Goal: Task Accomplishment & Management: Complete application form

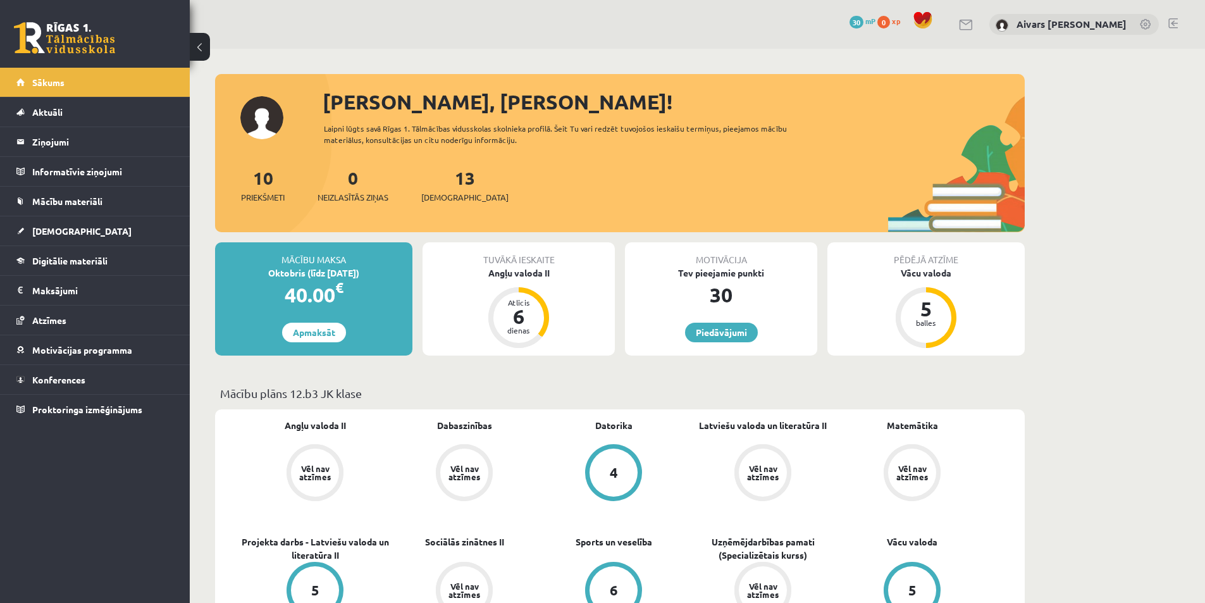
click at [78, 230] on link "[DEMOGRAPHIC_DATA]" at bounding box center [94, 230] width 157 height 29
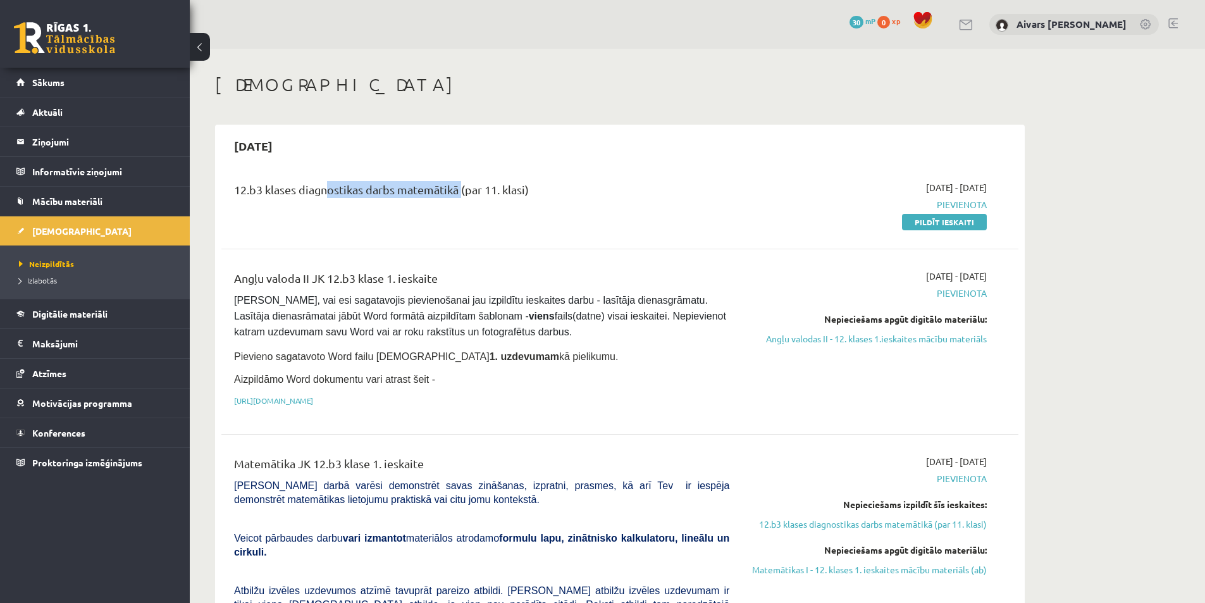
drag, startPoint x: 388, startPoint y: 187, endPoint x: 488, endPoint y: 186, distance: 100.5
click at [466, 186] on div "12.b3 klases diagnostikas darbs matemātikā (par 11. klasi)" at bounding box center [481, 192] width 495 height 23
click at [488, 186] on div "12.b3 klases diagnostikas darbs matemātikā (par 11. klasi)" at bounding box center [481, 192] width 495 height 23
click at [969, 226] on link "Pildīt ieskaiti" at bounding box center [944, 222] width 85 height 16
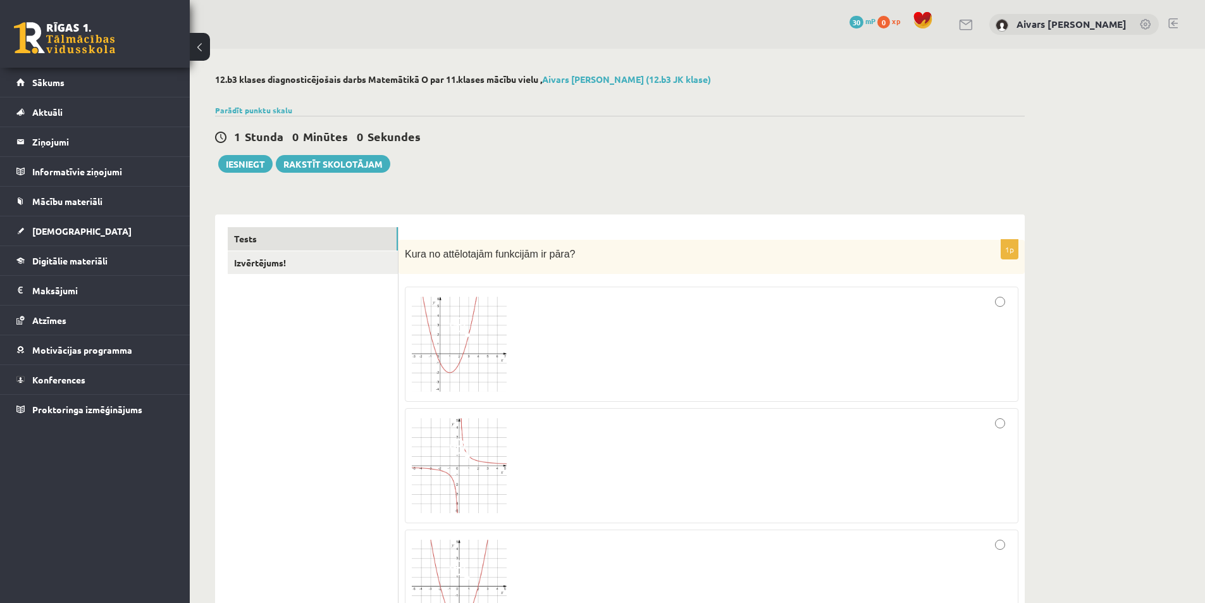
scroll to position [63, 0]
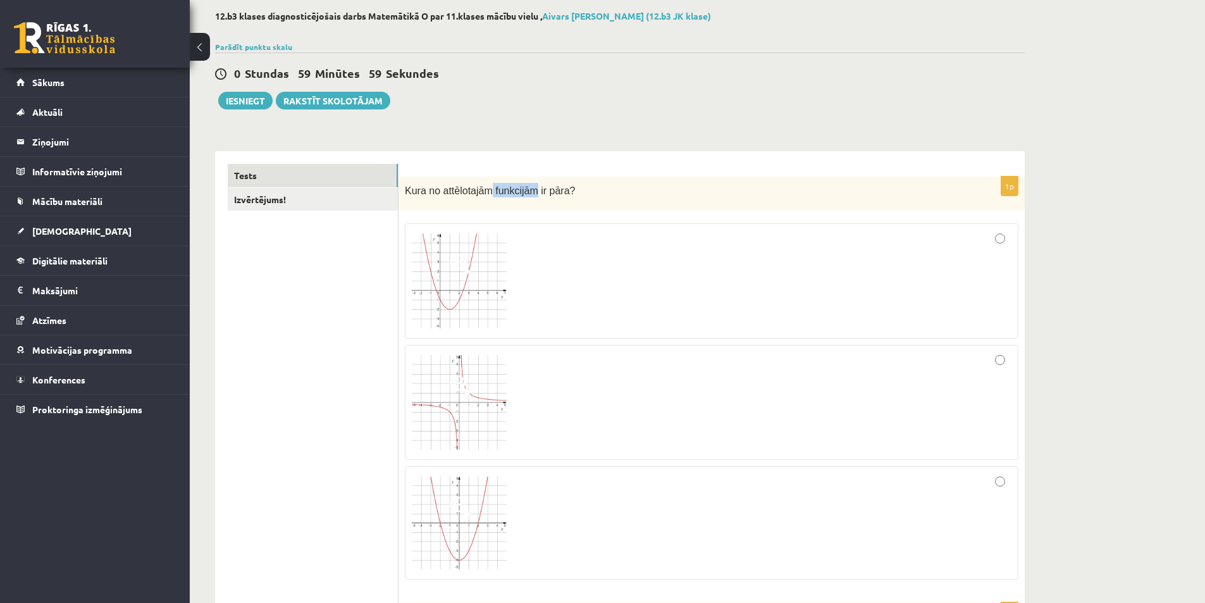
drag, startPoint x: 506, startPoint y: 197, endPoint x: 591, endPoint y: 195, distance: 84.8
click at [588, 194] on div "Kura no attēlotajām funkcijām ir pāra?" at bounding box center [711, 193] width 626 height 35
click at [591, 195] on p "Kura no attēlotajām funkcijām ir pāra?" at bounding box center [680, 190] width 550 height 15
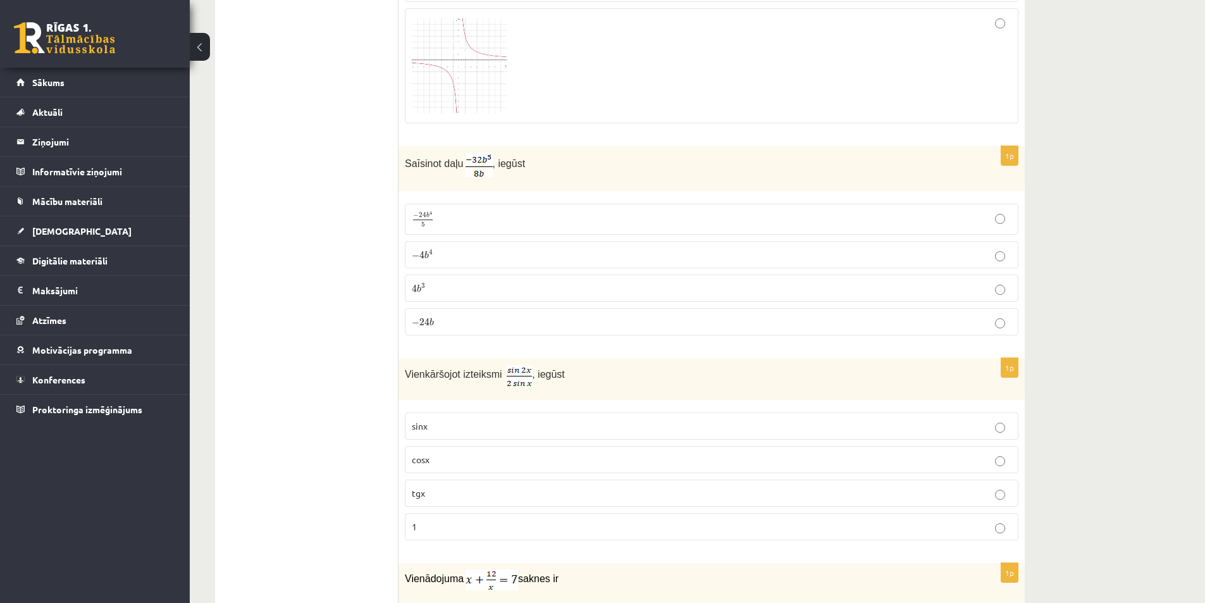
scroll to position [1138, 0]
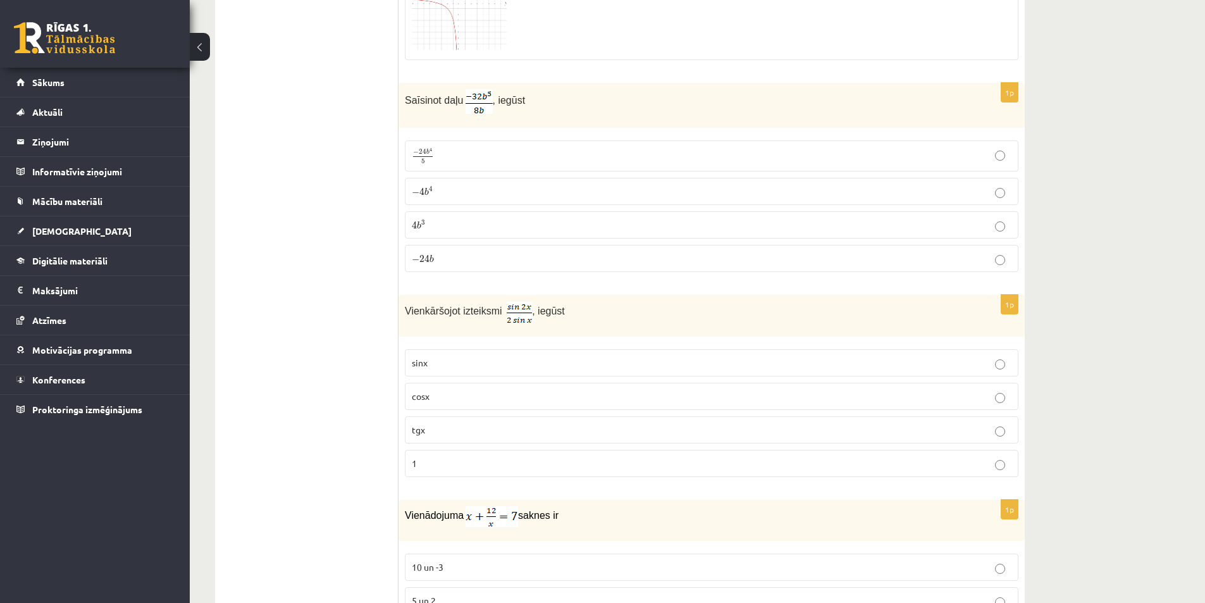
click at [488, 357] on p "sinx" at bounding box center [711, 362] width 599 height 13
click at [470, 465] on p "1" at bounding box center [711, 463] width 599 height 13
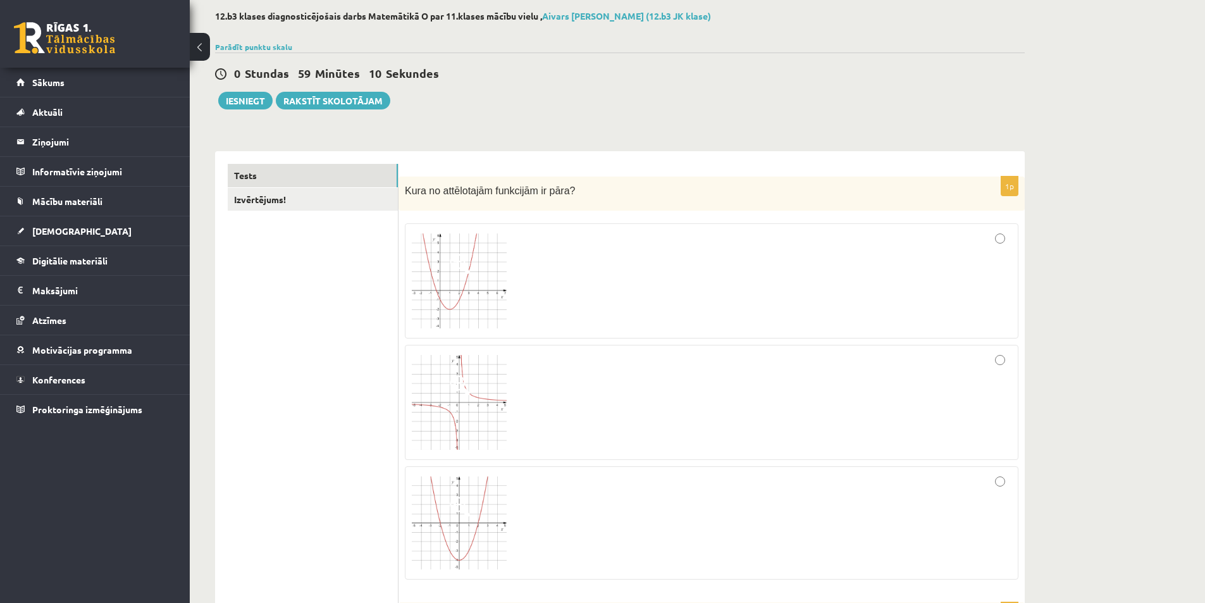
scroll to position [126, 0]
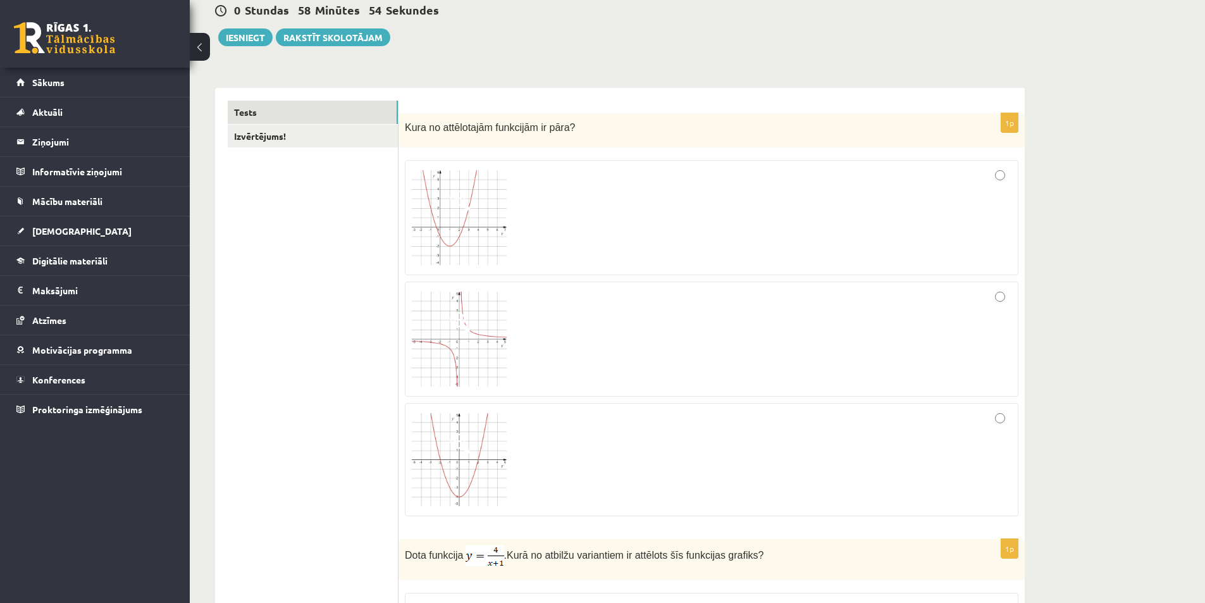
click at [487, 465] on img at bounding box center [459, 460] width 95 height 94
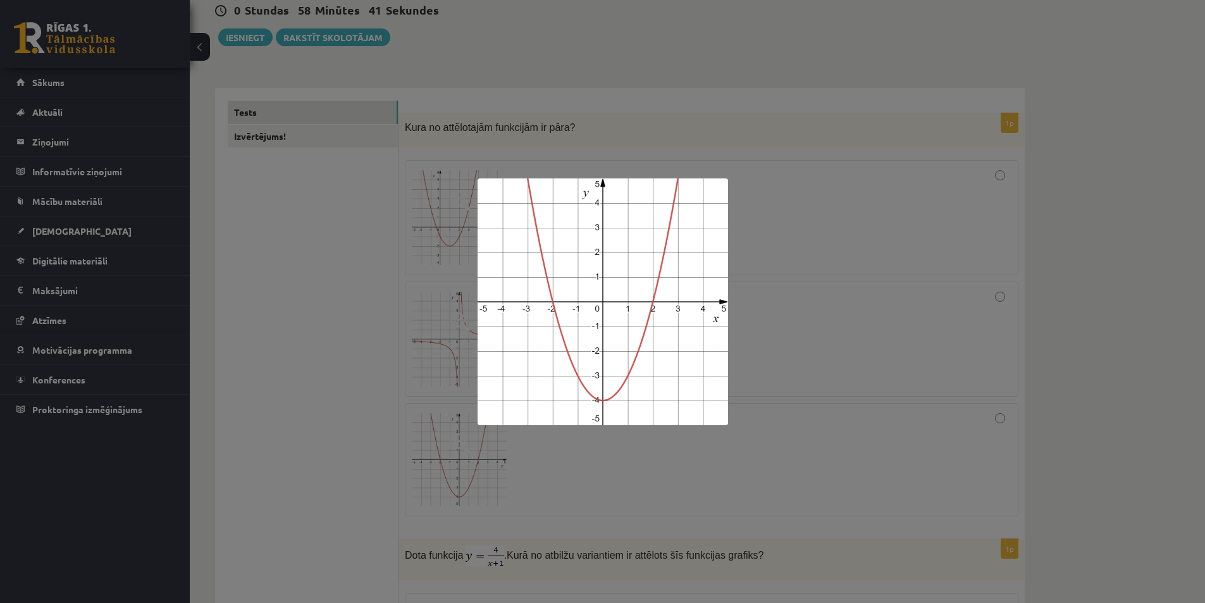
click at [772, 459] on div at bounding box center [602, 301] width 1205 height 603
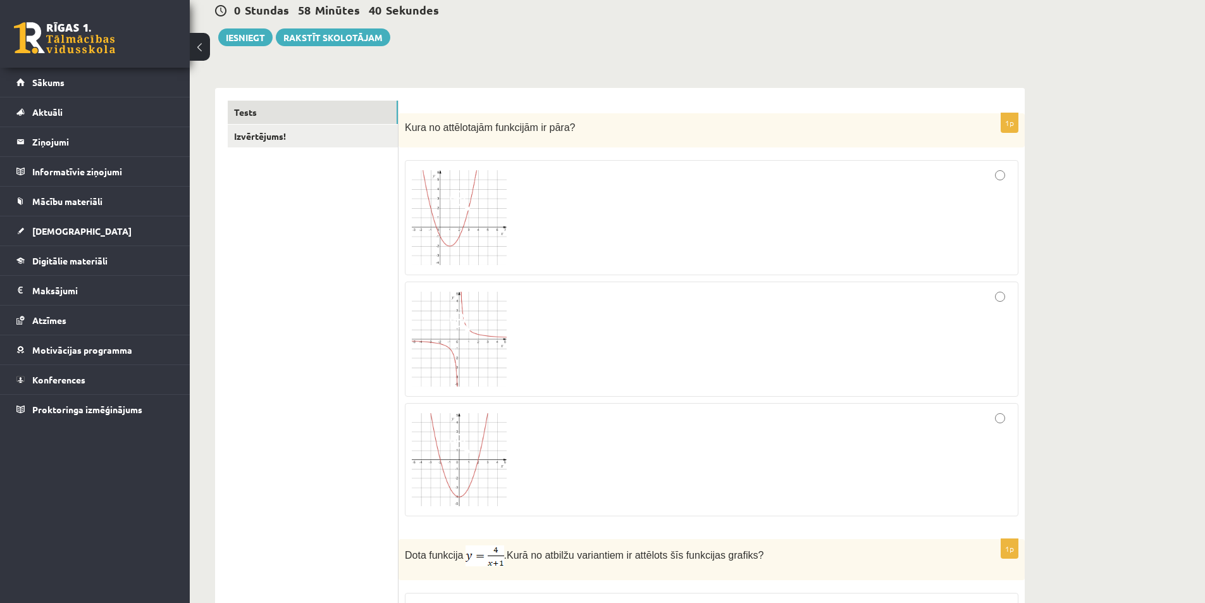
click at [590, 431] on div at bounding box center [711, 460] width 599 height 100
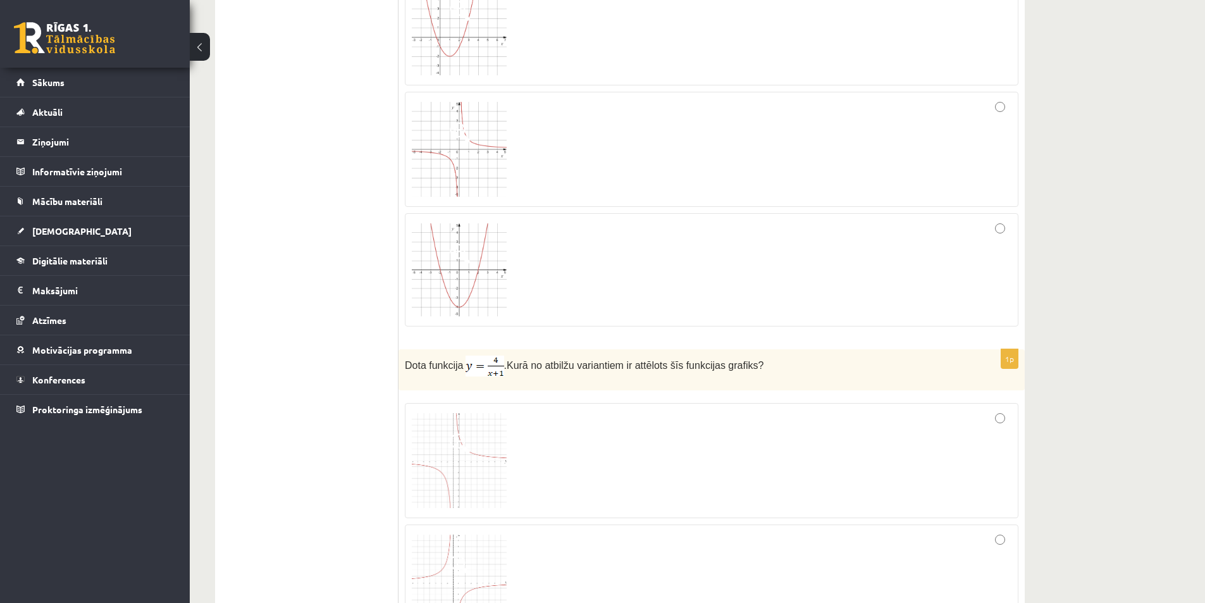
scroll to position [443, 0]
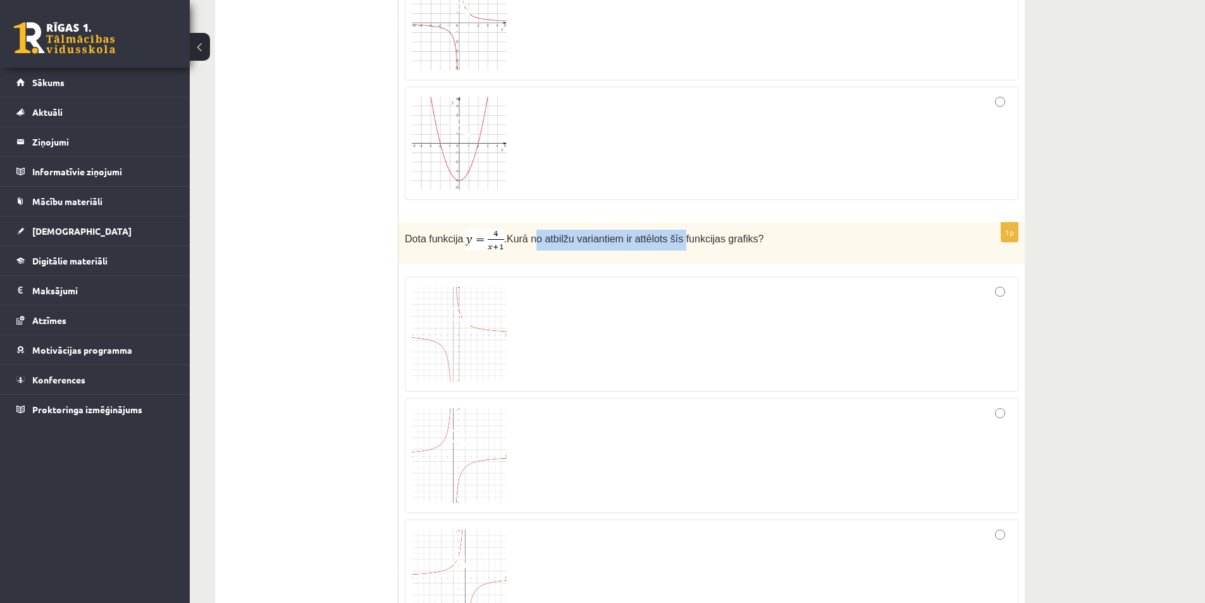
drag, startPoint x: 532, startPoint y: 239, endPoint x: 673, endPoint y: 249, distance: 141.3
click at [673, 249] on p "Dota funkcija . Kurā no atbilžu variantiem ir attēlots šīs funkcijas grafiks?" at bounding box center [680, 239] width 550 height 21
click at [536, 243] on span "Kurā no atbilžu variantiem ir attēlots šīs funkcijas grafiks?" at bounding box center [634, 238] width 257 height 11
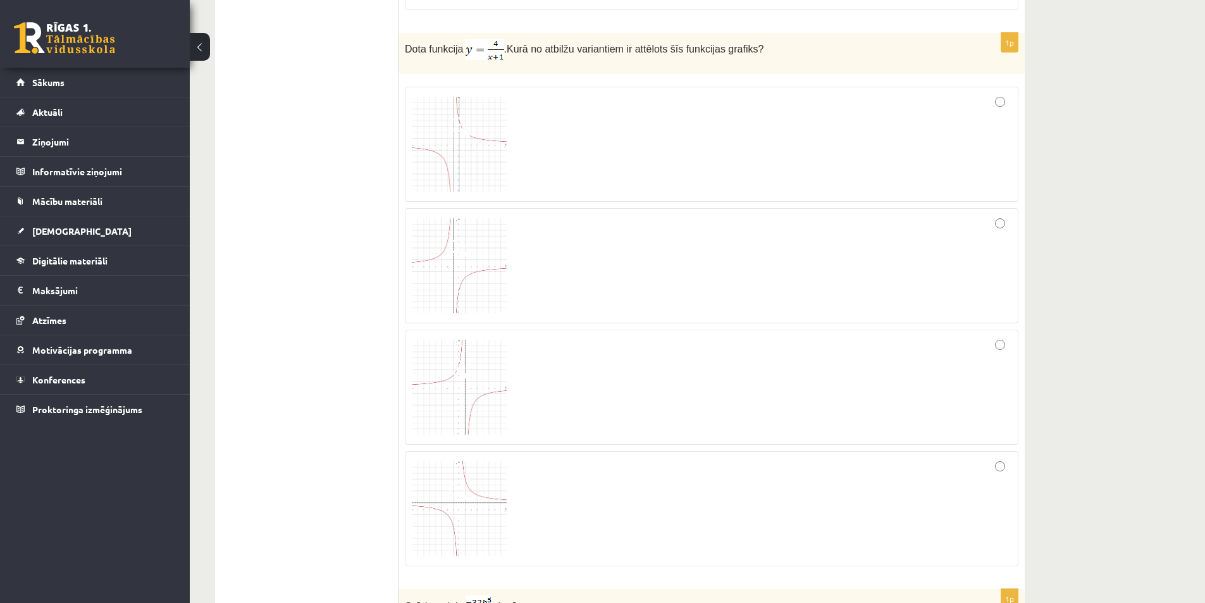
scroll to position [569, 0]
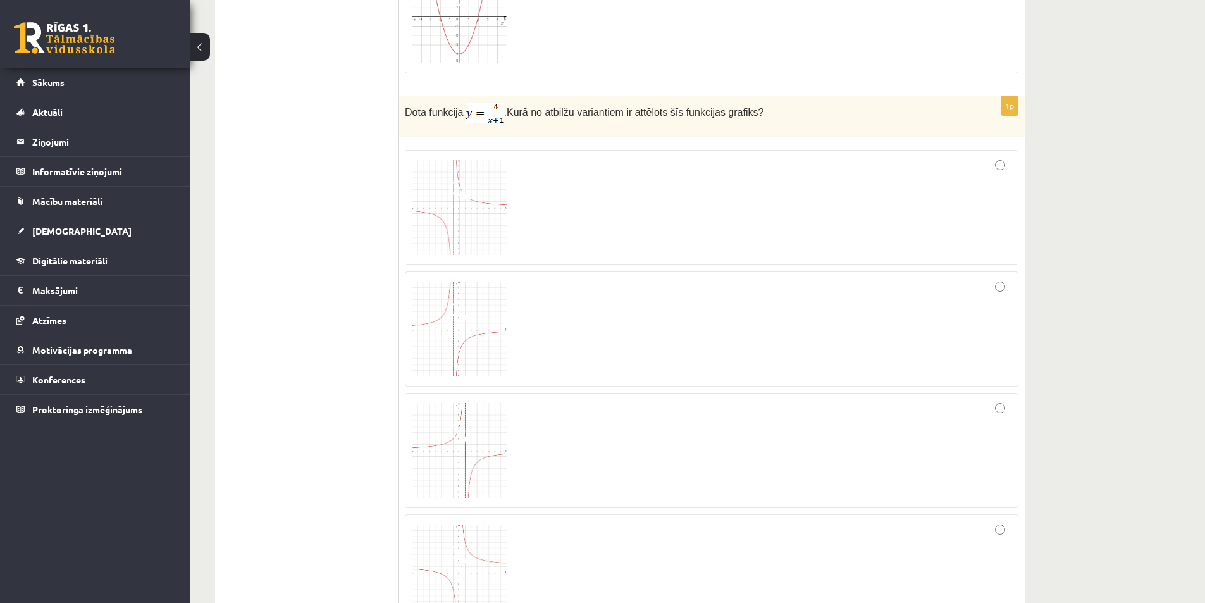
click at [467, 228] on img at bounding box center [459, 207] width 95 height 95
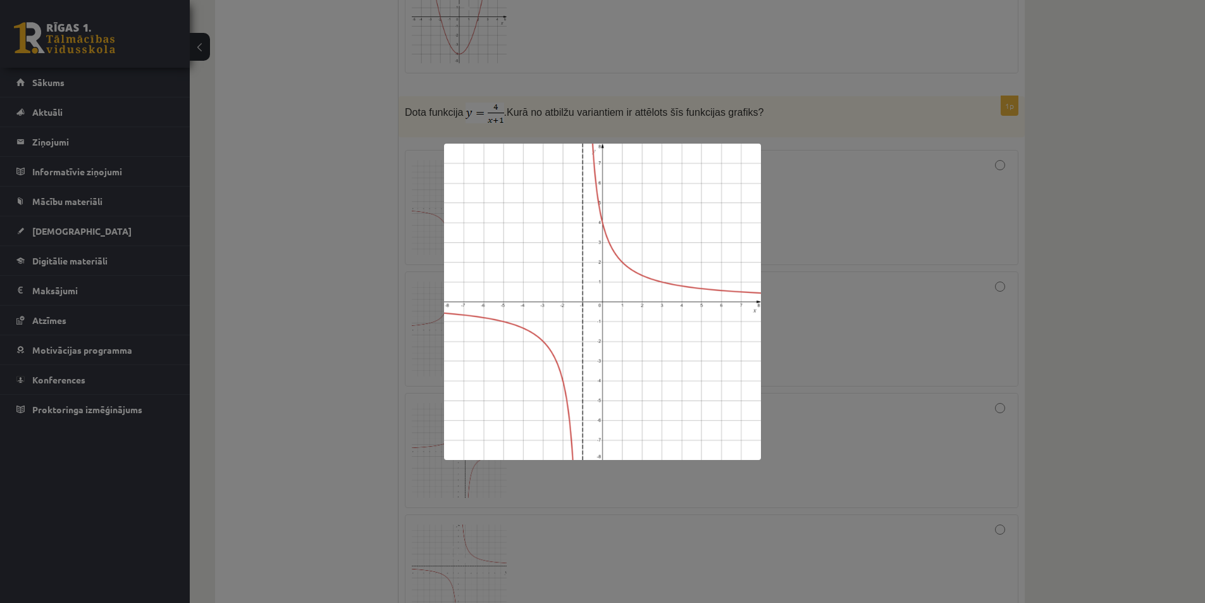
click at [859, 257] on div at bounding box center [602, 301] width 1205 height 603
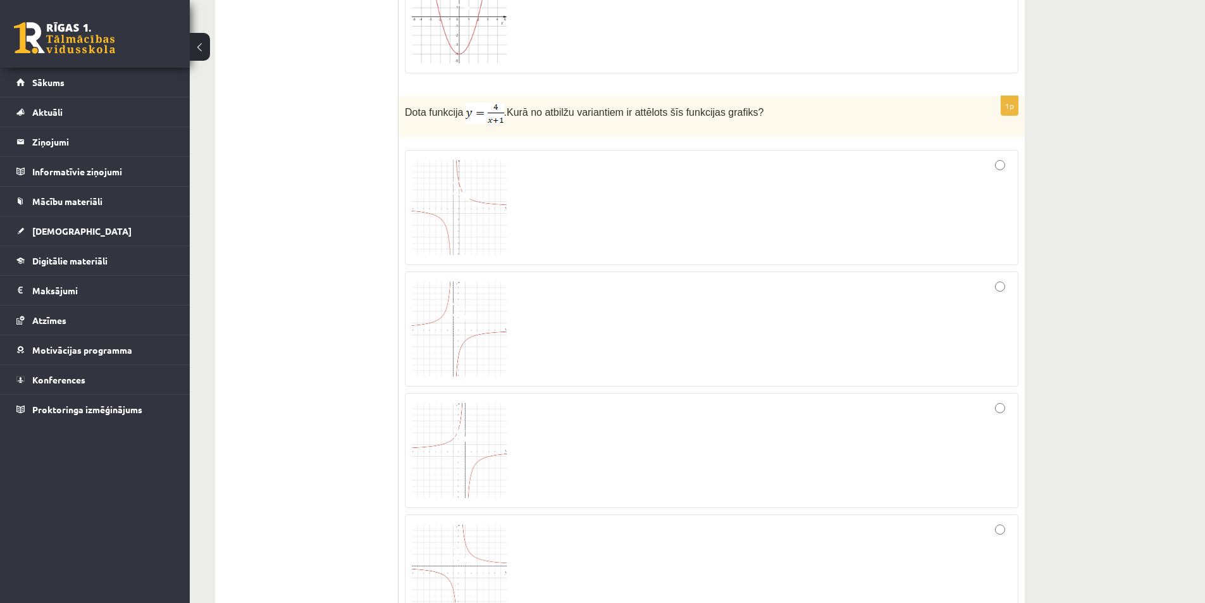
click at [479, 445] on img at bounding box center [459, 450] width 95 height 95
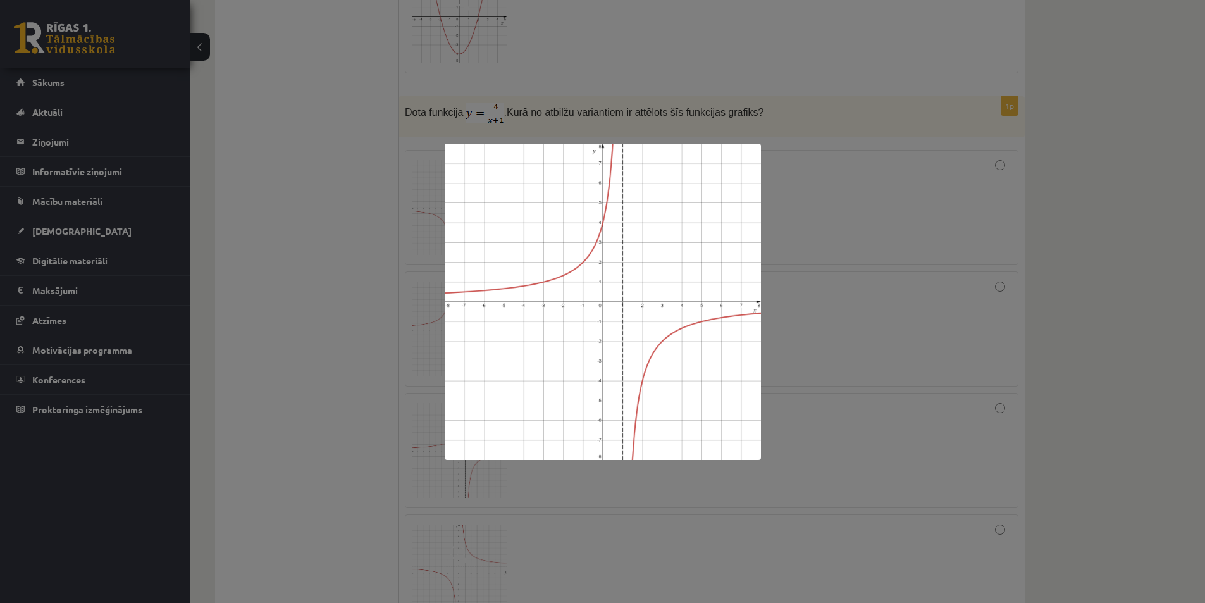
click at [838, 301] on div at bounding box center [602, 301] width 1205 height 603
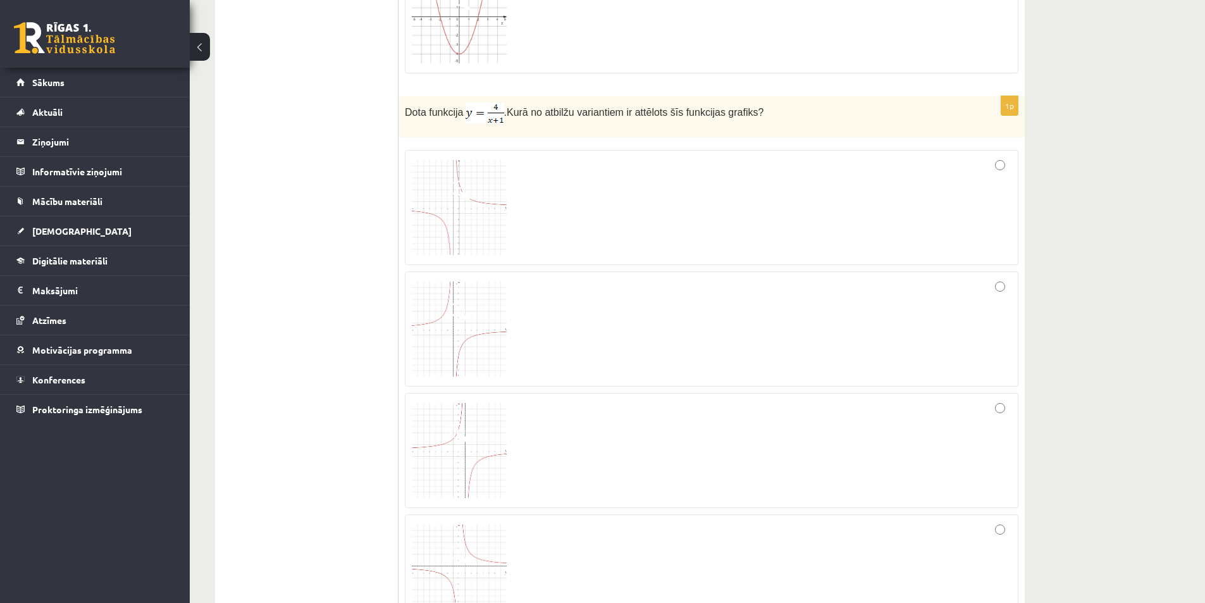
click at [555, 218] on div at bounding box center [711, 207] width 599 height 101
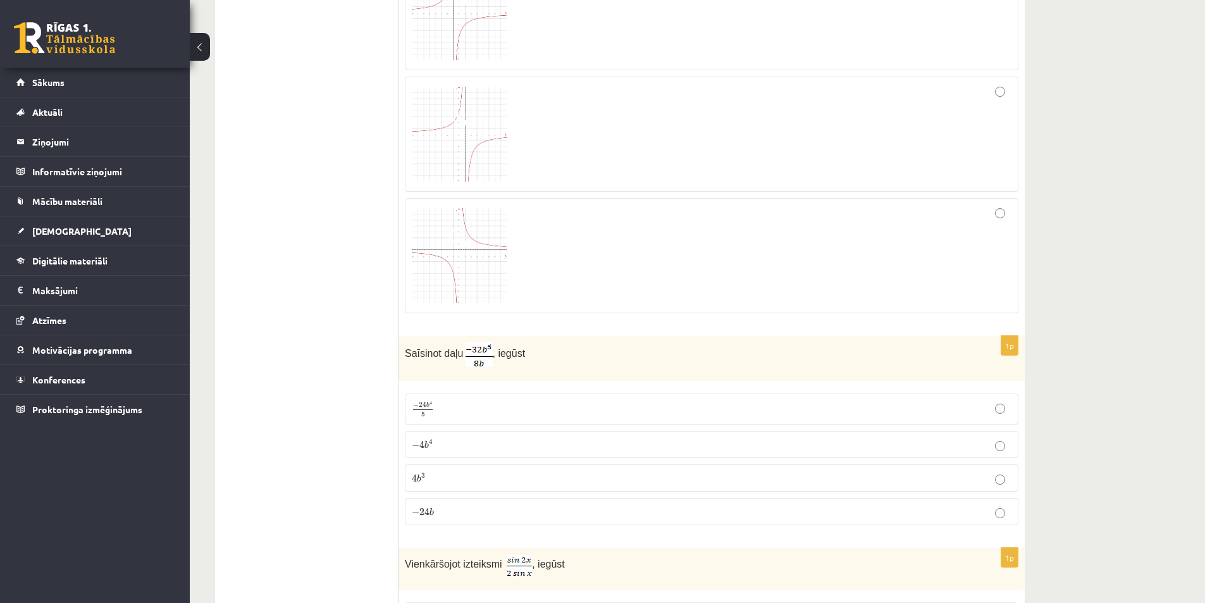
scroll to position [1012, 0]
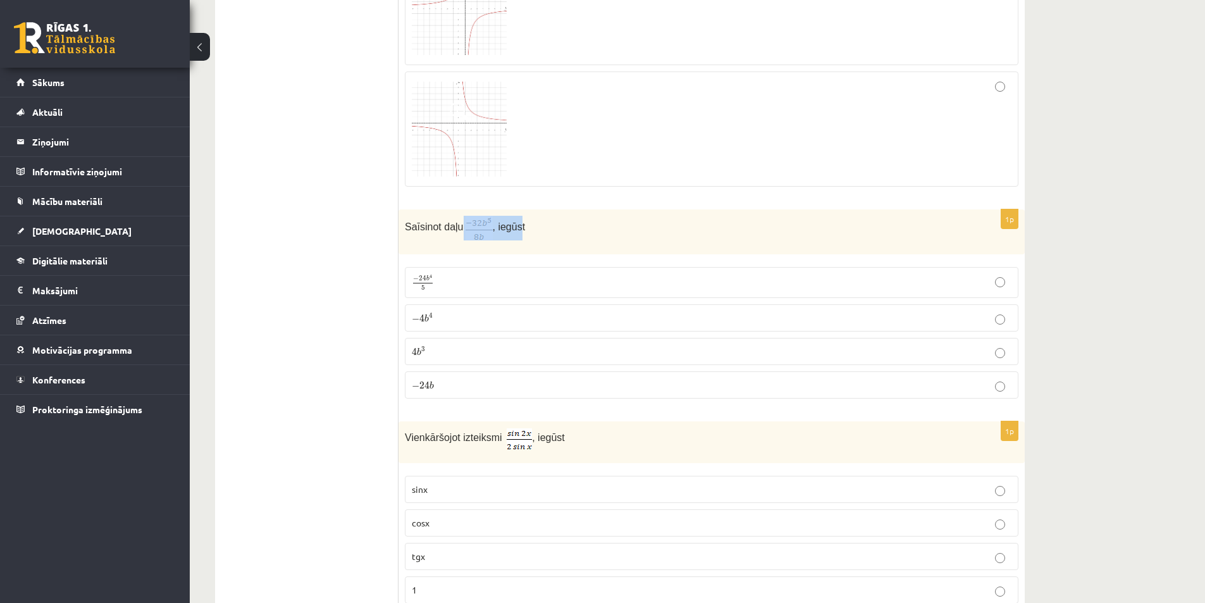
drag, startPoint x: 515, startPoint y: 223, endPoint x: 536, endPoint y: 228, distance: 21.5
click at [528, 226] on p "Saīsinot daļu , iegūst" at bounding box center [680, 228] width 550 height 25
click at [536, 228] on p "Saīsinot daļu , iegūst" at bounding box center [680, 228] width 550 height 25
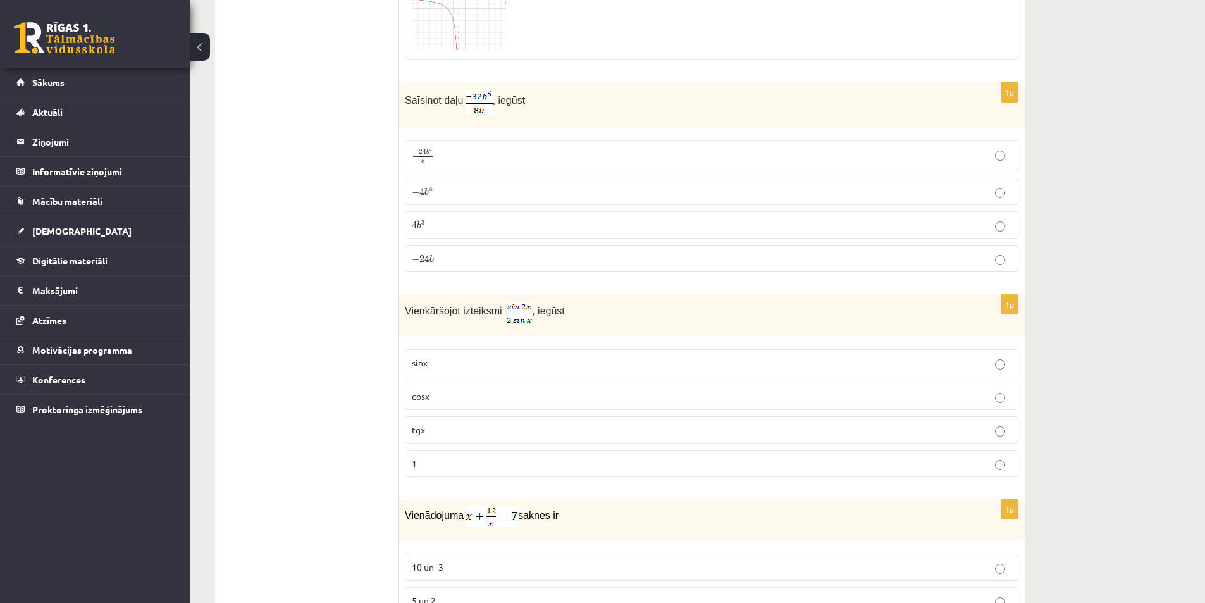
scroll to position [1075, 0]
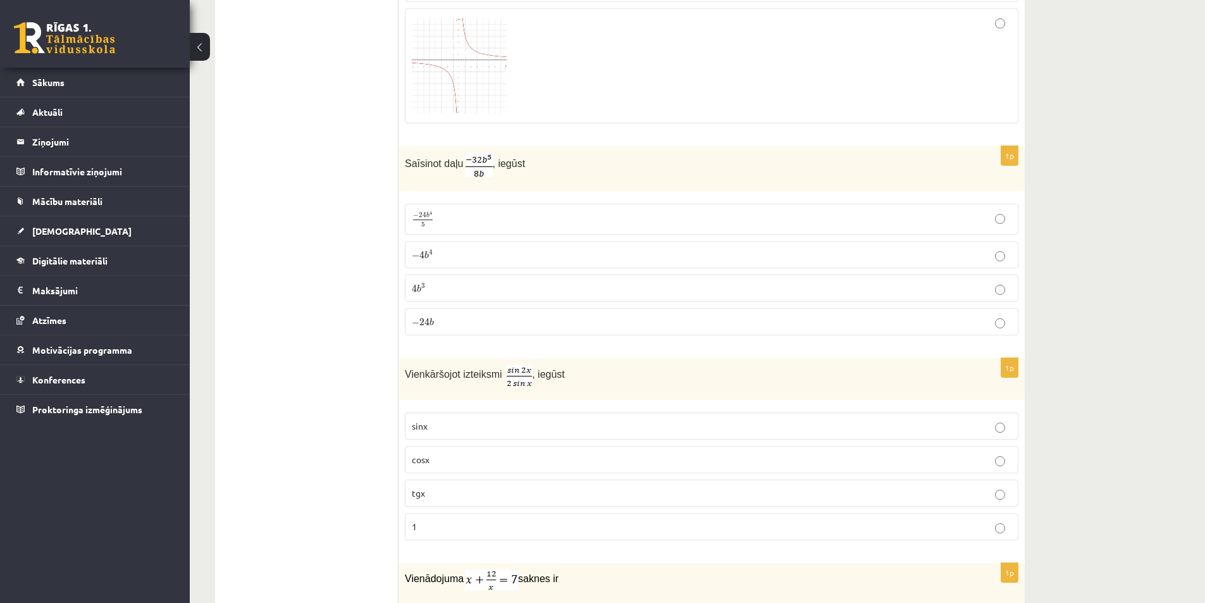
click at [469, 186] on div "Saīsinot daļu , iegūst" at bounding box center [711, 168] width 626 height 45
click at [453, 256] on p "− 4 b 4 − 4 b 4" at bounding box center [711, 254] width 599 height 13
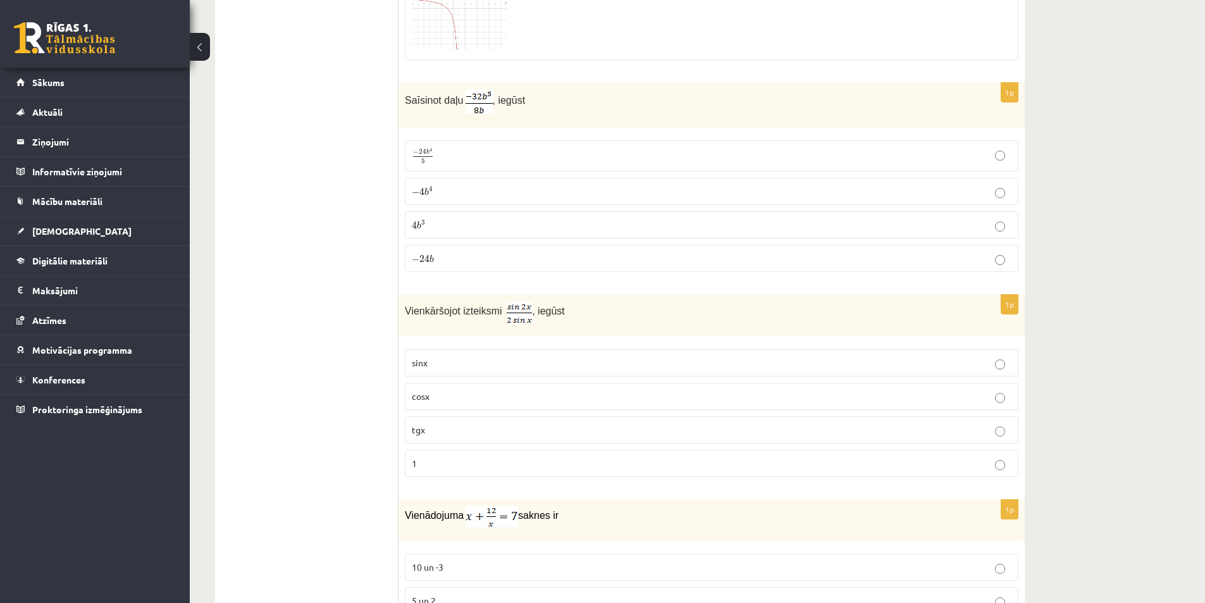
scroll to position [1201, 0]
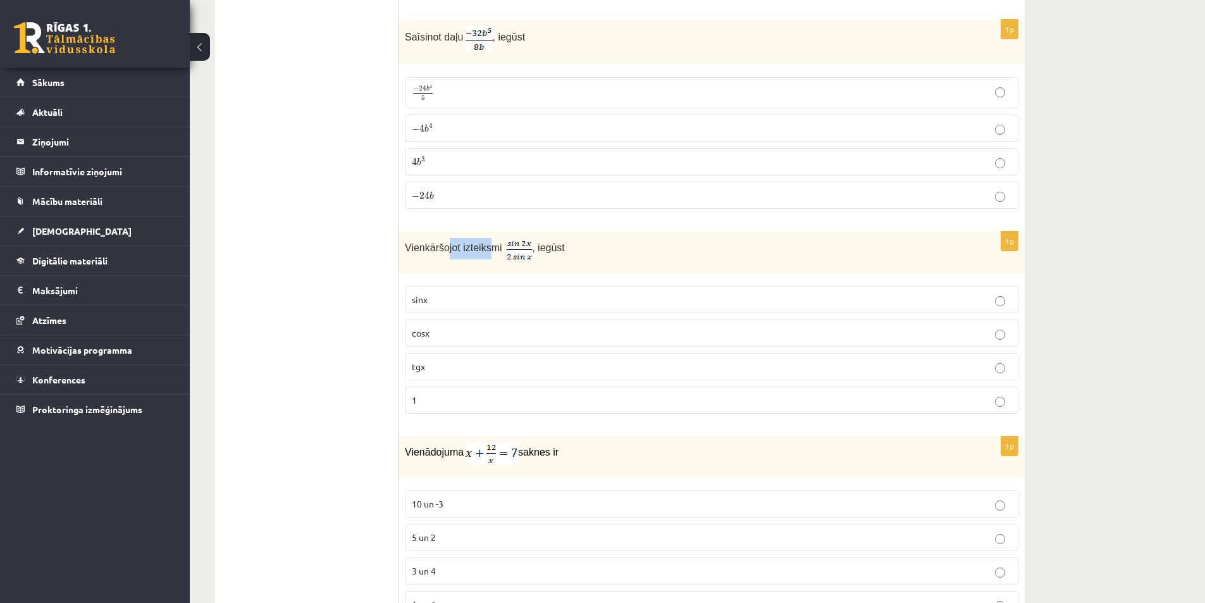
drag, startPoint x: 464, startPoint y: 244, endPoint x: 556, endPoint y: 249, distance: 92.5
click at [536, 248] on p "Vienkāršojot izteiksmi , iegūst" at bounding box center [680, 248] width 550 height 21
click at [556, 251] on span ", iegūst" at bounding box center [548, 247] width 33 height 11
click at [439, 302] on p "sinx" at bounding box center [711, 299] width 599 height 13
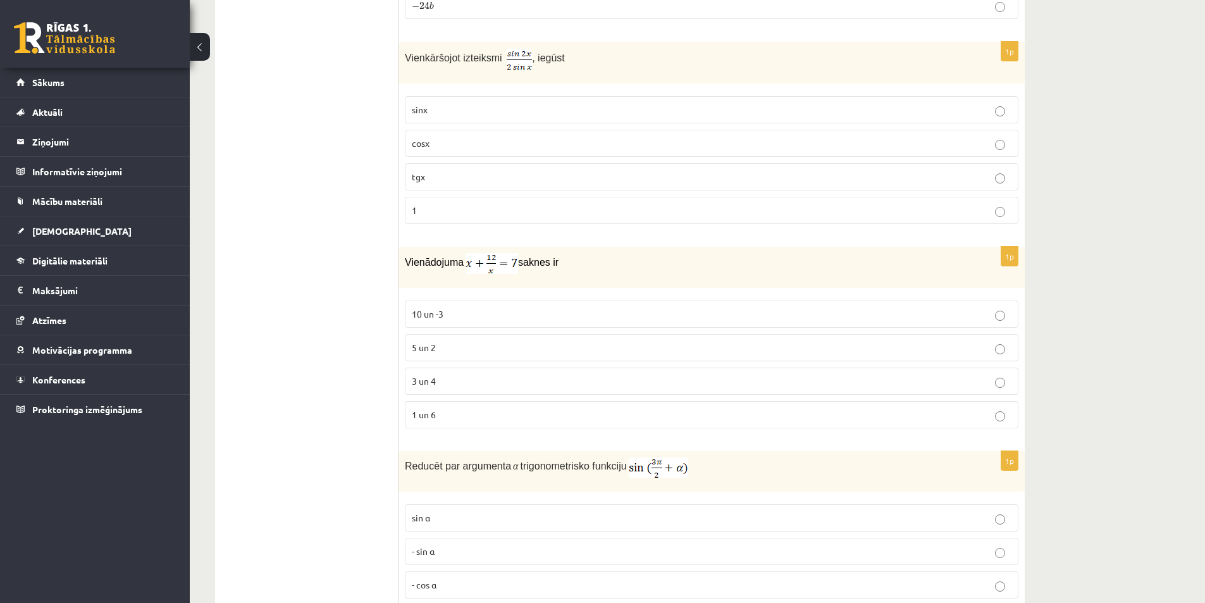
scroll to position [1454, 0]
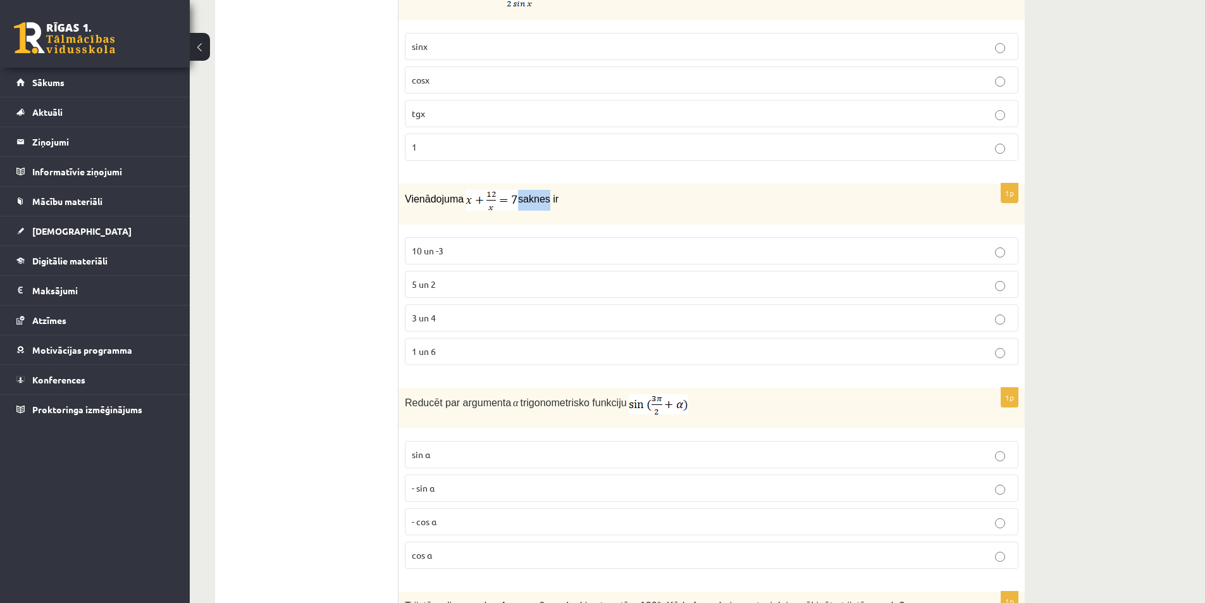
click at [548, 193] on span "saknes ir" at bounding box center [538, 198] width 40 height 11
click at [551, 193] on span "saknes ir" at bounding box center [538, 198] width 40 height 11
click at [546, 200] on span "saknes ir" at bounding box center [538, 198] width 40 height 11
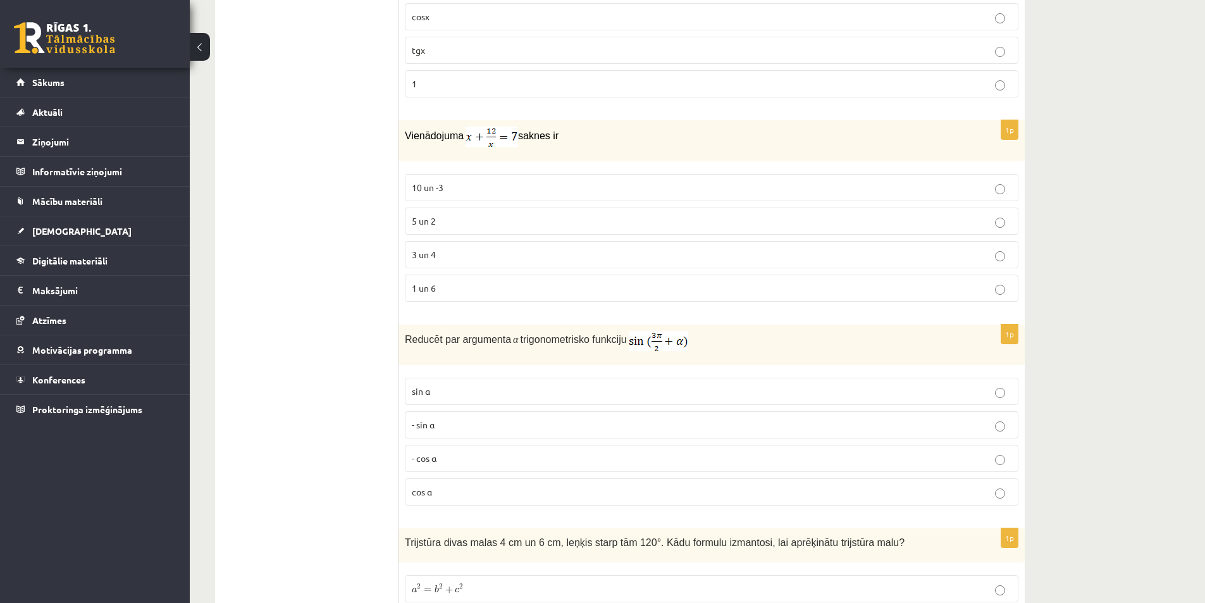
click at [463, 253] on p "3 un 4" at bounding box center [711, 254] width 599 height 13
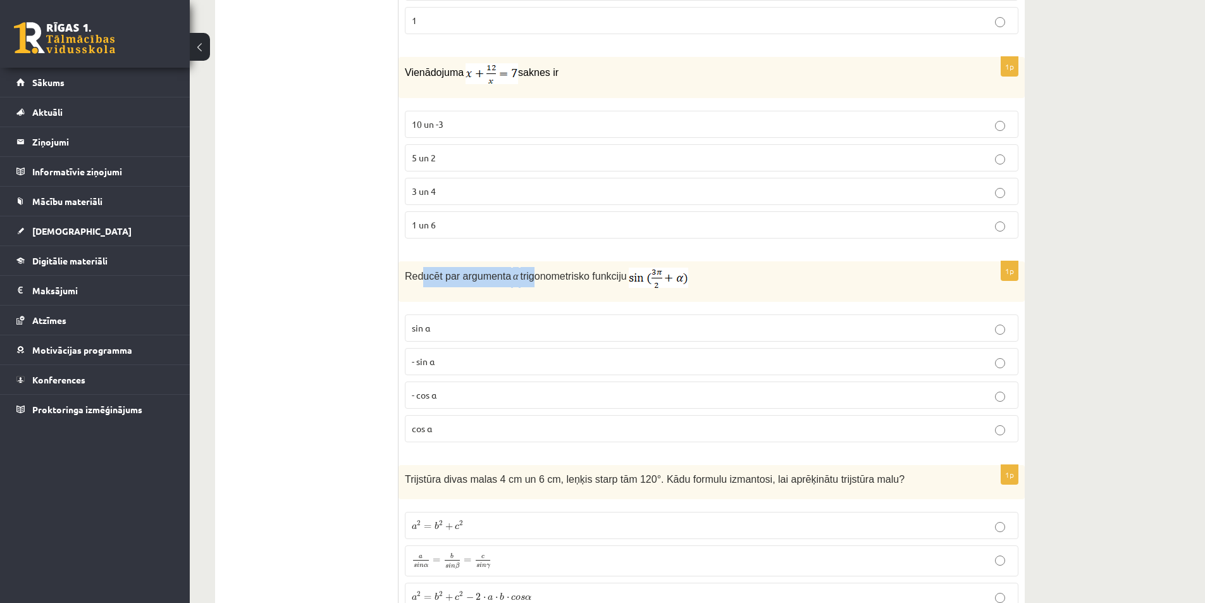
drag, startPoint x: 427, startPoint y: 274, endPoint x: 525, endPoint y: 271, distance: 98.1
click at [525, 271] on p "Reducēt par argumenta α trigonometrisko funkciju" at bounding box center [680, 277] width 550 height 20
click at [525, 271] on span "trigonometrisko funkciju" at bounding box center [573, 276] width 106 height 11
click at [506, 292] on div "Reducēt par argumenta α trigonometrisko funkciju" at bounding box center [711, 281] width 626 height 40
drag, startPoint x: 419, startPoint y: 280, endPoint x: 485, endPoint y: 281, distance: 65.8
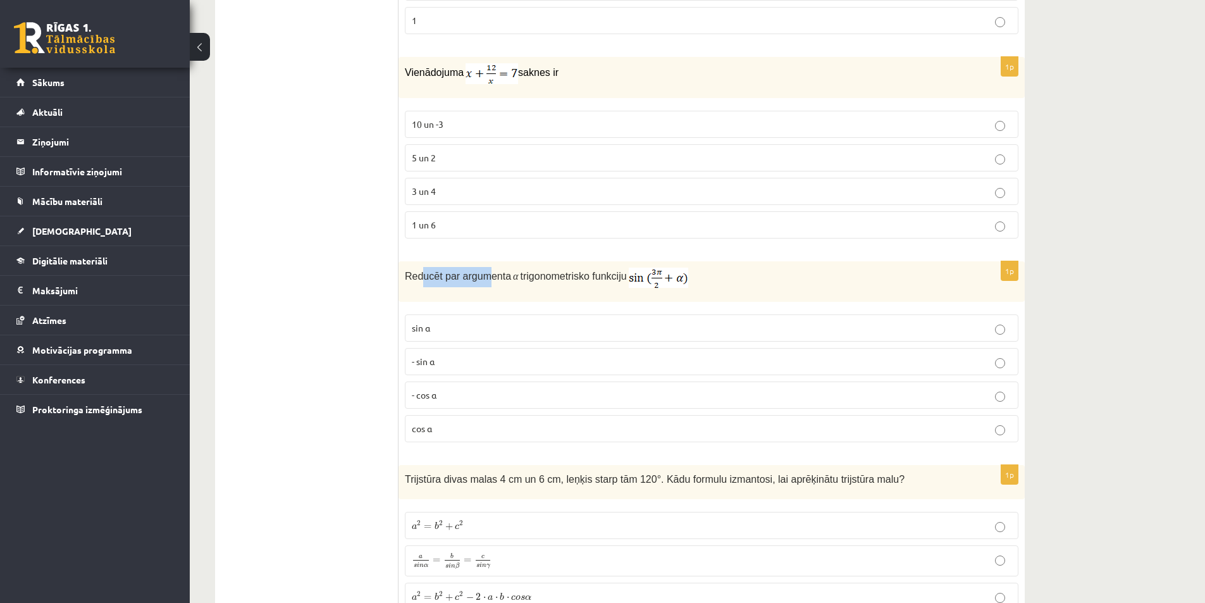
click at [485, 280] on span "Reducēt par argumenta" at bounding box center [458, 276] width 106 height 11
click at [485, 281] on span "Reducēt par argumenta" at bounding box center [458, 276] width 106 height 11
drag, startPoint x: 498, startPoint y: 278, endPoint x: 553, endPoint y: 274, distance: 55.1
click at [551, 274] on p "Reducēt par argumenta α trigonometrisko funkciju" at bounding box center [680, 277] width 550 height 20
drag, startPoint x: 570, startPoint y: 279, endPoint x: 599, endPoint y: 278, distance: 29.1
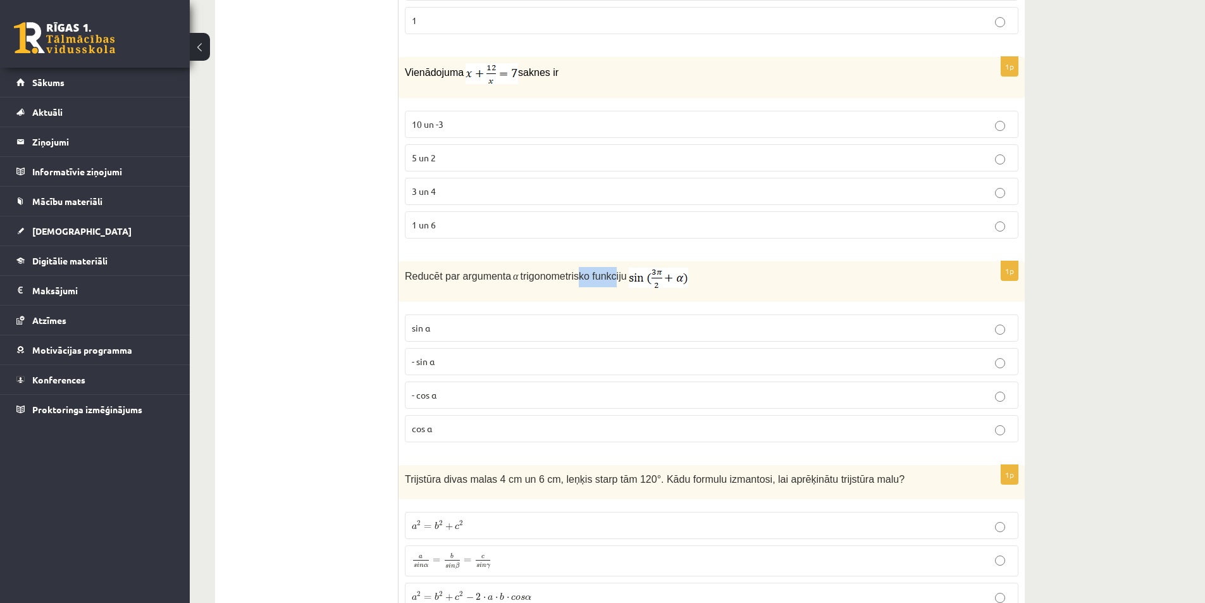
click at [598, 278] on span "trigonometrisko funkciju" at bounding box center [573, 276] width 106 height 11
click at [599, 288] on div "Reducēt par argumenta α trigonometrisko funkciju" at bounding box center [711, 281] width 626 height 40
click at [592, 292] on div "Reducēt par argumenta α trigonometrisko funkciju" at bounding box center [711, 281] width 626 height 40
click at [710, 281] on p "Reducēt par argumenta α trigonometrisko funkciju" at bounding box center [680, 277] width 550 height 20
click at [462, 352] on label "- sin ⁡α" at bounding box center [711, 361] width 613 height 27
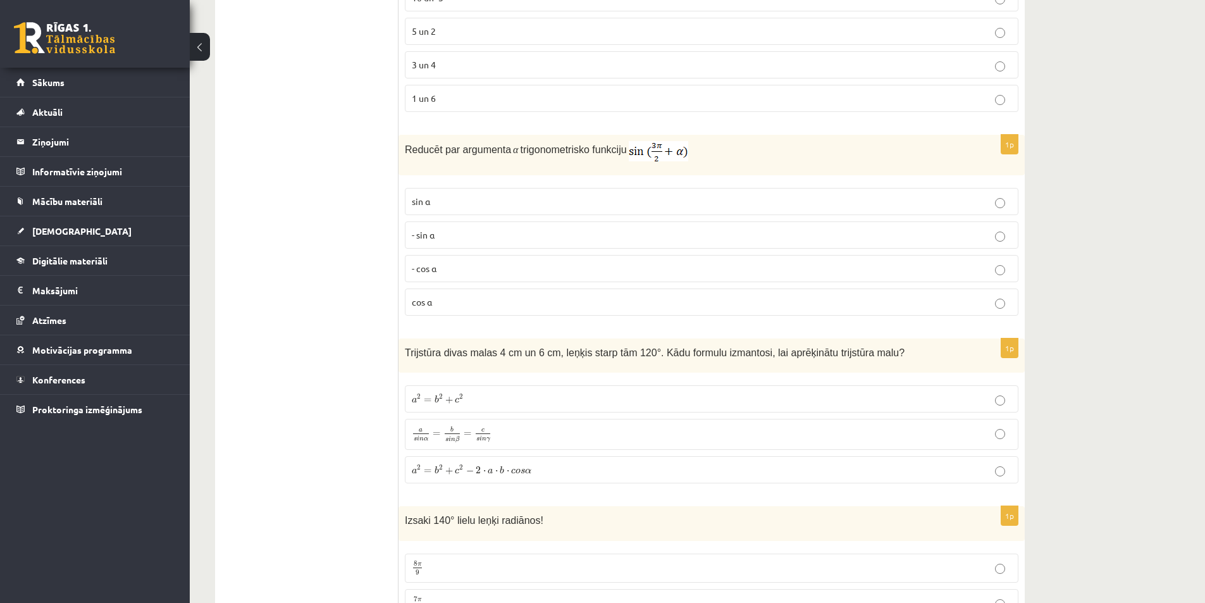
scroll to position [1770, 0]
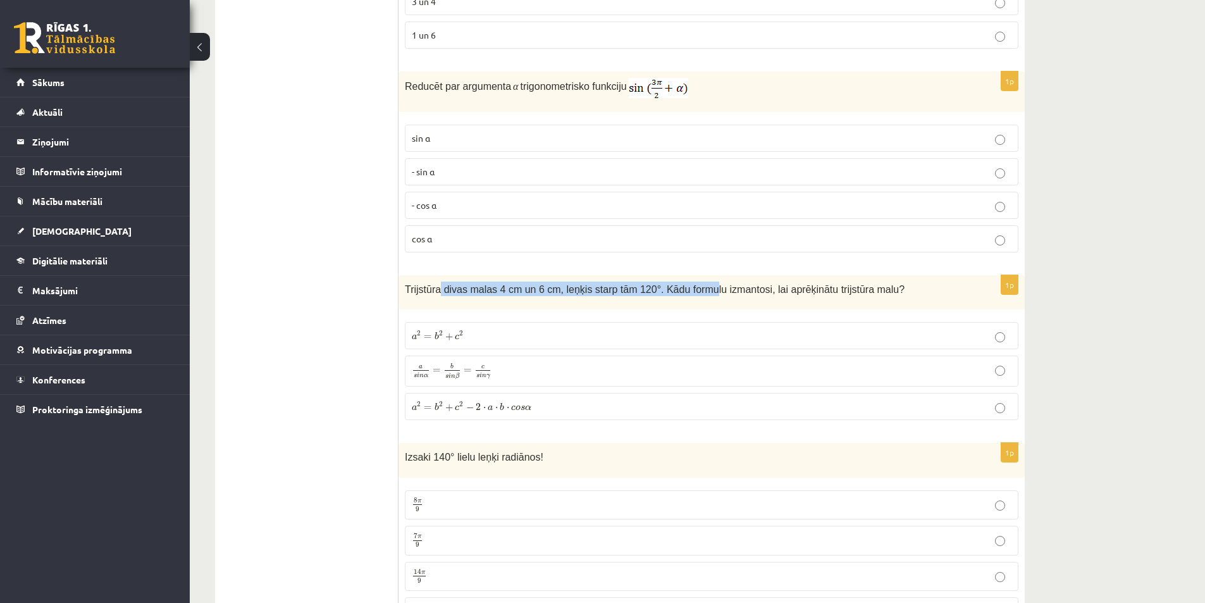
drag, startPoint x: 446, startPoint y: 285, endPoint x: 689, endPoint y: 296, distance: 243.7
click at [689, 296] on div "Trijstūra divas malas 4 cm un 6 cm, leņķis starp tām 120°. Kādu formulu izmanto…" at bounding box center [711, 292] width 626 height 35
click at [627, 304] on div "Trijstūra divas malas 4 cm un 6 cm, leņķis starp tām 120°. Kādu formulu izmanto…" at bounding box center [711, 292] width 626 height 35
drag, startPoint x: 567, startPoint y: 290, endPoint x: 634, endPoint y: 300, distance: 67.1
click at [634, 300] on div "Trijstūra divas malas 4 cm un 6 cm, leņķis starp tām 120°. Kādu formulu izmanto…" at bounding box center [711, 292] width 626 height 35
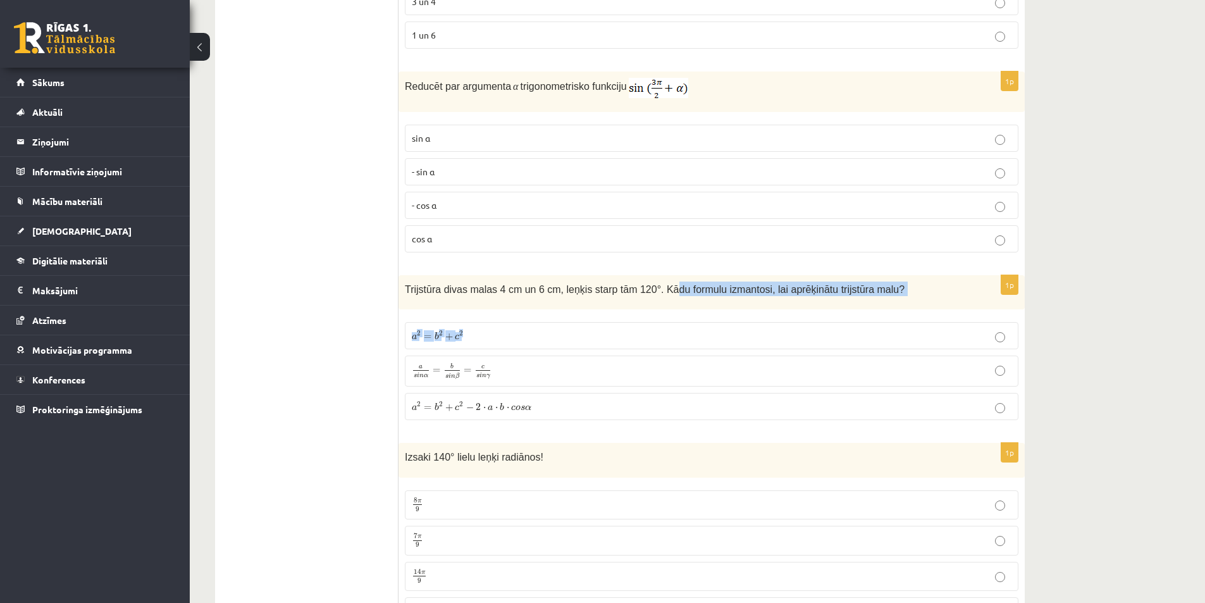
drag, startPoint x: 653, startPoint y: 295, endPoint x: 831, endPoint y: 310, distance: 179.0
click at [831, 310] on div "1p Trijstūra divas malas 4 cm un 6 cm, leņķis starp tām 120°. Kādu formulu izma…" at bounding box center [711, 353] width 626 height 156
click at [802, 307] on div "Trijstūra divas malas 4 cm un 6 cm, leņķis starp tām 120°. Kādu formulu izmanto…" at bounding box center [711, 292] width 626 height 35
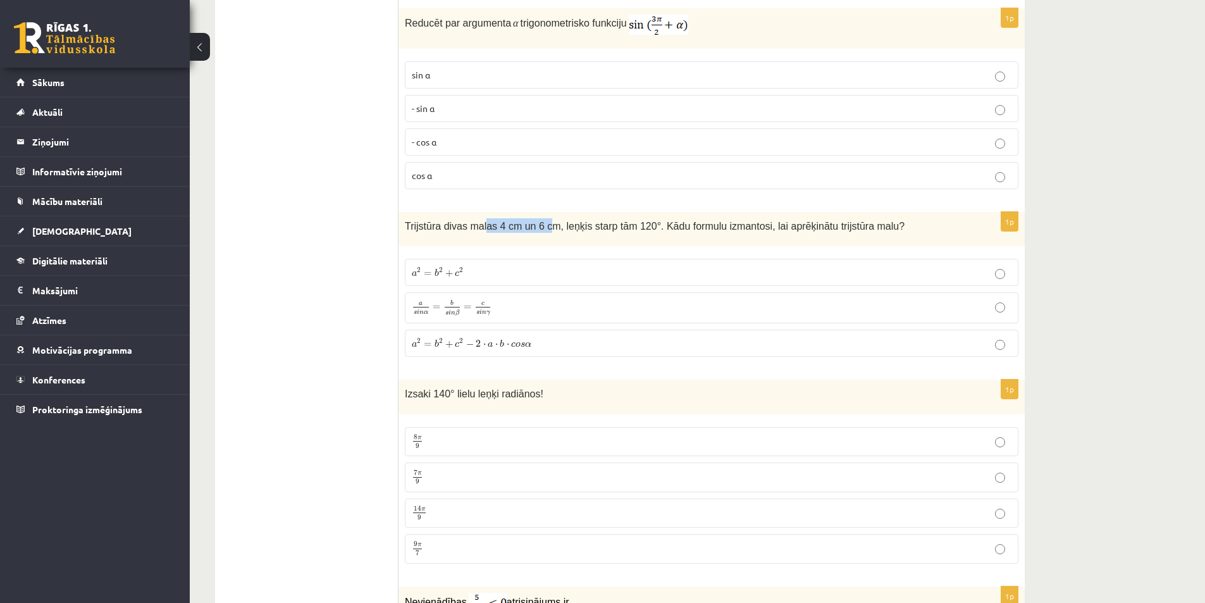
drag, startPoint x: 525, startPoint y: 233, endPoint x: 542, endPoint y: 235, distance: 16.5
click at [542, 235] on div "Trijstūra divas malas 4 cm un 6 cm, leņķis starp tām 120°. Kādu formulu izmanto…" at bounding box center [711, 229] width 626 height 35
drag, startPoint x: 507, startPoint y: 231, endPoint x: 547, endPoint y: 234, distance: 40.0
click at [547, 234] on div "Trijstūra divas malas 4 cm un 6 cm, leņķis starp tām 120°. Kādu formulu izmanto…" at bounding box center [711, 229] width 626 height 35
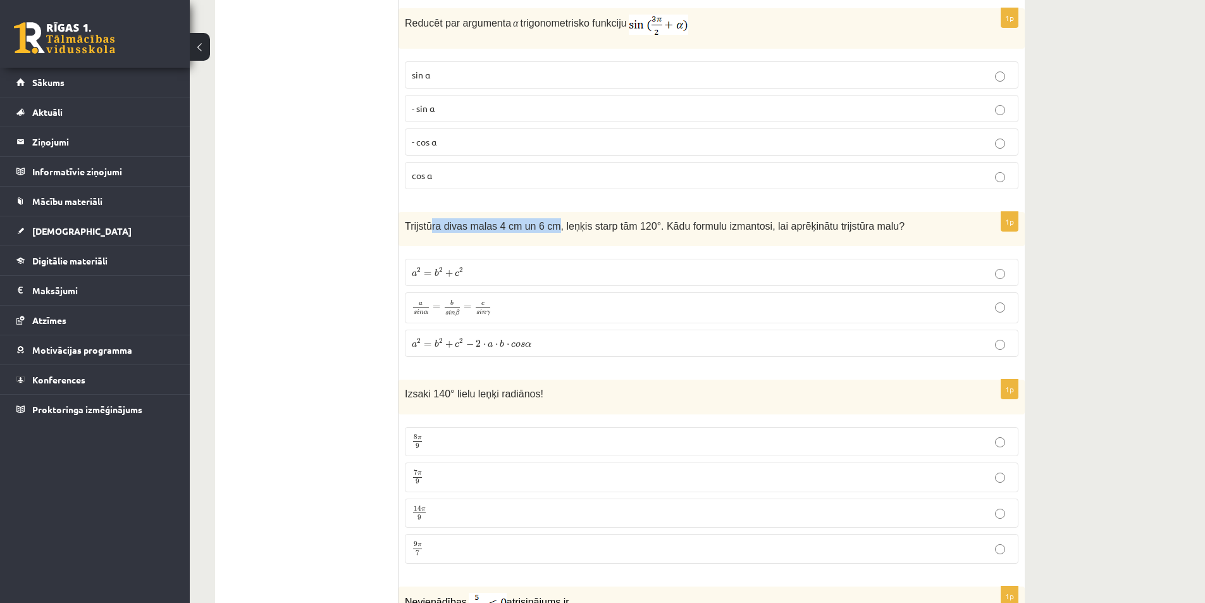
click at [547, 234] on div "Trijstūra divas malas 4 cm un 6 cm, leņķis starp tām 120°. Kādu formulu izmanto…" at bounding box center [711, 229] width 626 height 35
drag, startPoint x: 614, startPoint y: 233, endPoint x: 674, endPoint y: 242, distance: 60.8
click at [674, 242] on div "Trijstūra divas malas 4 cm un 6 cm, leņķis starp tām 120°. Kādu formulu izmanto…" at bounding box center [711, 229] width 626 height 35
click at [496, 253] on fieldset "a 2 = b 2 + c 2 a 2 = b 2 + c 2 a s i n α = b s i n β = c s i n γ a s i n α = b…" at bounding box center [711, 306] width 613 height 108
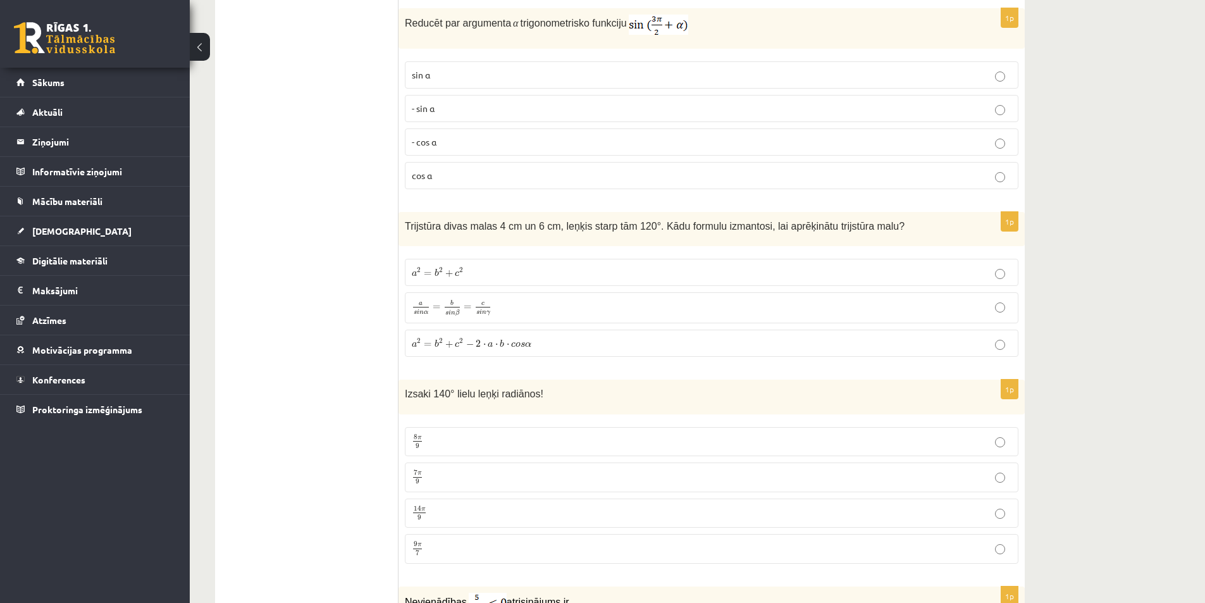
click at [492, 267] on p "a 2 = b 2 + c 2 a 2 = b 2 + c 2" at bounding box center [711, 272] width 599 height 13
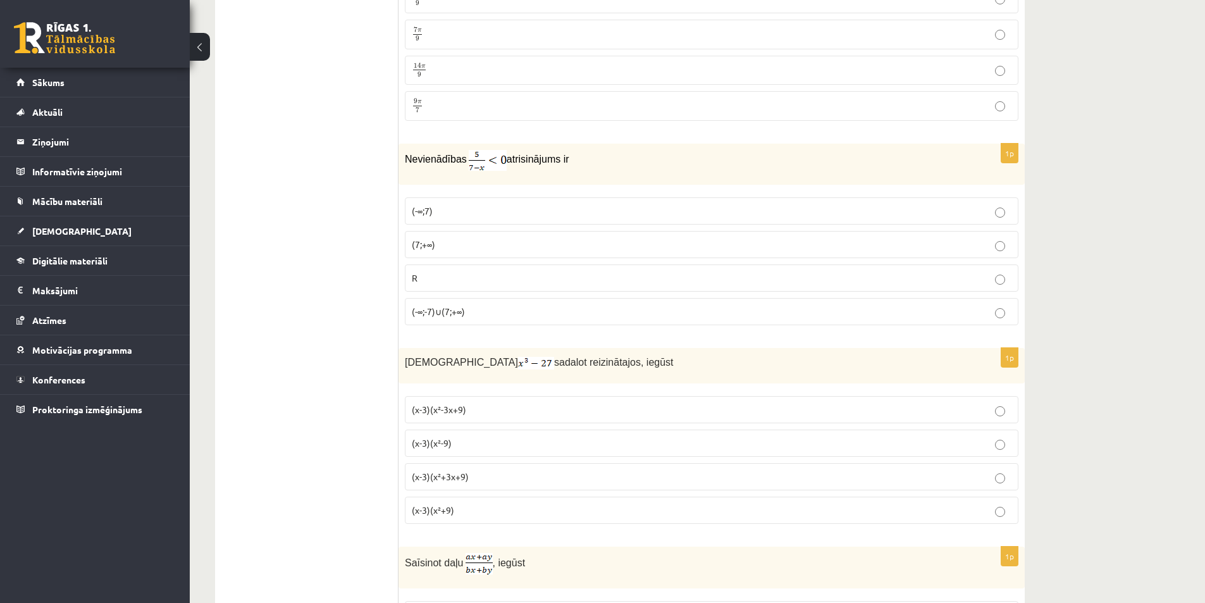
click at [452, 273] on p "R" at bounding box center [711, 277] width 599 height 13
click at [436, 243] on p "(7;+∞)" at bounding box center [711, 244] width 599 height 13
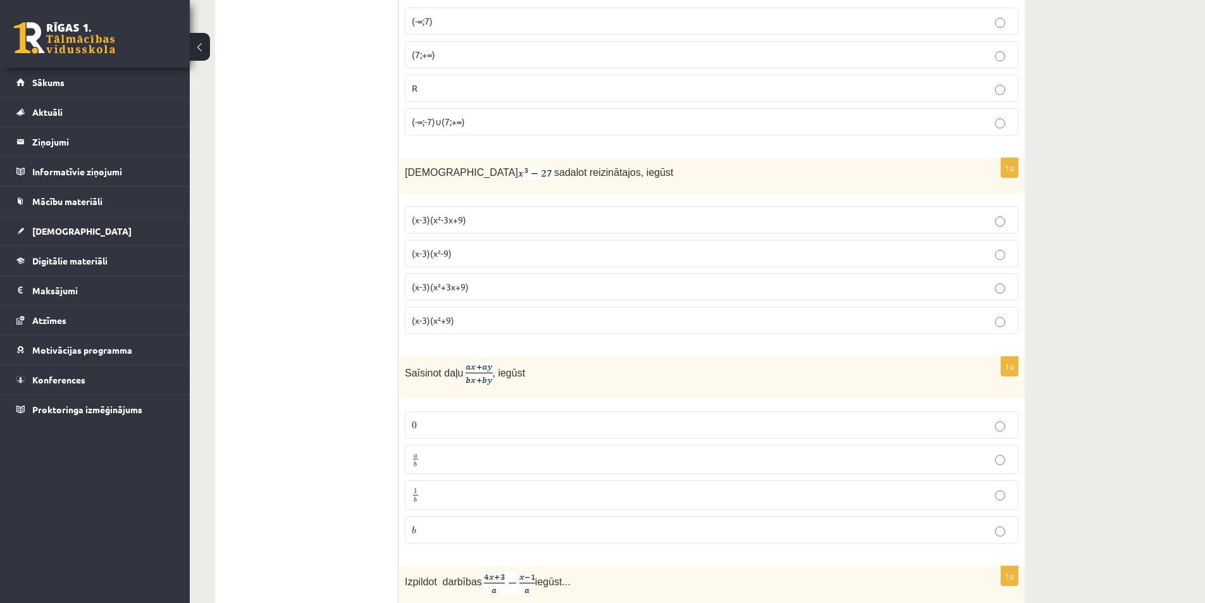
click at [580, 175] on span "sadalot reizinātajos, iegūst" at bounding box center [614, 172] width 120 height 11
click at [477, 215] on p "(x-3)(x²-3x+9)" at bounding box center [711, 219] width 599 height 13
click at [459, 181] on div "Izteiksmi sadalot reizinātajos, iegūst" at bounding box center [711, 175] width 626 height 35
click at [446, 256] on span "(x-3)(x²-9)" at bounding box center [432, 252] width 40 height 11
click at [518, 179] on img at bounding box center [536, 173] width 36 height 13
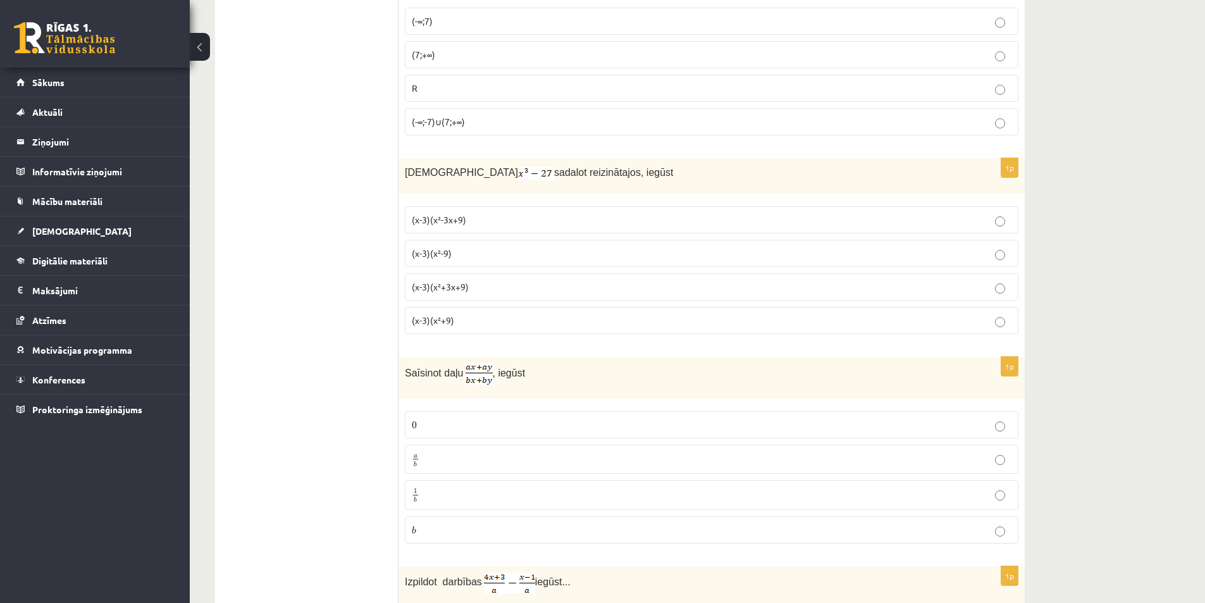
click at [446, 218] on span "(x-3)(x²-3x+9)" at bounding box center [439, 219] width 54 height 11
click at [456, 226] on p "(x-3)(x²-3x+9)" at bounding box center [711, 219] width 599 height 13
click at [453, 278] on label "(x-3)(x²+3x+9)" at bounding box center [711, 286] width 613 height 27
click at [467, 257] on p "(x-3)(x²-9)" at bounding box center [711, 253] width 599 height 13
click at [447, 257] on span "(x-3)(x²-9)" at bounding box center [432, 252] width 40 height 11
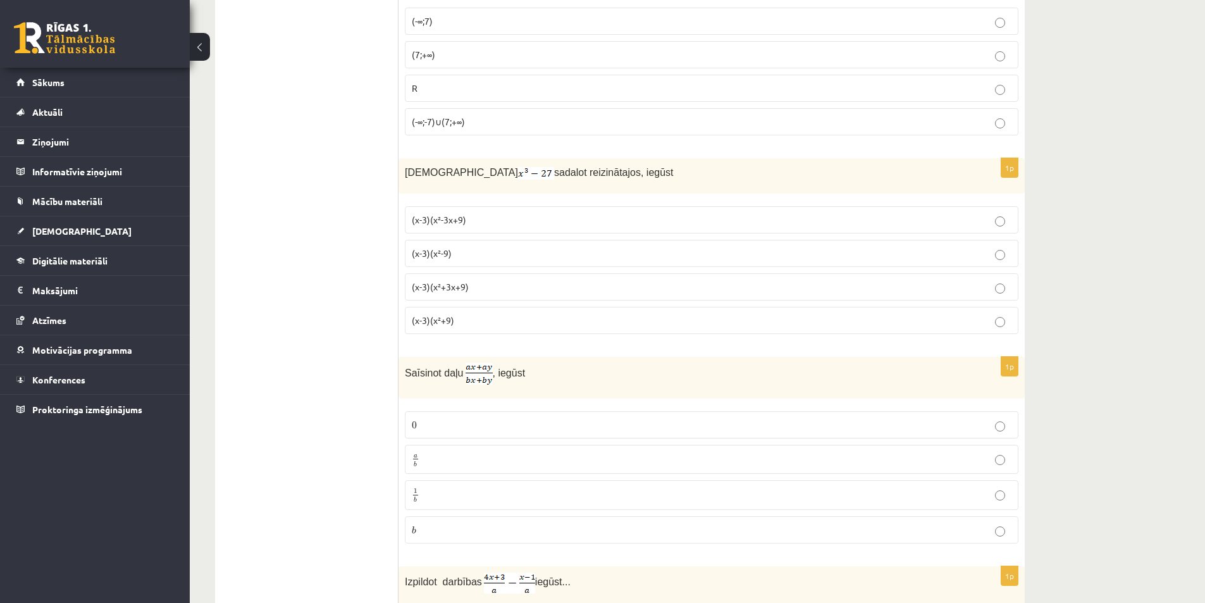
click at [455, 292] on span "(x-3)(x²+3x+9)" at bounding box center [440, 286] width 57 height 11
click at [470, 236] on fieldset "(x-3)(x²-3x+9) (x-3)(x²-9) (x-3)(x²+3x+9) (x-3)(x²+9)" at bounding box center [711, 269] width 613 height 138
click at [465, 250] on p "(x-3)(x²-9)" at bounding box center [711, 253] width 599 height 13
click at [458, 275] on label "(x-3)(x²+3x+9)" at bounding box center [711, 286] width 613 height 27
click at [465, 256] on p "(x-3)(x²-9)" at bounding box center [711, 253] width 599 height 13
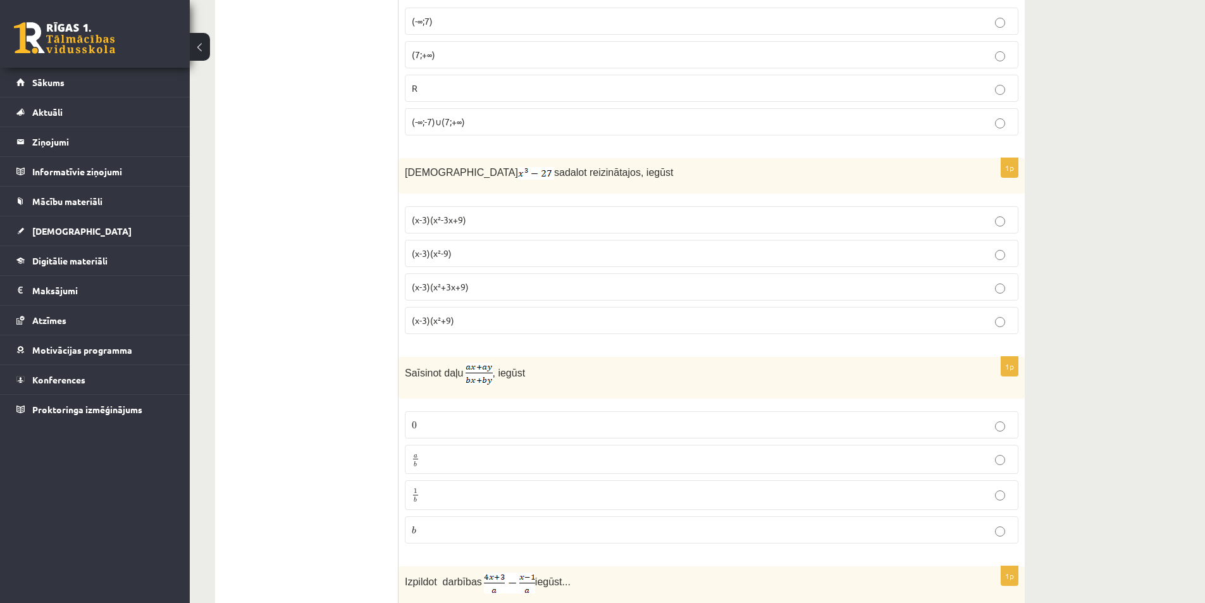
click at [460, 281] on span "(x-3)(x²+3x+9)" at bounding box center [440, 286] width 57 height 11
click at [465, 252] on p "(x-3)(x²-9)" at bounding box center [711, 253] width 599 height 13
click at [462, 279] on label "(x-3)(x²+3x+9)" at bounding box center [711, 286] width 613 height 27
click at [472, 211] on label "(x-3)(x²-3x+9)" at bounding box center [711, 219] width 613 height 27
click at [476, 282] on p "(x-3)(x²+3x+9)" at bounding box center [711, 286] width 599 height 13
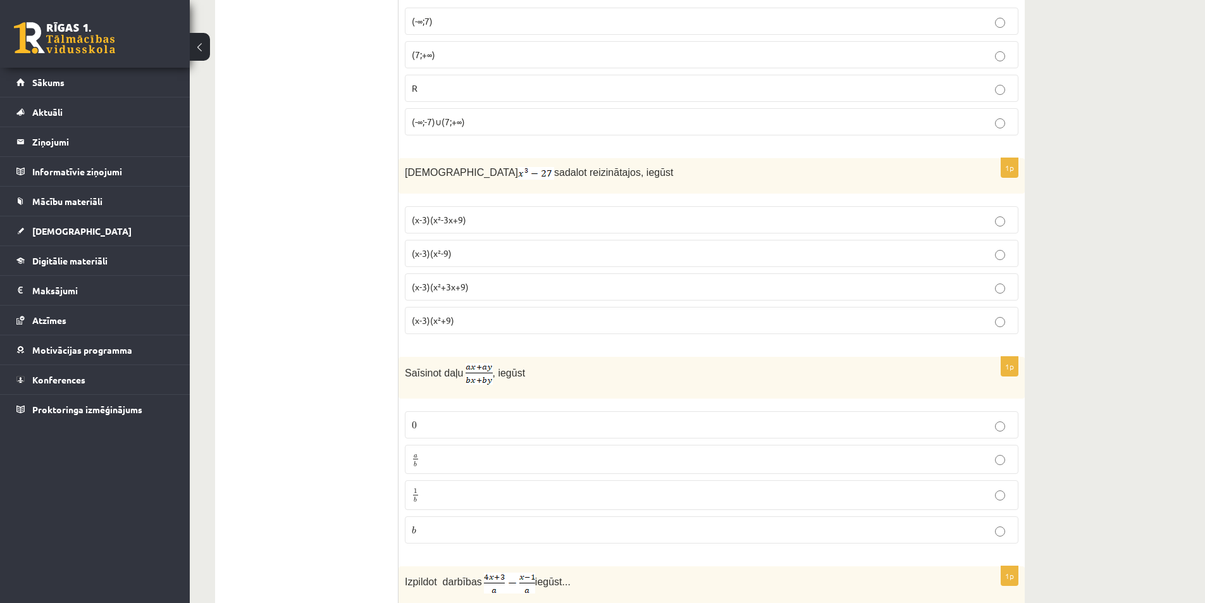
scroll to position [2592, 0]
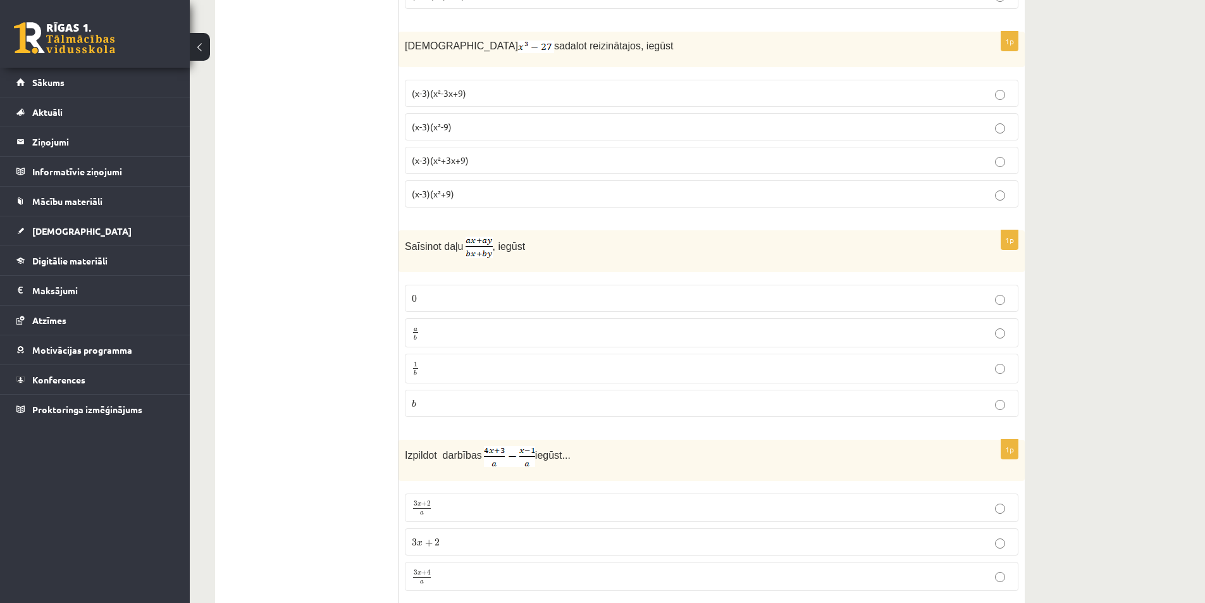
click at [522, 246] on p "Saīsinot daļu , iegūst" at bounding box center [680, 246] width 550 height 21
drag, startPoint x: 431, startPoint y: 250, endPoint x: 479, endPoint y: 250, distance: 47.4
click at [461, 250] on span "Saīsinot daļu" at bounding box center [434, 246] width 59 height 11
click at [532, 254] on p "Saīsinot daļu , iegūst" at bounding box center [680, 246] width 550 height 21
drag, startPoint x: 513, startPoint y: 251, endPoint x: 539, endPoint y: 254, distance: 26.7
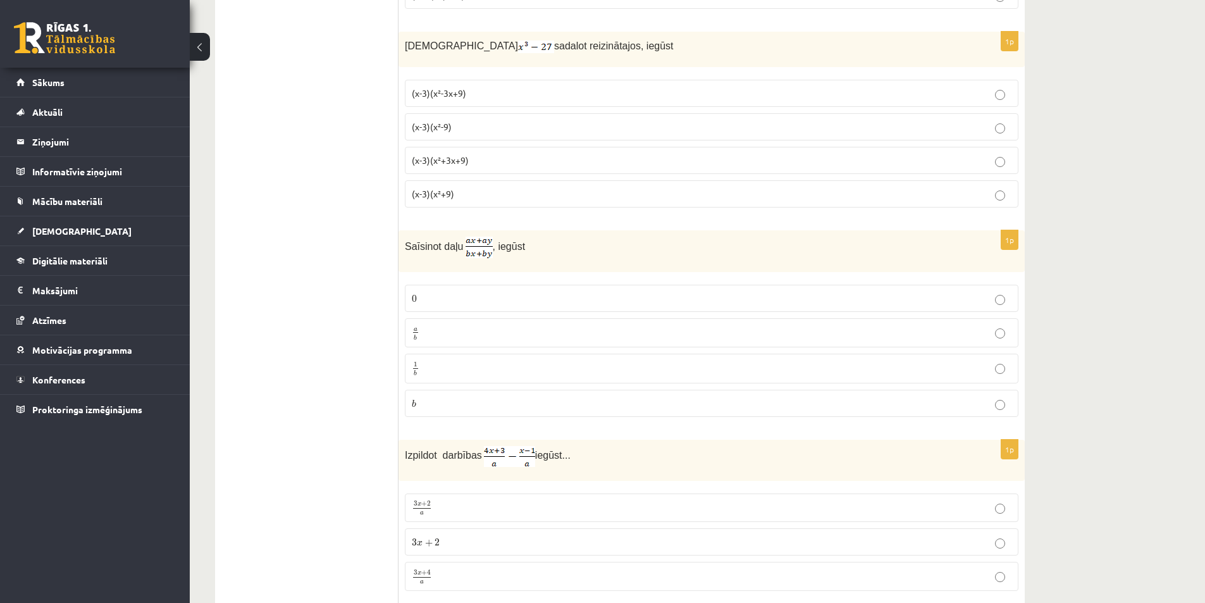
click at [529, 252] on p "Saīsinot daļu , iegūst" at bounding box center [680, 246] width 550 height 21
click at [539, 254] on p "Saīsinot daļu , iegūst" at bounding box center [680, 246] width 550 height 21
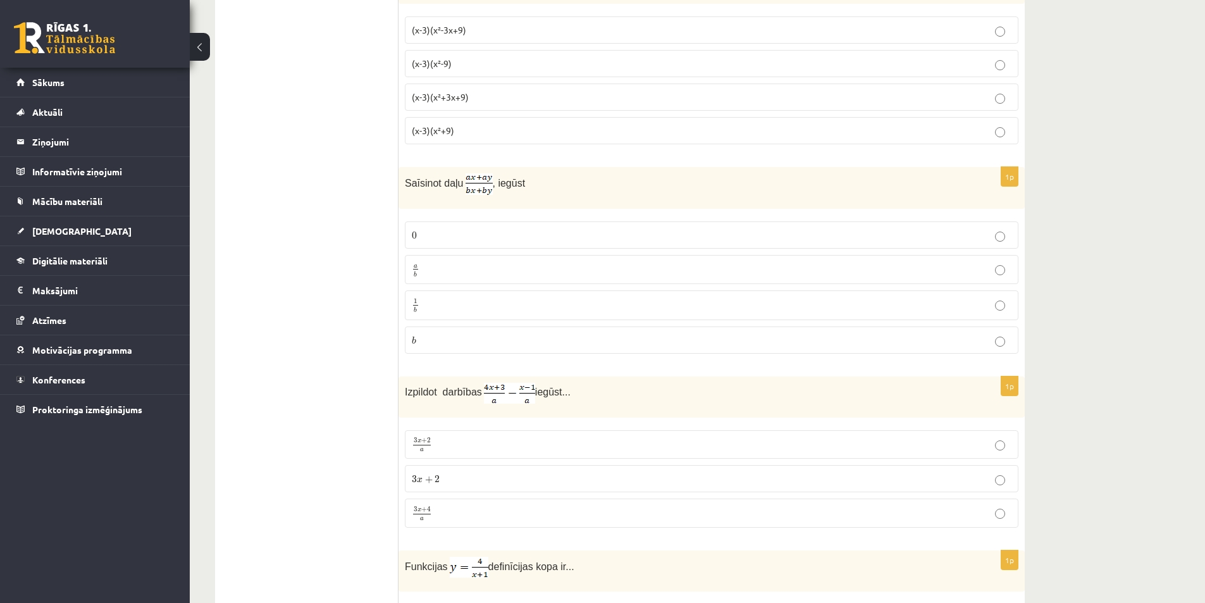
click at [448, 274] on p "a b a b" at bounding box center [711, 269] width 599 height 15
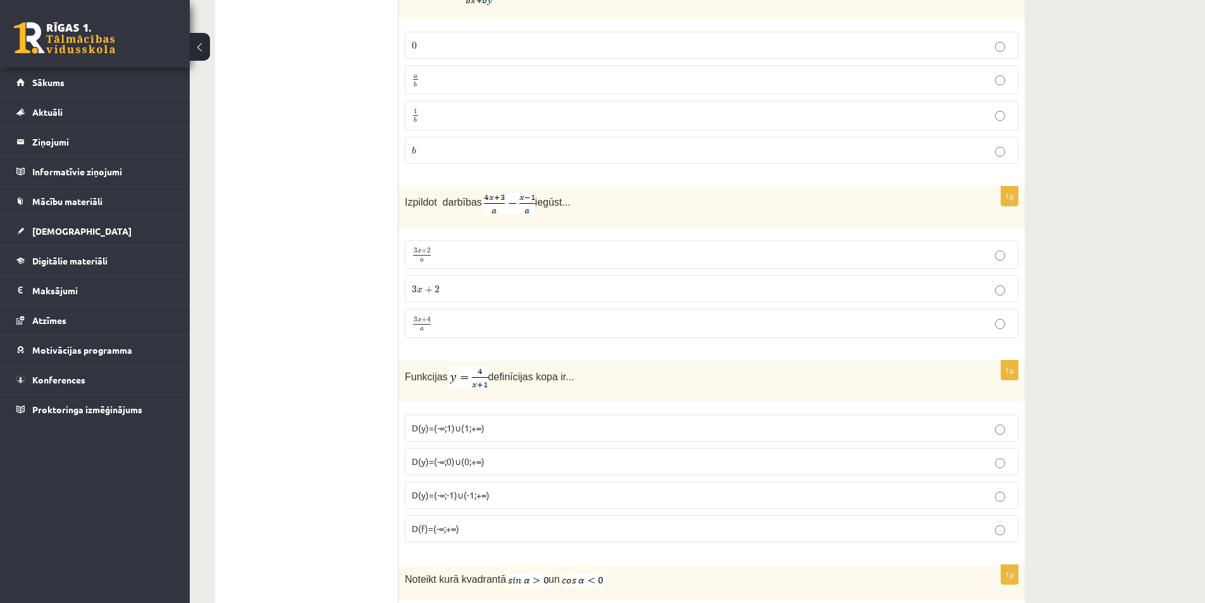
scroll to position [2909, 0]
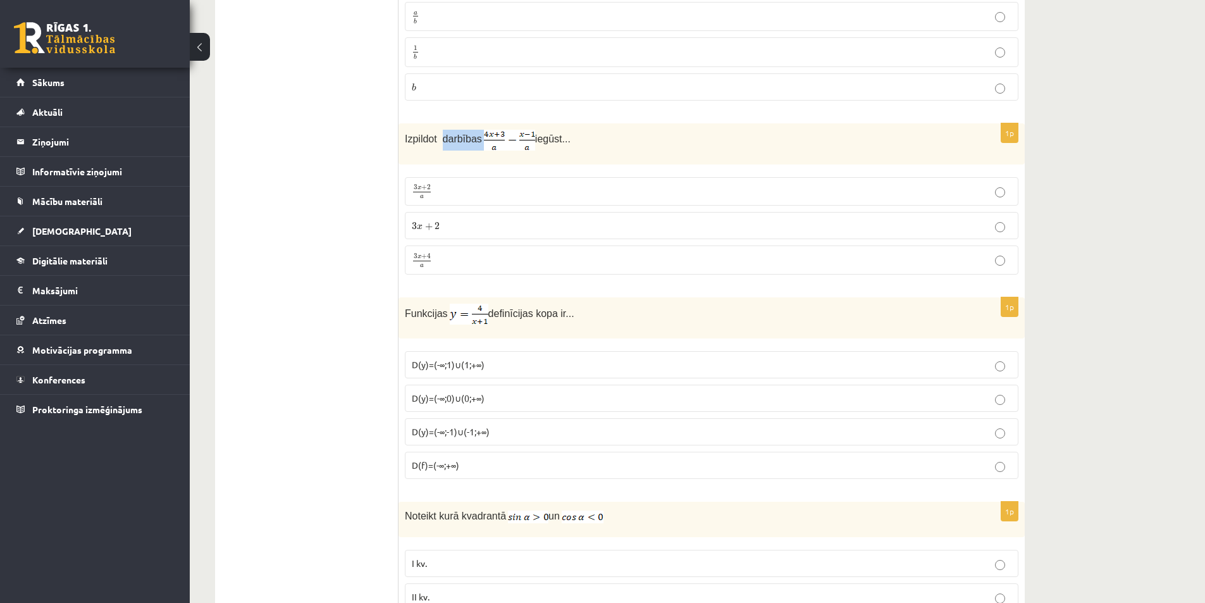
drag, startPoint x: 441, startPoint y: 138, endPoint x: 489, endPoint y: 140, distance: 48.1
click at [487, 140] on p "Izpildot darbības iegūst..." at bounding box center [680, 140] width 550 height 21
click at [489, 140] on img at bounding box center [509, 140] width 51 height 21
click at [472, 156] on div "Izpildot darbības iegūst..." at bounding box center [711, 143] width 626 height 41
click at [457, 222] on p "3 x + 2 3 x + 2" at bounding box center [711, 225] width 599 height 13
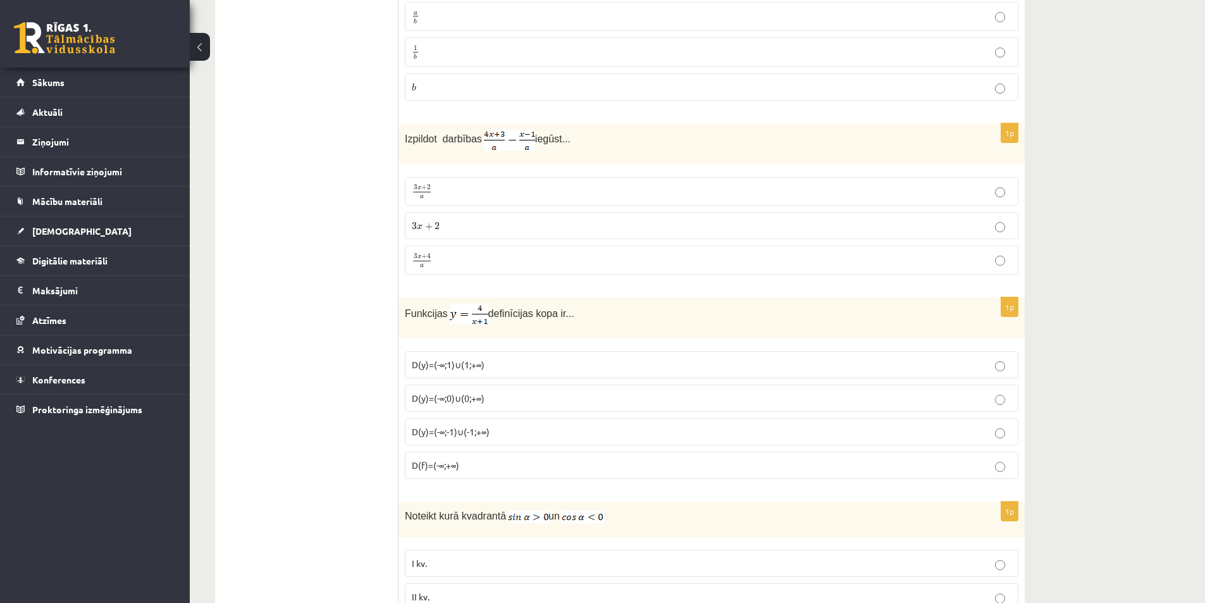
click at [462, 258] on p "3 x + 4 a 3 x + 4 a" at bounding box center [711, 259] width 599 height 15
click at [465, 186] on p "3 x + 2 a 3 x + 2 a" at bounding box center [711, 191] width 599 height 15
click at [462, 244] on fieldset "3 x + 2 a 3 x + 2 a 3 x + 2 3 x + 2 3 x + 4 a 3 x + 4 a" at bounding box center [711, 225] width 613 height 108
click at [463, 254] on p "3 x + 4 a 3 x + 4 a" at bounding box center [711, 259] width 599 height 15
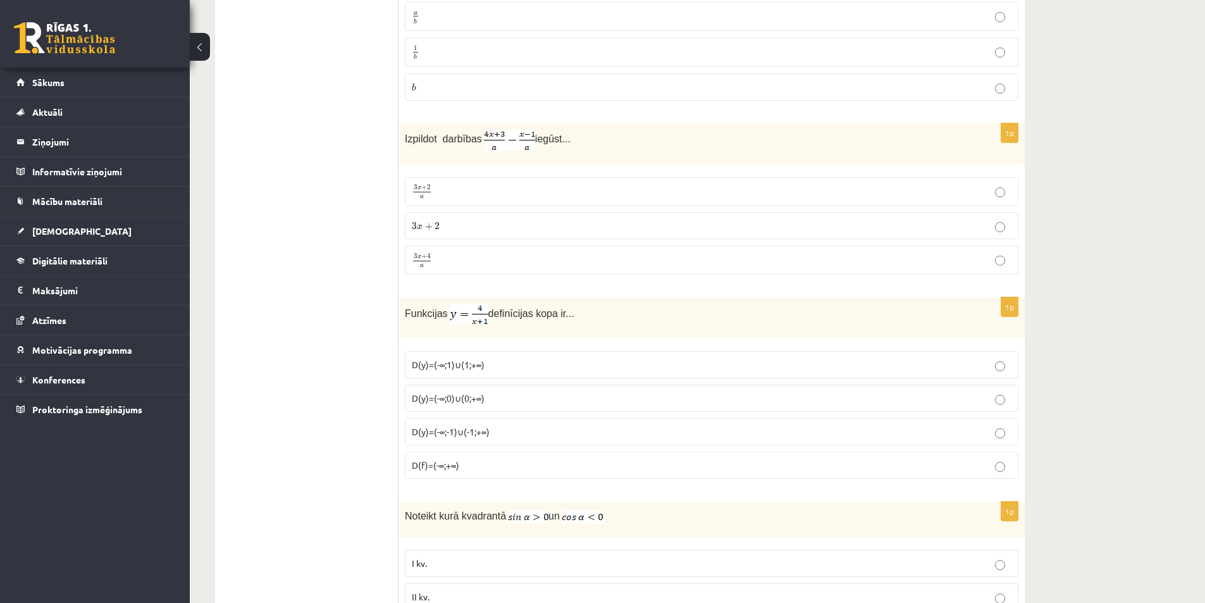
scroll to position [3035, 0]
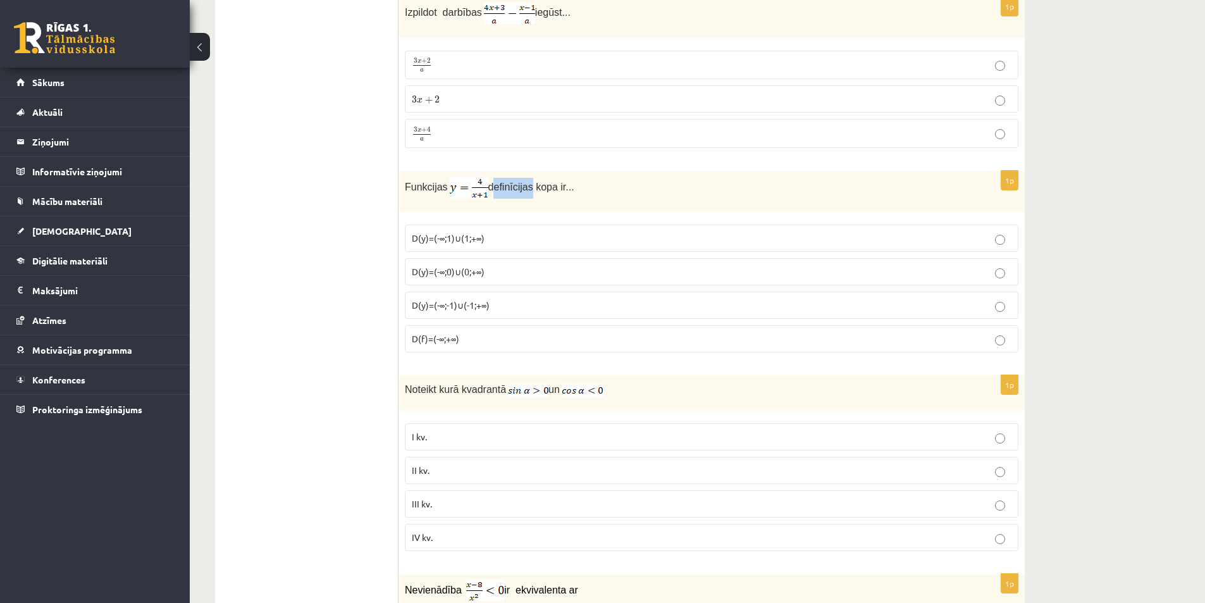
drag, startPoint x: 496, startPoint y: 187, endPoint x: 549, endPoint y: 187, distance: 53.1
click at [541, 187] on span "definīcijas kopa ir..." at bounding box center [531, 186] width 86 height 11
click at [553, 187] on span "definīcijas kopa ir..." at bounding box center [531, 186] width 86 height 11
drag, startPoint x: 474, startPoint y: 185, endPoint x: 512, endPoint y: 187, distance: 38.6
click at [512, 187] on p "Funkcijas definīcijas kopa ir..." at bounding box center [680, 187] width 550 height 21
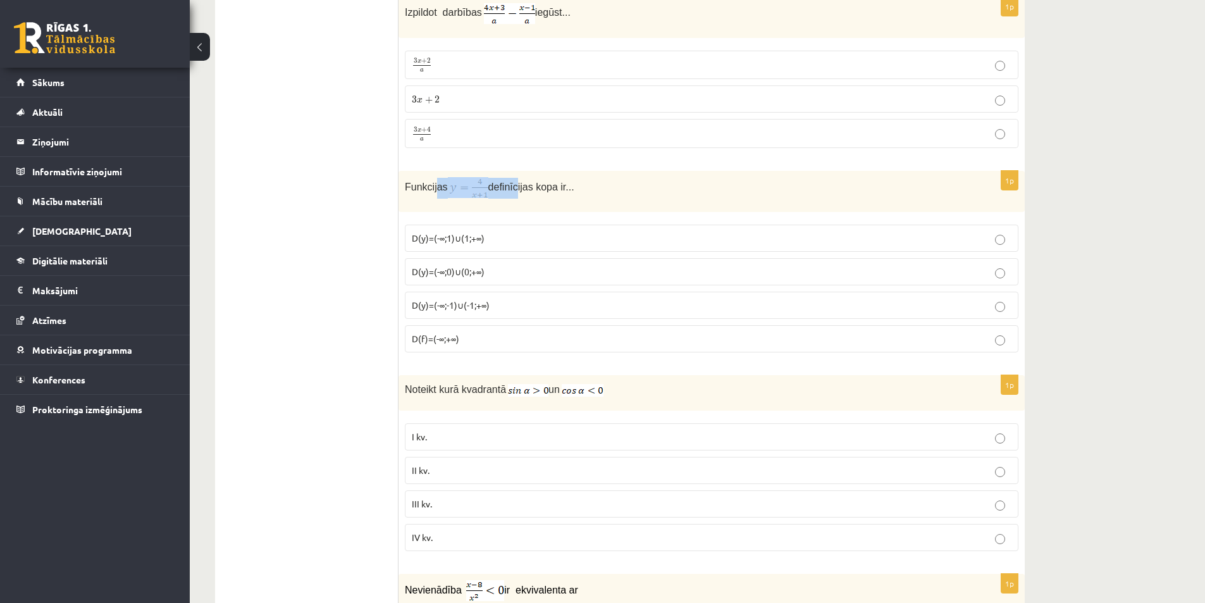
click at [512, 187] on span "definīcijas kopa ir..." at bounding box center [531, 186] width 86 height 11
click at [480, 246] on label "D(y)=(-∞;1)∪(1;+∞)" at bounding box center [711, 237] width 613 height 27
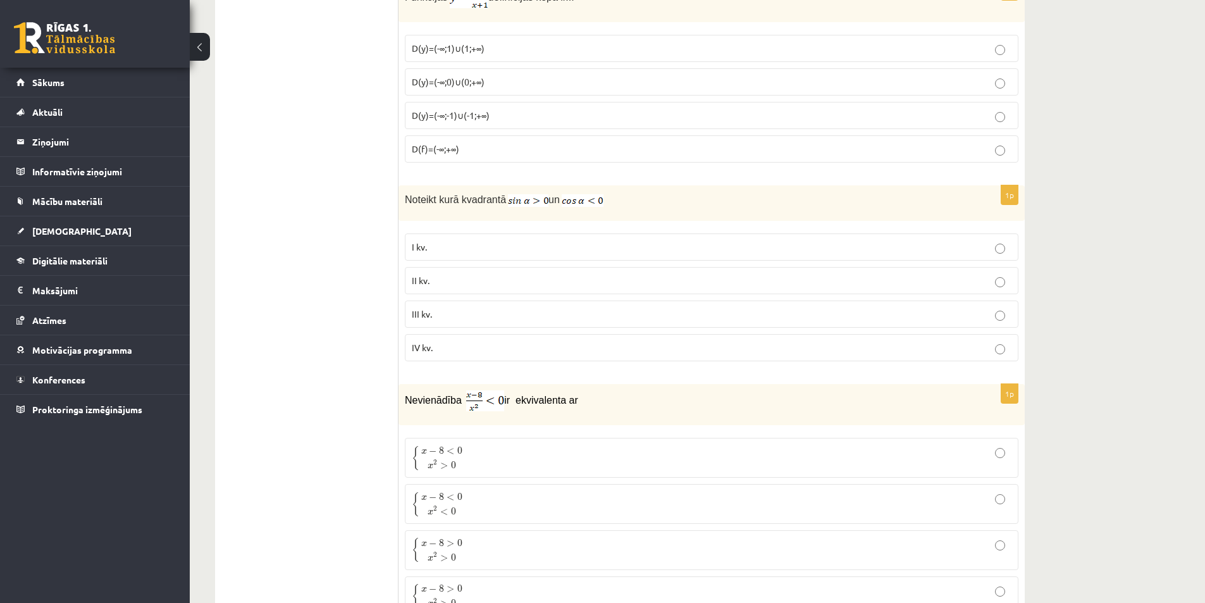
click at [555, 209] on div "Noteikt kurā kvadrantā un" at bounding box center [711, 202] width 626 height 35
click at [529, 246] on p "I kv." at bounding box center [711, 246] width 599 height 13
click at [515, 326] on label "III kv." at bounding box center [711, 313] width 613 height 27
click at [550, 256] on label "I kv." at bounding box center [711, 246] width 613 height 27
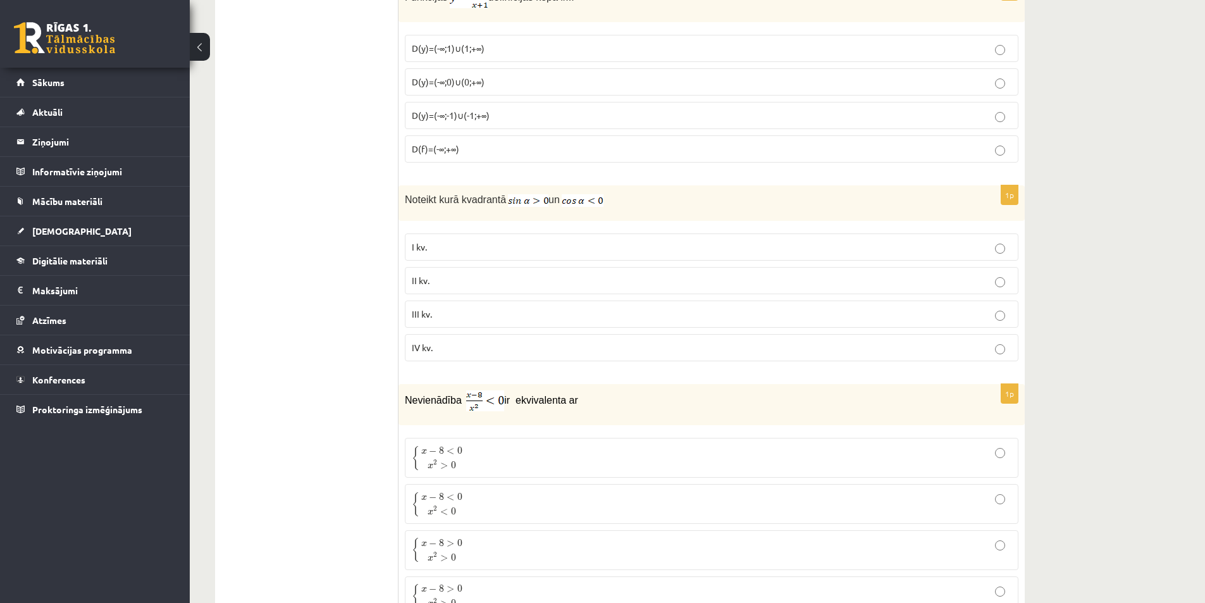
click at [451, 289] on label "II kv." at bounding box center [711, 280] width 613 height 27
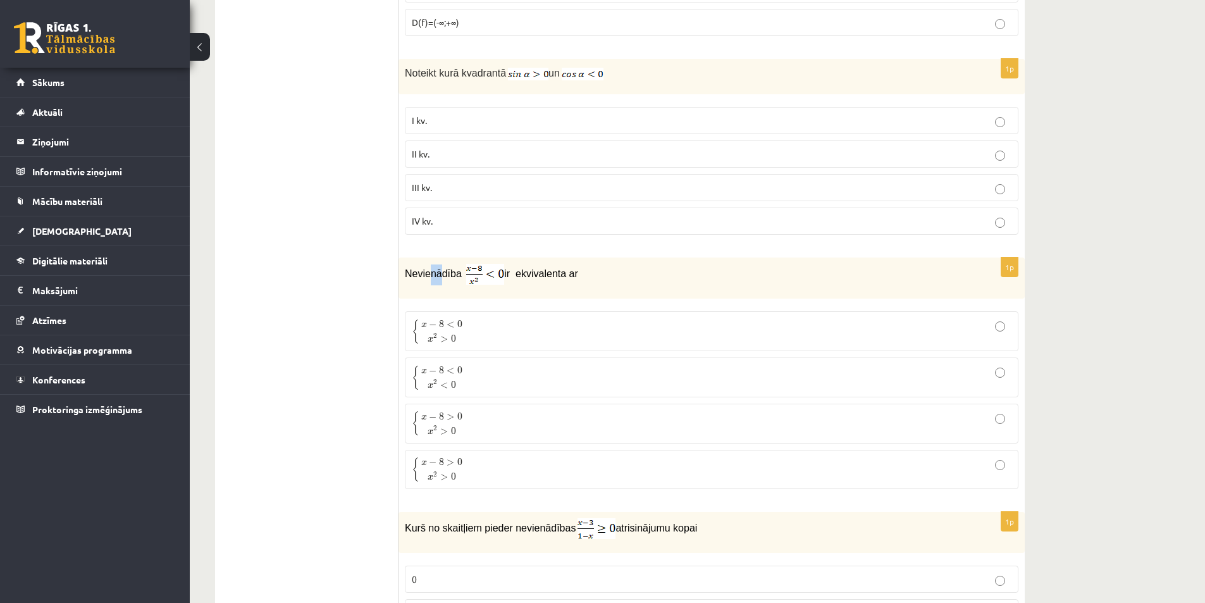
drag, startPoint x: 431, startPoint y: 279, endPoint x: 451, endPoint y: 276, distance: 21.1
click at [451, 279] on span "Nevienādība" at bounding box center [434, 273] width 59 height 11
click at [460, 128] on label "I kv." at bounding box center [711, 120] width 613 height 27
click at [458, 156] on p "II kv." at bounding box center [711, 153] width 599 height 13
click at [466, 110] on label "I kv." at bounding box center [711, 120] width 613 height 27
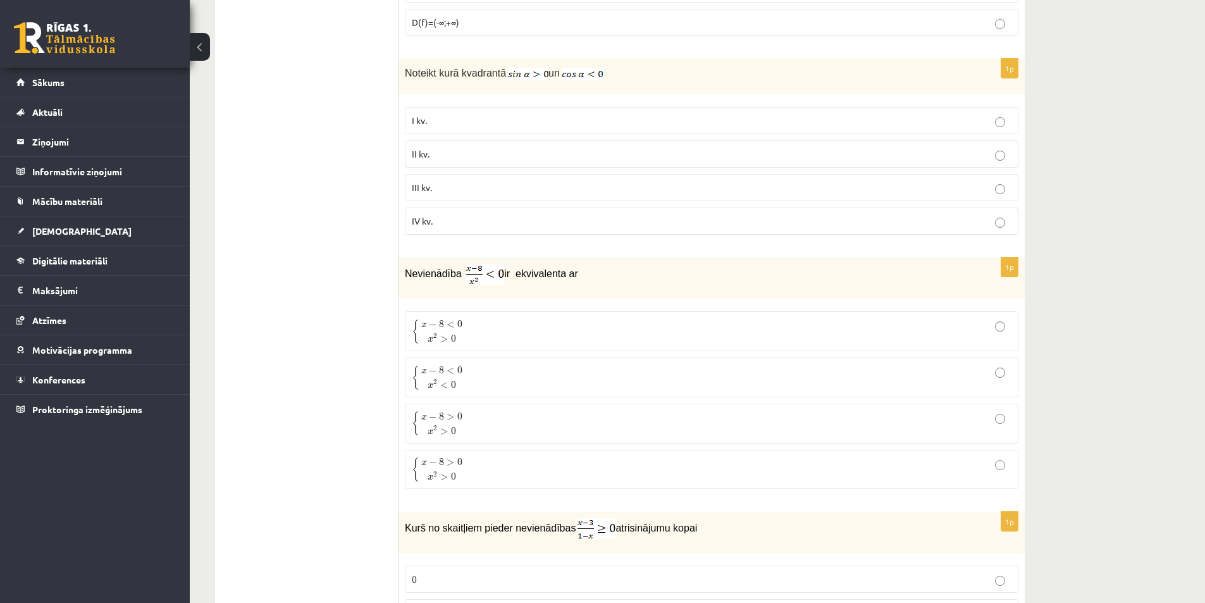
click at [453, 149] on p "II kv." at bounding box center [711, 153] width 599 height 13
drag, startPoint x: 415, startPoint y: 275, endPoint x: 451, endPoint y: 272, distance: 36.2
click at [427, 273] on span "Nevienādība" at bounding box center [434, 273] width 59 height 11
click at [571, 273] on span "ir ekvivalenta ar" at bounding box center [541, 273] width 74 height 11
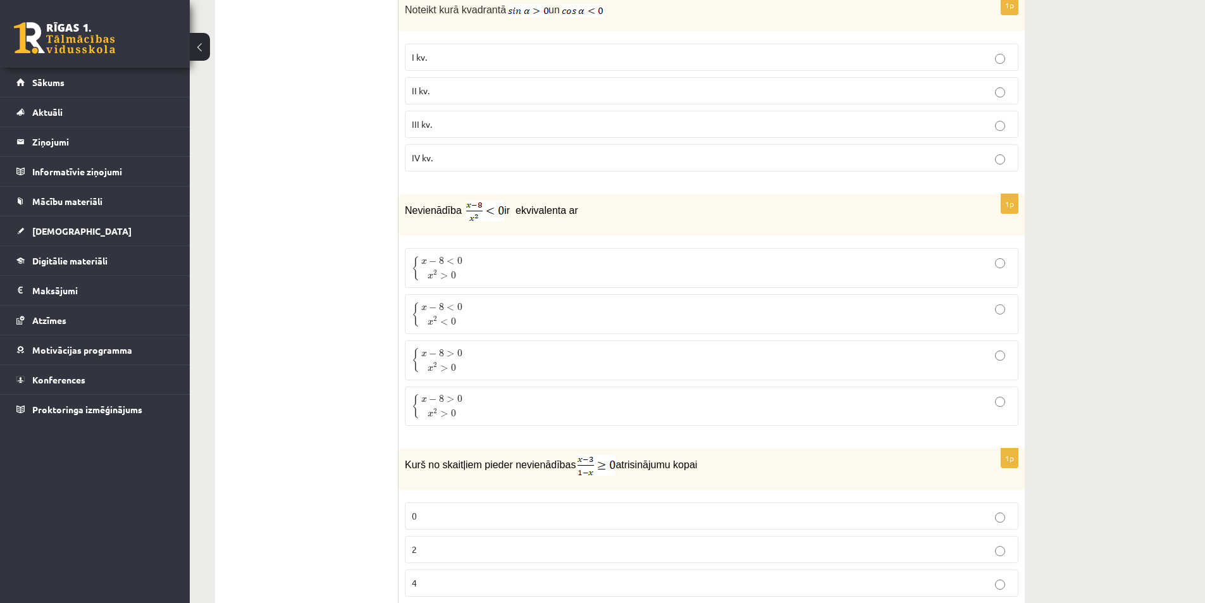
scroll to position [3478, 0]
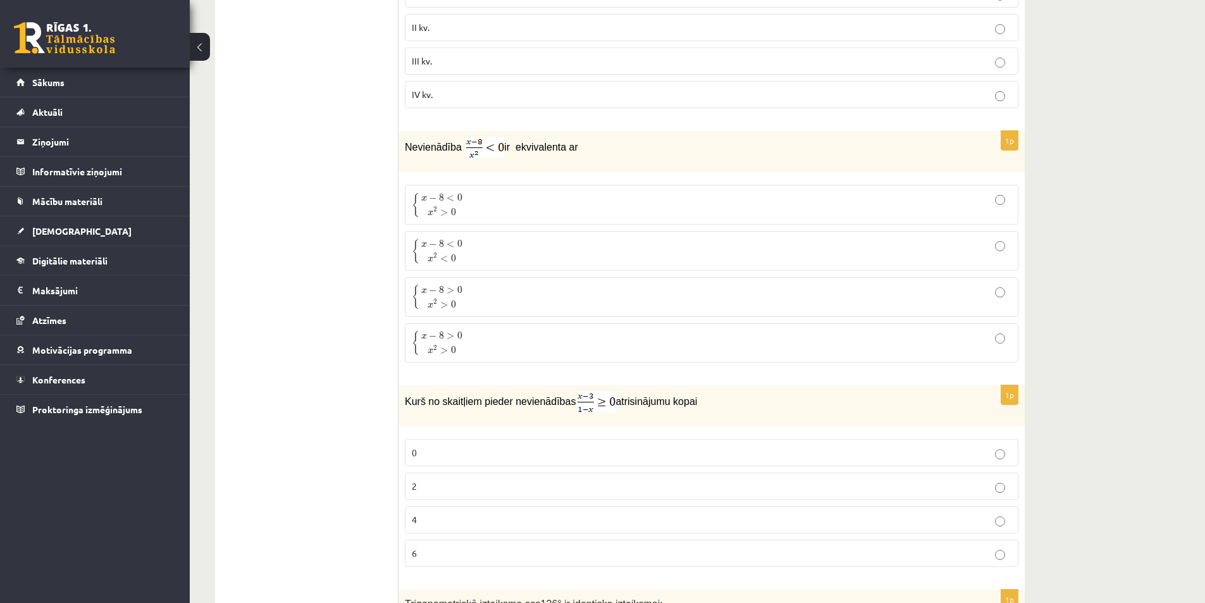
click at [481, 341] on p "{ x − 8 > 0 x 2 > 0 { x − 8 > 0 x 2 > 0" at bounding box center [711, 343] width 599 height 26
click at [501, 306] on p "{ x − 8 > 0 x 2 > 0 { x − 8 > 0 x 2 > 0" at bounding box center [711, 297] width 599 height 26
click at [518, 251] on p "{ x − 8 < 0 x 2 < 0 { x − 8 < 0 x 2 < 0" at bounding box center [711, 251] width 599 height 26
click at [525, 214] on p "{ x − 8 < 0 x 2 > 0 { x − 8 < 0 x 2 > 0" at bounding box center [711, 205] width 599 height 26
click at [497, 256] on p "{ x − 8 < 0 x 2 < 0 { x − 8 < 0 x 2 < 0" at bounding box center [711, 251] width 599 height 26
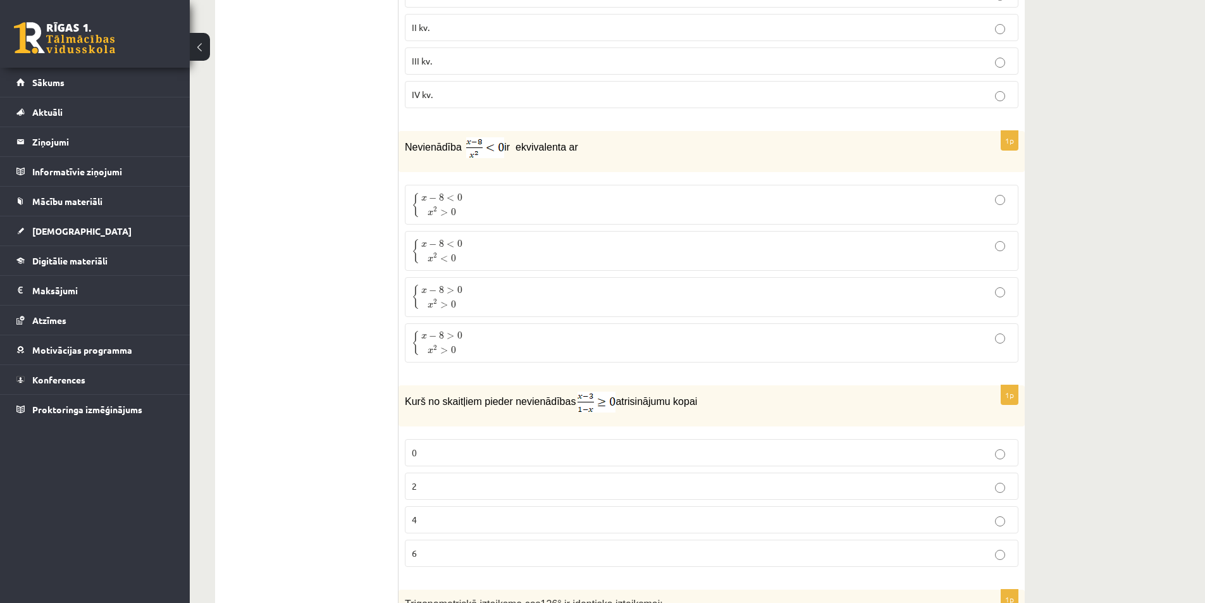
scroll to position [3604, 0]
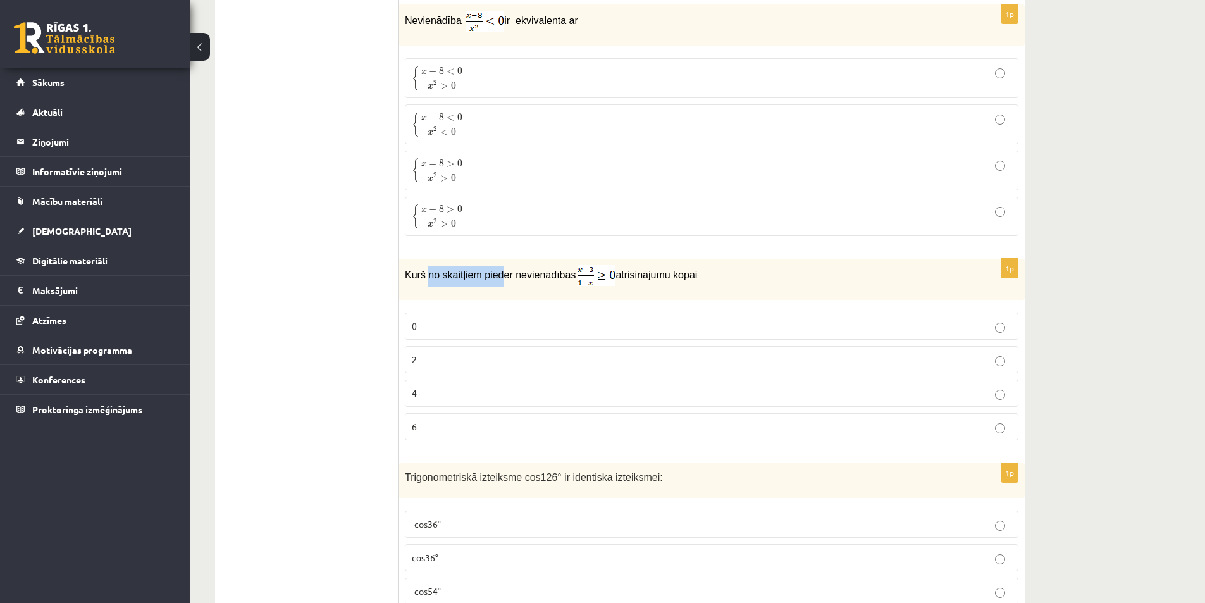
drag, startPoint x: 426, startPoint y: 278, endPoint x: 495, endPoint y: 273, distance: 69.7
click at [495, 273] on span "Kurš no skaitļiem pieder nevienādības" at bounding box center [490, 274] width 171 height 11
click at [494, 291] on div "Kurš no skaitļiem pieder nevienādības atrisinājumu kopai" at bounding box center [711, 279] width 626 height 41
drag, startPoint x: 553, startPoint y: 278, endPoint x: 579, endPoint y: 281, distance: 26.7
click at [572, 281] on p "Kurš no skaitļiem pieder nevienādības atrisinājumu kopai" at bounding box center [680, 275] width 550 height 21
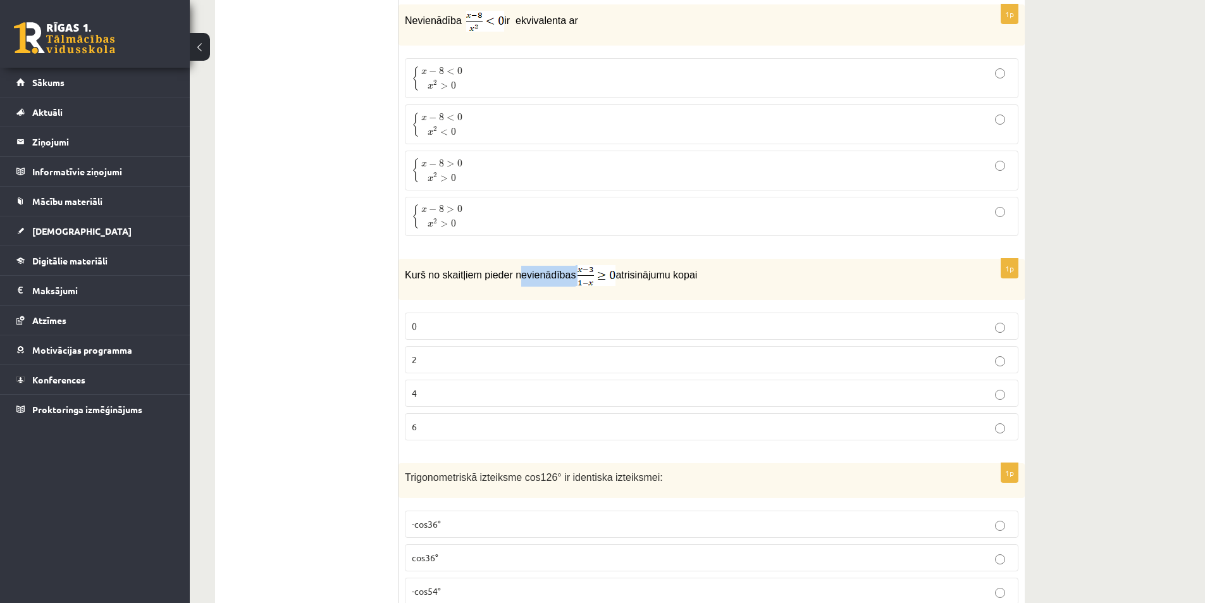
click at [579, 281] on img at bounding box center [596, 275] width 38 height 21
drag, startPoint x: 630, startPoint y: 276, endPoint x: 683, endPoint y: 276, distance: 52.5
click at [682, 276] on p "Kurš no skaitļiem pieder nevienādības atrisinājumu kopai" at bounding box center [680, 275] width 550 height 21
click at [688, 276] on p "Kurš no skaitļiem pieder nevienādības atrisinājumu kopai" at bounding box center [680, 275] width 550 height 21
drag, startPoint x: 749, startPoint y: 273, endPoint x: 775, endPoint y: 274, distance: 26.0
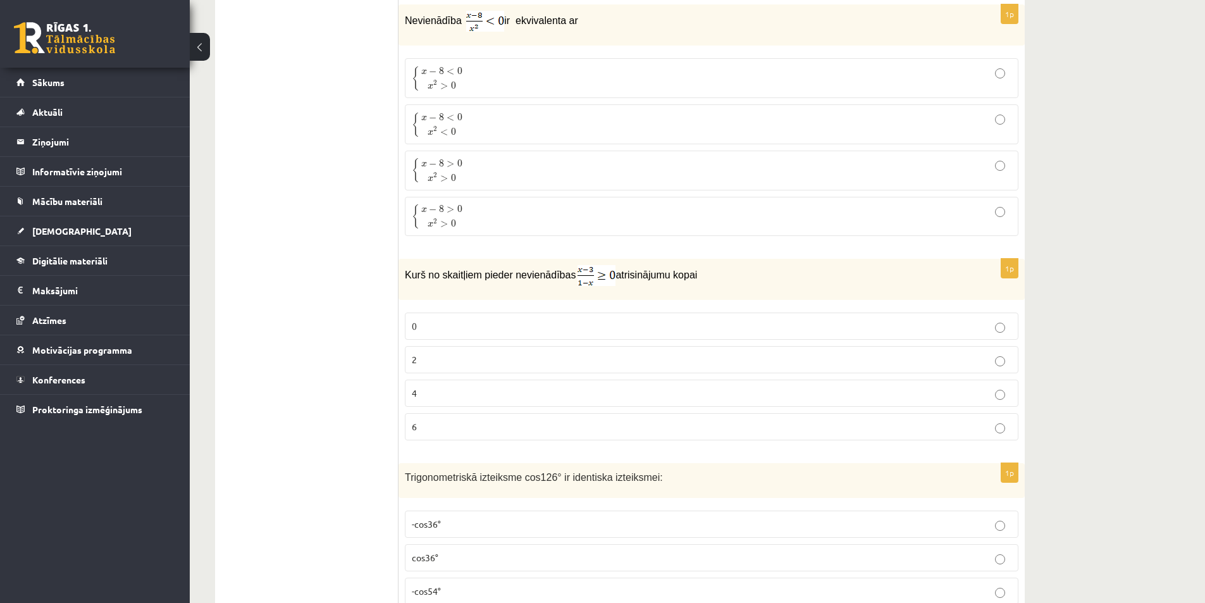
click at [775, 273] on p "Kurš no skaitļiem pieder nevienādības atrisinājumu kopai" at bounding box center [680, 275] width 550 height 21
click at [775, 274] on p "Kurš no skaitļiem pieder nevienādības atrisinājumu kopai" at bounding box center [680, 275] width 550 height 21
drag, startPoint x: 433, startPoint y: 277, endPoint x: 543, endPoint y: 285, distance: 110.3
click at [543, 285] on p "Kurš no skaitļiem pieder nevienādības atrisinājumu kopai" at bounding box center [680, 275] width 550 height 21
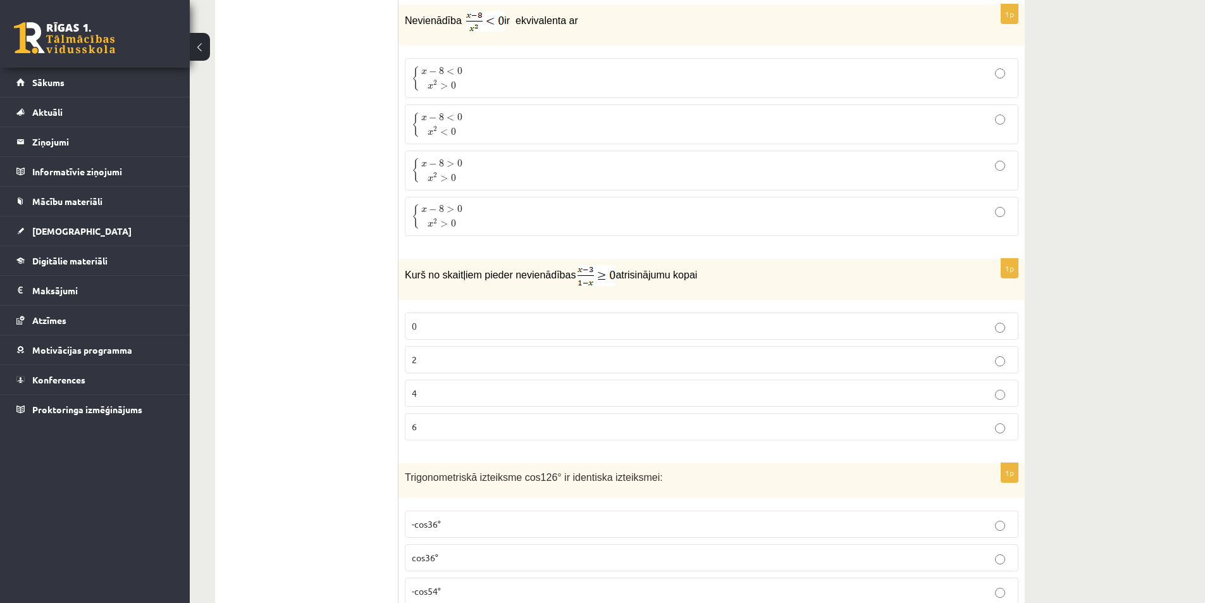
click at [460, 359] on p "2" at bounding box center [711, 359] width 599 height 13
click at [465, 331] on p "0" at bounding box center [711, 325] width 599 height 13
click at [456, 355] on p "2" at bounding box center [711, 359] width 599 height 13
click at [457, 408] on fieldset "0 2 4 6" at bounding box center [711, 375] width 613 height 138
click at [460, 432] on p "6" at bounding box center [711, 426] width 599 height 13
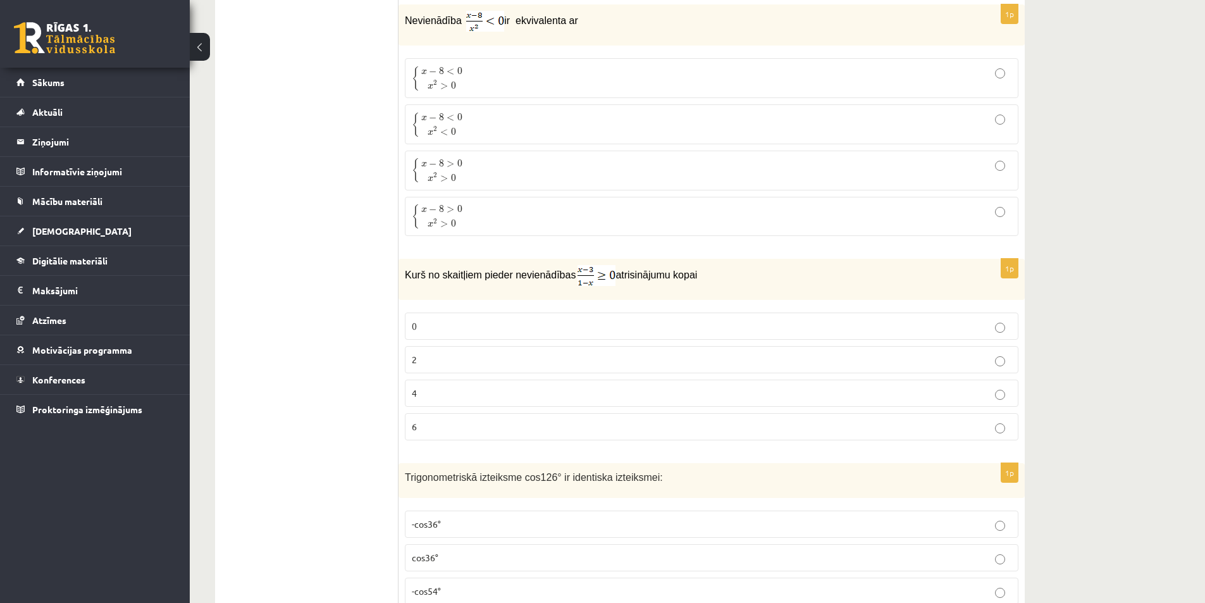
click at [468, 348] on label "2" at bounding box center [711, 359] width 613 height 27
click at [474, 326] on p "0" at bounding box center [711, 325] width 599 height 13
click at [462, 385] on label "4" at bounding box center [711, 392] width 613 height 27
click at [462, 384] on label "4" at bounding box center [711, 392] width 613 height 27
click at [479, 363] on p "2" at bounding box center [711, 359] width 599 height 13
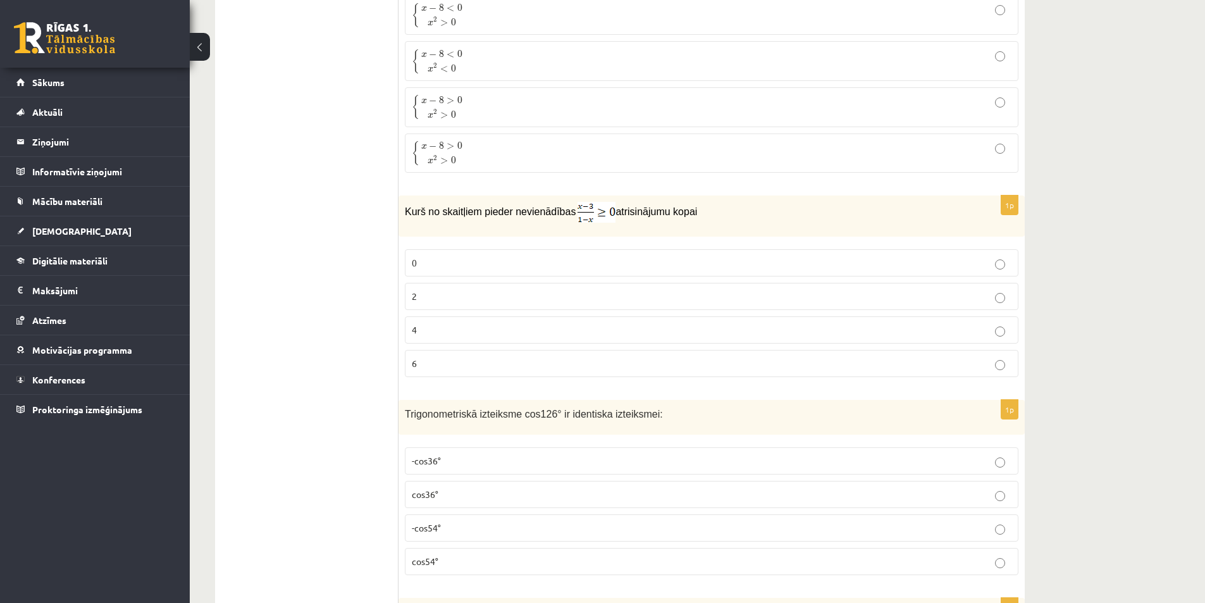
scroll to position [3857, 0]
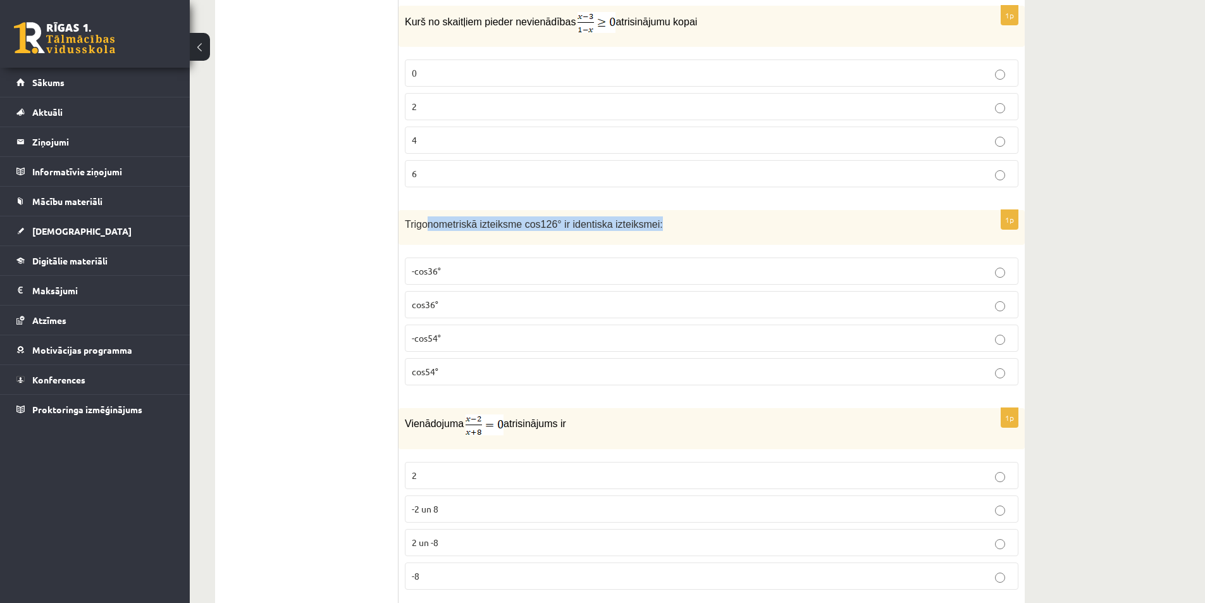
drag, startPoint x: 425, startPoint y: 226, endPoint x: 642, endPoint y: 234, distance: 217.6
click at [642, 234] on div "Trigonometriskā izteiksme cos126° ir identiska izteiksmei:" at bounding box center [711, 227] width 626 height 35
drag, startPoint x: 532, startPoint y: 225, endPoint x: 589, endPoint y: 224, distance: 56.9
click at [589, 224] on span "Trigonometriskā izteiksme cos126° ir identiska izteiksmei:" at bounding box center [534, 224] width 258 height 11
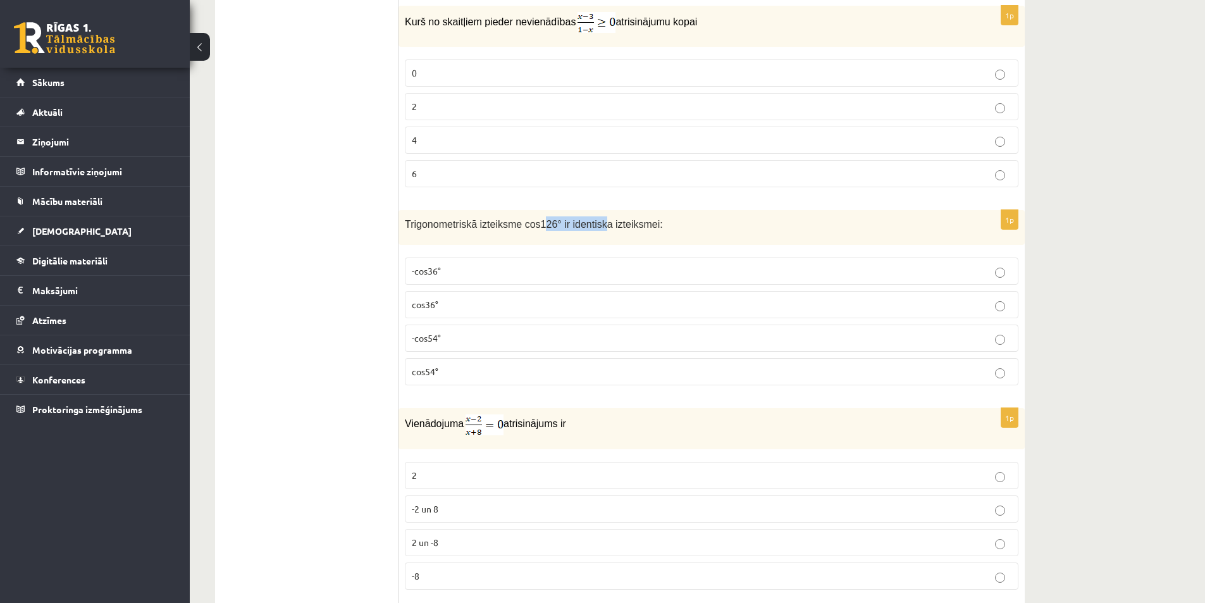
click at [588, 226] on span "Trigonometriskā izteiksme cos126° ir identiska izteiksmei:" at bounding box center [534, 224] width 258 height 11
click at [622, 237] on div "Trigonometriskā izteiksme cos126° ir identiska izteiksmei:" at bounding box center [711, 227] width 626 height 35
click at [470, 278] on p "-cos36°" at bounding box center [711, 270] width 599 height 13
click at [457, 363] on label "cos54°" at bounding box center [711, 371] width 613 height 27
click at [462, 338] on p "-cos54°" at bounding box center [711, 337] width 599 height 13
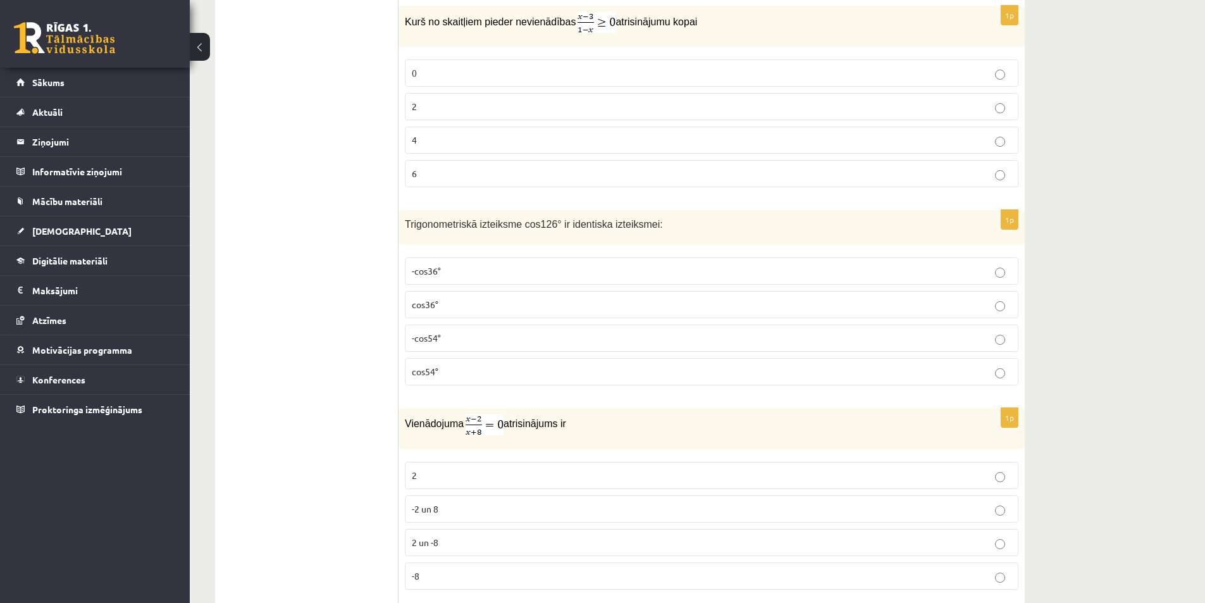
click at [451, 372] on p "cos54°" at bounding box center [711, 371] width 599 height 13
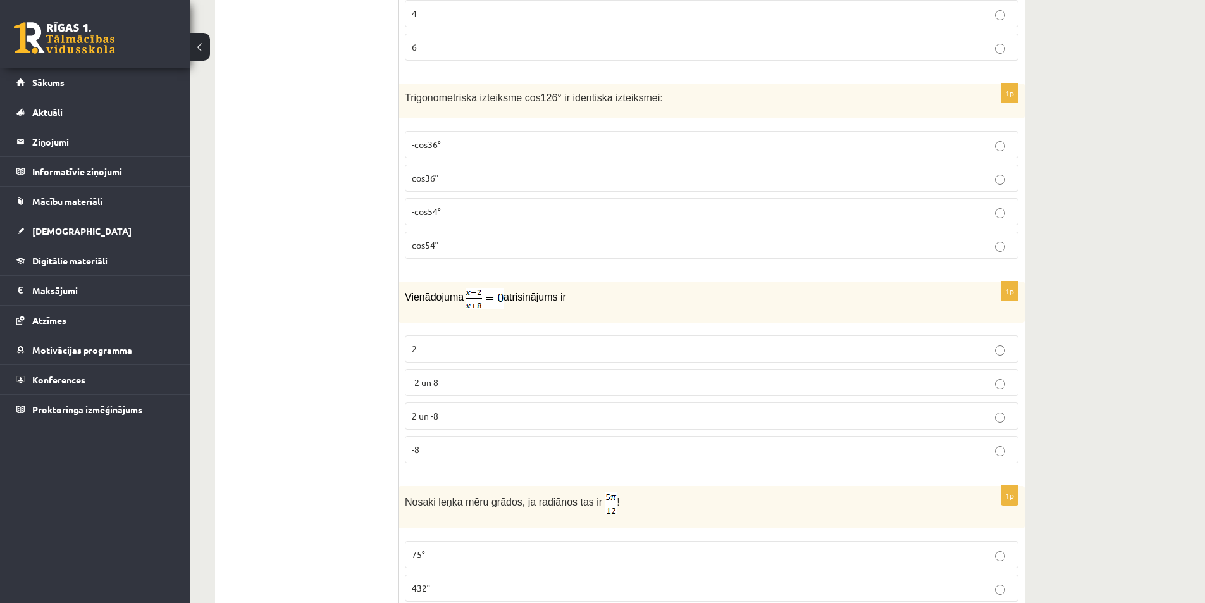
click at [570, 297] on p "Vienādojuma atrisinājums ir" at bounding box center [680, 298] width 550 height 21
click at [603, 298] on p "Vienādojuma atrisinājums ir" at bounding box center [680, 298] width 550 height 21
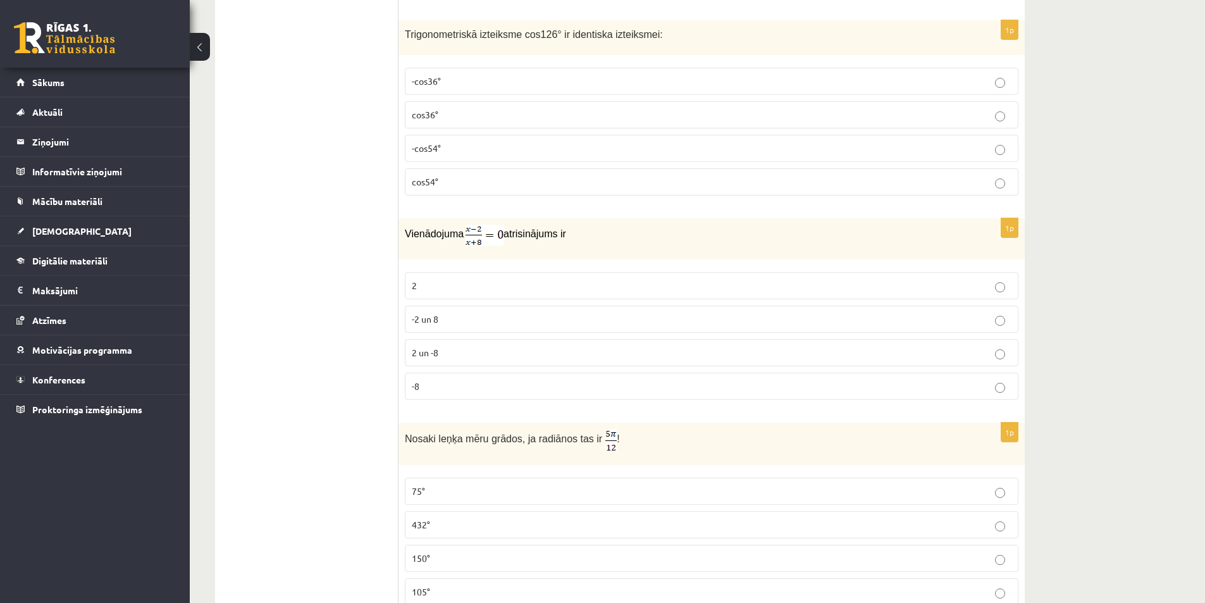
scroll to position [4110, 0]
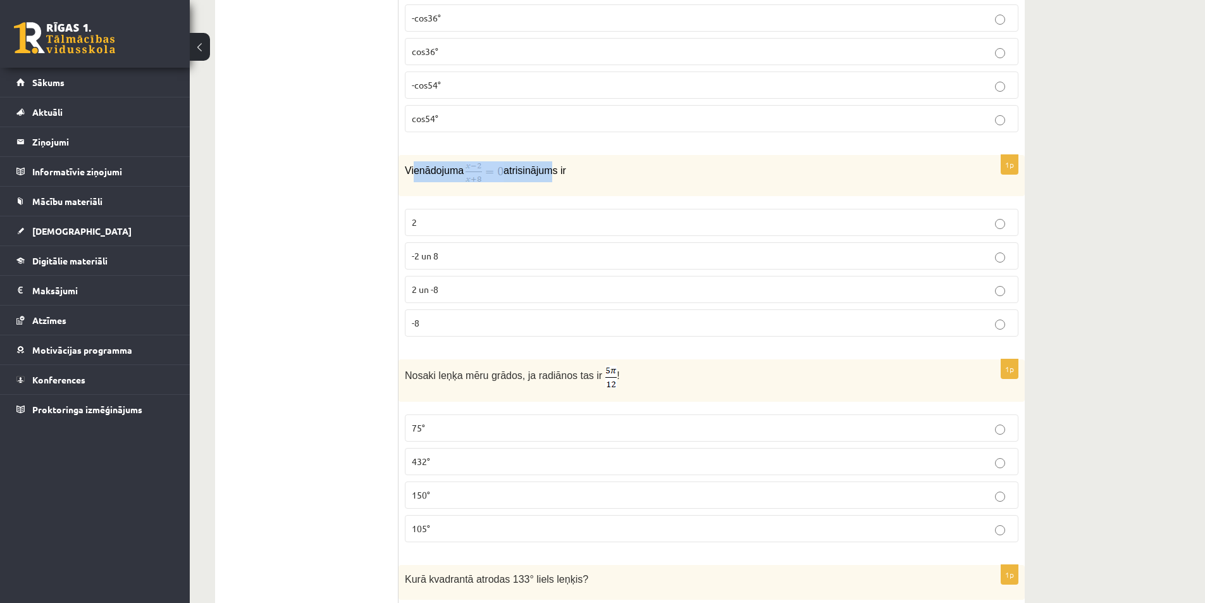
drag, startPoint x: 415, startPoint y: 168, endPoint x: 564, endPoint y: 185, distance: 150.2
click at [561, 184] on div "Vienādojuma atrisinājums ir" at bounding box center [711, 175] width 626 height 41
click at [564, 185] on div "Vienādojuma atrisinājums ir" at bounding box center [711, 175] width 626 height 41
drag, startPoint x: 532, startPoint y: 169, endPoint x: 584, endPoint y: 178, distance: 52.5
click at [582, 177] on p "Vienādojuma atrisinājums ir" at bounding box center [680, 171] width 550 height 21
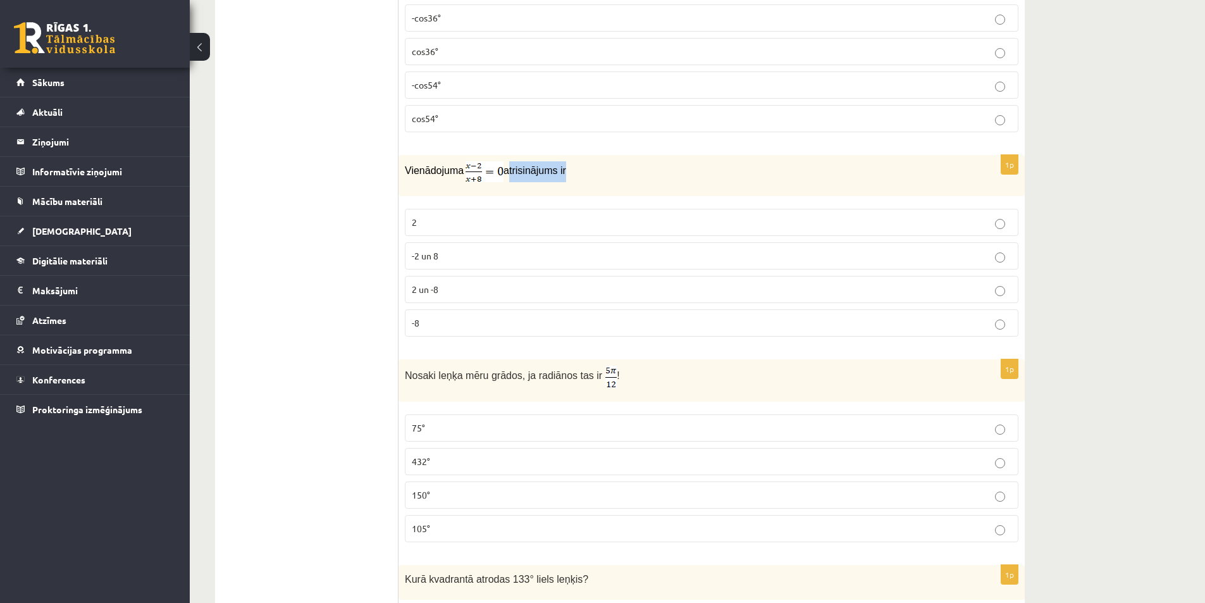
click at [584, 178] on p "Vienādojuma atrisinājums ir" at bounding box center [680, 171] width 550 height 21
click at [577, 185] on div "Vienādojuma atrisinājums ir" at bounding box center [711, 175] width 626 height 41
click at [422, 222] on p "2" at bounding box center [711, 222] width 599 height 13
click at [431, 289] on span "2 un -8" at bounding box center [425, 288] width 27 height 11
drag, startPoint x: 507, startPoint y: 176, endPoint x: 560, endPoint y: 173, distance: 52.5
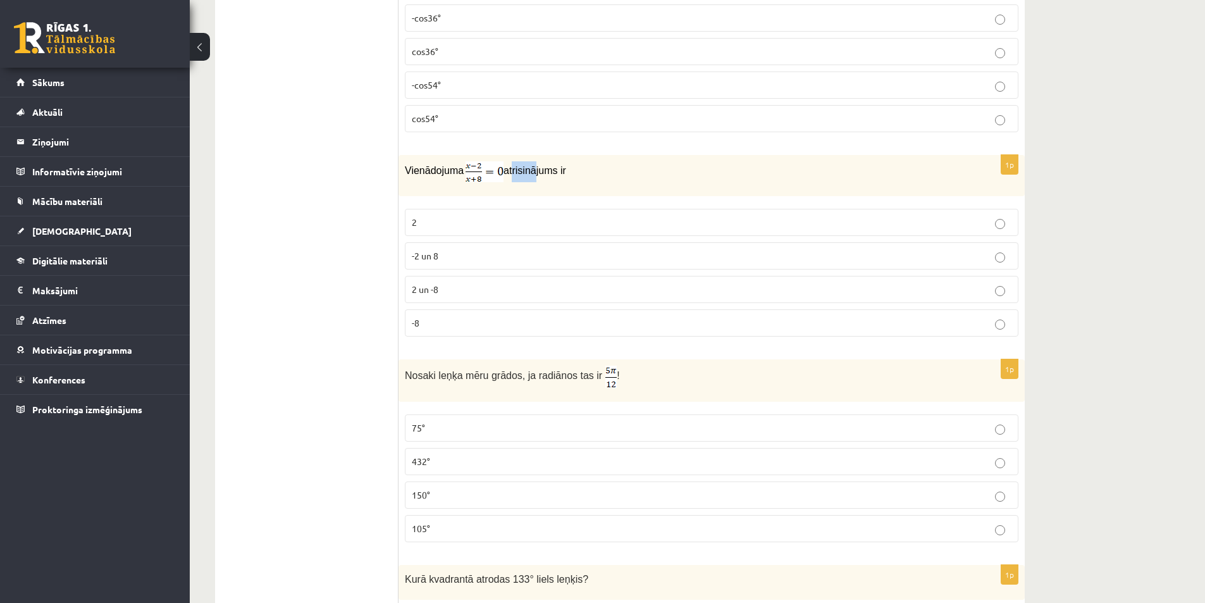
click at [553, 173] on span "atrisinājums ir" at bounding box center [534, 170] width 63 height 11
click at [560, 173] on span "atrisinājums ir" at bounding box center [534, 170] width 63 height 11
click at [477, 289] on p "2 un -8" at bounding box center [711, 289] width 599 height 13
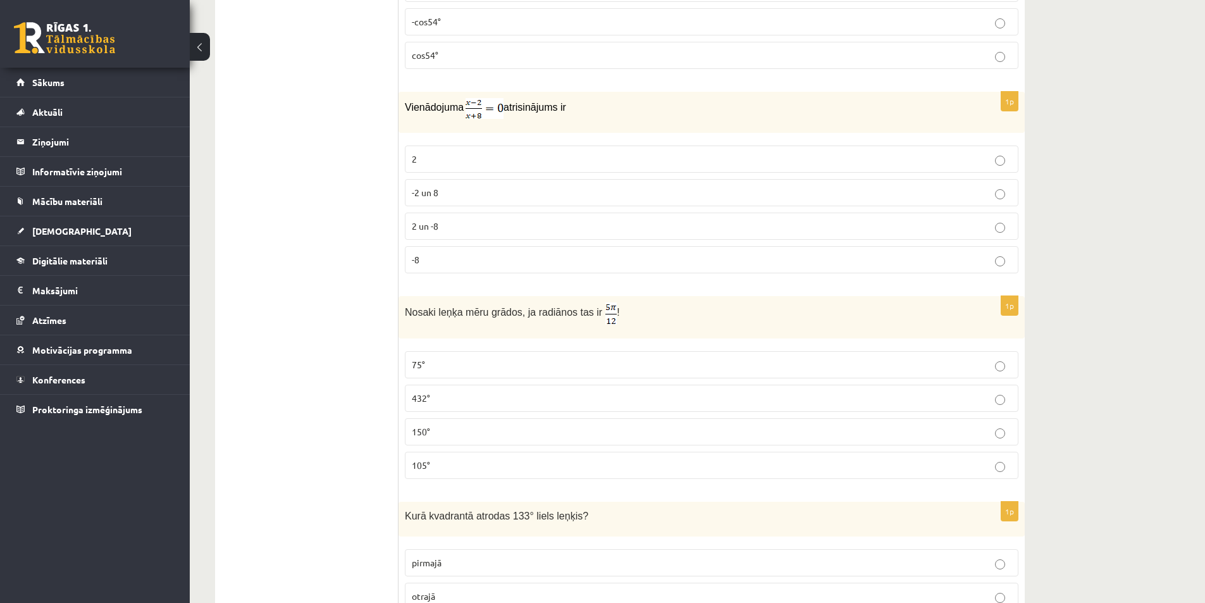
scroll to position [4237, 0]
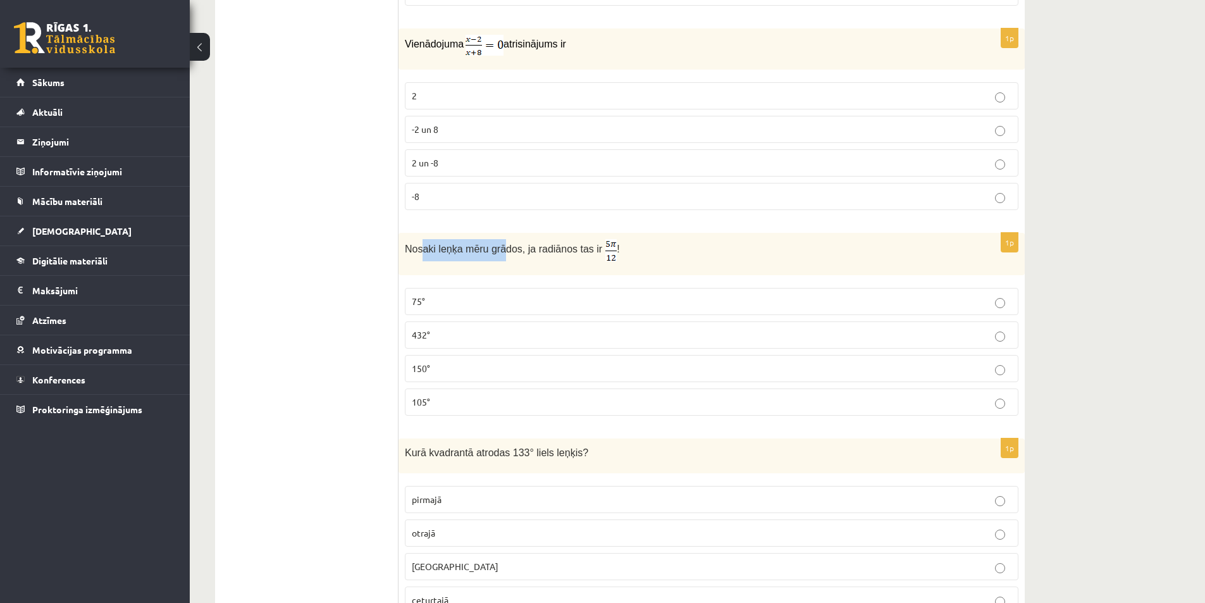
drag, startPoint x: 497, startPoint y: 250, endPoint x: 525, endPoint y: 254, distance: 28.1
click at [514, 252] on span "Nosaki leņķa mēru grādos, ja radiānos tas ir" at bounding box center [503, 248] width 197 height 11
click at [525, 254] on span "Nosaki leņķa mēru grādos, ja radiānos tas ir" at bounding box center [503, 248] width 197 height 11
click at [592, 296] on p "75°" at bounding box center [711, 301] width 599 height 13
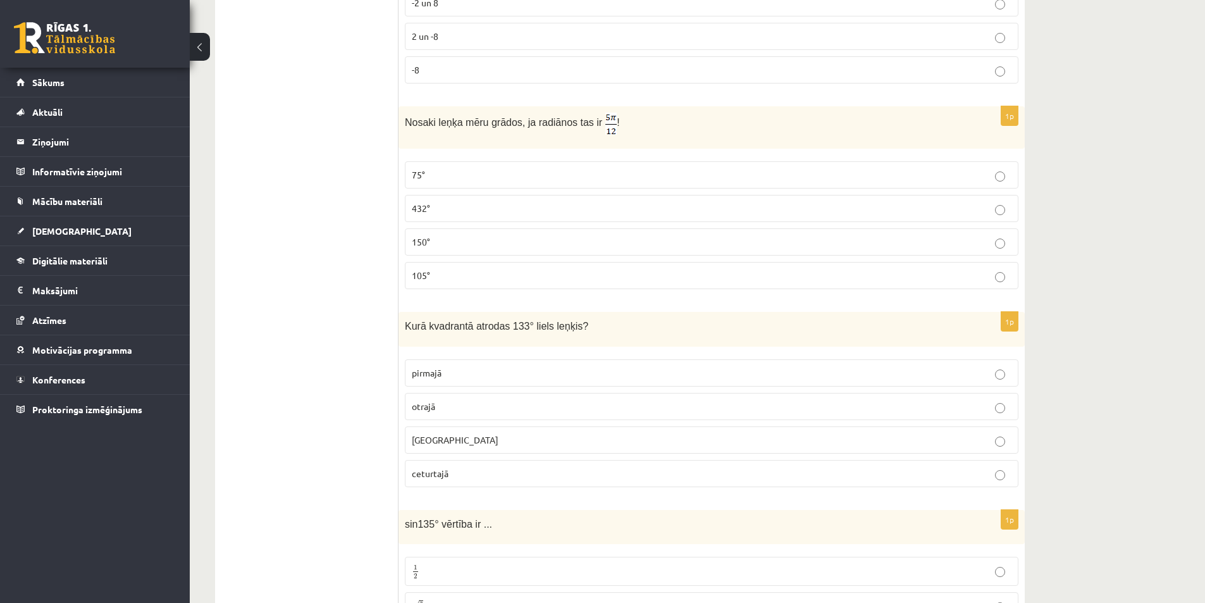
scroll to position [4426, 0]
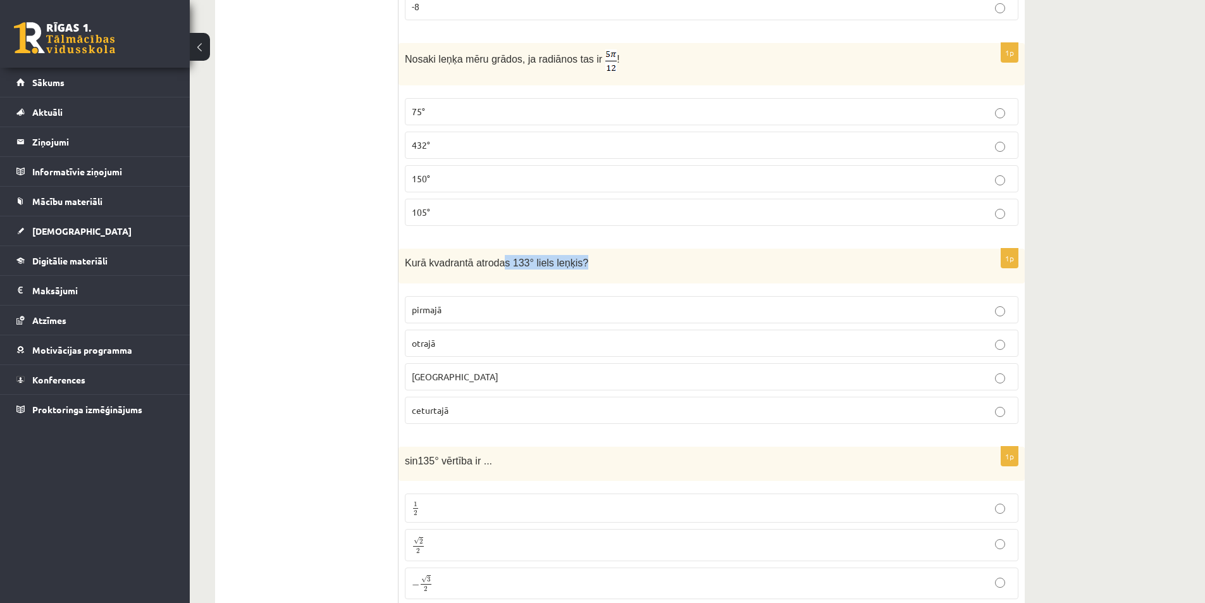
drag, startPoint x: 525, startPoint y: 257, endPoint x: 601, endPoint y: 261, distance: 75.9
click at [599, 260] on p "Kurā kvadrantā atrodas 133° liels leņķis?" at bounding box center [680, 262] width 550 height 15
click at [611, 262] on p "Kurā kvadrantā atrodas 133° liels leņķis?" at bounding box center [680, 262] width 550 height 15
click at [485, 341] on p "otrajā" at bounding box center [711, 342] width 599 height 13
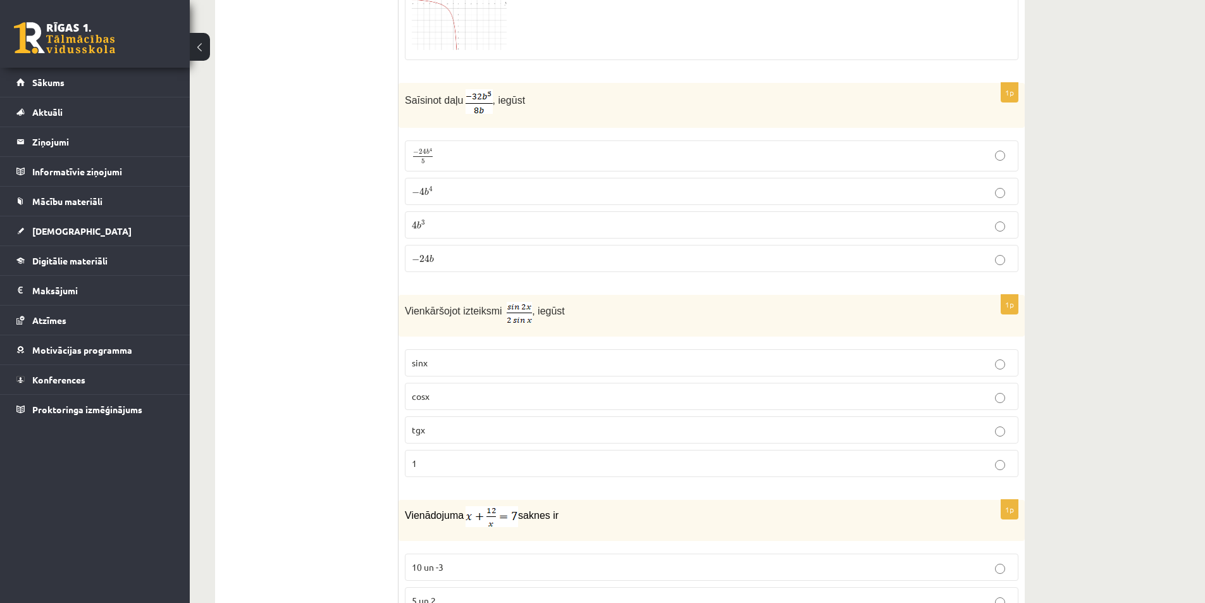
scroll to position [759, 0]
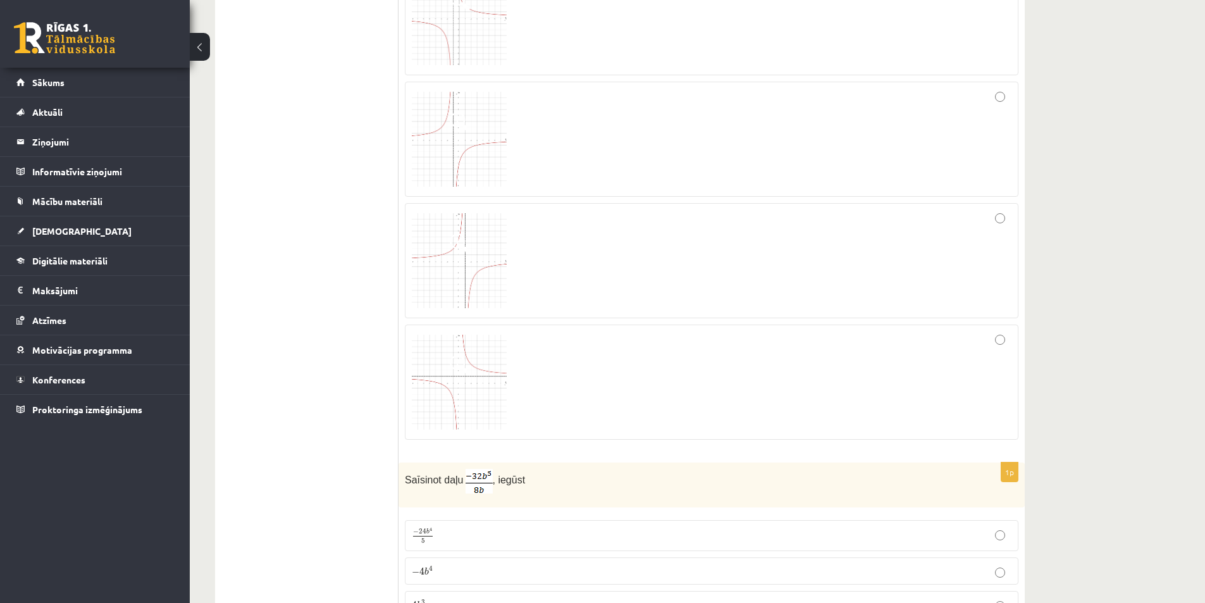
click at [430, 367] on img at bounding box center [459, 381] width 95 height 95
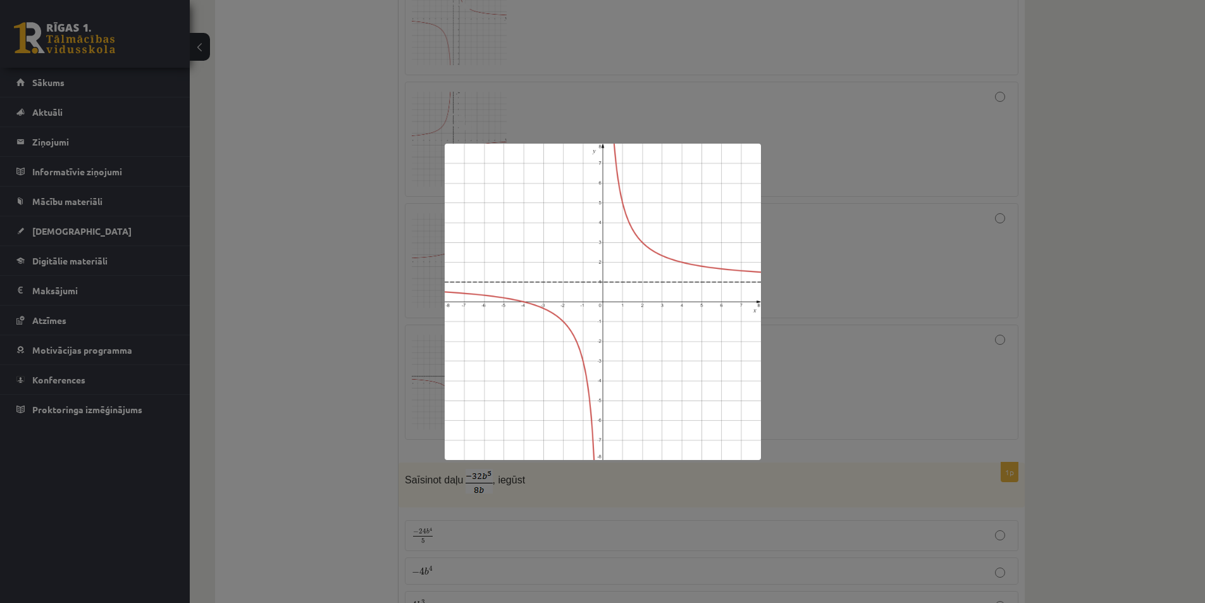
drag, startPoint x: 253, startPoint y: 285, endPoint x: 317, endPoint y: 284, distance: 64.5
click at [254, 285] on div at bounding box center [602, 301] width 1205 height 603
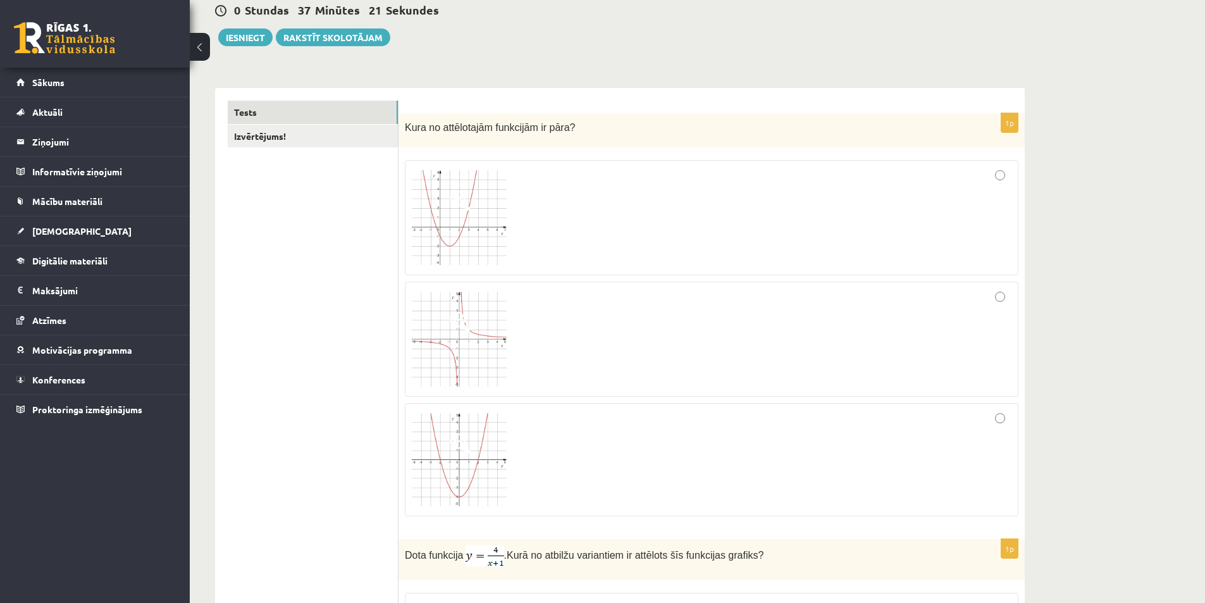
scroll to position [379, 0]
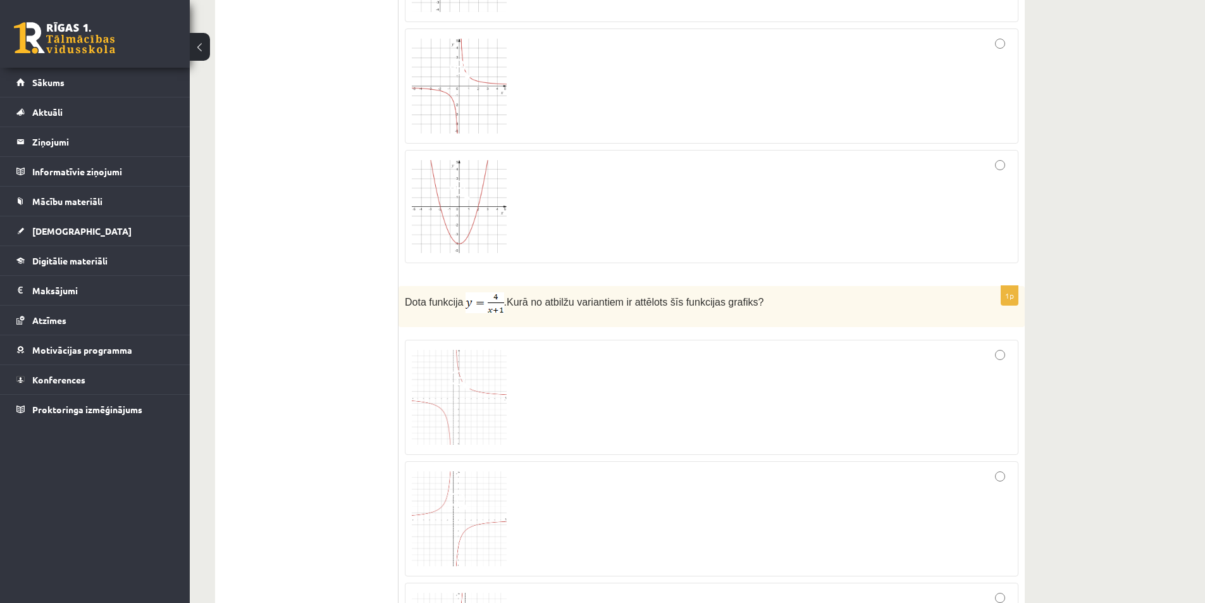
click at [425, 386] on img at bounding box center [459, 397] width 95 height 95
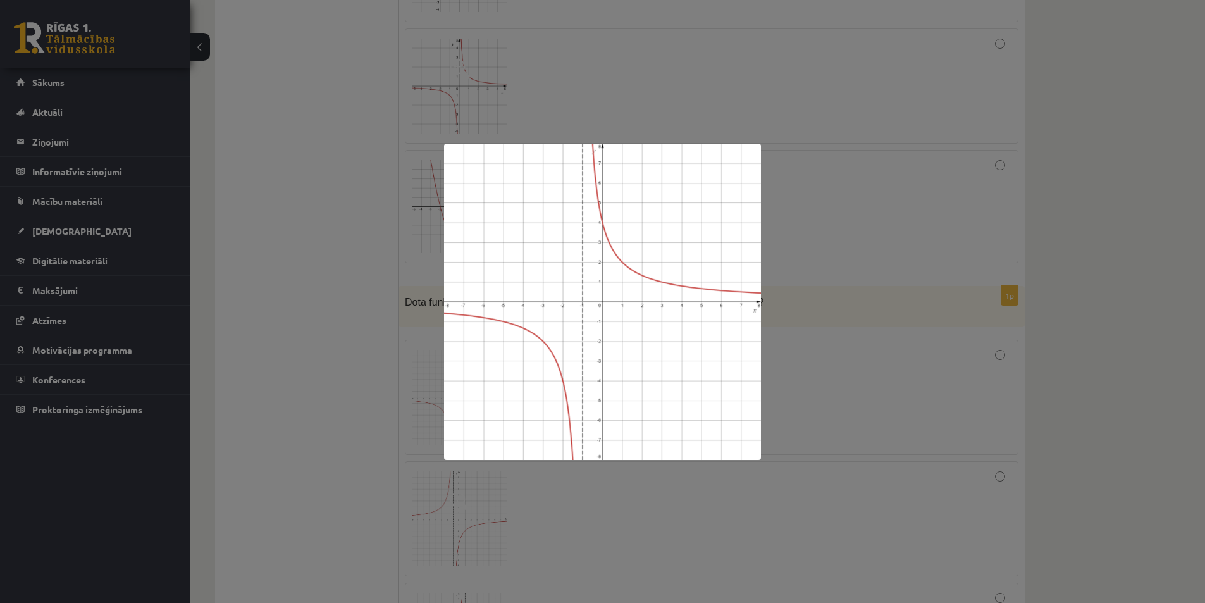
drag, startPoint x: 319, startPoint y: 345, endPoint x: 401, endPoint y: 235, distance: 137.0
click at [319, 345] on div at bounding box center [602, 301] width 1205 height 603
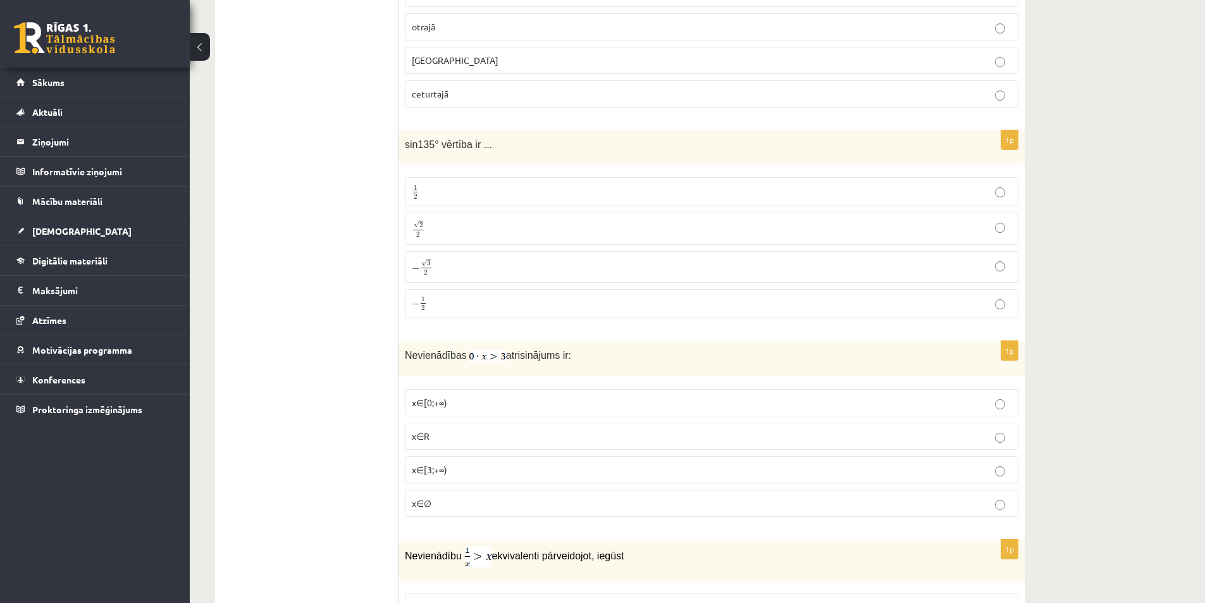
scroll to position [4679, 0]
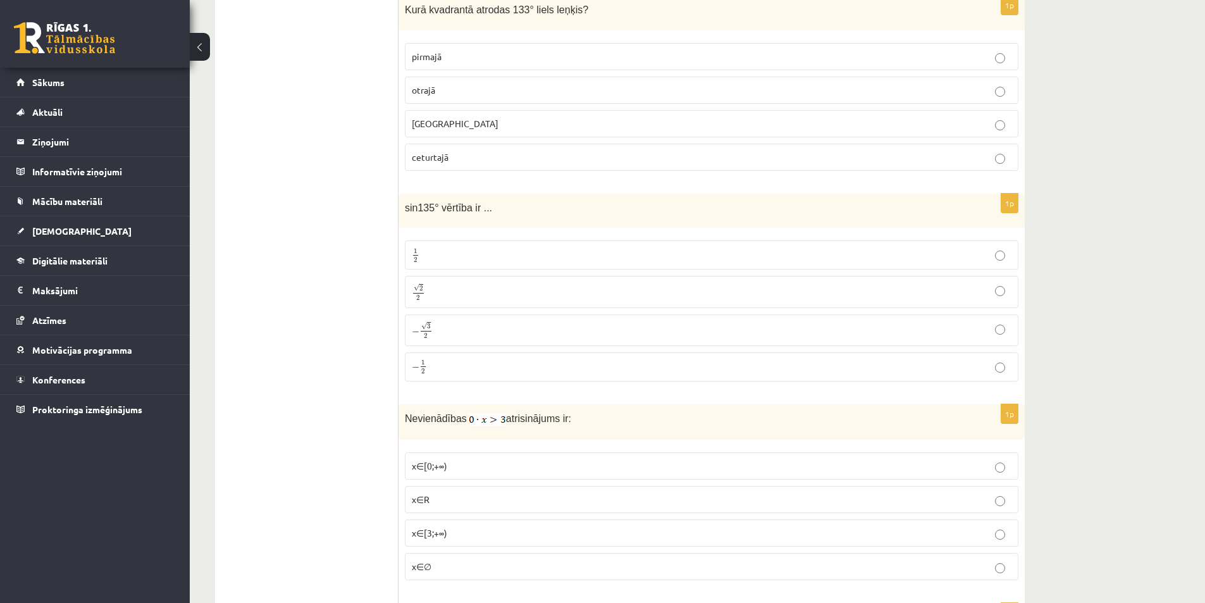
click at [448, 133] on label "trešajā" at bounding box center [711, 123] width 613 height 27
drag, startPoint x: 426, startPoint y: 206, endPoint x: 523, endPoint y: 218, distance: 97.4
click at [520, 216] on div "sin135° vērtība ir ..." at bounding box center [711, 210] width 626 height 35
click at [523, 218] on div "sin135° vērtība ir ..." at bounding box center [711, 210] width 626 height 35
drag, startPoint x: 407, startPoint y: 208, endPoint x: 513, endPoint y: 203, distance: 106.3
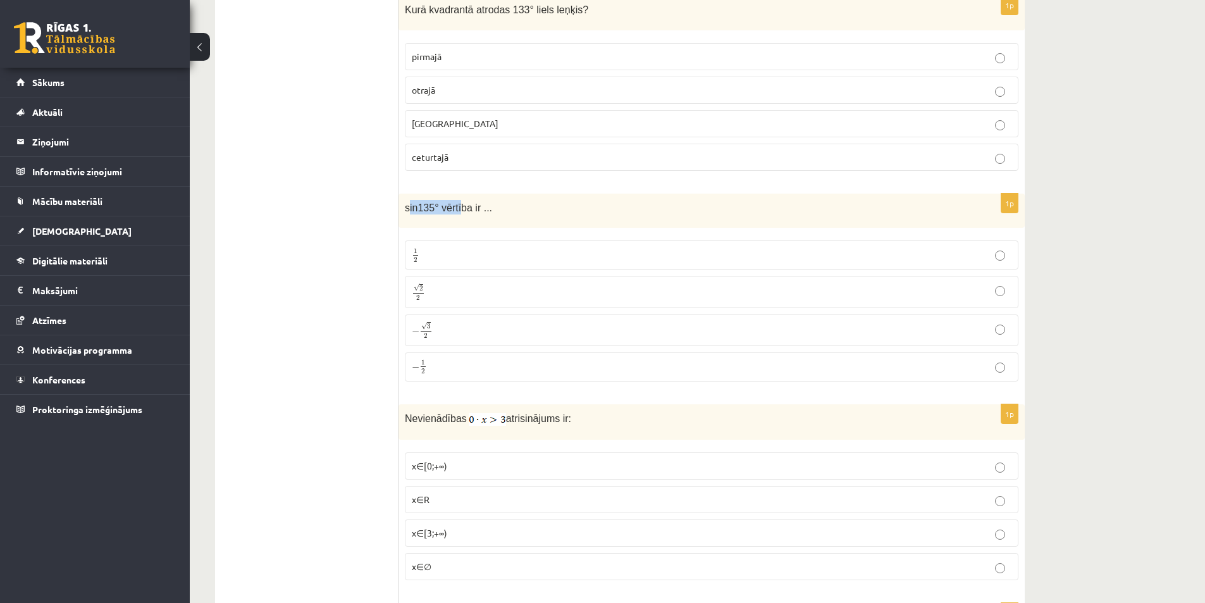
click at [499, 202] on p "sin135° vērtība ir ..." at bounding box center [680, 207] width 550 height 15
click at [528, 204] on p "sin135° vērtība ir ..." at bounding box center [680, 207] width 550 height 15
click at [470, 213] on span "sin135° vērtība ir ..." at bounding box center [448, 207] width 87 height 11
click at [479, 211] on span "sin135° vērtība ir ..." at bounding box center [448, 207] width 87 height 11
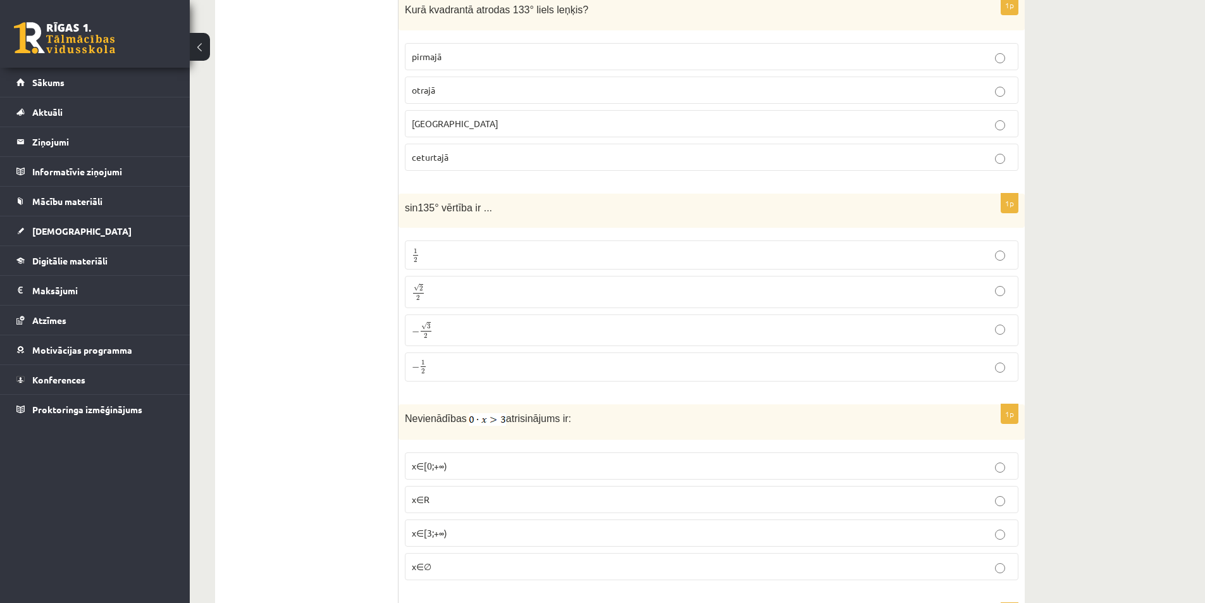
click at [477, 218] on div "sin135° vērtība ir ..." at bounding box center [711, 210] width 626 height 35
click at [476, 291] on p "√ 2 2 2 2" at bounding box center [711, 292] width 599 height 18
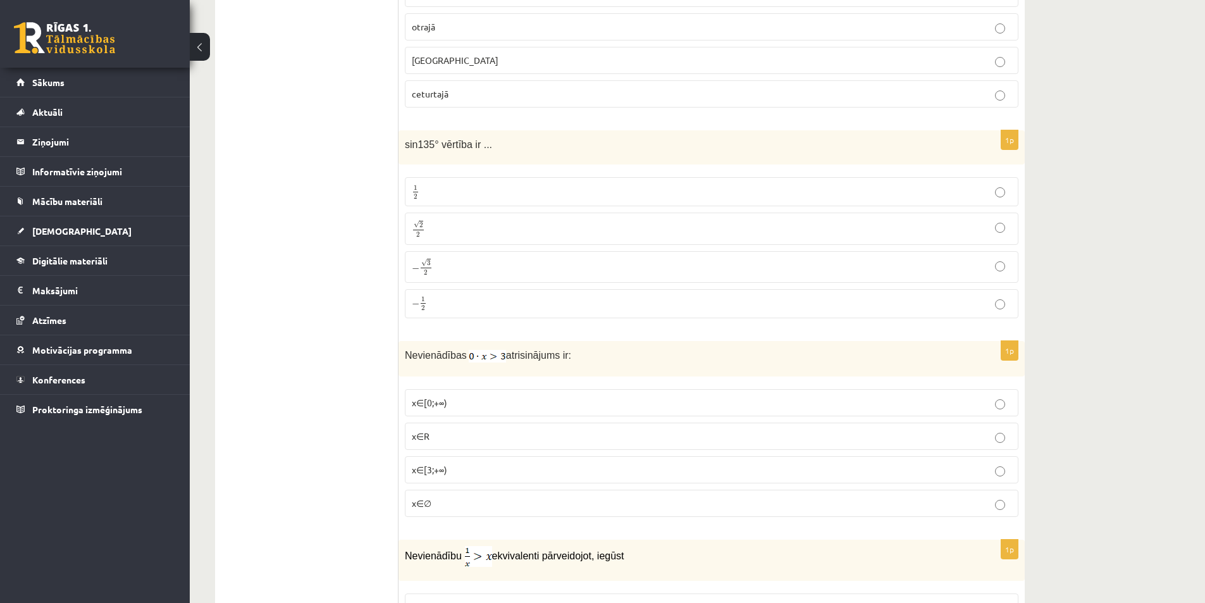
scroll to position [4806, 0]
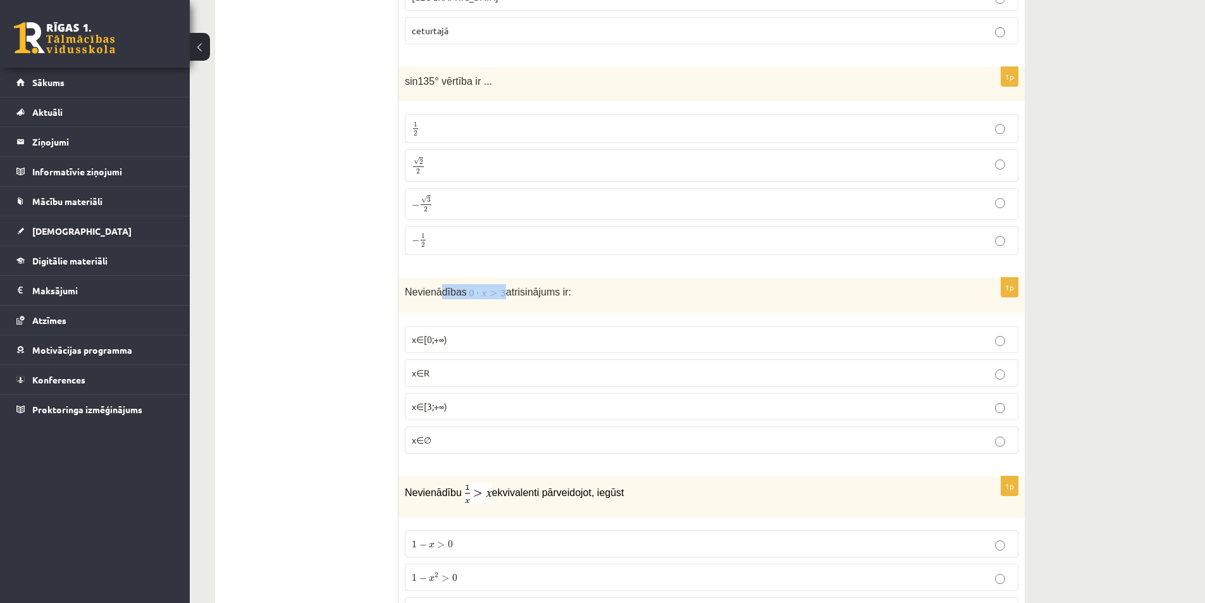
click at [541, 292] on p "Nevienādības atrisinājums ir:" at bounding box center [680, 291] width 550 height 15
click at [558, 293] on span "atrisinājums ir:" at bounding box center [538, 291] width 65 height 11
click at [509, 297] on span "atrisinājums ir:" at bounding box center [538, 291] width 65 height 11
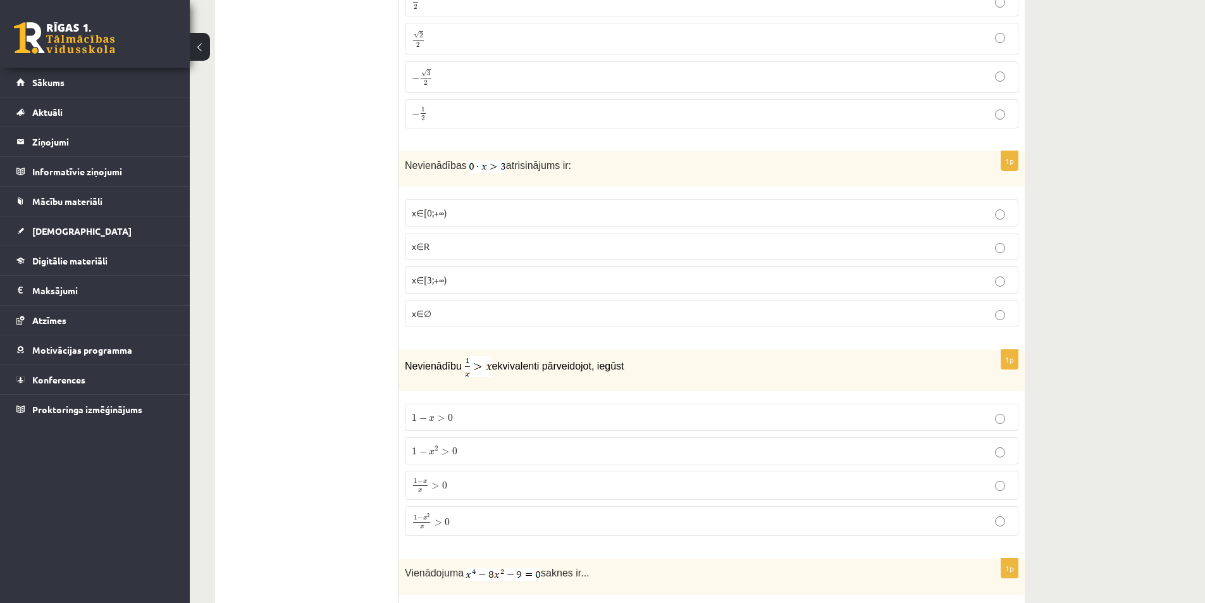
click at [479, 326] on label "x∈∅" at bounding box center [711, 313] width 613 height 27
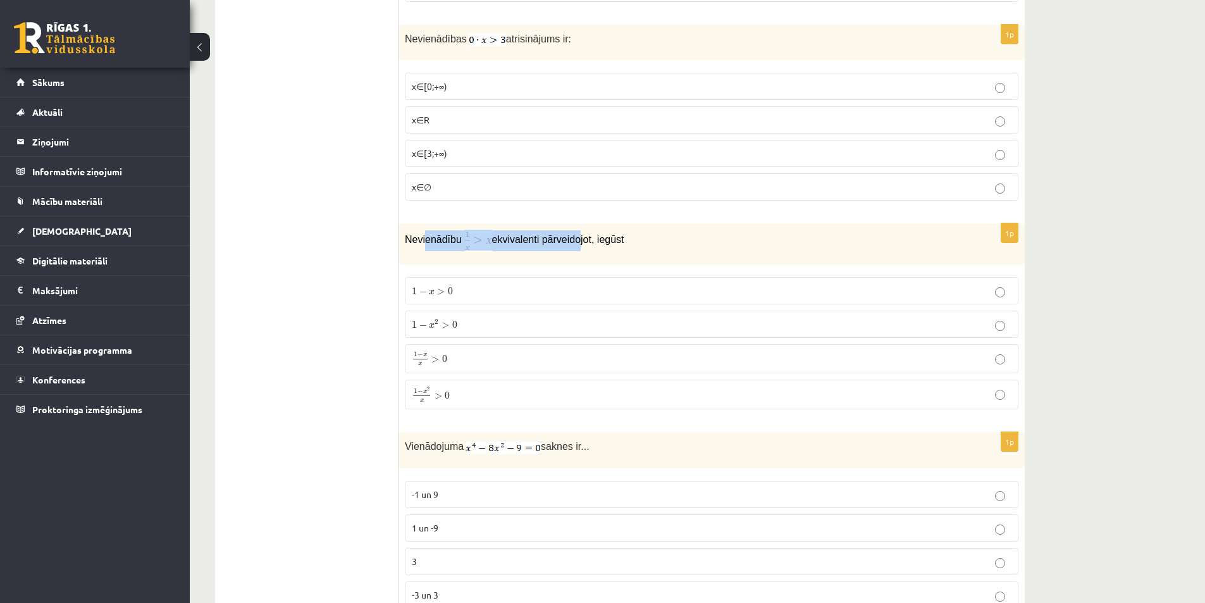
drag, startPoint x: 424, startPoint y: 245, endPoint x: 671, endPoint y: 249, distance: 247.3
click at [651, 248] on p "Nevienādību ekvivalenti pārveidojot, iegūst" at bounding box center [680, 240] width 550 height 21
click at [677, 250] on p "Nevienādību ekvivalenti pārveidojot, iegūst" at bounding box center [680, 240] width 550 height 21
drag, startPoint x: 423, startPoint y: 238, endPoint x: 613, endPoint y: 250, distance: 190.7
click at [613, 250] on p "Nevienādību ekvivalenti pārveidojot, iegūst" at bounding box center [680, 240] width 550 height 21
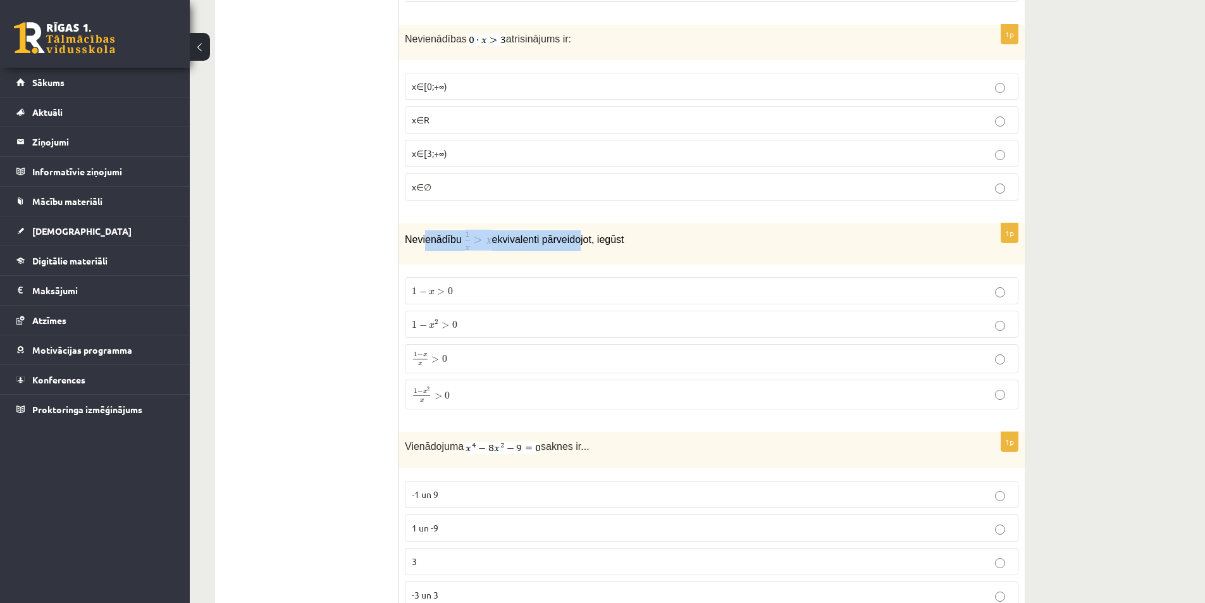
click at [613, 250] on p "Nevienādību ekvivalenti pārveidojot, iegūst" at bounding box center [680, 240] width 550 height 21
click at [618, 257] on div "Nevienādību ekvivalenti pārveidojot, iegūst" at bounding box center [711, 243] width 626 height 41
click at [445, 395] on span "0" at bounding box center [447, 395] width 5 height 8
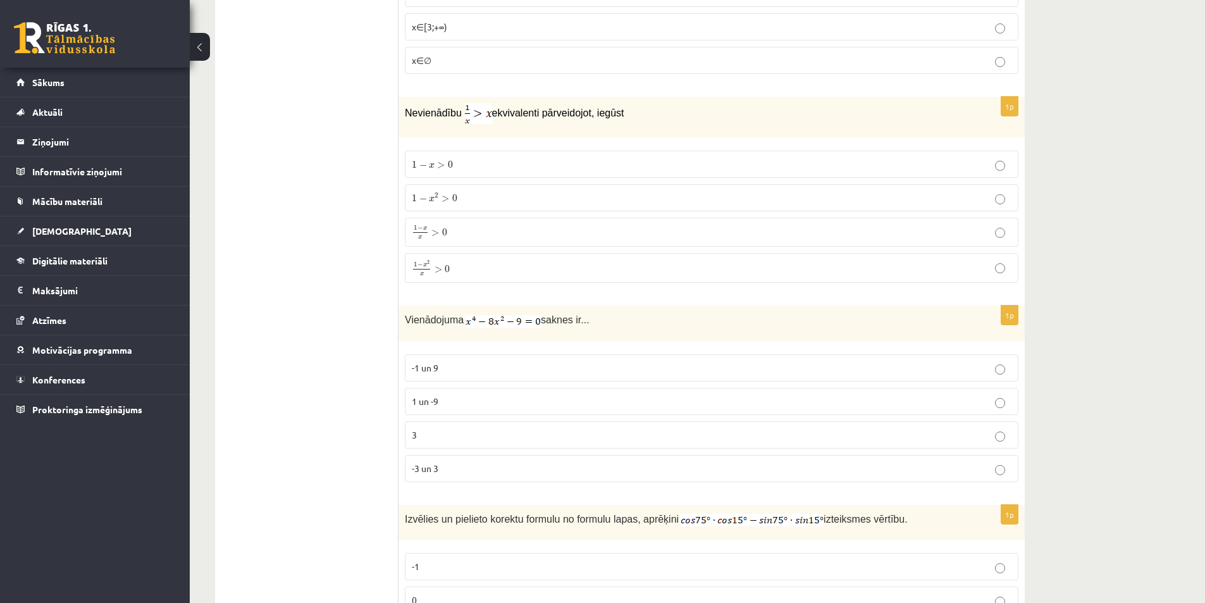
scroll to position [5311, 0]
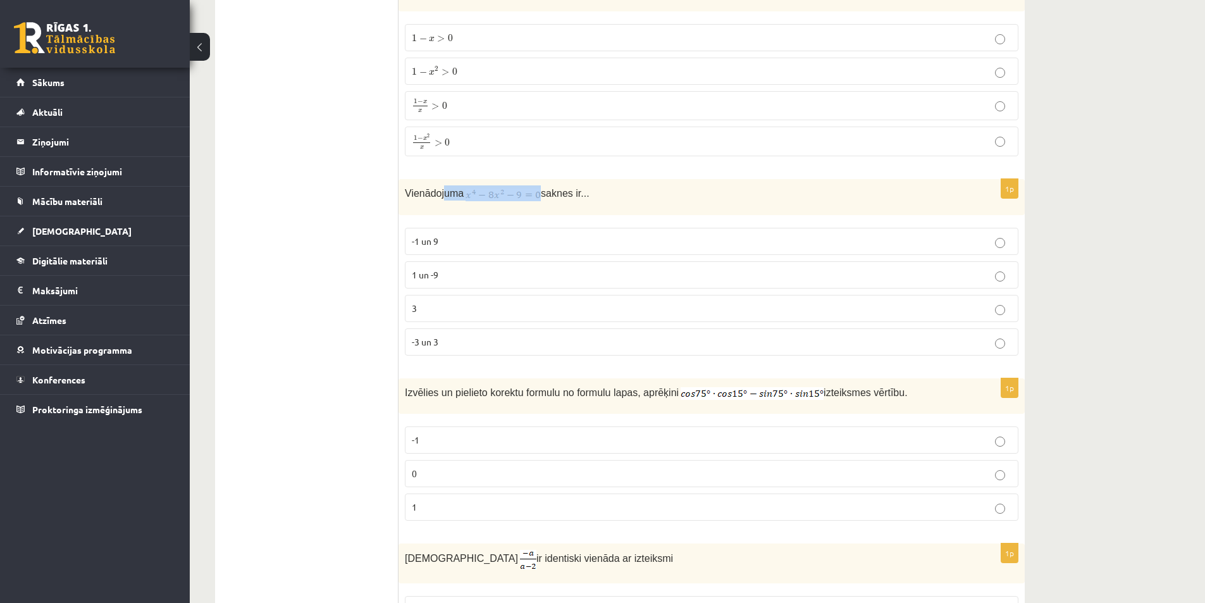
drag, startPoint x: 473, startPoint y: 190, endPoint x: 581, endPoint y: 191, distance: 108.1
click at [559, 191] on p "Vienādojuma saknes ir..." at bounding box center [680, 192] width 550 height 15
click at [582, 191] on span "saknes ir..." at bounding box center [565, 193] width 48 height 11
click at [458, 336] on p "-3 un 3" at bounding box center [711, 341] width 599 height 13
click at [436, 226] on fieldset "-1 un 9 1 un -9 3 -3 un 3" at bounding box center [711, 290] width 613 height 138
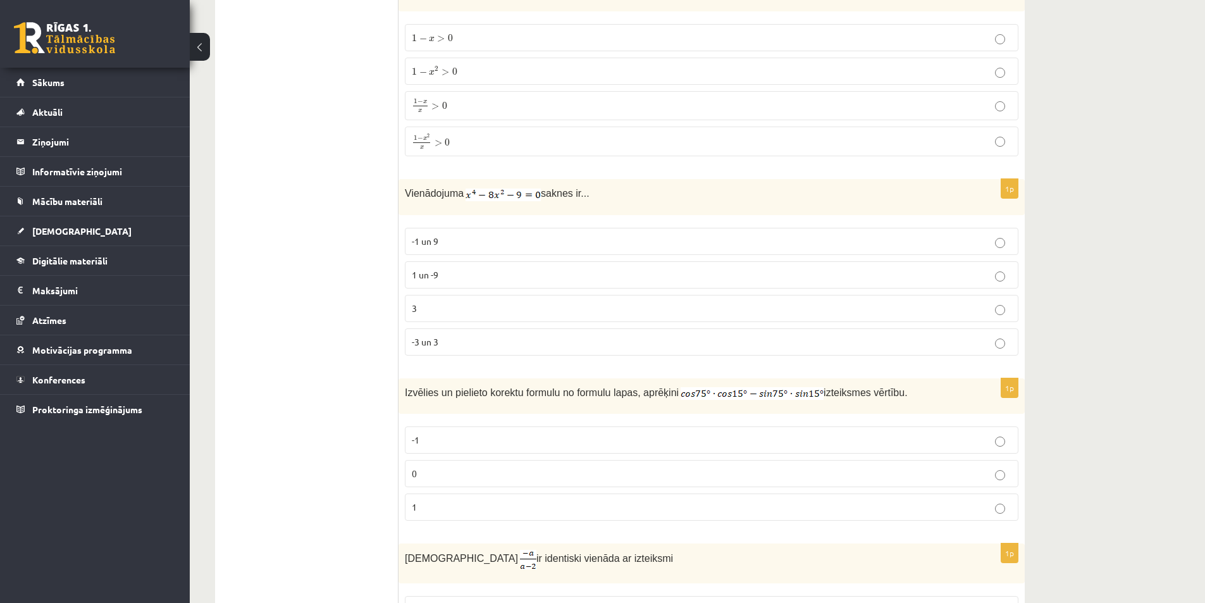
click at [432, 238] on span "-1 un 9" at bounding box center [425, 240] width 27 height 11
click at [426, 310] on p "3" at bounding box center [711, 308] width 599 height 13
click at [500, 193] on img at bounding box center [502, 194] width 75 height 13
click at [445, 333] on label "-3 un 3" at bounding box center [711, 341] width 613 height 27
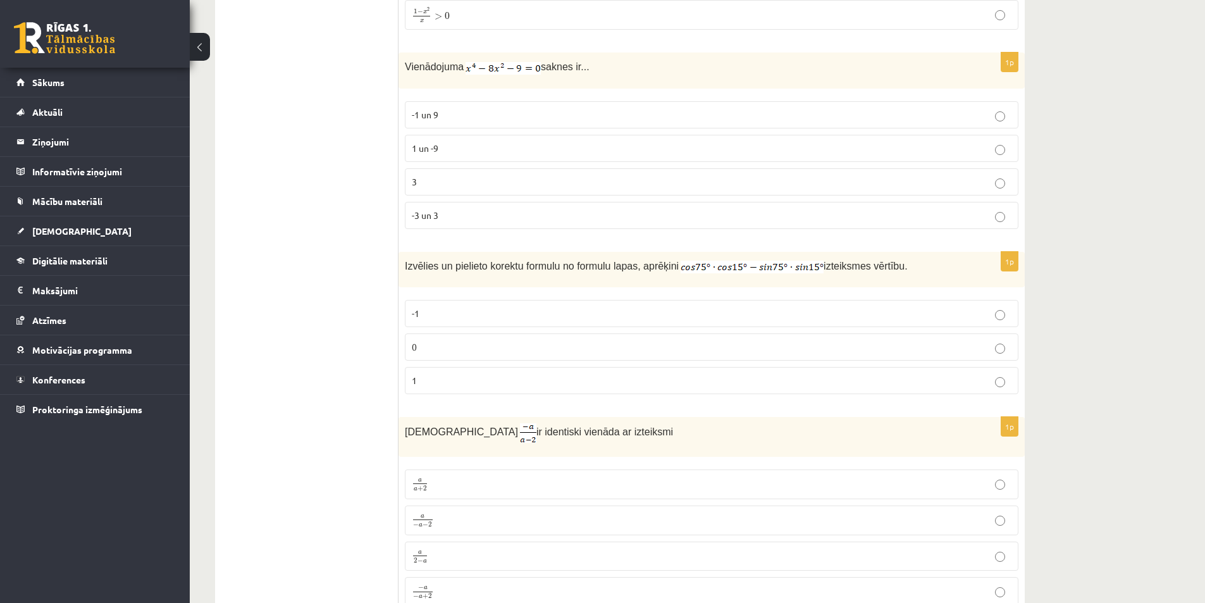
scroll to position [5501, 0]
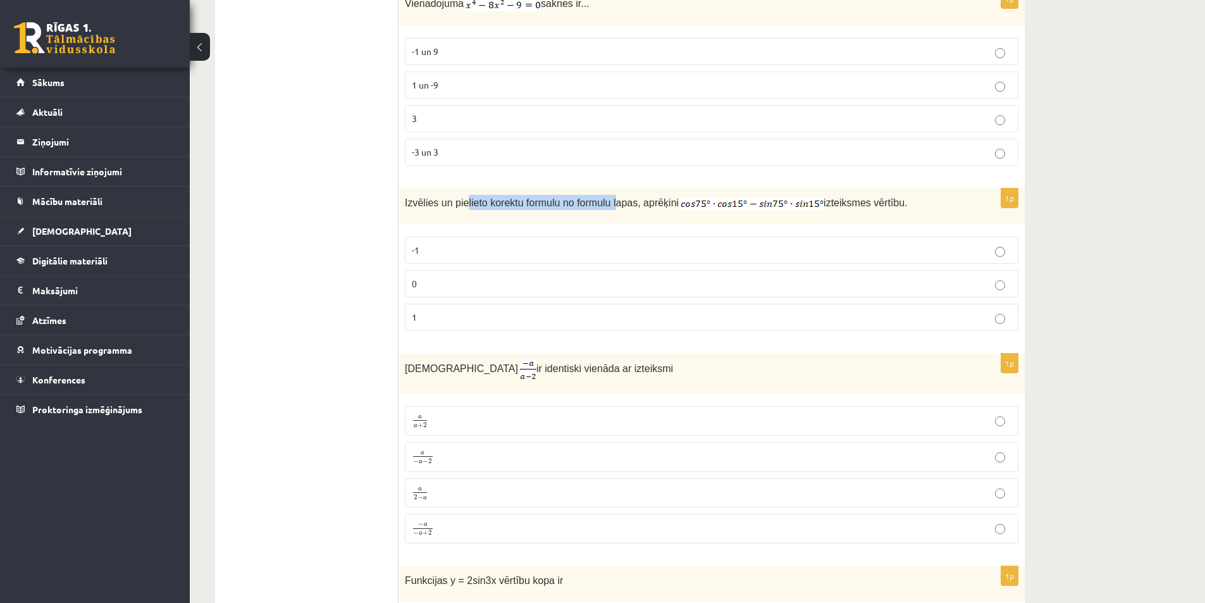
drag, startPoint x: 464, startPoint y: 206, endPoint x: 604, endPoint y: 213, distance: 140.6
click at [604, 212] on div "Izvēlies un pielieto korektu formulu no formulu lapas, aprēķini izteiksmes vērt…" at bounding box center [711, 205] width 626 height 35
click at [606, 214] on div "Izvēlies un pielieto korektu formulu no formulu lapas, aprēķini izteiksmes vērt…" at bounding box center [711, 205] width 626 height 35
drag, startPoint x: 499, startPoint y: 205, endPoint x: 604, endPoint y: 216, distance: 105.5
click at [604, 216] on div "Izvēlies un pielieto korektu formulu no formulu lapas, aprēķini izteiksmes vērt…" at bounding box center [711, 205] width 626 height 35
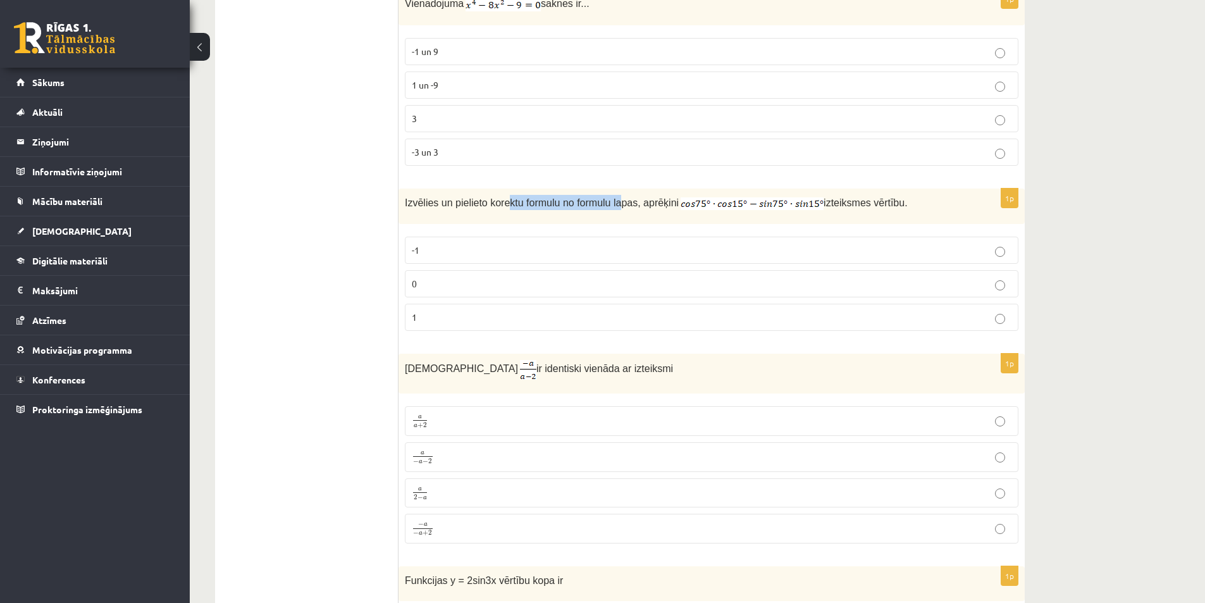
click at [604, 216] on div "Izvēlies un pielieto korektu formulu no formulu lapas, aprēķini izteiksmes vērt…" at bounding box center [711, 205] width 626 height 35
drag, startPoint x: 652, startPoint y: 199, endPoint x: 756, endPoint y: 210, distance: 104.9
click at [756, 210] on p "Izvēlies un pielieto korektu formulu no formulu lapas, aprēķini izteiksmes vērt…" at bounding box center [680, 202] width 550 height 15
click at [756, 210] on img at bounding box center [751, 203] width 143 height 13
drag, startPoint x: 871, startPoint y: 202, endPoint x: 909, endPoint y: 206, distance: 38.8
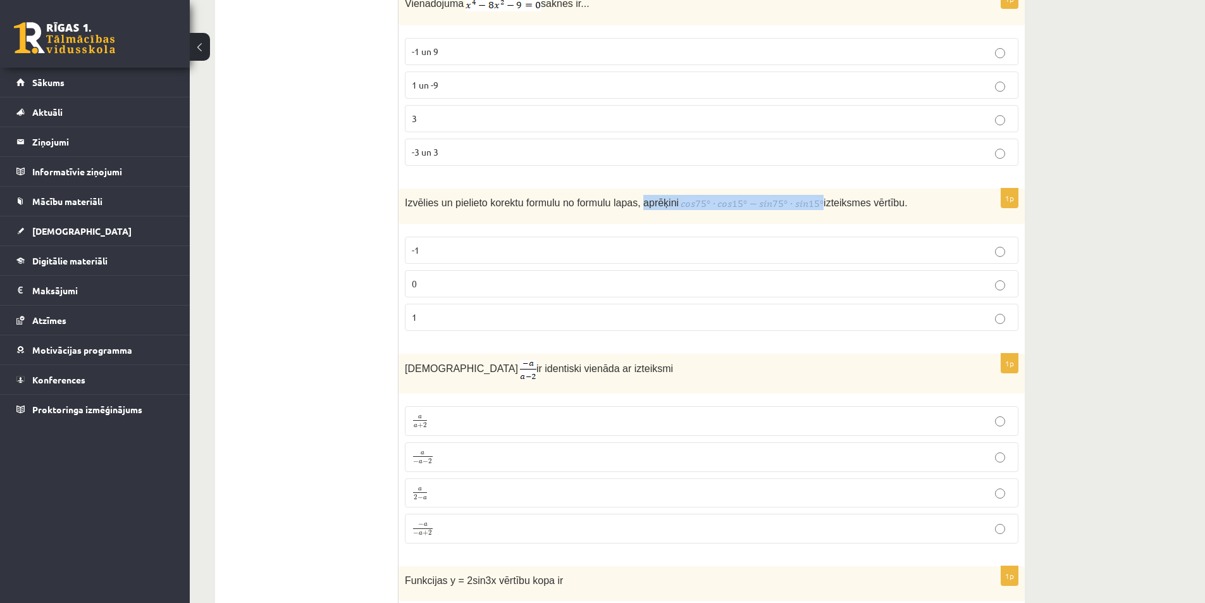
click at [898, 205] on p "Izvēlies un pielieto korektu formulu no formulu lapas, aprēķini izteiksmes vērt…" at bounding box center [680, 202] width 550 height 15
click at [910, 206] on p "Izvēlies un pielieto korektu formulu no formulu lapas, aprēķini izteiksmes vērt…" at bounding box center [680, 202] width 550 height 15
drag, startPoint x: 842, startPoint y: 205, endPoint x: 912, endPoint y: 207, distance: 69.6
click at [912, 207] on p "Izvēlies un pielieto korektu formulu no formulu lapas, aprēķini izteiksmes vērt…" at bounding box center [680, 202] width 550 height 15
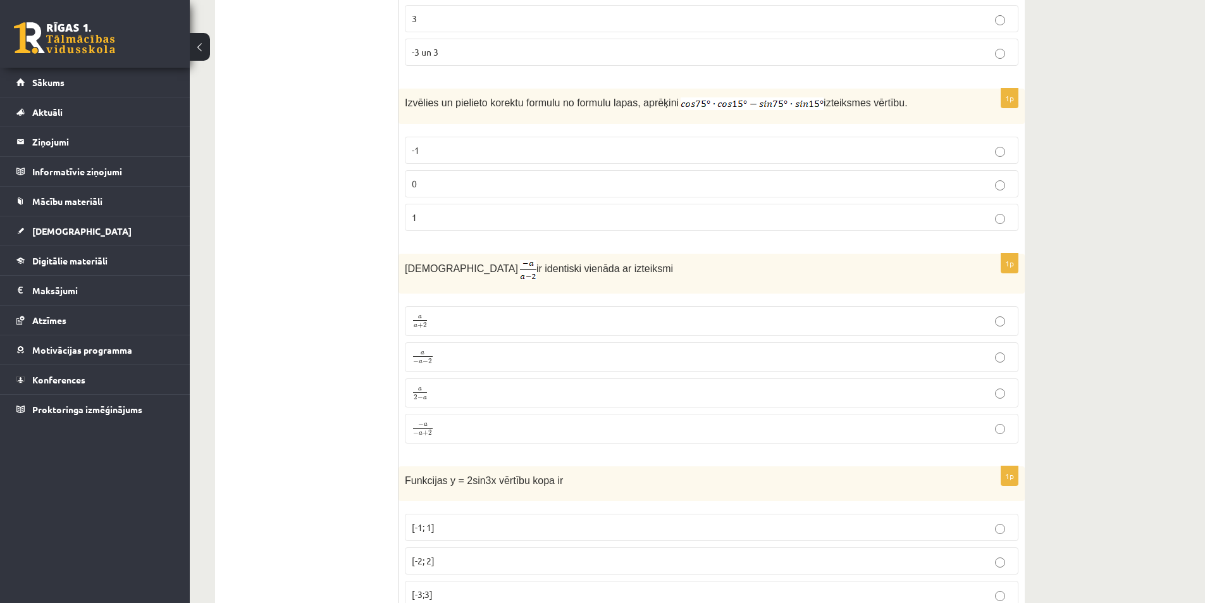
scroll to position [5664, 0]
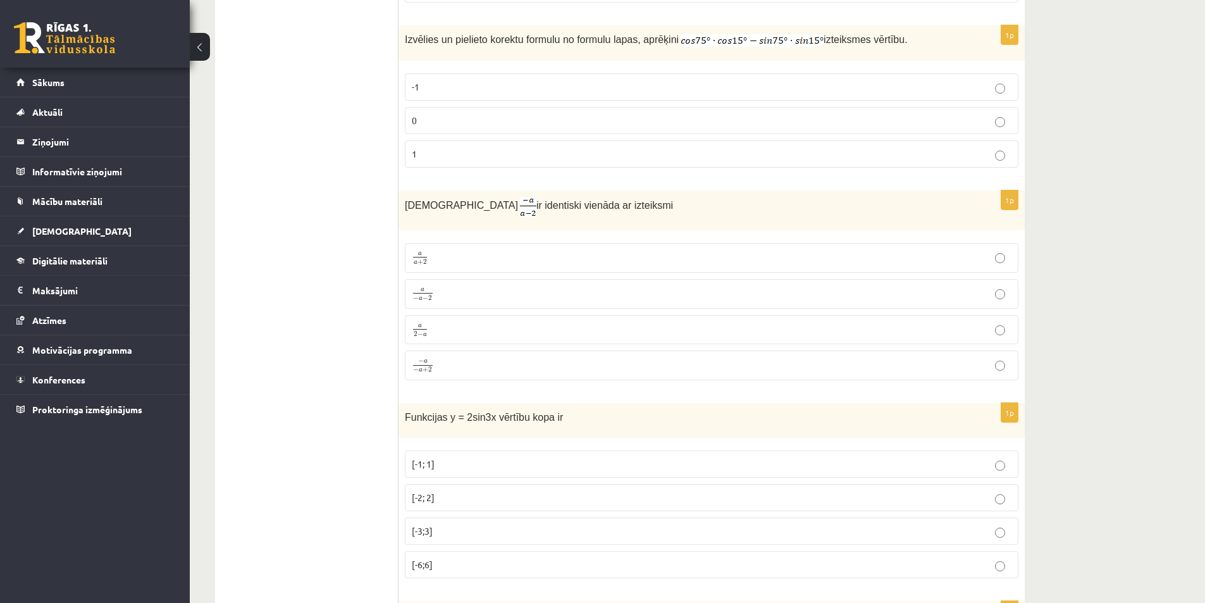
click at [543, 127] on p "0" at bounding box center [711, 120] width 599 height 13
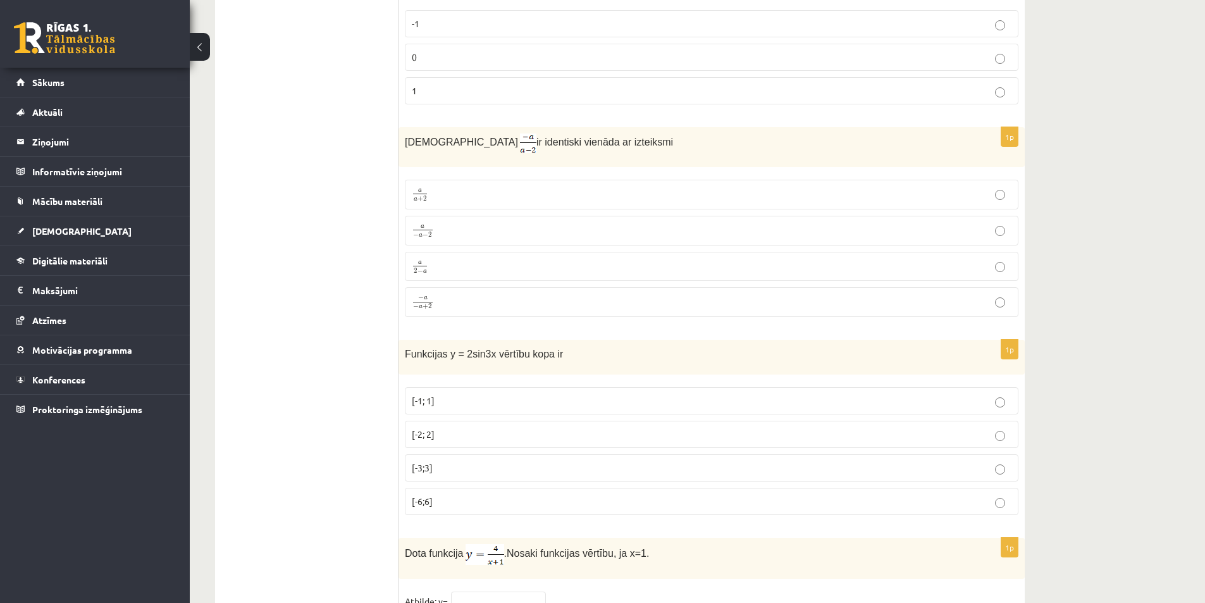
click at [444, 202] on p "a a + 2 a a + 2" at bounding box center [711, 195] width 599 height 16
click at [427, 304] on span "+" at bounding box center [425, 307] width 6 height 6
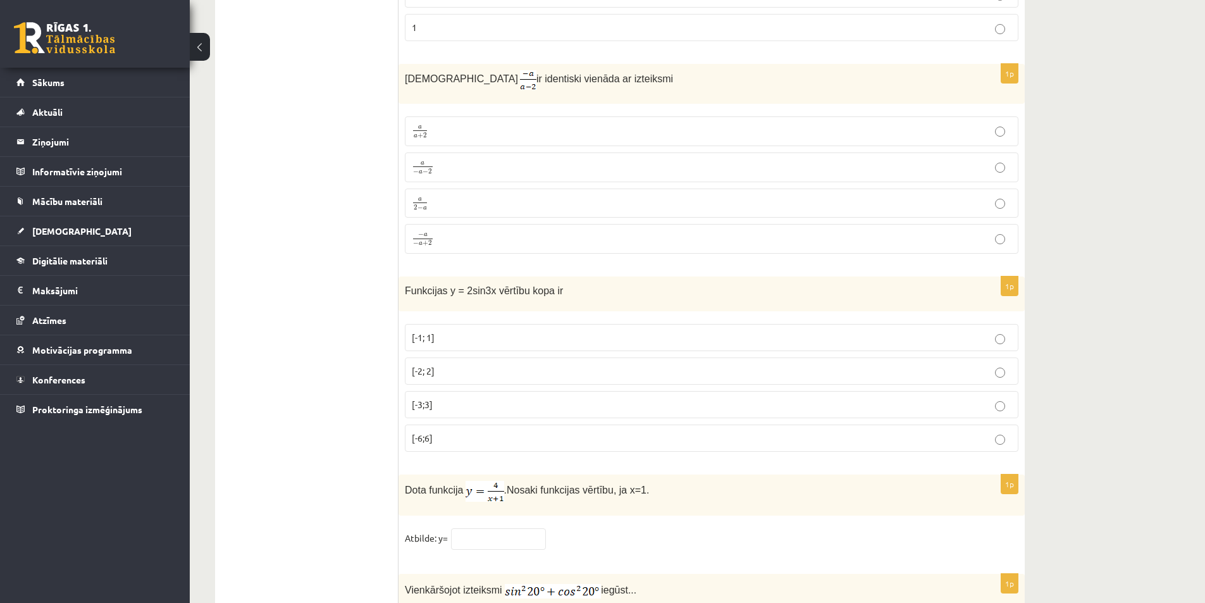
scroll to position [5854, 0]
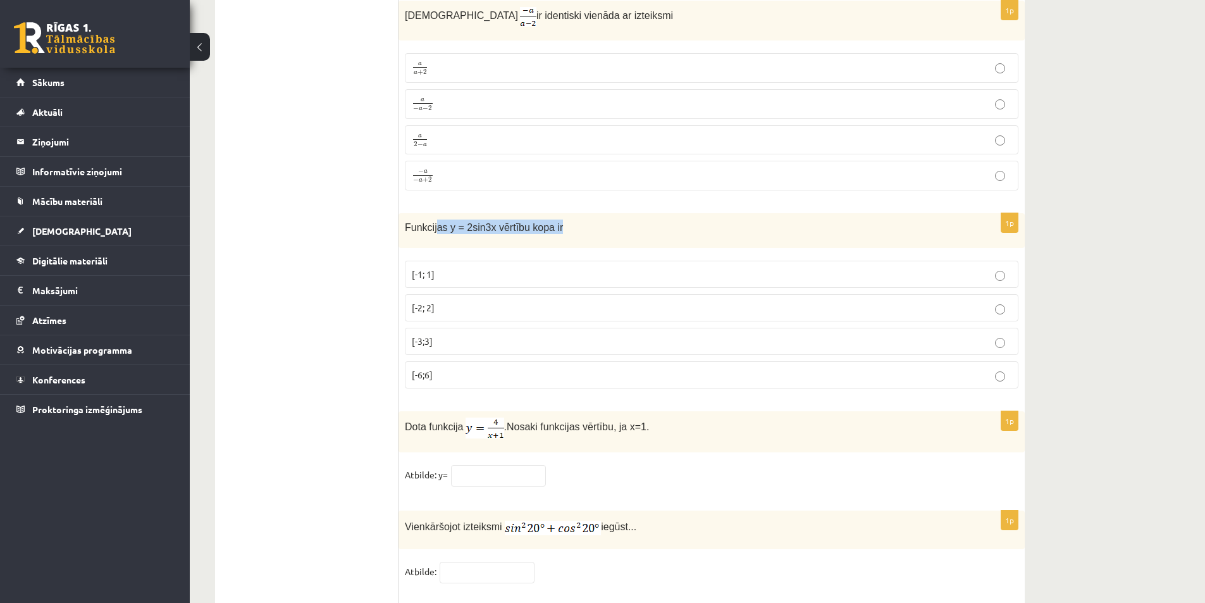
drag, startPoint x: 500, startPoint y: 226, endPoint x: 592, endPoint y: 240, distance: 94.0
click at [584, 238] on div "Funkcijas y = 2sin3x vērtību kopa ir" at bounding box center [711, 230] width 626 height 35
click at [603, 241] on div "Funkcijas y = 2sin3x vērtību kopa ir" at bounding box center [711, 230] width 626 height 35
drag, startPoint x: 522, startPoint y: 223, endPoint x: 561, endPoint y: 226, distance: 39.3
click at [561, 226] on p "Funkcijas y = 2sin3x vērtību kopa ir" at bounding box center [680, 226] width 550 height 15
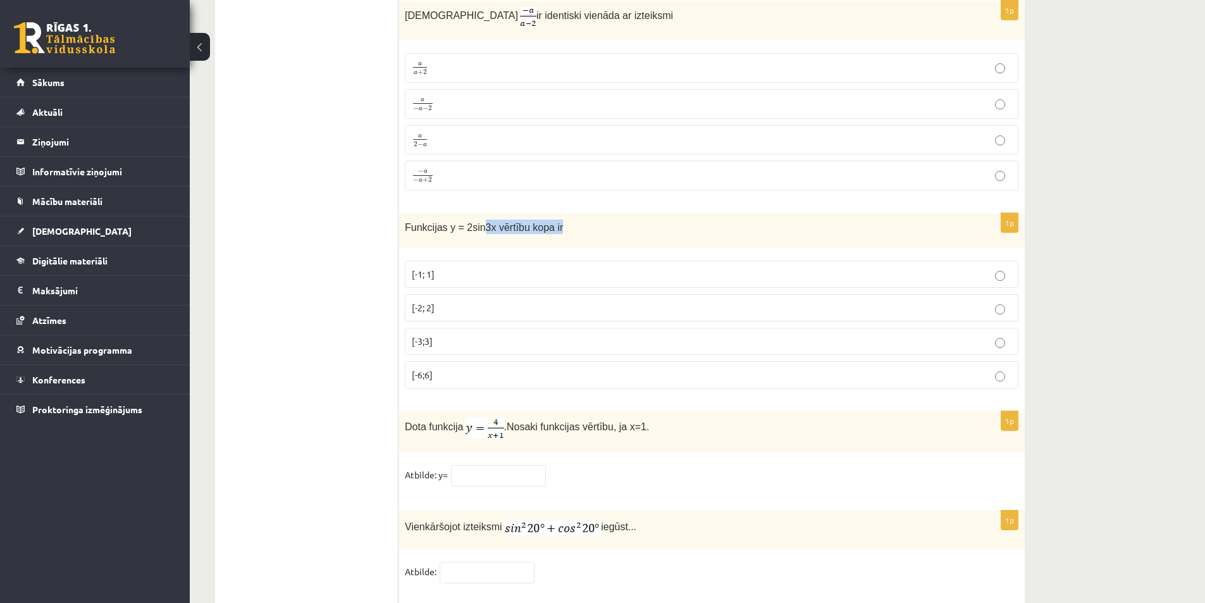
click at [561, 226] on p "Funkcijas y = 2sin3x vērtību kopa ir" at bounding box center [680, 226] width 550 height 15
click at [499, 329] on label "[-3;3]" at bounding box center [711, 341] width 613 height 27
click at [451, 373] on p "[-6;6]" at bounding box center [711, 374] width 599 height 13
click at [465, 357] on fieldset "[-1; 1] [-2; 2] [-3;3] [-6;6]" at bounding box center [711, 323] width 613 height 138
click at [465, 346] on p "[-3;3]" at bounding box center [711, 340] width 599 height 13
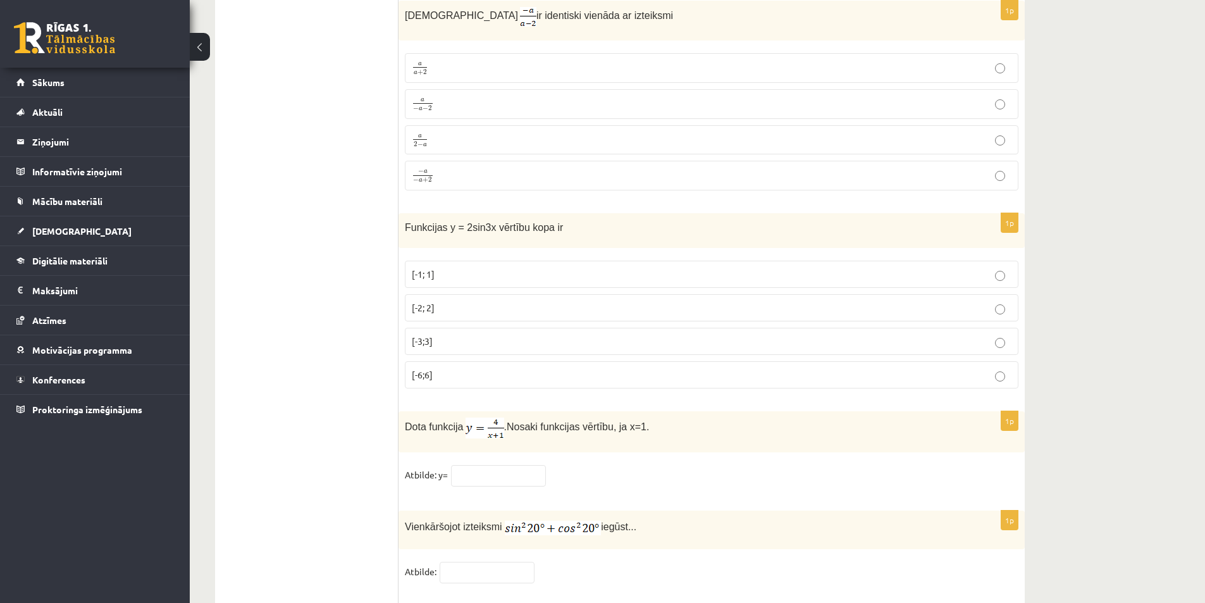
scroll to position [6044, 0]
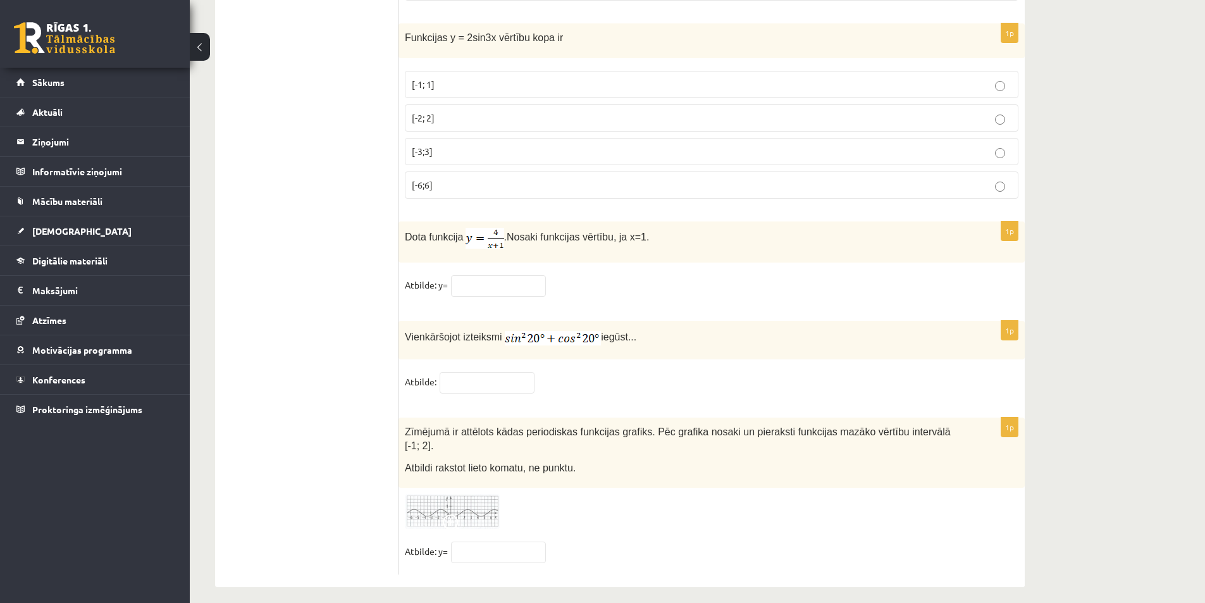
click at [546, 230] on p "Dota funkcija . Nosaki funkcijas vērtību, ja x=1." at bounding box center [680, 238] width 550 height 21
drag, startPoint x: 529, startPoint y: 239, endPoint x: 651, endPoint y: 242, distance: 122.1
click at [651, 242] on p "Dota funkcija . Nosaki funkcijas vērtību, ja x=1." at bounding box center [680, 238] width 550 height 21
click at [602, 283] on fieldset "Atbilde: y=" at bounding box center [711, 288] width 613 height 27
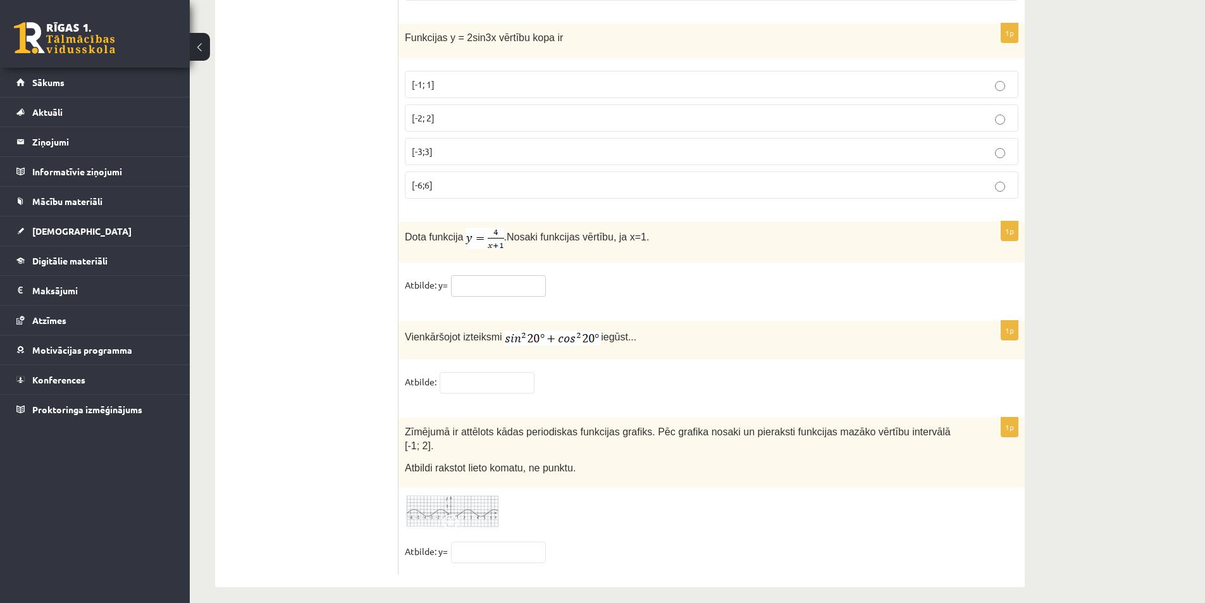
click at [460, 286] on input "text" at bounding box center [498, 285] width 95 height 21
drag, startPoint x: 520, startPoint y: 235, endPoint x: 622, endPoint y: 243, distance: 102.1
click at [608, 240] on span "Nosaki funkcijas vērtību, ja x=1." at bounding box center [577, 236] width 142 height 11
click at [623, 242] on span "Nosaki funkcijas vērtību, ja x=1." at bounding box center [577, 236] width 142 height 11
click at [474, 278] on input "text" at bounding box center [498, 285] width 95 height 21
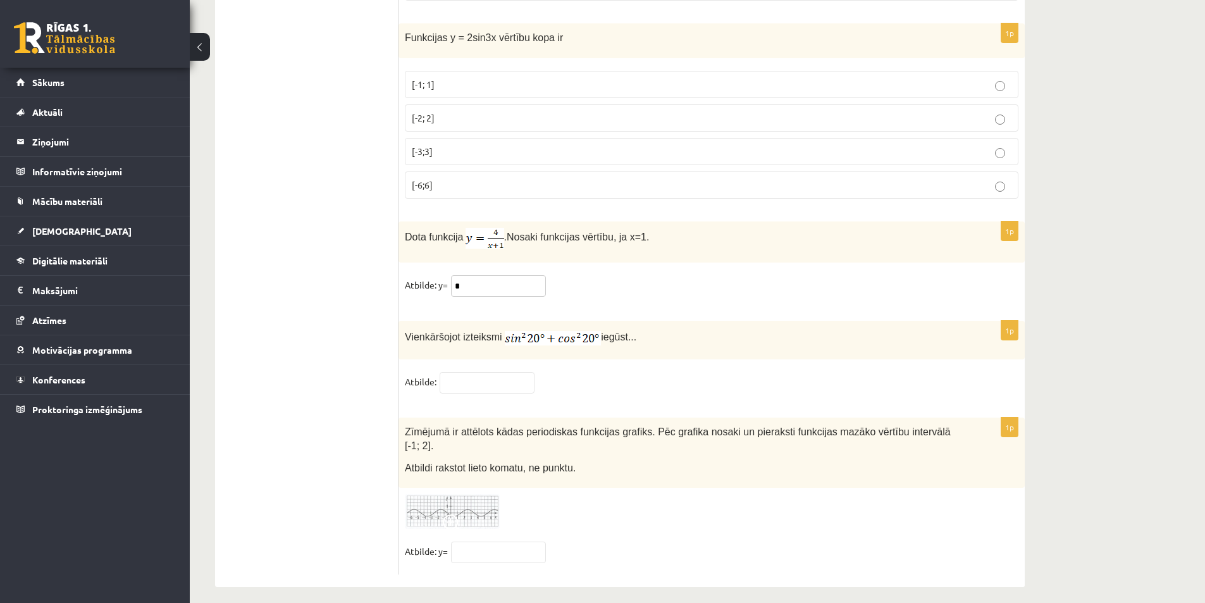
type input "*"
click at [665, 294] on fieldset "Atbilde: y= *" at bounding box center [711, 288] width 613 height 27
drag, startPoint x: 459, startPoint y: 340, endPoint x: 566, endPoint y: 343, distance: 106.9
click at [566, 343] on p "Vienkāršojot izteiksmi iegūst..." at bounding box center [680, 336] width 550 height 18
click at [599, 359] on div "Vienkāršojot izteiksmi iegūst..." at bounding box center [711, 340] width 626 height 39
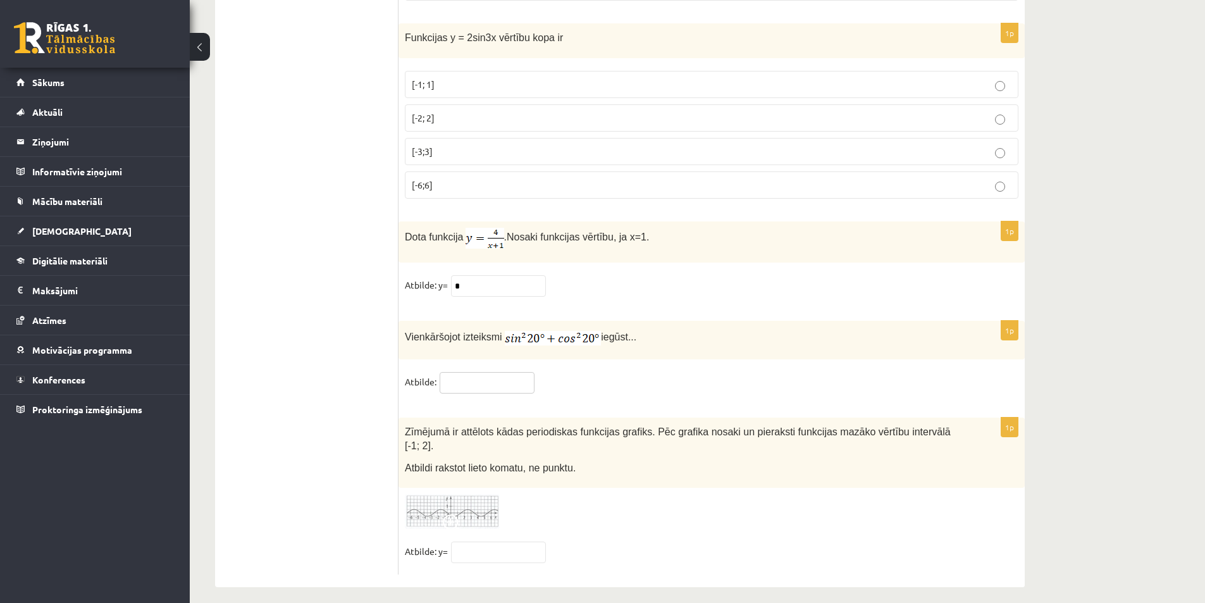
click at [465, 392] on input "text" at bounding box center [486, 382] width 95 height 21
type input "*"
click at [546, 494] on div at bounding box center [711, 511] width 613 height 35
click at [449, 494] on img at bounding box center [452, 511] width 95 height 35
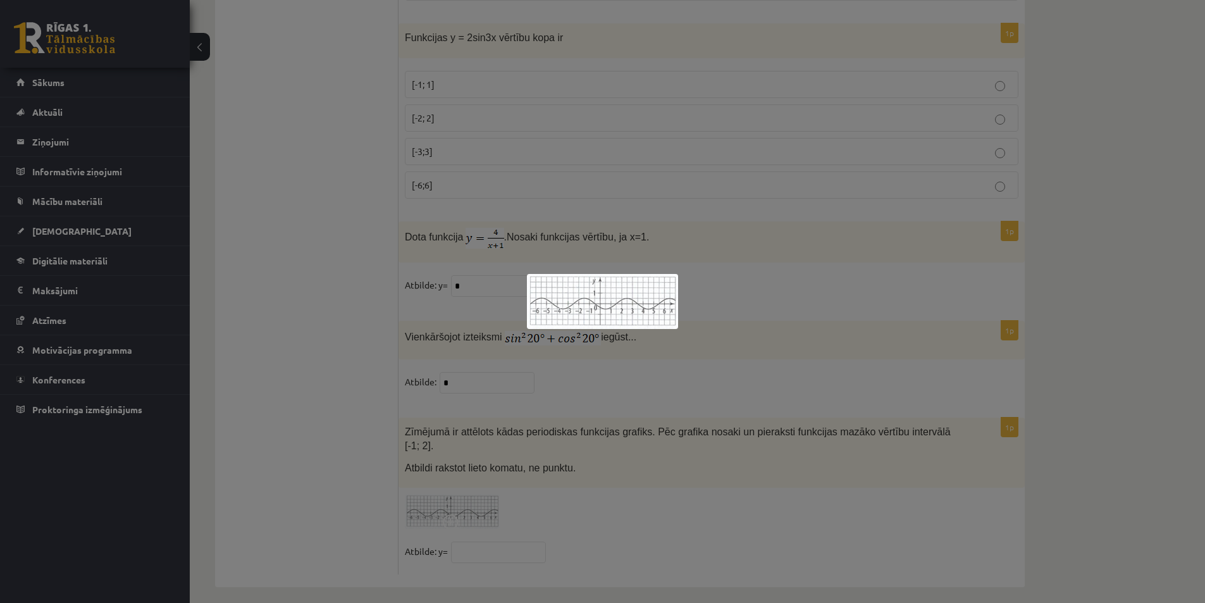
click at [501, 539] on div at bounding box center [602, 301] width 1205 height 603
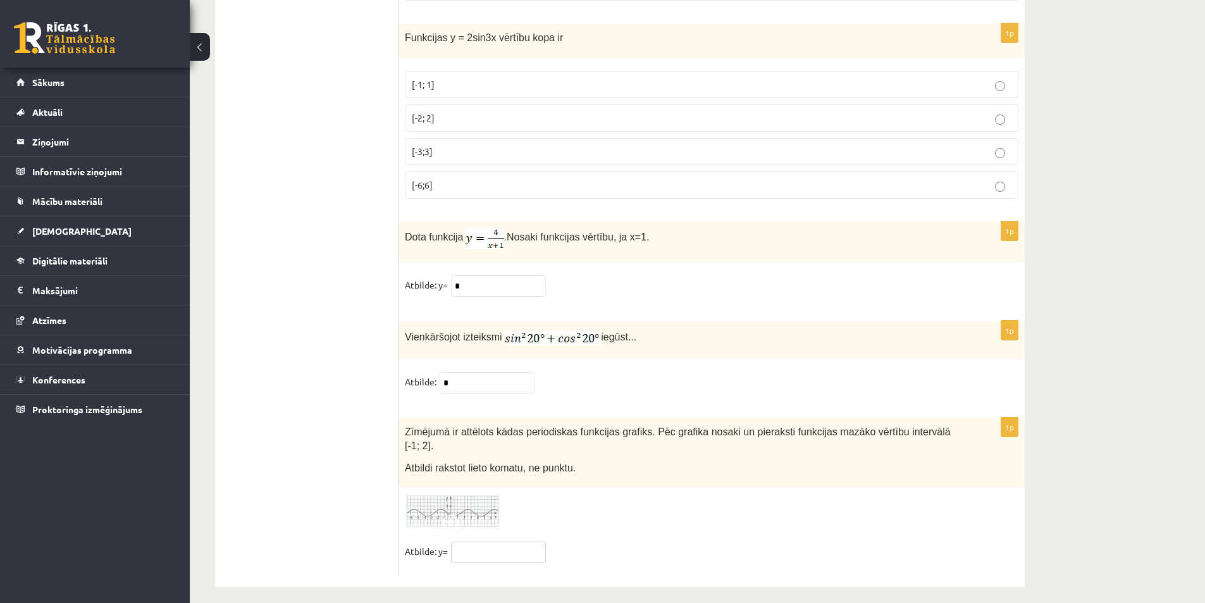
click at [497, 546] on input "text" at bounding box center [498, 551] width 95 height 21
click at [482, 541] on input "***" at bounding box center [498, 551] width 95 height 21
drag, startPoint x: 473, startPoint y: 453, endPoint x: 588, endPoint y: 464, distance: 115.6
click at [585, 463] on div "Zīmējumā ir attēlots kādas periodiskas funkcijas grafiks. Pēc grafika nosaki un…" at bounding box center [711, 452] width 626 height 71
click at [587, 464] on div "Zīmējumā ir attēlots kādas periodiskas funkcijas grafiks. Pēc grafika nosaki un…" at bounding box center [711, 452] width 626 height 71
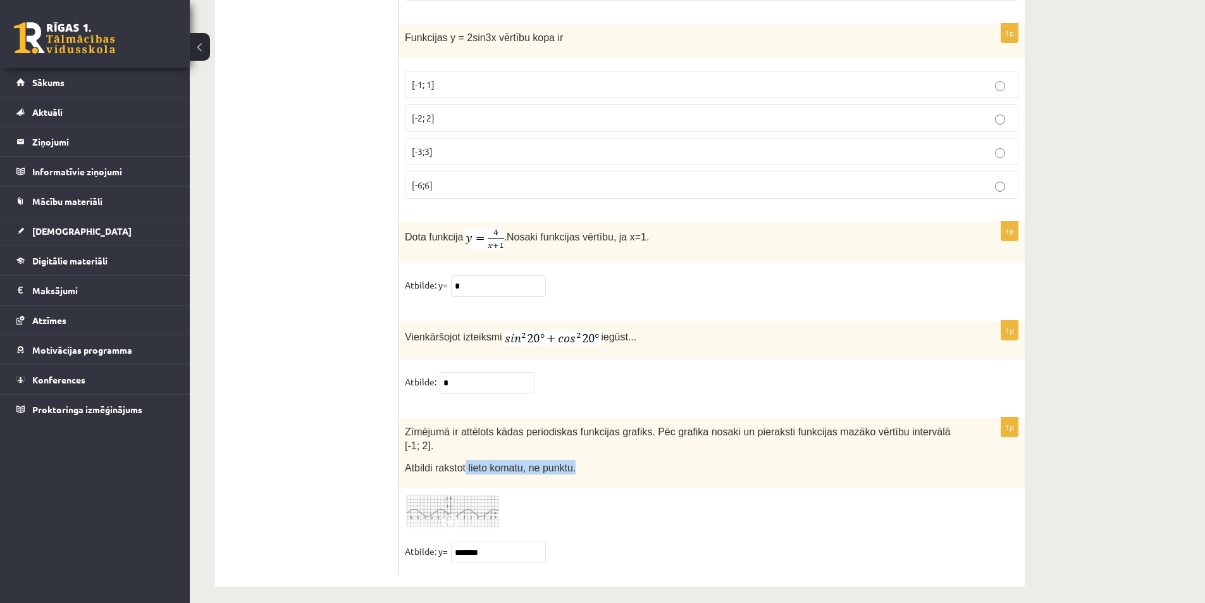
click at [587, 473] on div "Zīmējumā ir attēlots kādas periodiskas funkcijas grafiks. Pēc grafika nosaki un…" at bounding box center [711, 452] width 626 height 71
click at [494, 546] on input "*******" at bounding box center [498, 551] width 95 height 21
click at [459, 514] on span at bounding box center [453, 524] width 20 height 20
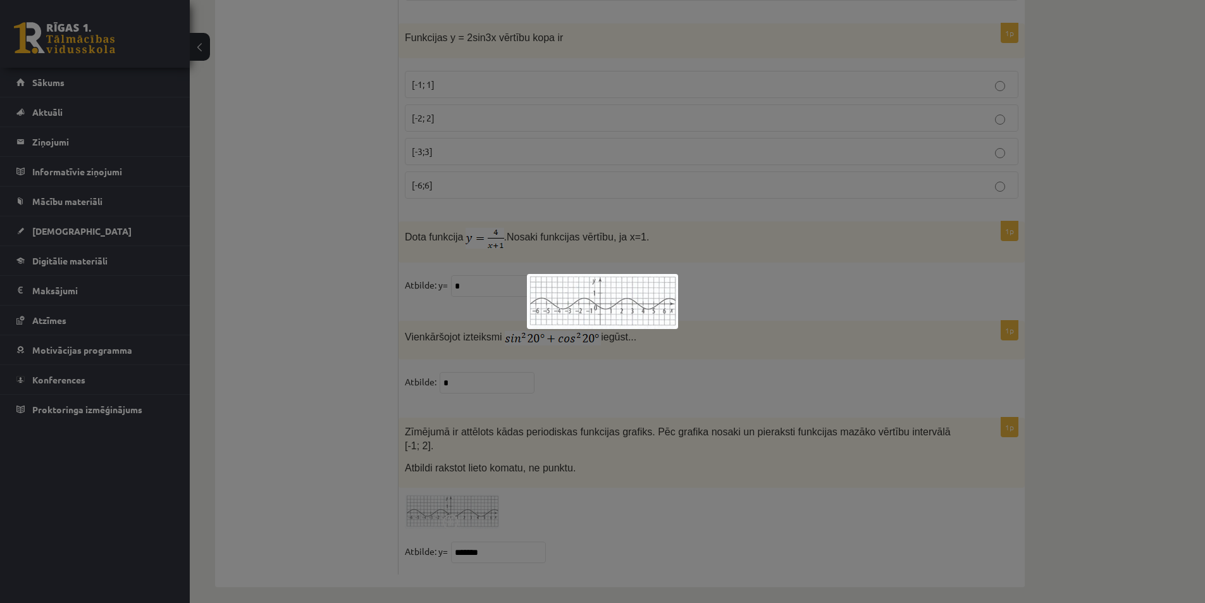
click at [582, 516] on div at bounding box center [602, 301] width 1205 height 603
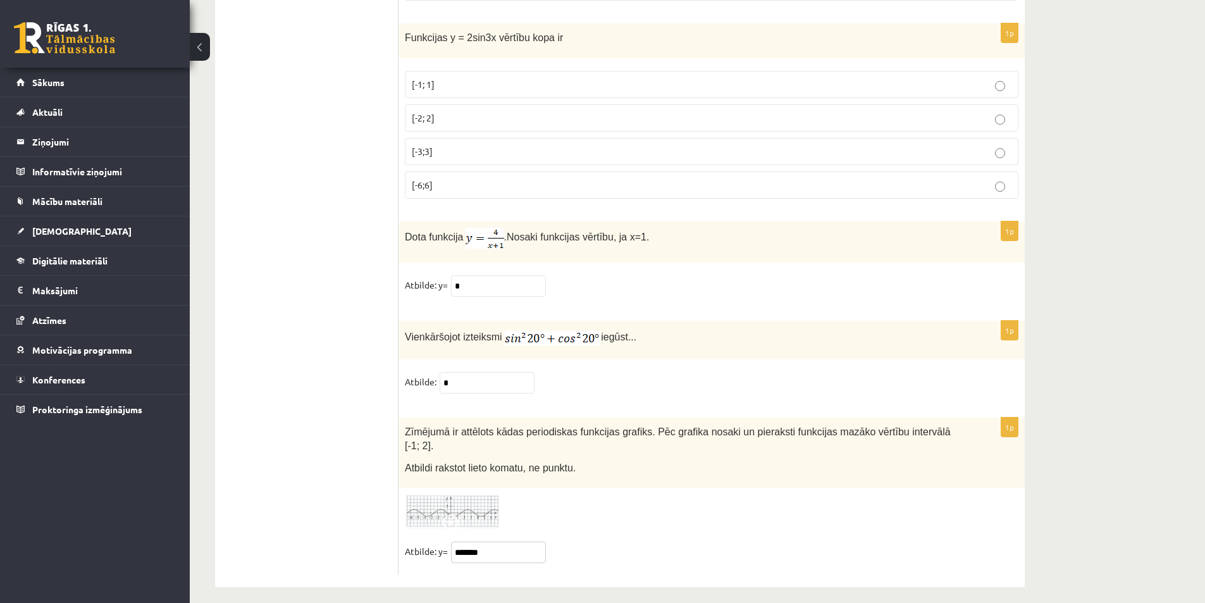
click at [512, 545] on input "*******" at bounding box center [498, 551] width 95 height 21
click at [482, 545] on input "**********" at bounding box center [498, 551] width 95 height 21
click at [565, 494] on div at bounding box center [711, 511] width 613 height 35
click at [484, 545] on input "**********" at bounding box center [498, 551] width 95 height 21
type input "**********"
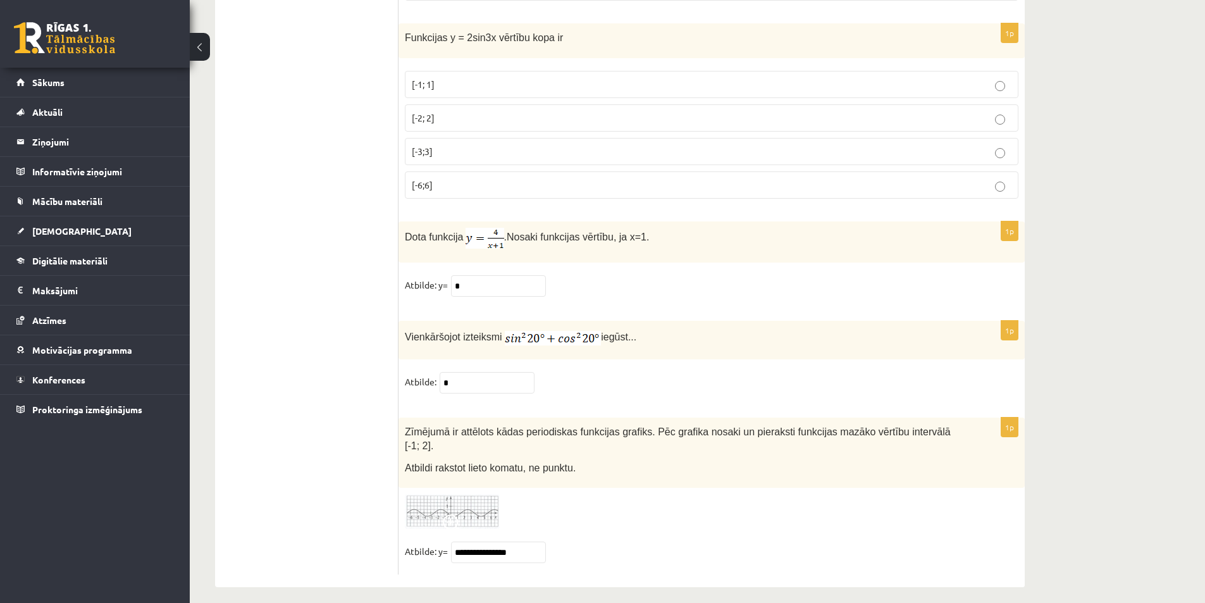
click at [613, 544] on fieldset "**********" at bounding box center [711, 554] width 613 height 27
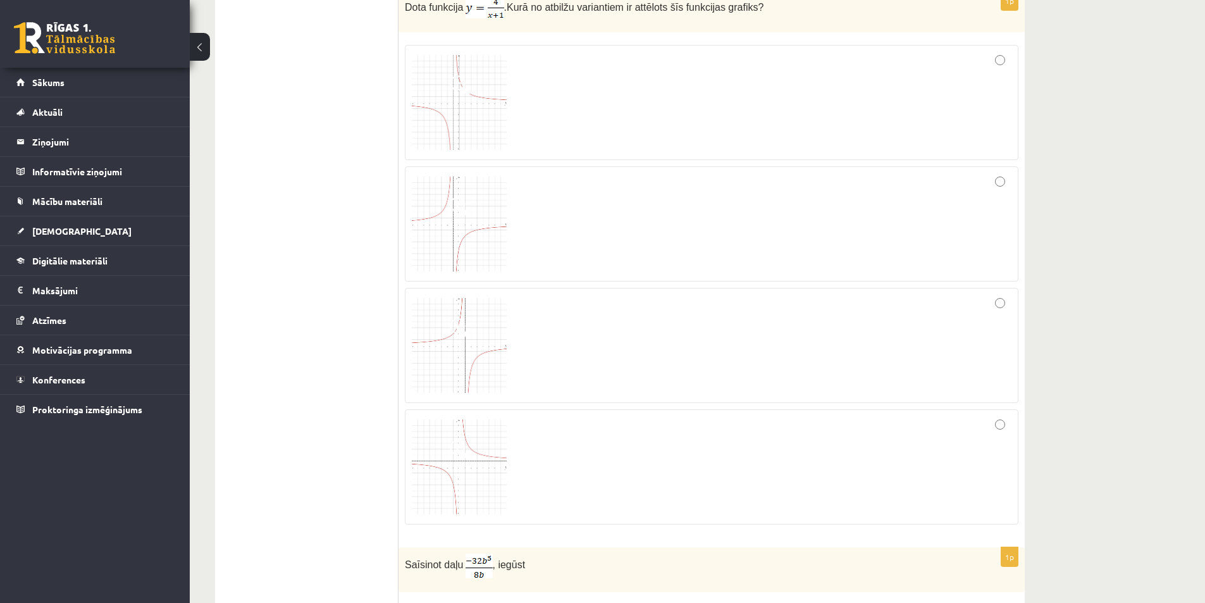
scroll to position [0, 0]
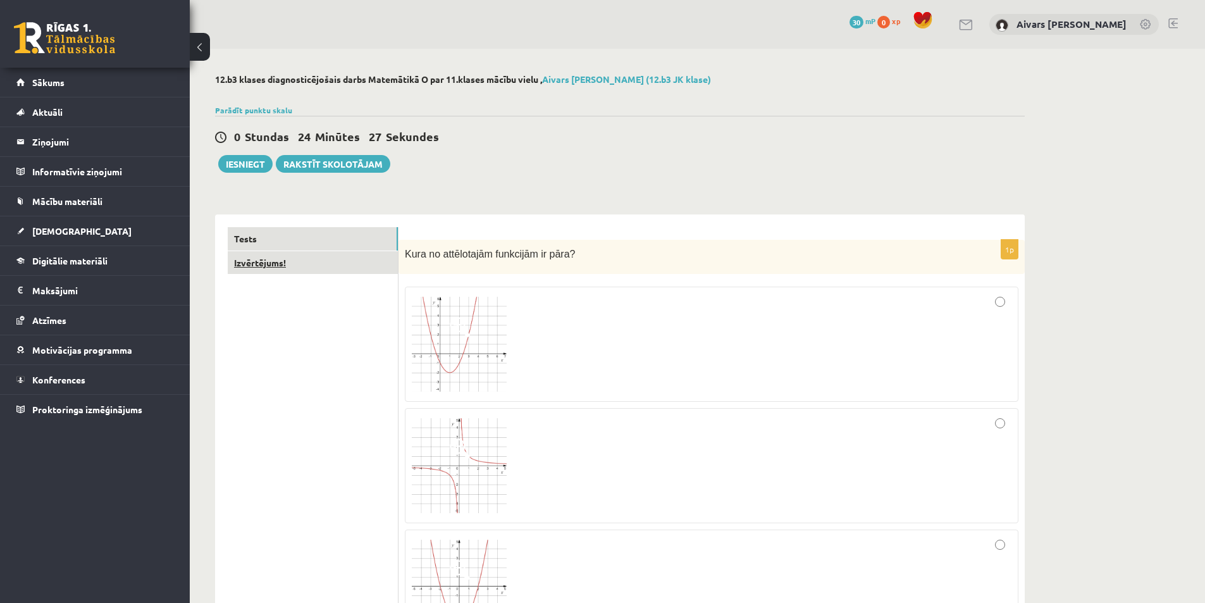
click at [266, 264] on link "Izvērtējums!" at bounding box center [313, 262] width 170 height 23
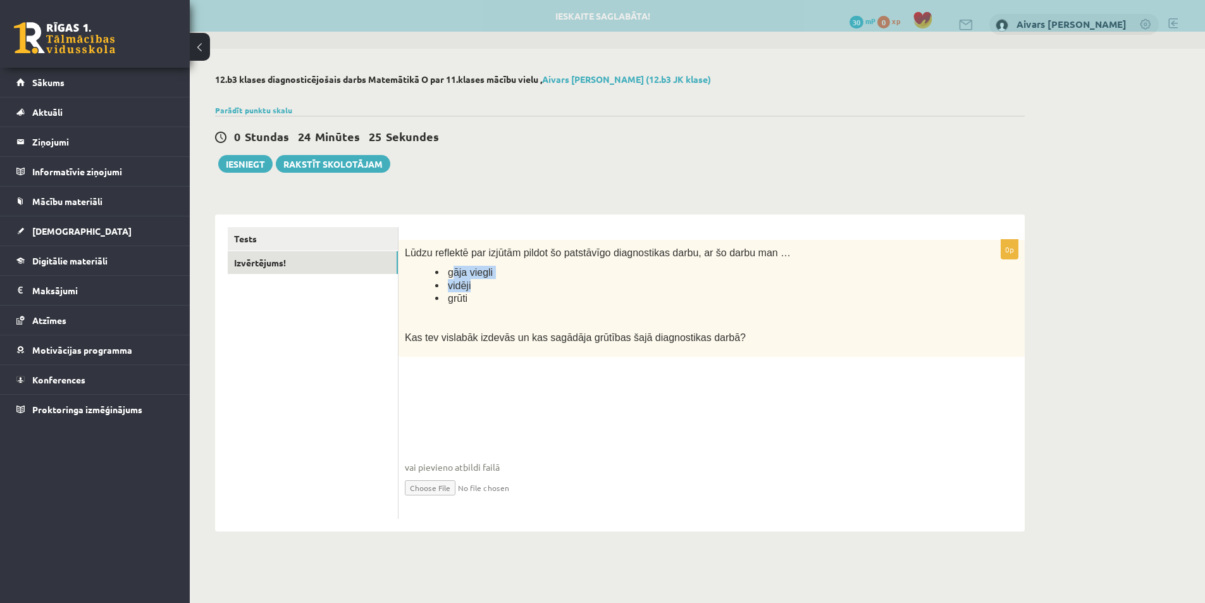
drag, startPoint x: 466, startPoint y: 278, endPoint x: 541, endPoint y: 283, distance: 74.8
click at [541, 283] on ul "gāja viegli vidēji grūti" at bounding box center [680, 285] width 550 height 39
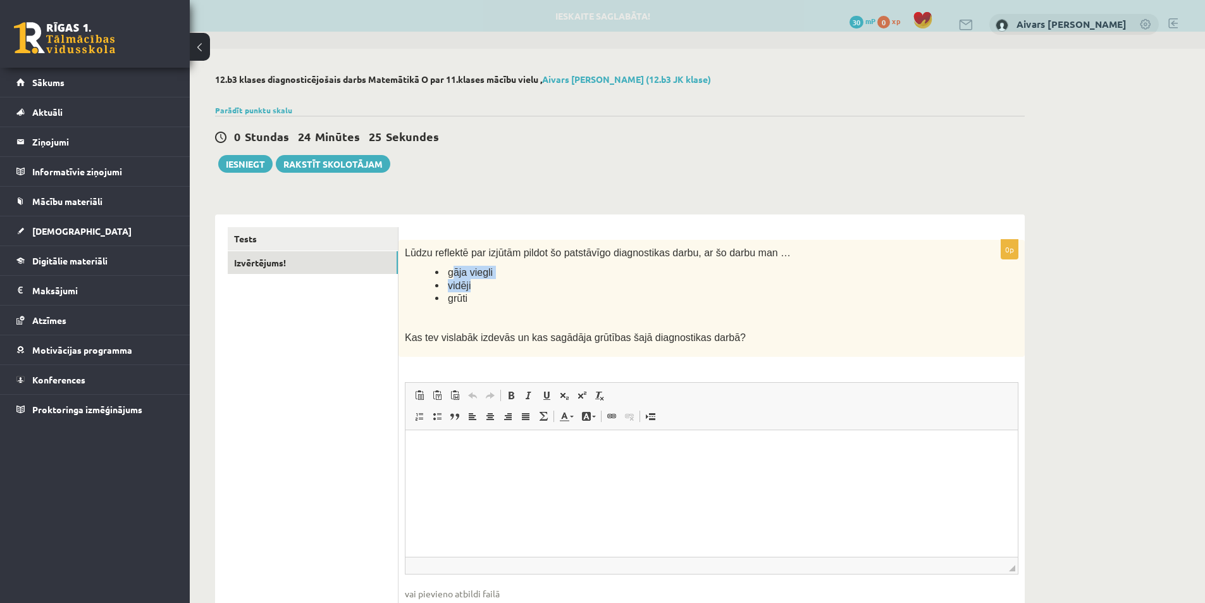
click at [541, 283] on li "vidēji" at bounding box center [695, 285] width 520 height 13
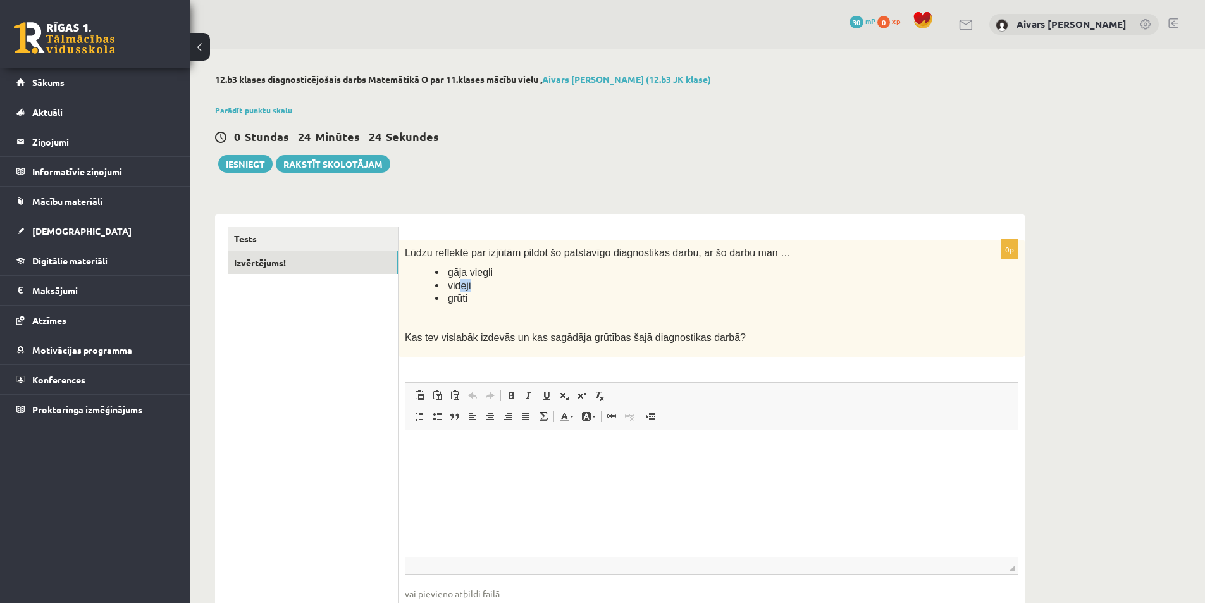
drag, startPoint x: 462, startPoint y: 284, endPoint x: 505, endPoint y: 288, distance: 43.9
click at [498, 288] on li "vidēji" at bounding box center [695, 285] width 520 height 13
click at [513, 290] on li "vidēji" at bounding box center [695, 285] width 520 height 13
drag, startPoint x: 653, startPoint y: 252, endPoint x: 728, endPoint y: 259, distance: 75.5
click at [724, 258] on span "Lūdzu reflektē par izjūtām pildot šo patstāvīgo diagnostikas darbu, ar šo darbu…" at bounding box center [598, 252] width 386 height 11
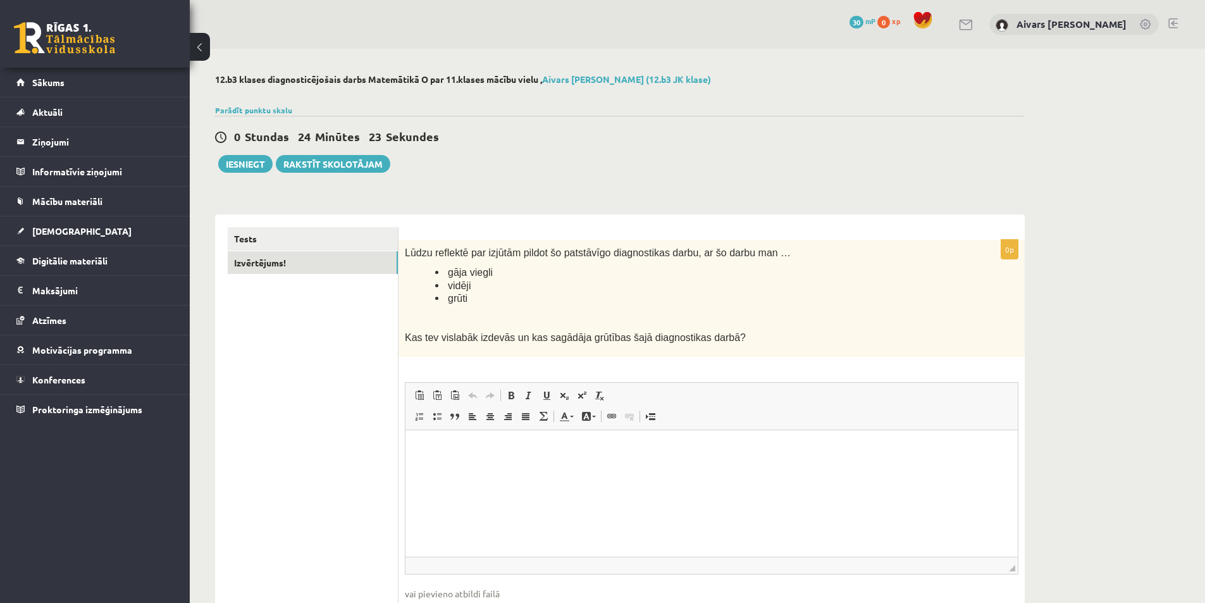
click at [728, 259] on p "Lūdzu reflektē par izjūtām pildot šo patstāvīgo diagnostikas darbu, ar šo darbu…" at bounding box center [680, 252] width 550 height 13
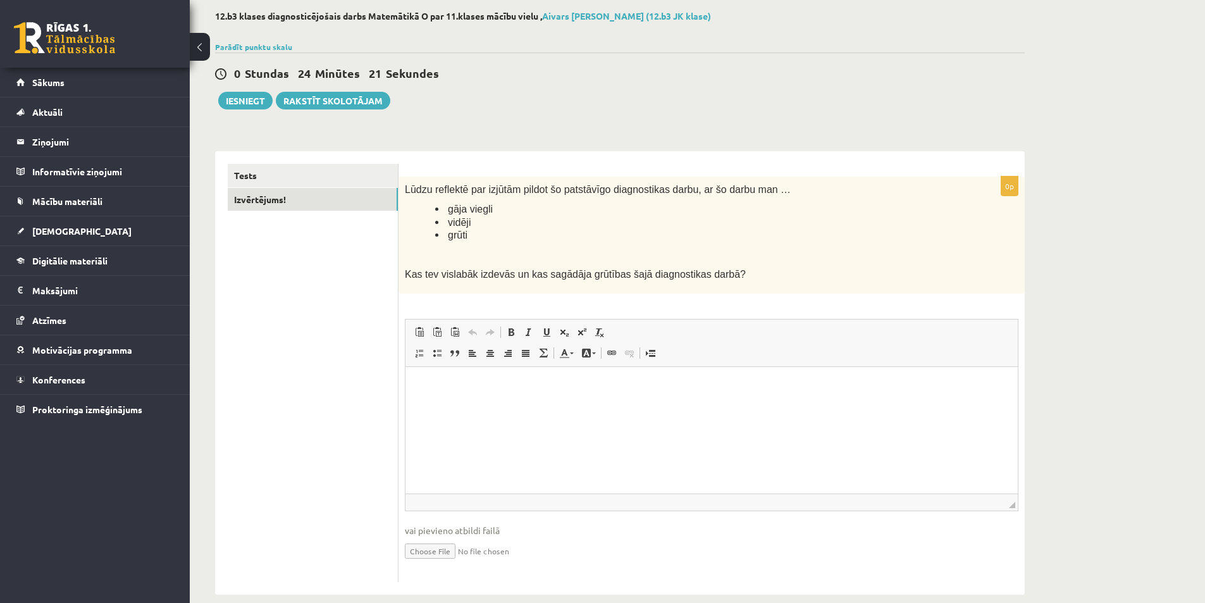
click at [508, 390] on p "Editor, wiswyg-editor-user-answer-47024751849840" at bounding box center [711, 385] width 587 height 13
click at [507, 391] on p "Editor, wiswyg-editor-user-answer-47024751849840" at bounding box center [711, 385] width 587 height 13
drag, startPoint x: 458, startPoint y: 384, endPoint x: 660, endPoint y: 398, distance: 202.2
click at [656, 398] on html "**********" at bounding box center [711, 385] width 612 height 39
click at [667, 398] on html "**********" at bounding box center [711, 385] width 612 height 39
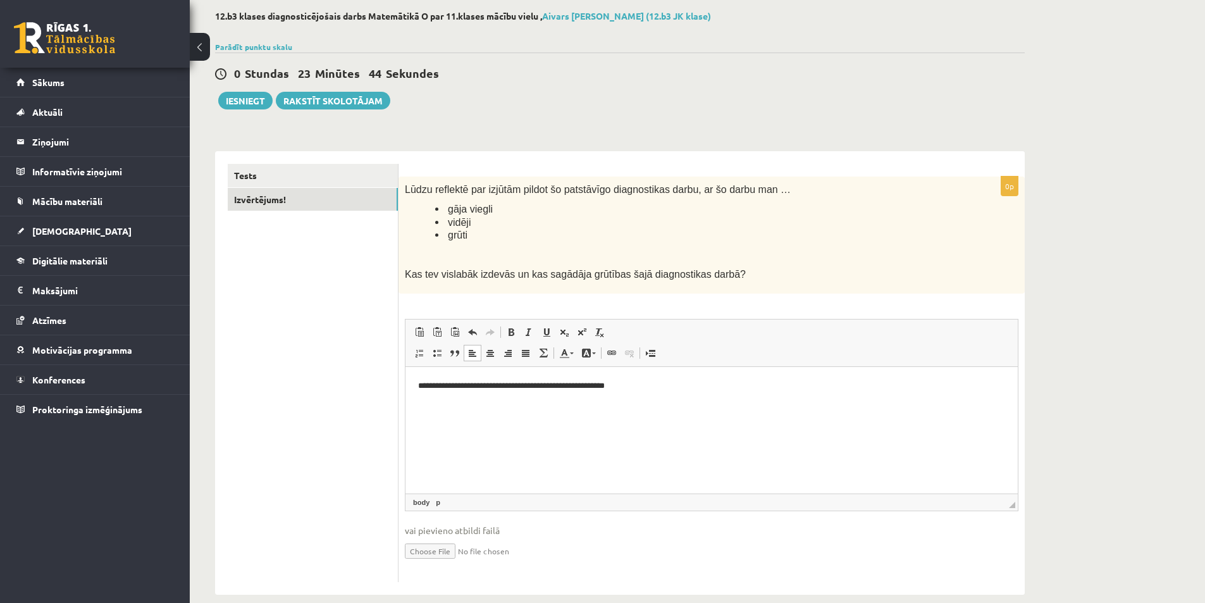
scroll to position [82, 0]
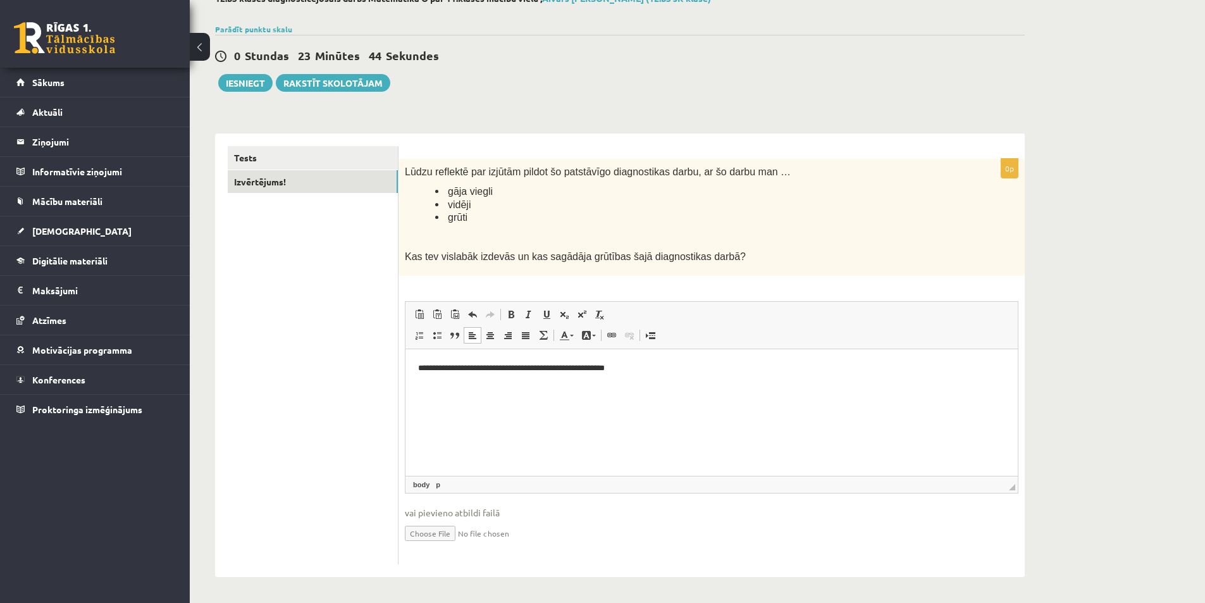
click at [661, 369] on p "**********" at bounding box center [711, 367] width 587 height 13
click at [661, 484] on span "◢ Elements path body p" at bounding box center [711, 484] width 612 height 17
click at [651, 512] on span "vai pievieno atbildi failā" at bounding box center [711, 512] width 613 height 13
click at [273, 154] on link "Tests" at bounding box center [313, 157] width 170 height 23
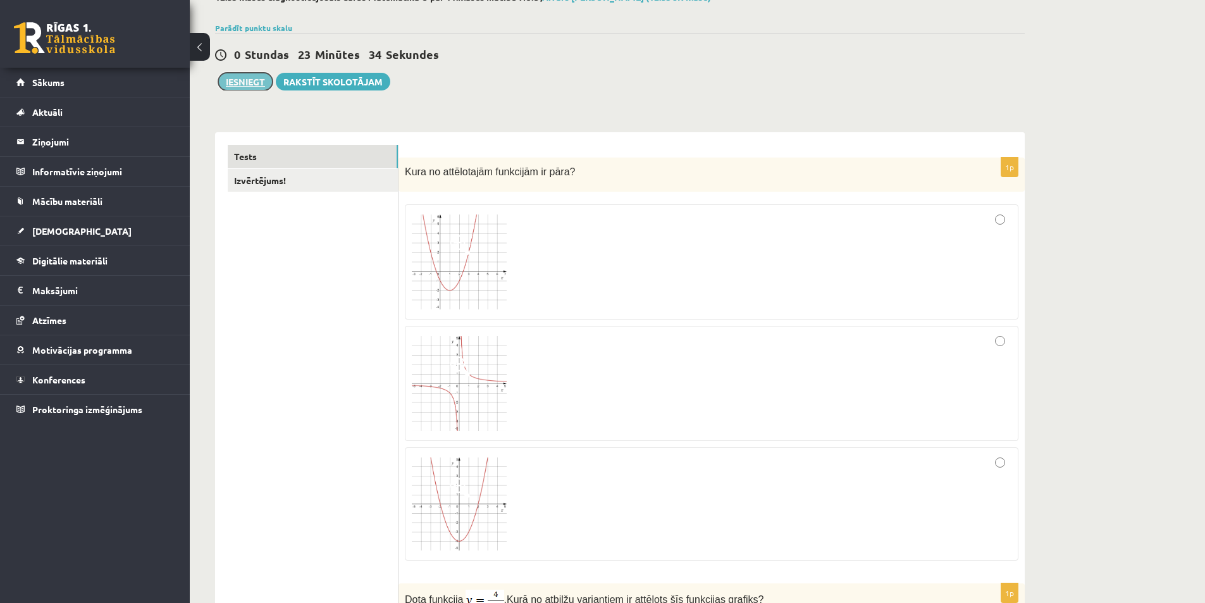
click at [246, 89] on button "Iesniegt" at bounding box center [245, 82] width 54 height 18
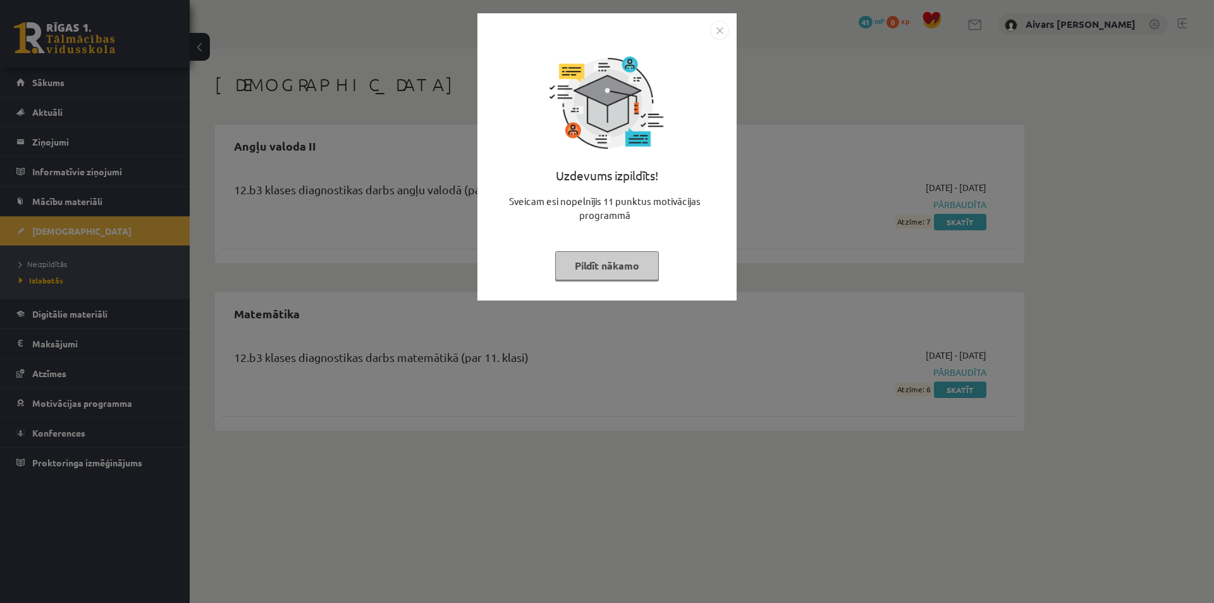
click at [603, 261] on button "Pildīt nākamo" at bounding box center [607, 265] width 104 height 29
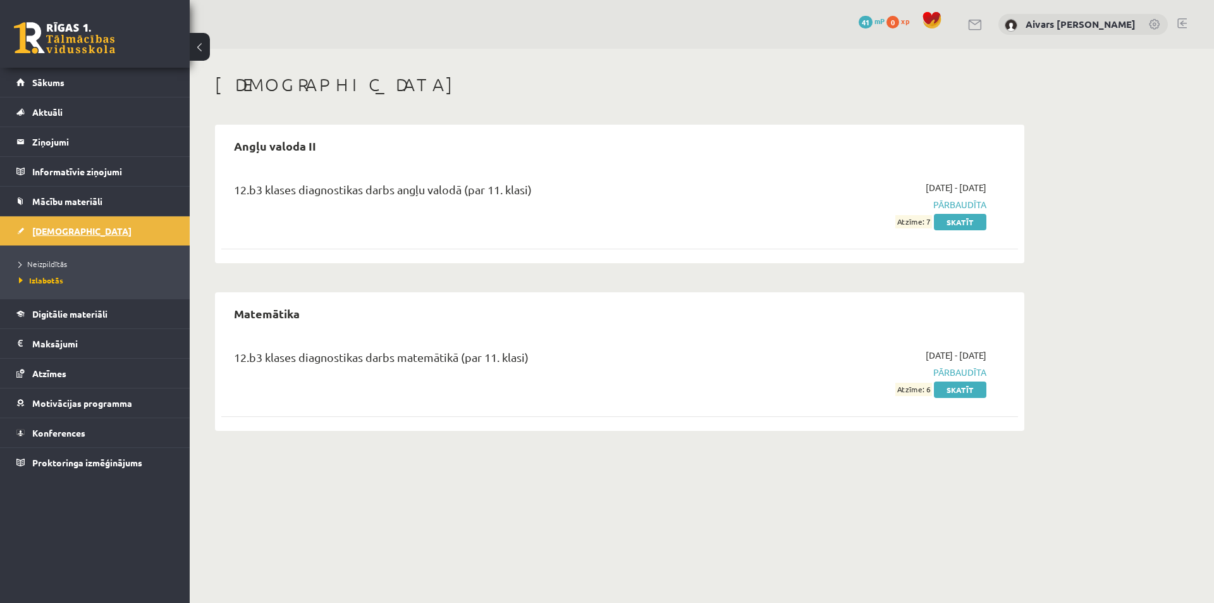
click at [85, 232] on link "[DEMOGRAPHIC_DATA]" at bounding box center [94, 230] width 157 height 29
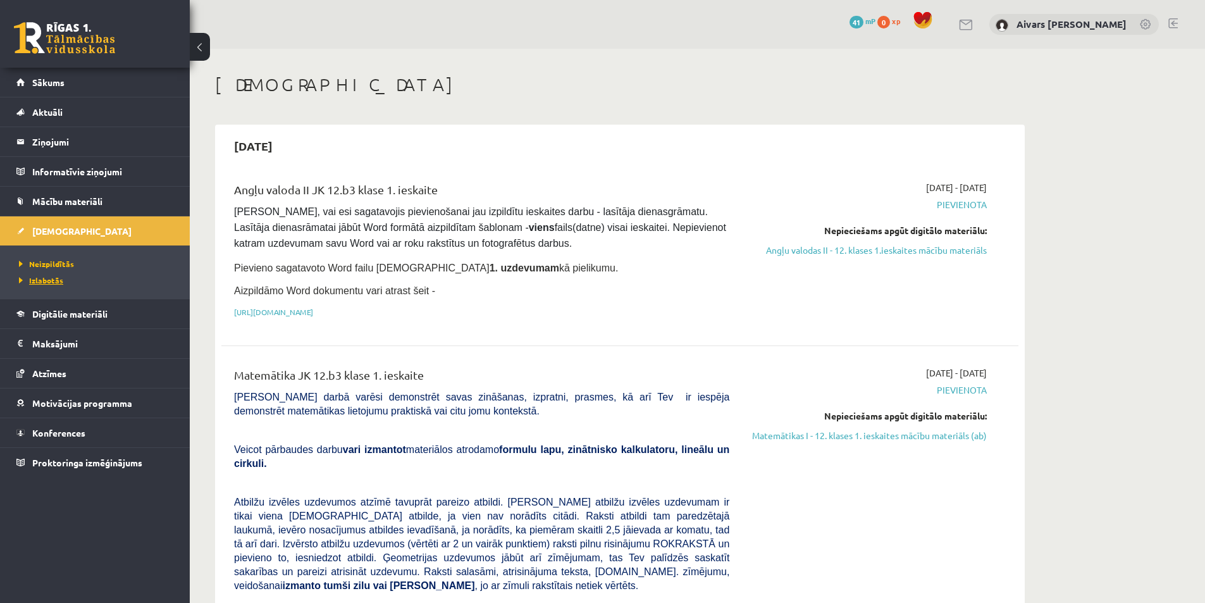
click at [48, 280] on span "Izlabotās" at bounding box center [41, 280] width 44 height 10
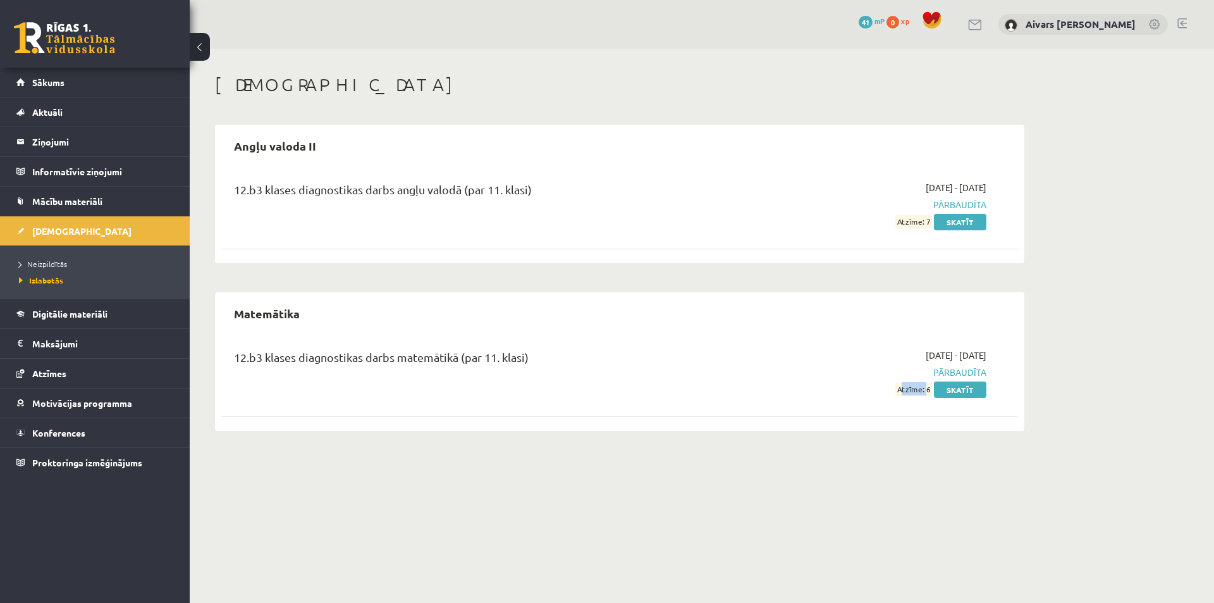
drag, startPoint x: 924, startPoint y: 389, endPoint x: 859, endPoint y: 383, distance: 65.4
click at [862, 383] on div "2025-09-01 - 2025-09-15 Pārbaudīta Atzīme: 6 Skatīt" at bounding box center [867, 371] width 257 height 47
click at [893, 398] on div "12.b3 klases diagnostikas darbs matemātikā (par 11. klasi) 2025-09-01 - 2025-09…" at bounding box center [619, 372] width 797 height 73
click at [960, 397] on link "Skatīt" at bounding box center [960, 389] width 52 height 16
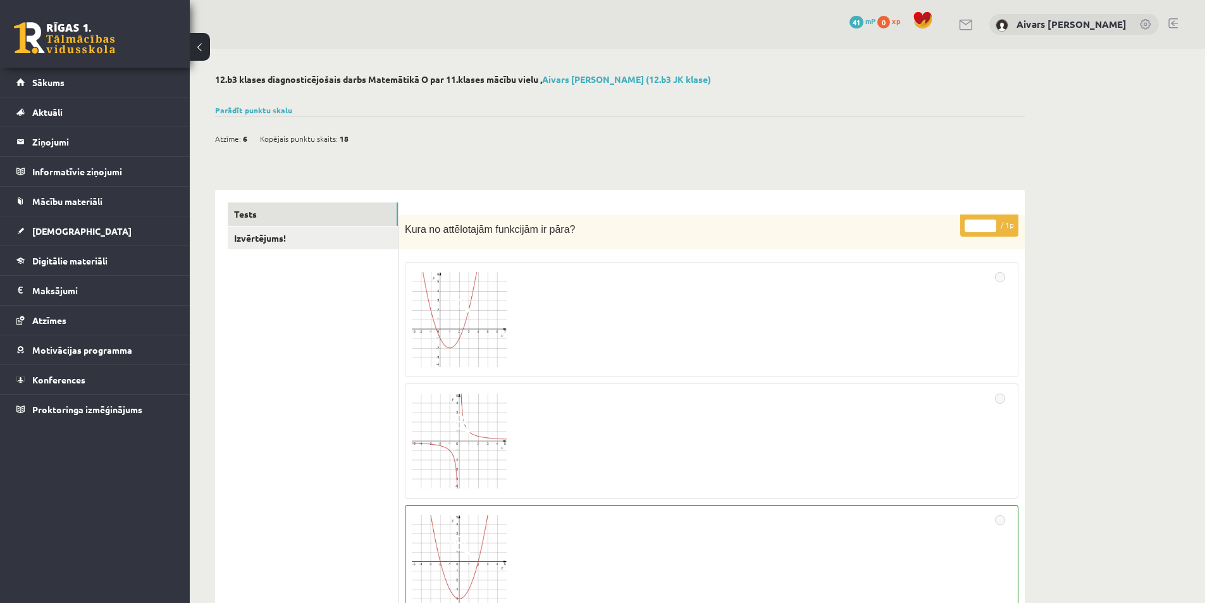
scroll to position [126, 0]
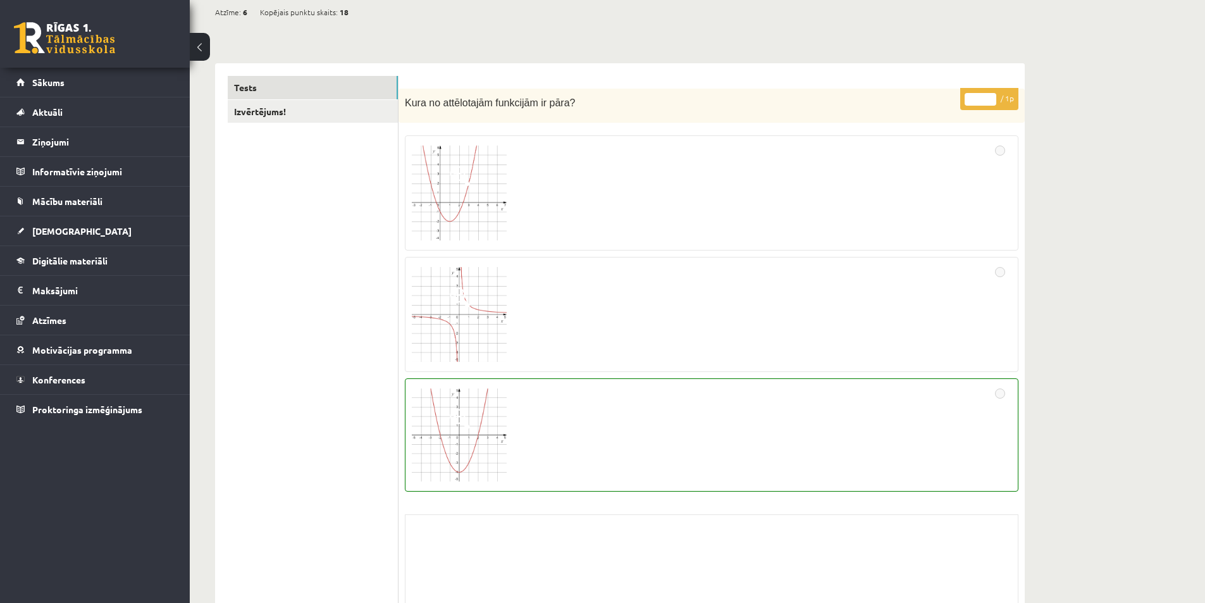
click at [508, 408] on div at bounding box center [711, 435] width 599 height 100
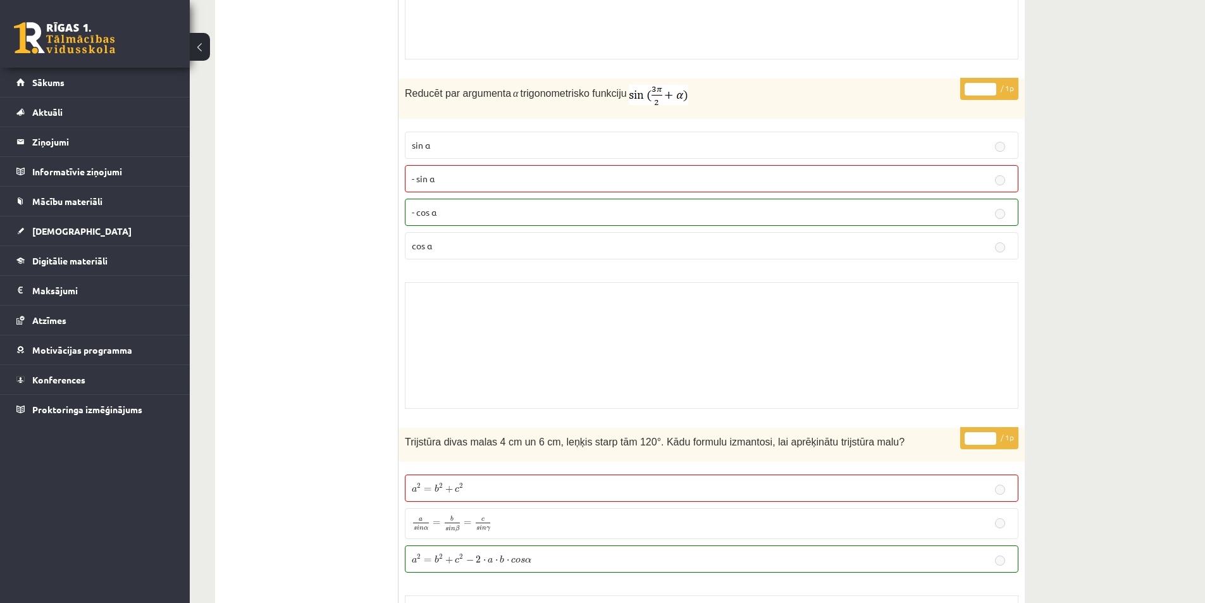
scroll to position [2909, 0]
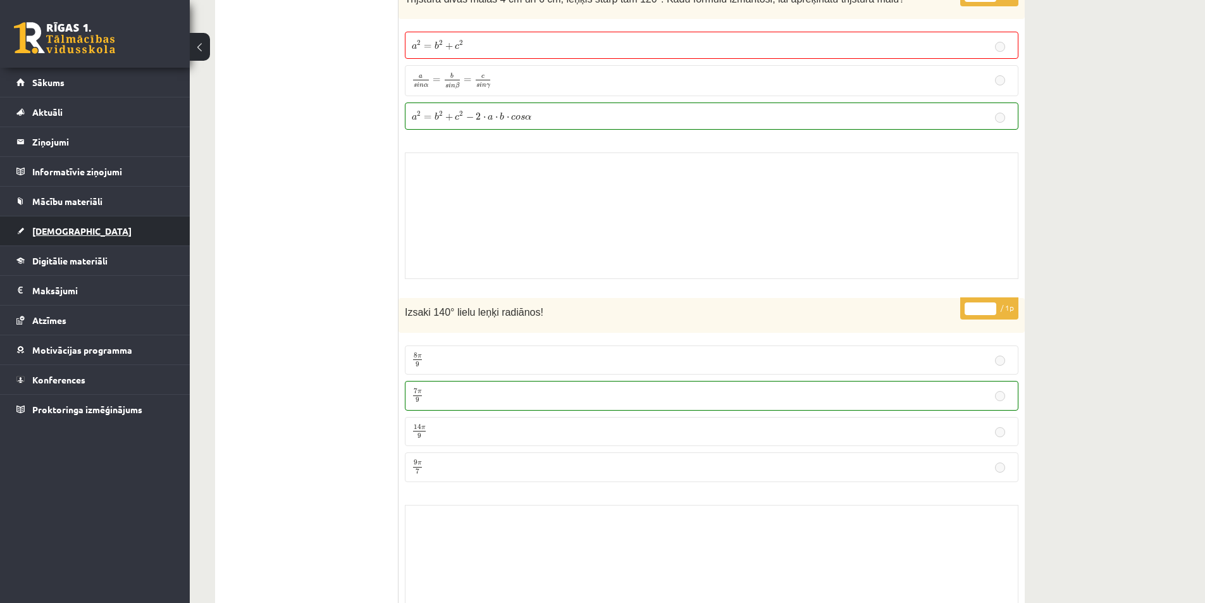
click at [68, 230] on span "[DEMOGRAPHIC_DATA]" at bounding box center [81, 230] width 99 height 11
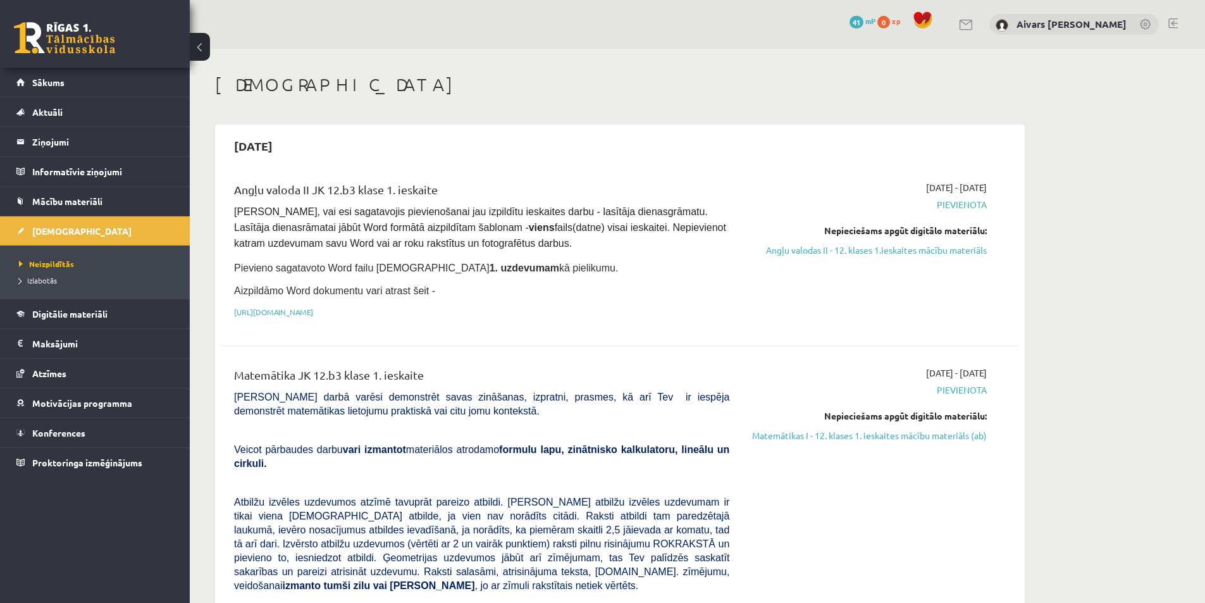
drag, startPoint x: 957, startPoint y: 190, endPoint x: 1017, endPoint y: 192, distance: 60.1
click at [1014, 192] on div "Angļu valoda II JK 12.b3 klase 1. ieskaite Pārliecinies, vai esi sagatavojis pi…" at bounding box center [619, 252] width 797 height 169
click at [1017, 192] on div "Angļu valoda II JK 12.b3 klase 1. ieskaite Pārliecinies, vai esi sagatavojis pi…" at bounding box center [619, 252] width 797 height 169
drag, startPoint x: 561, startPoint y: 259, endPoint x: 653, endPoint y: 264, distance: 91.2
click at [608, 261] on p "Pievieno sagatavoto Word failu ieskaites 1. uzdevumam kā pielikumu." at bounding box center [481, 267] width 495 height 16
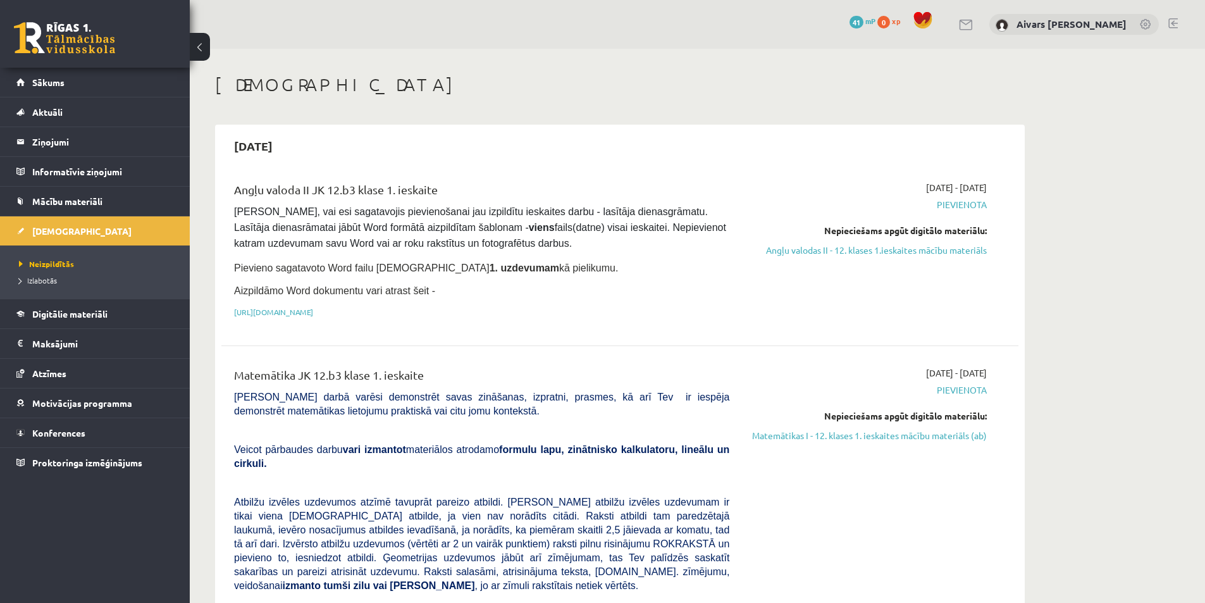
click at [684, 267] on p "Pievieno sagatavoto Word failu ieskaites 1. uzdevumam kā pielikumu." at bounding box center [481, 267] width 495 height 16
click at [313, 310] on link "[URL][DOMAIN_NAME]" at bounding box center [273, 312] width 79 height 10
drag, startPoint x: 887, startPoint y: 254, endPoint x: 718, endPoint y: 75, distance: 245.6
click at [886, 253] on link "Angļu valodas II - 12. klases 1.ieskaites mācību materiāls" at bounding box center [867, 249] width 238 height 13
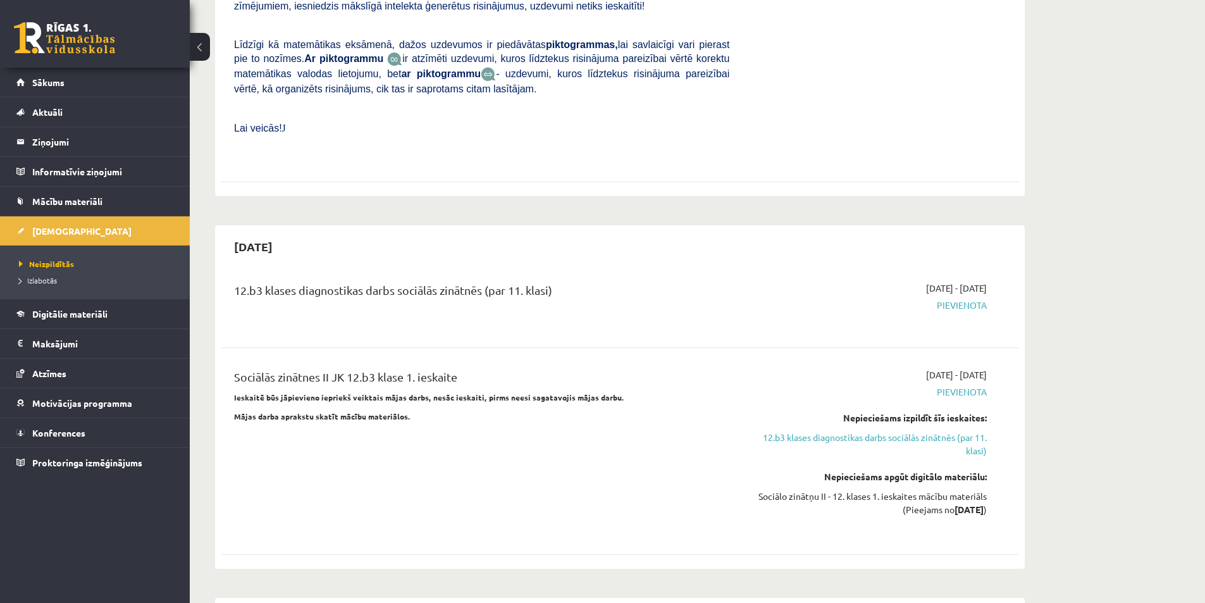
scroll to position [948, 0]
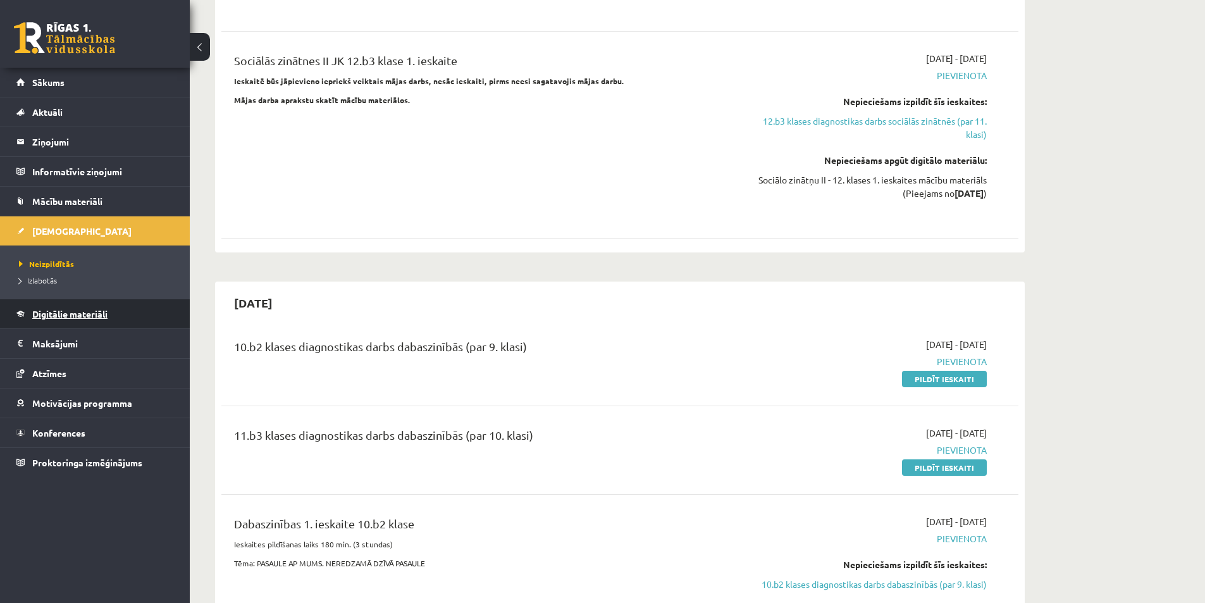
click at [94, 316] on span "Digitālie materiāli" at bounding box center [69, 313] width 75 height 11
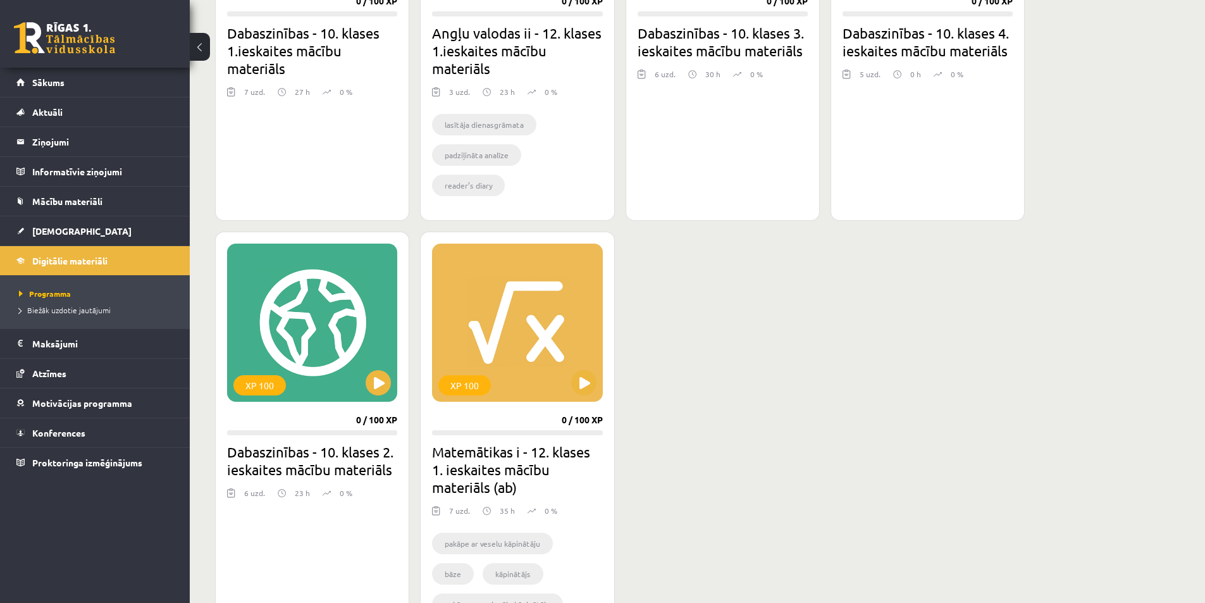
click at [401, 189] on div "XP 100 0 / 100 XP Dabaszinības - 10. klases 1.ieskaites mācību materiāls 7 uzd.…" at bounding box center [312, 17] width 194 height 408
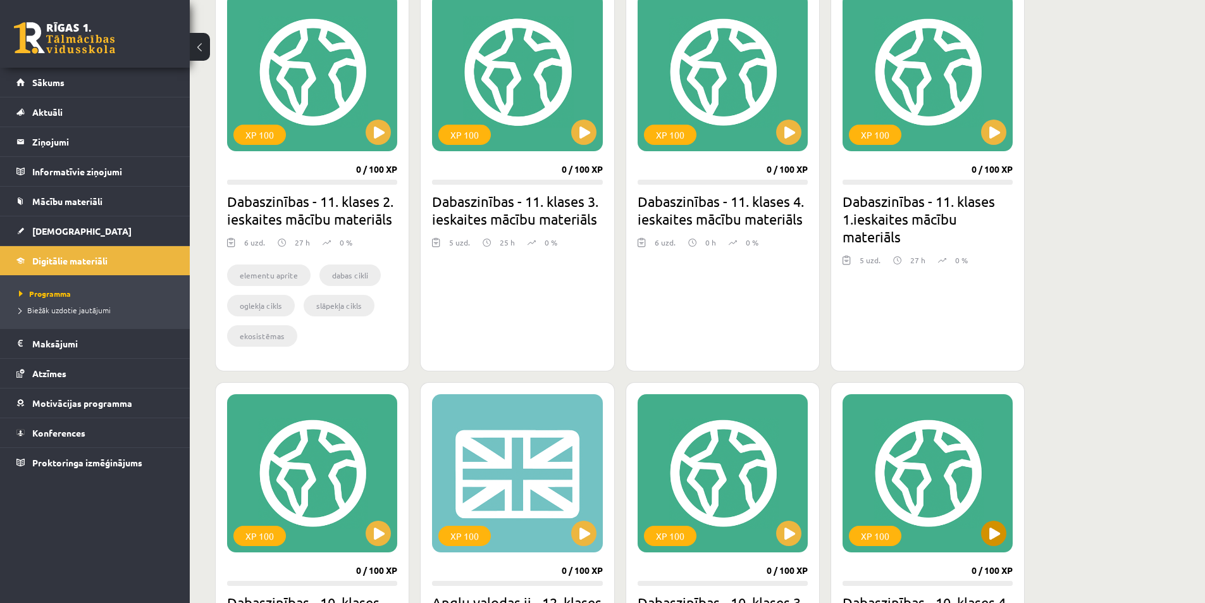
scroll to position [506, 0]
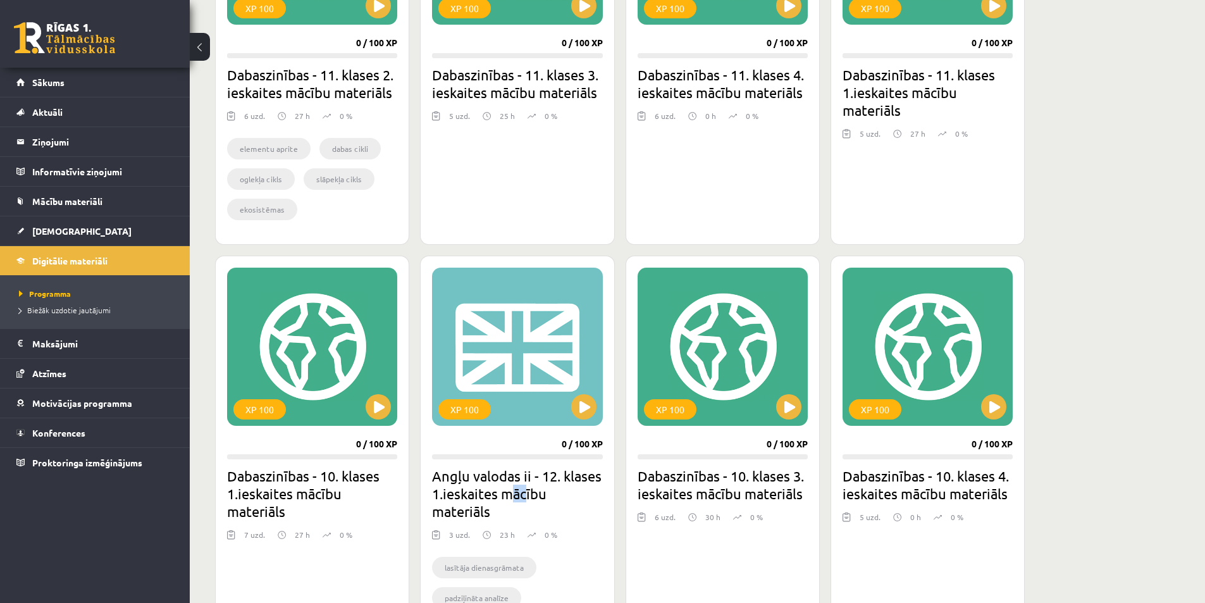
drag, startPoint x: 566, startPoint y: 500, endPoint x: 592, endPoint y: 502, distance: 26.6
click at [574, 501] on h2 "Angļu valodas ii - 12. klases 1.ieskaites mācību materiāls" at bounding box center [517, 493] width 170 height 53
click at [592, 502] on h2 "Angļu valodas ii - 12. klases 1.ieskaites mācību materiāls" at bounding box center [517, 493] width 170 height 53
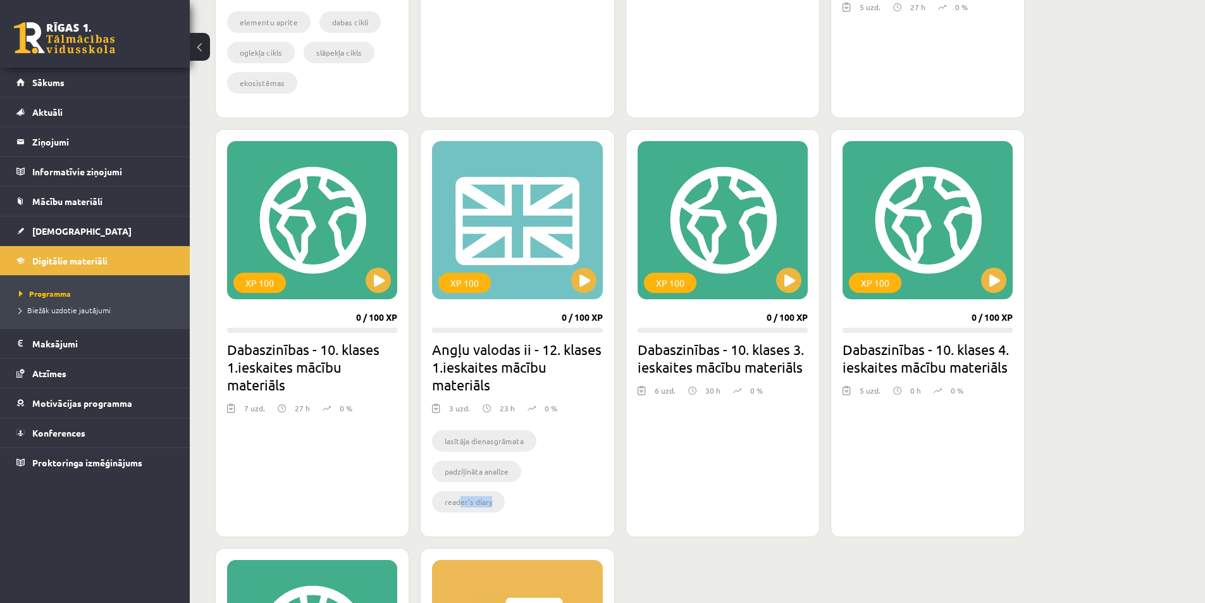
drag, startPoint x: 460, startPoint y: 500, endPoint x: 500, endPoint y: 498, distance: 40.5
click at [500, 498] on li "reader’s diary" at bounding box center [468, 501] width 73 height 21
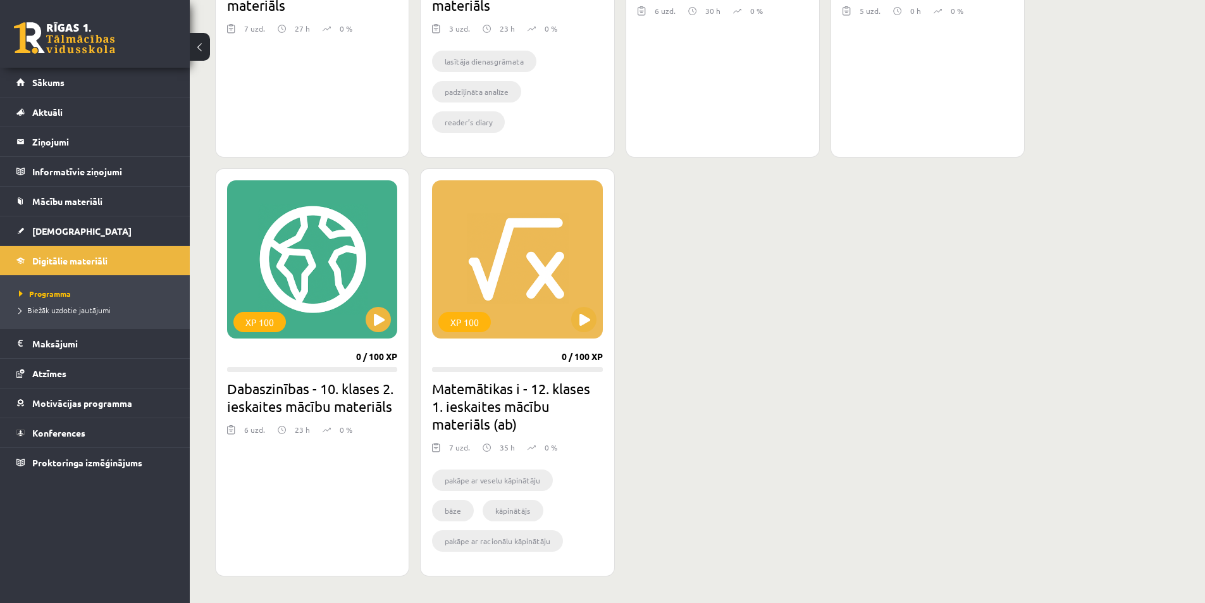
scroll to position [1075, 0]
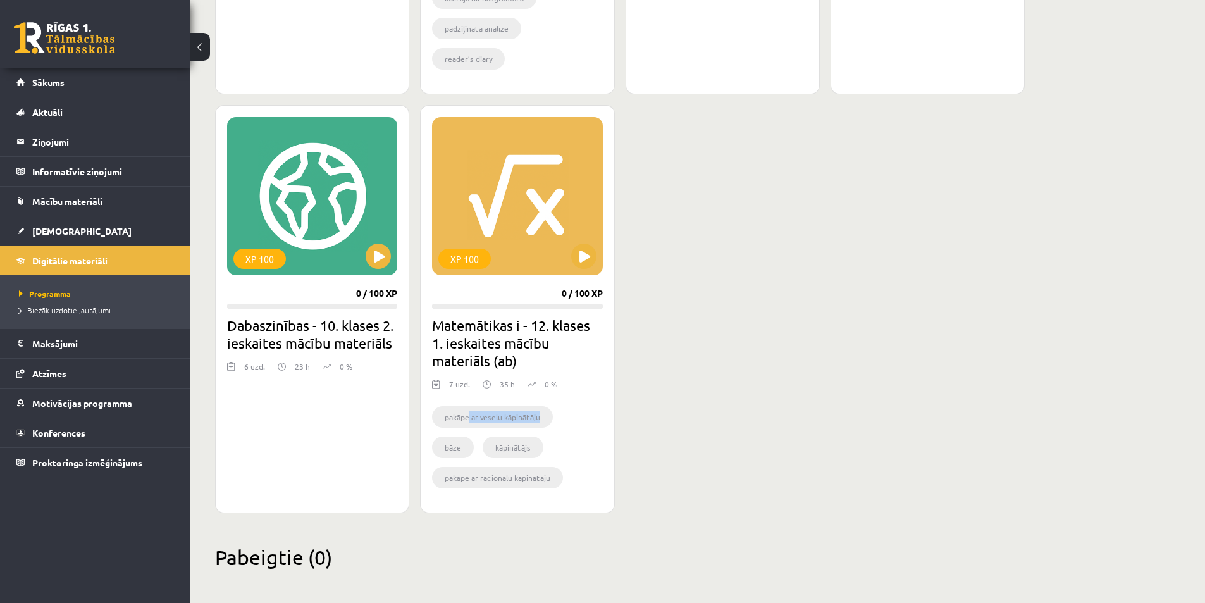
drag, startPoint x: 513, startPoint y: 415, endPoint x: 556, endPoint y: 416, distance: 42.4
click at [556, 416] on ul "pakāpe ar veselu kāpinātāju bāze kāpinātājs pakāpe ar racionālu kāpinātāju arit…" at bounding box center [517, 450] width 170 height 89
click at [558, 417] on ul "pakāpe ar veselu kāpinātāju bāze kāpinātājs pakāpe ar racionālu kāpinātāju arit…" at bounding box center [517, 450] width 170 height 89
click at [70, 255] on span "Digitālie materiāli" at bounding box center [69, 260] width 75 height 11
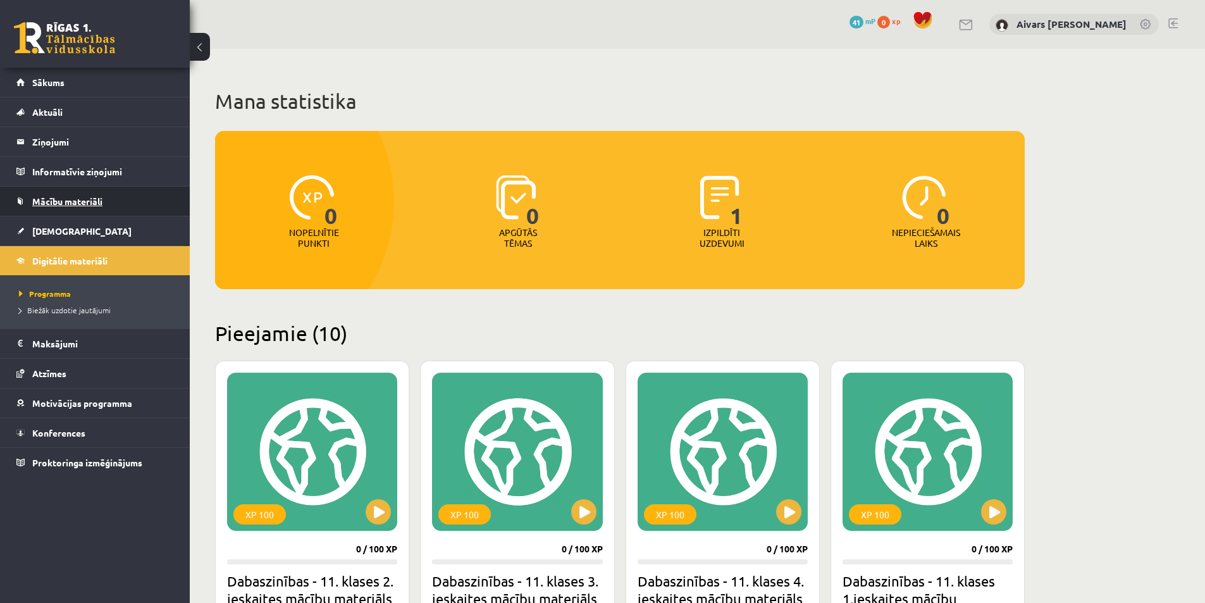
click at [77, 192] on link "Mācību materiāli" at bounding box center [94, 201] width 157 height 29
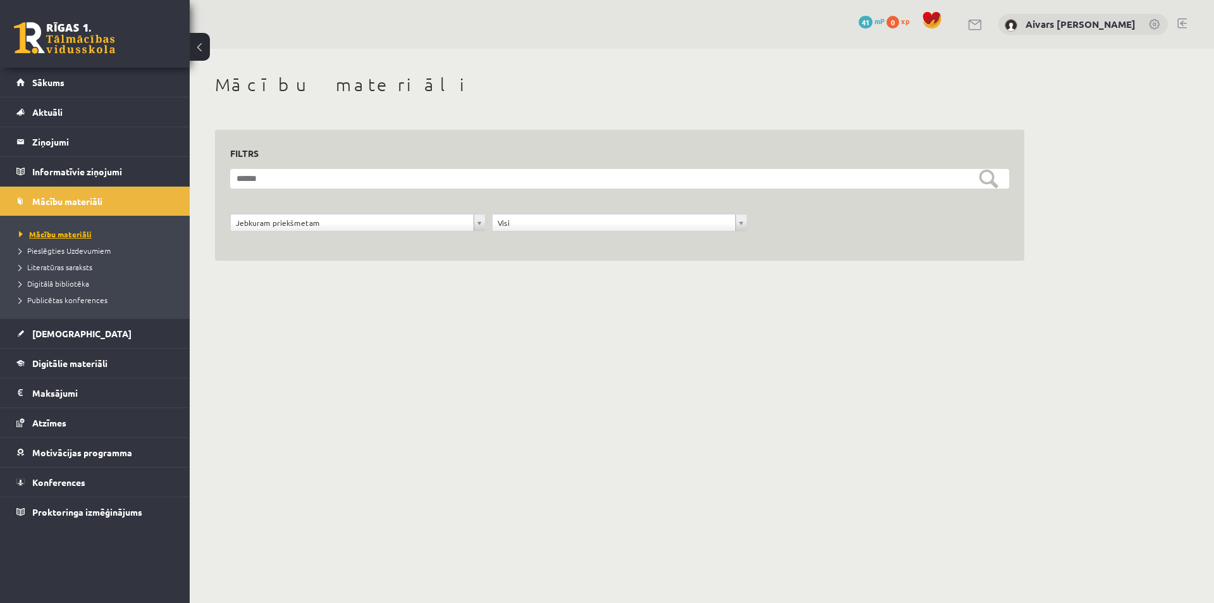
click at [59, 237] on span "Mācību materiāli" at bounding box center [55, 234] width 73 height 10
click at [68, 253] on span "Pieslēgties Uzdevumiem" at bounding box center [65, 250] width 92 height 10
click at [372, 295] on div "**********" at bounding box center [620, 182] width 860 height 266
click at [78, 329] on link "[DEMOGRAPHIC_DATA]" at bounding box center [94, 333] width 157 height 29
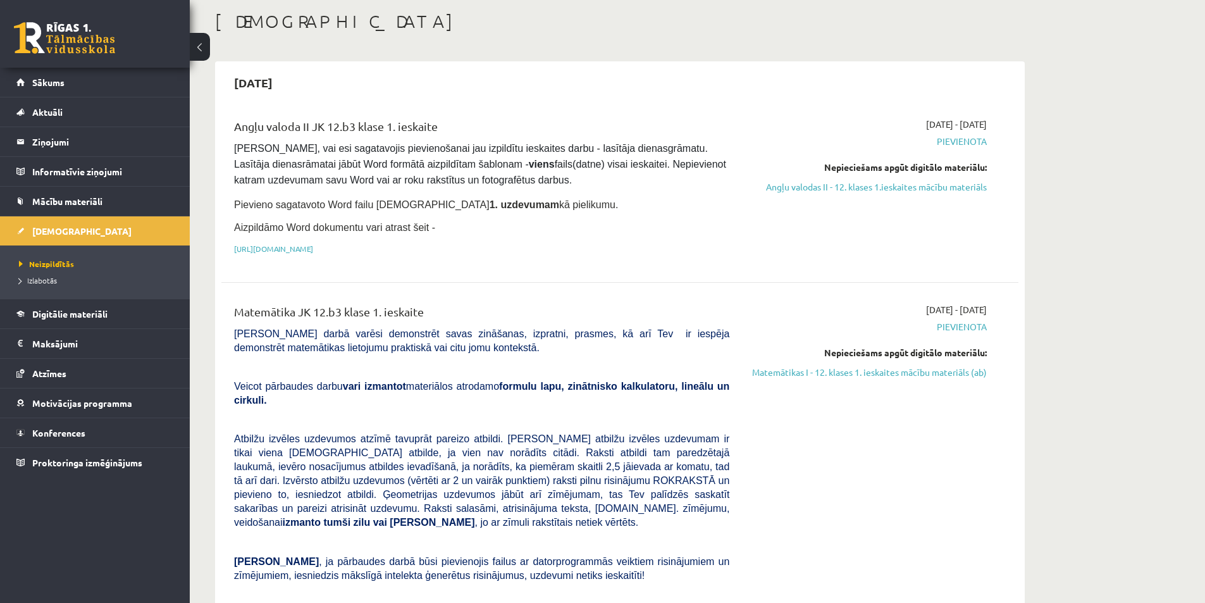
scroll to position [126, 0]
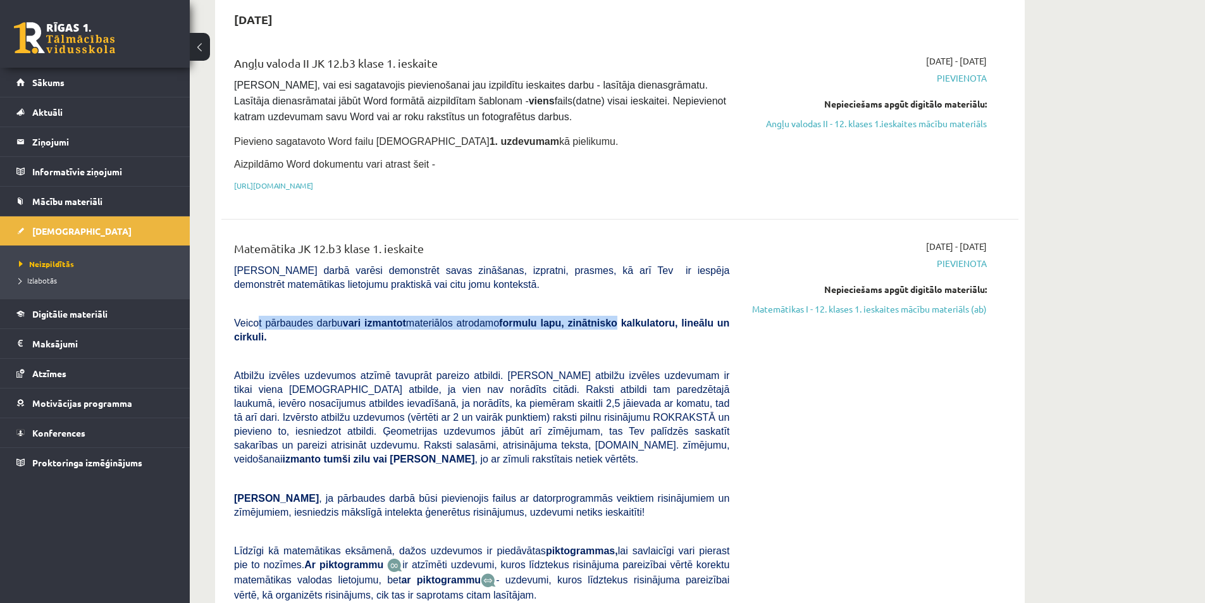
drag, startPoint x: 325, startPoint y: 319, endPoint x: 587, endPoint y: 330, distance: 262.7
click at [589, 328] on span "Veicot pārbaudes darbu vari izmantot materiālos atrodamo formulu lapu, zinātnis…" at bounding box center [481, 329] width 495 height 25
click at [531, 350] on p at bounding box center [481, 355] width 495 height 11
drag, startPoint x: 422, startPoint y: 322, endPoint x: 515, endPoint y: 316, distance: 93.2
click at [515, 316] on span "Veicot pārbaudes darbu vari izmantot materiālos atrodamo formulu lapu, zinātnis…" at bounding box center [481, 329] width 495 height 26
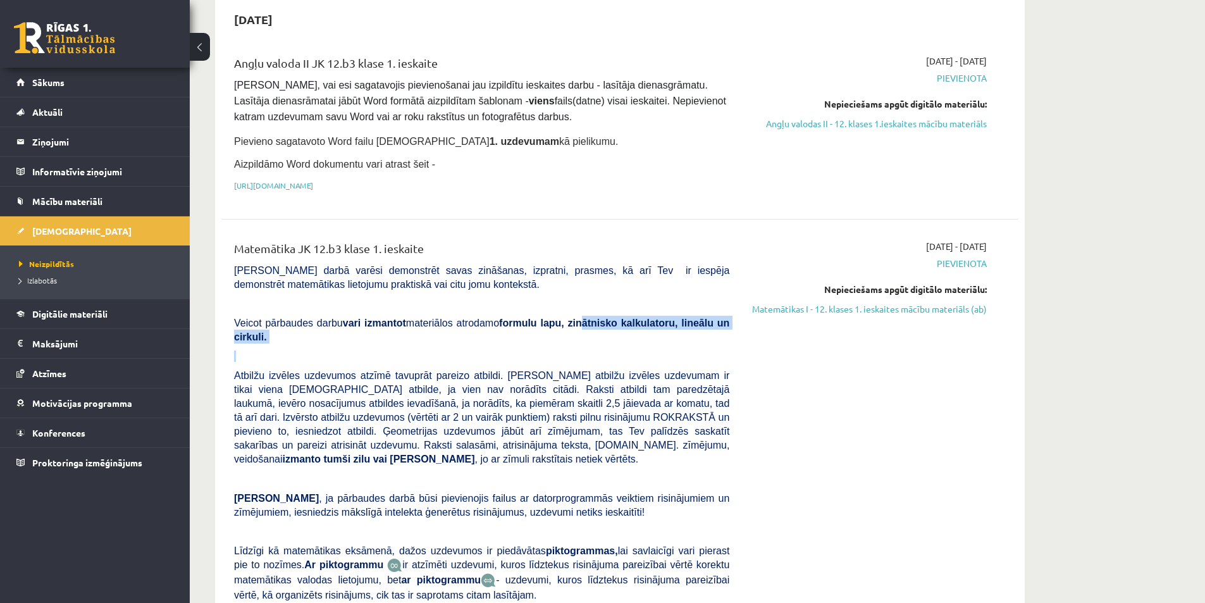
drag, startPoint x: 601, startPoint y: 330, endPoint x: 696, endPoint y: 338, distance: 95.2
click at [696, 338] on div "Matemātika JK 12.b3 klase 1. ieskaite Pārbaudes darbā varēsi demonstrēt savas z…" at bounding box center [481, 453] width 514 height 427
click at [696, 350] on p at bounding box center [481, 355] width 495 height 11
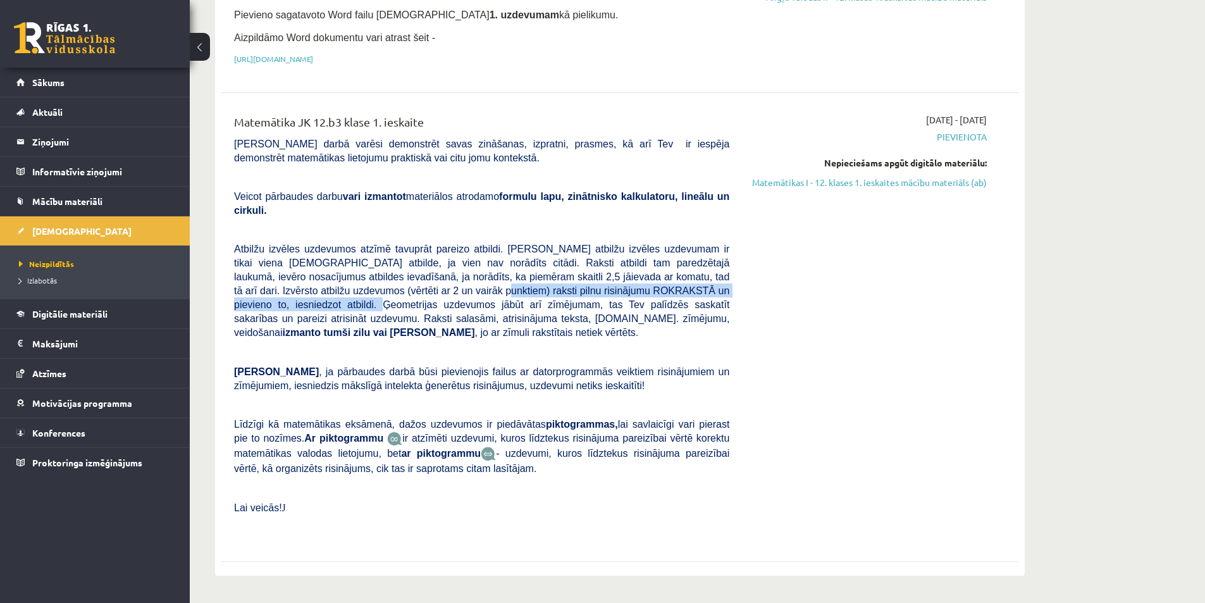
drag, startPoint x: 324, startPoint y: 276, endPoint x: 669, endPoint y: 282, distance: 345.3
click at [669, 282] on span "Atbilžu izvēles uzdevumos atzīmē tavuprāt pareizo atbildi. Katram atbilžu izvēl…" at bounding box center [481, 290] width 495 height 94
click at [794, 308] on div "2025-09-01 - 2025-09-15 Pievienota Nepieciešams apgūt digitālo materiālu: Matem…" at bounding box center [867, 326] width 257 height 427
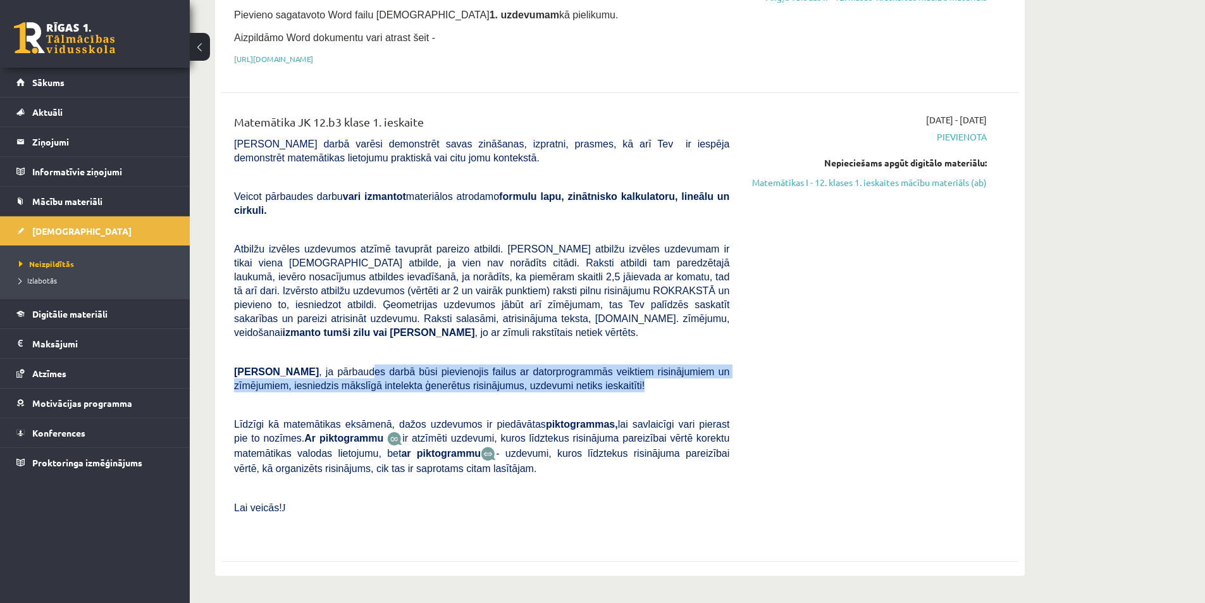
drag, startPoint x: 330, startPoint y: 343, endPoint x: 620, endPoint y: 356, distance: 290.5
click at [620, 364] on p "Ņem vērā , ja pārbaudes darbā būsi pievienojis failus ar datorprogrammās veikti…" at bounding box center [481, 378] width 495 height 28
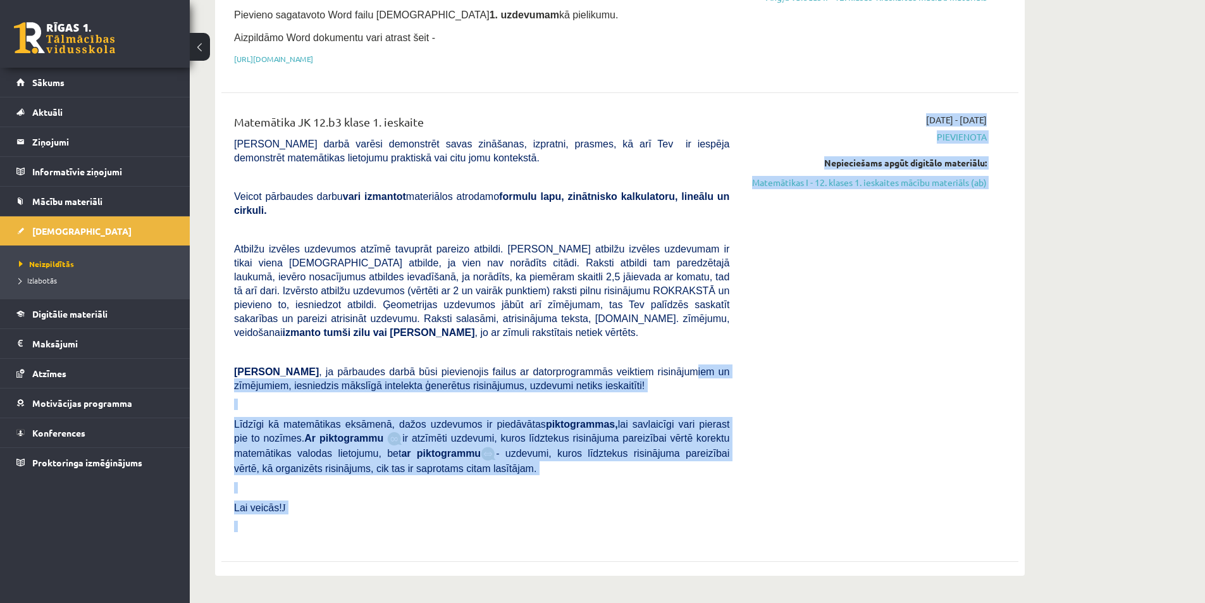
drag, startPoint x: 721, startPoint y: 348, endPoint x: 749, endPoint y: 352, distance: 28.0
click at [749, 351] on div "Matemātika JK 12.b3 klase 1. ieskaite Pārbaudes darbā varēsi demonstrēt savas z…" at bounding box center [609, 326] width 771 height 427
click at [749, 352] on div "2025-09-01 - 2025-09-15 Pievienota Nepieciešams apgūt digitālo materiālu: Matem…" at bounding box center [867, 326] width 257 height 427
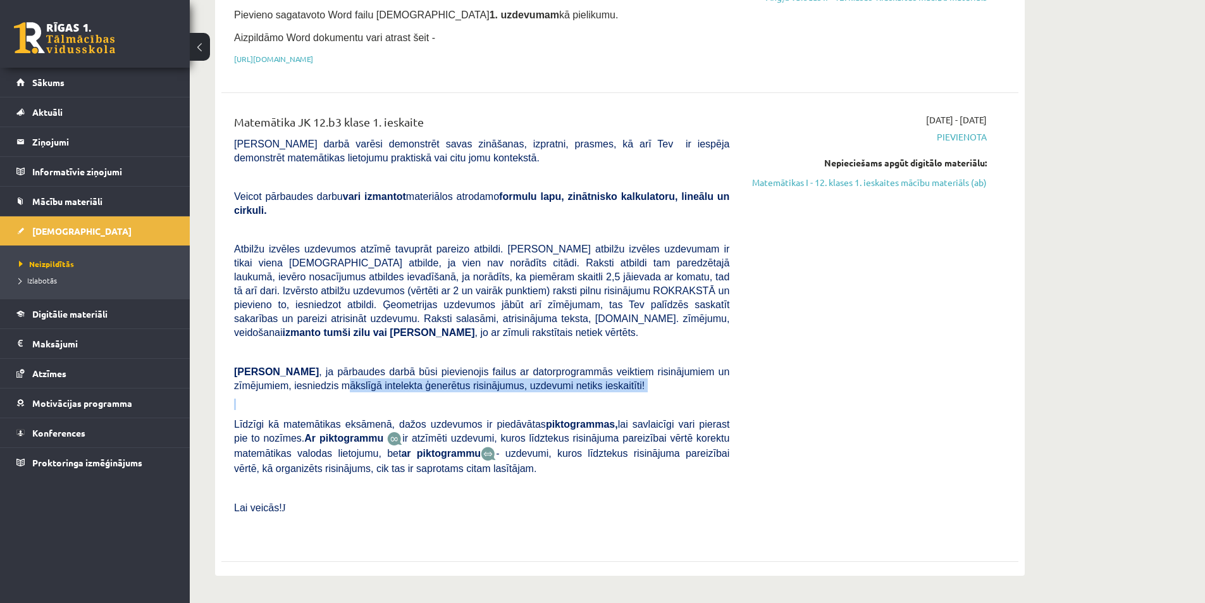
drag, startPoint x: 315, startPoint y: 360, endPoint x: 666, endPoint y: 367, distance: 351.6
click at [665, 367] on div "Matemātika JK 12.b3 klase 1. ieskaite Pārbaudes darbā varēsi demonstrēt savas z…" at bounding box center [481, 326] width 514 height 427
click at [666, 367] on div "Matemātika JK 12.b3 klase 1. ieskaite Pārbaudes darbā varēsi demonstrēt savas z…" at bounding box center [481, 326] width 514 height 427
click at [663, 367] on div "Matemātika JK 12.b3 klase 1. ieskaite Pārbaudes darbā varēsi demonstrēt savas z…" at bounding box center [481, 326] width 514 height 427
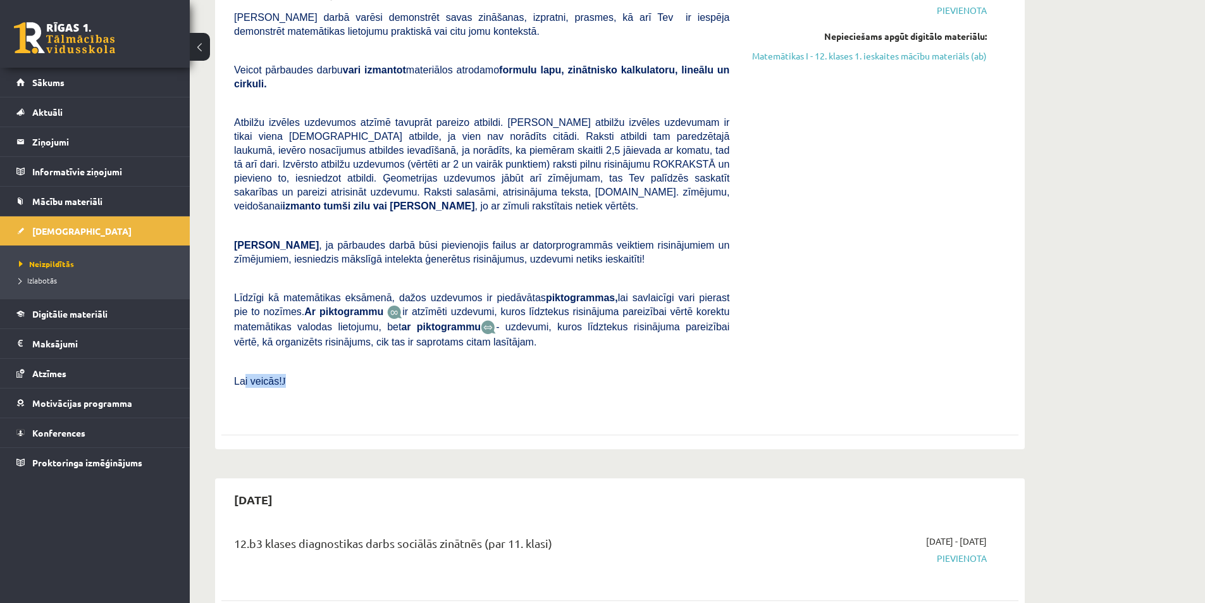
drag, startPoint x: 377, startPoint y: 355, endPoint x: 421, endPoint y: 354, distance: 43.6
click at [392, 374] on p "Lai veicās! J" at bounding box center [481, 381] width 495 height 14
click at [421, 374] on p "Lai veicās! J" at bounding box center [481, 381] width 495 height 14
drag, startPoint x: 362, startPoint y: 301, endPoint x: 455, endPoint y: 304, distance: 92.4
click at [450, 304] on span "Līdzīgi kā matemātikas eksāmenā, dažos uzdevumos ir piedāvātas piktogrammas, la…" at bounding box center [481, 320] width 495 height 55
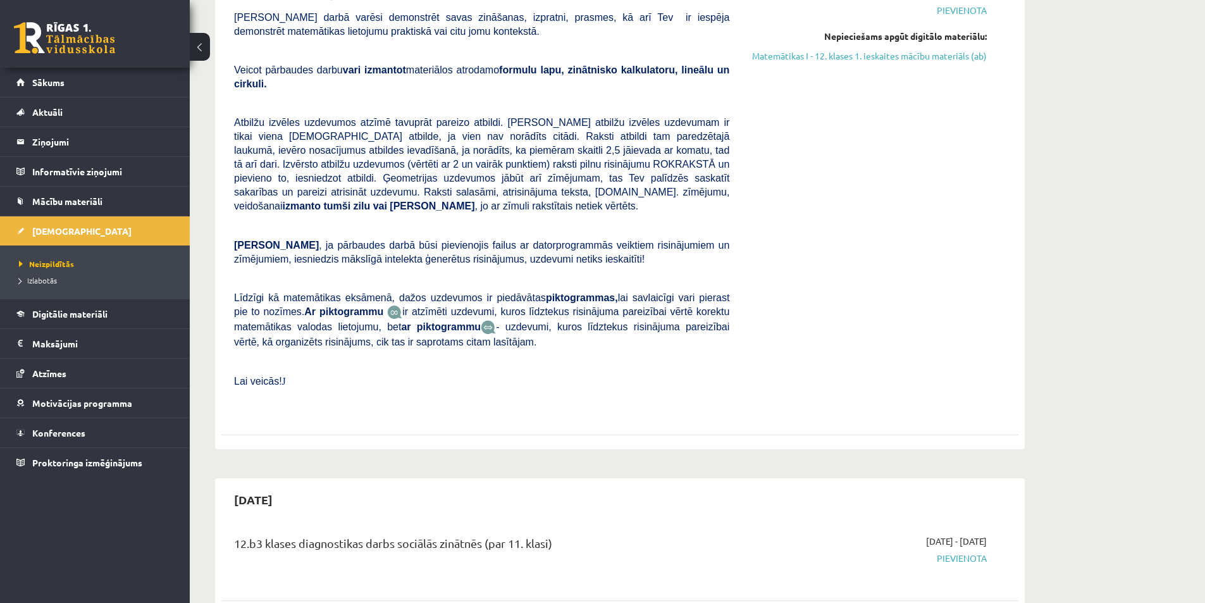
click at [455, 321] on span "- uzdevumi, kuros līdztekus risinājuma pareizībai vērtē, kā organizēts risināju…" at bounding box center [481, 334] width 495 height 26
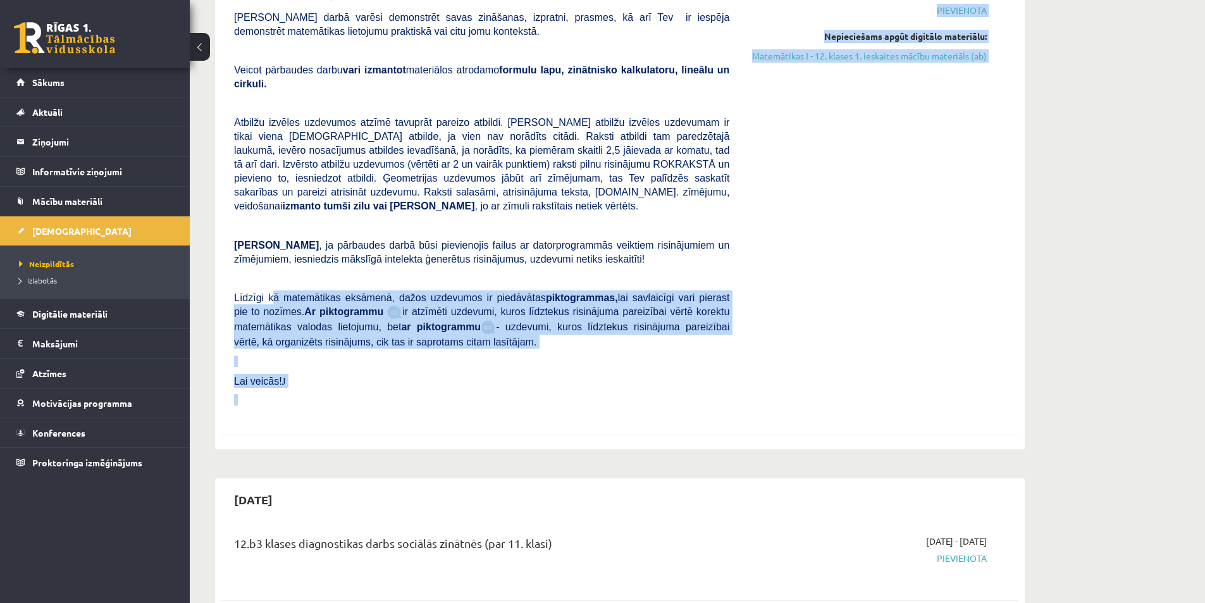
drag, startPoint x: 269, startPoint y: 267, endPoint x: 770, endPoint y: 277, distance: 500.9
click at [770, 276] on div "Matemātika JK 12.b3 klase 1. ieskaite Pārbaudes darbā varēsi demonstrēt savas z…" at bounding box center [609, 200] width 771 height 427
click at [770, 277] on div "2025-09-01 - 2025-09-15 Pievienota Nepieciešams apgūt digitālo materiālu: Matem…" at bounding box center [867, 200] width 257 height 427
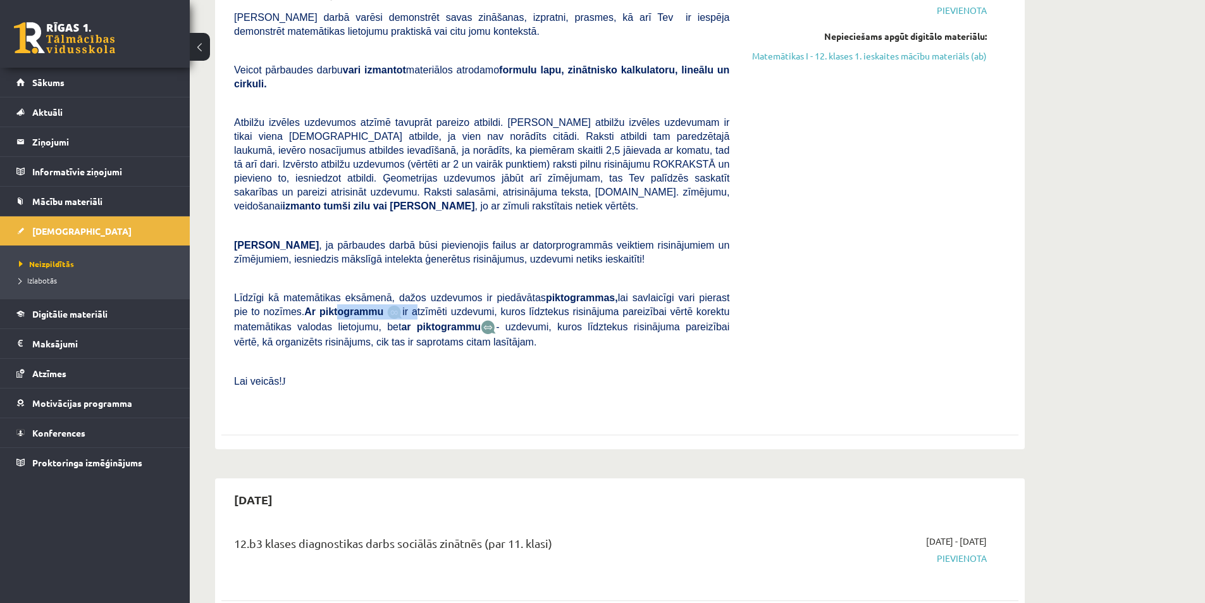
drag, startPoint x: 324, startPoint y: 281, endPoint x: 386, endPoint y: 281, distance: 62.0
click at [386, 293] on span "Līdzīgi kā matemātikas eksāmenā, dažos uzdevumos ir piedāvātas piktogrammas, la…" at bounding box center [481, 320] width 495 height 55
click at [481, 290] on p "Līdzīgi kā matemātikas eksāmenā, dažos uzdevumos ir piedāvātas piktogrammas, la…" at bounding box center [481, 319] width 495 height 59
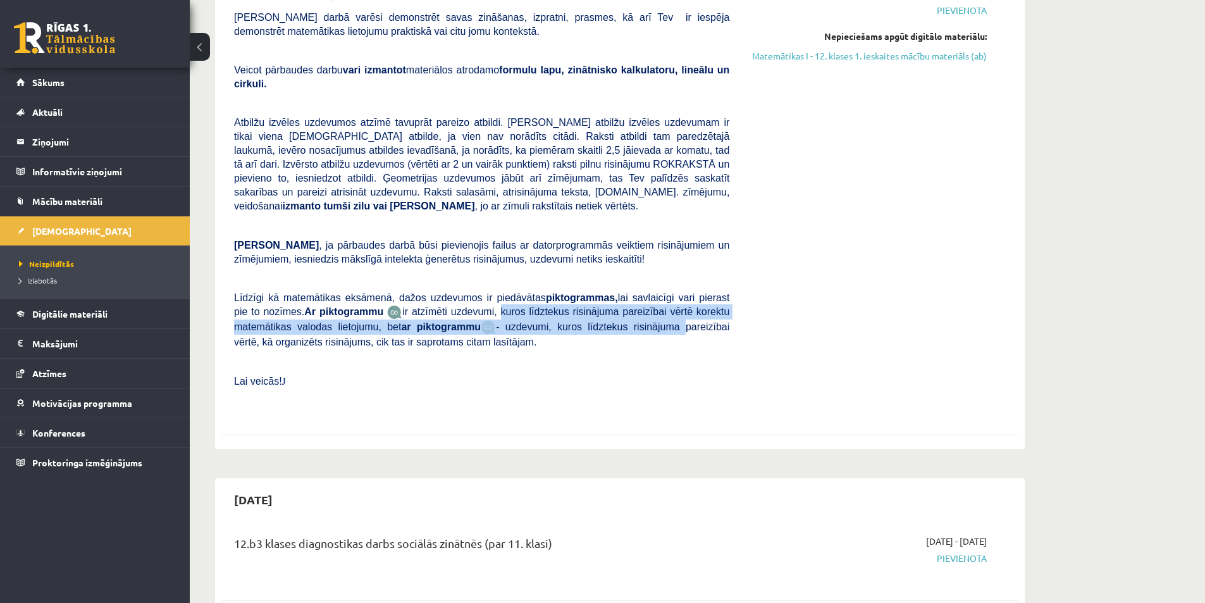
drag, startPoint x: 483, startPoint y: 290, endPoint x: 582, endPoint y: 295, distance: 99.4
click at [582, 295] on p "Līdzīgi kā matemātikas eksāmenā, dažos uzdevumos ir piedāvātas piktogrammas, la…" at bounding box center [481, 319] width 495 height 59
click at [582, 321] on span "- uzdevumi, kuros līdztekus risinājuma pareizībai vērtē, kā organizēts risināju…" at bounding box center [481, 334] width 495 height 26
drag, startPoint x: 512, startPoint y: 287, endPoint x: 731, endPoint y: 286, distance: 219.4
click at [731, 286] on div "Matemātika JK 12.b3 klase 1. ieskaite Pārbaudes darbā varēsi demonstrēt savas z…" at bounding box center [481, 200] width 514 height 427
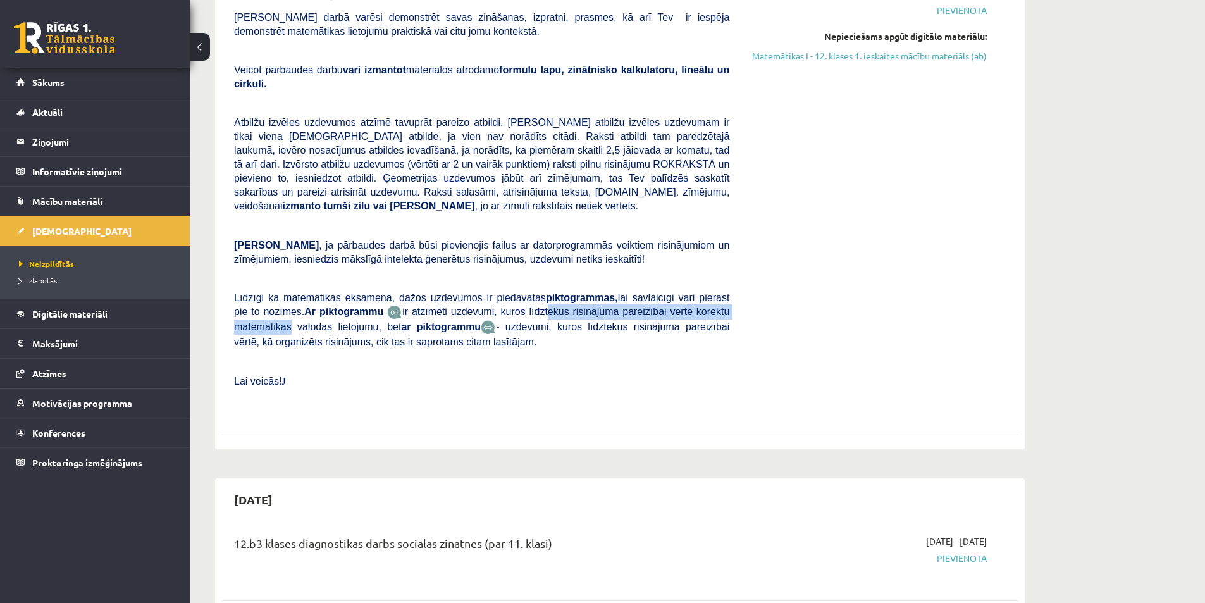
click at [731, 286] on div "Matemātika JK 12.b3 klase 1. ieskaite Pārbaudes darbā varēsi demonstrēt savas z…" at bounding box center [481, 200] width 514 height 427
drag, startPoint x: 328, startPoint y: 296, endPoint x: 473, endPoint y: 294, distance: 145.4
click at [470, 294] on span "Līdzīgi kā matemātikas eksāmenā, dažos uzdevumos ir piedāvātas piktogrammas, la…" at bounding box center [481, 320] width 495 height 55
click at [491, 321] on span "- uzdevumi, kuros līdztekus risinājuma pareizībai vērtē, kā organizēts risināju…" at bounding box center [481, 334] width 495 height 26
drag, startPoint x: 552, startPoint y: 301, endPoint x: 753, endPoint y: 314, distance: 201.5
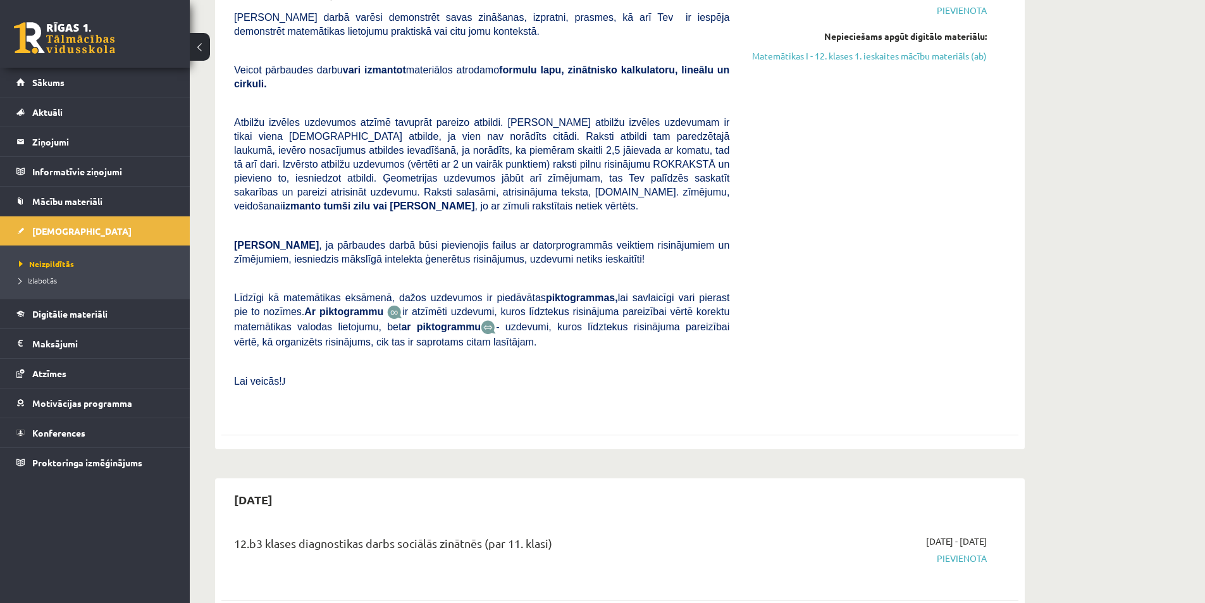
click at [750, 313] on div "Matemātika JK 12.b3 klase 1. ieskaite Pārbaudes darbā varēsi demonstrēt savas z…" at bounding box center [609, 200] width 771 height 427
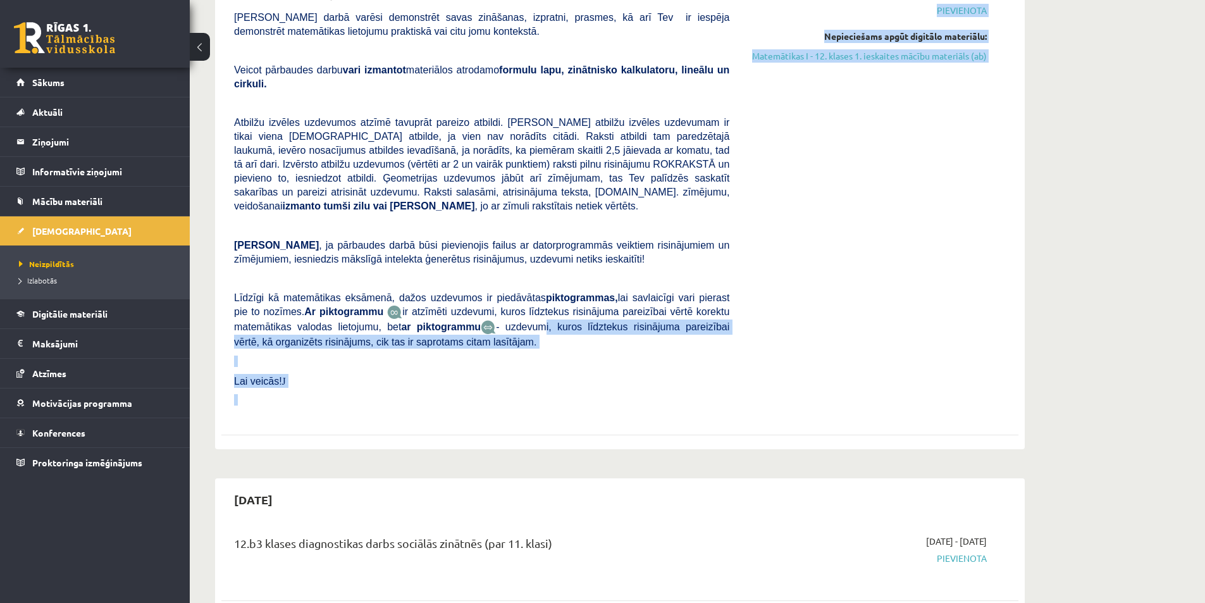
click at [759, 315] on div "2025-09-01 - 2025-09-15 Pievienota Nepieciešams apgūt digitālo materiālu: Matem…" at bounding box center [867, 200] width 257 height 427
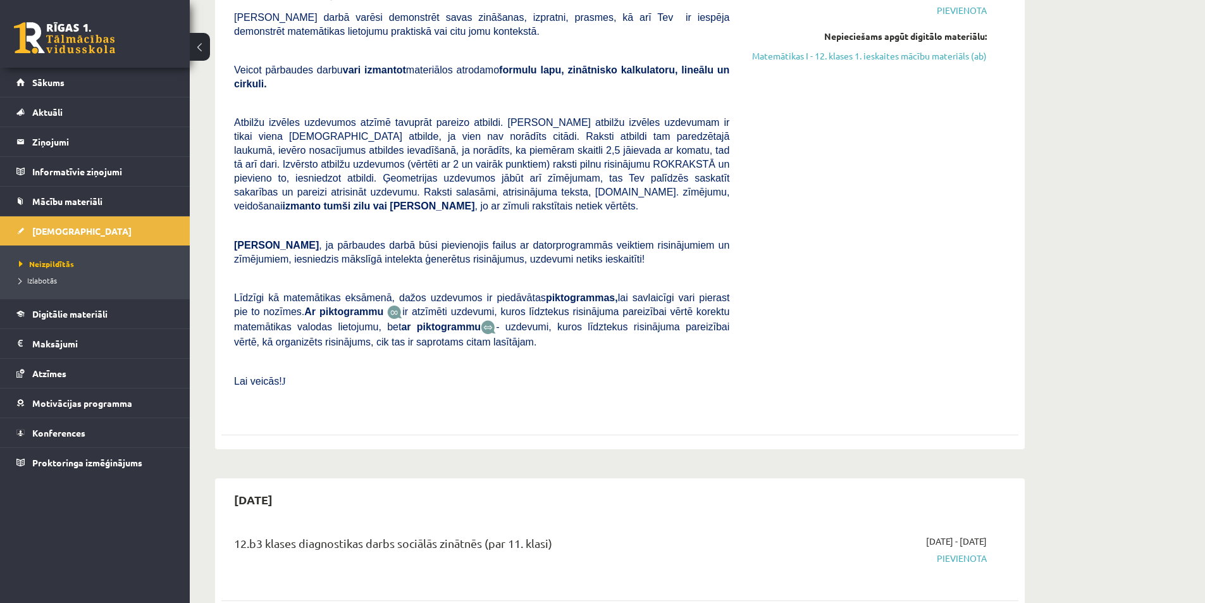
scroll to position [632, 0]
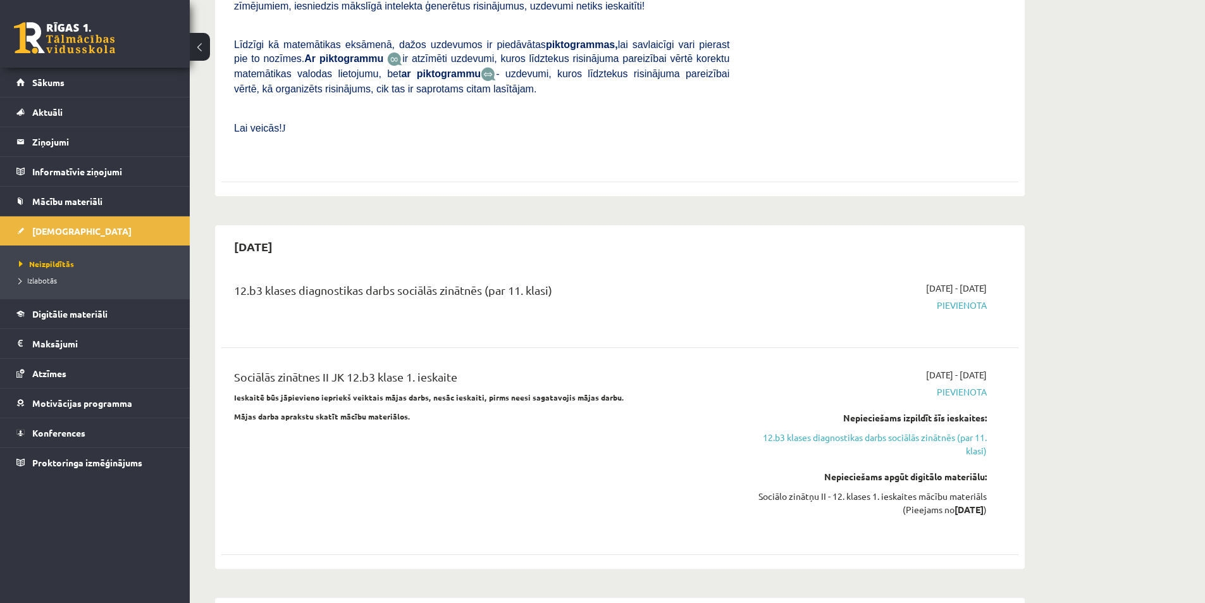
drag, startPoint x: 547, startPoint y: 253, endPoint x: 651, endPoint y: 250, distance: 104.4
click at [635, 269] on div "12.b3 klases diagnostikas darbs sociālās zinātnēs (par 11. klasi) 2025-09-16 - …" at bounding box center [619, 304] width 797 height 71
click at [651, 269] on div "12.b3 klases diagnostikas darbs sociālās zinātnēs (par 11. klasi) 2025-09-16 - …" at bounding box center [619, 304] width 797 height 71
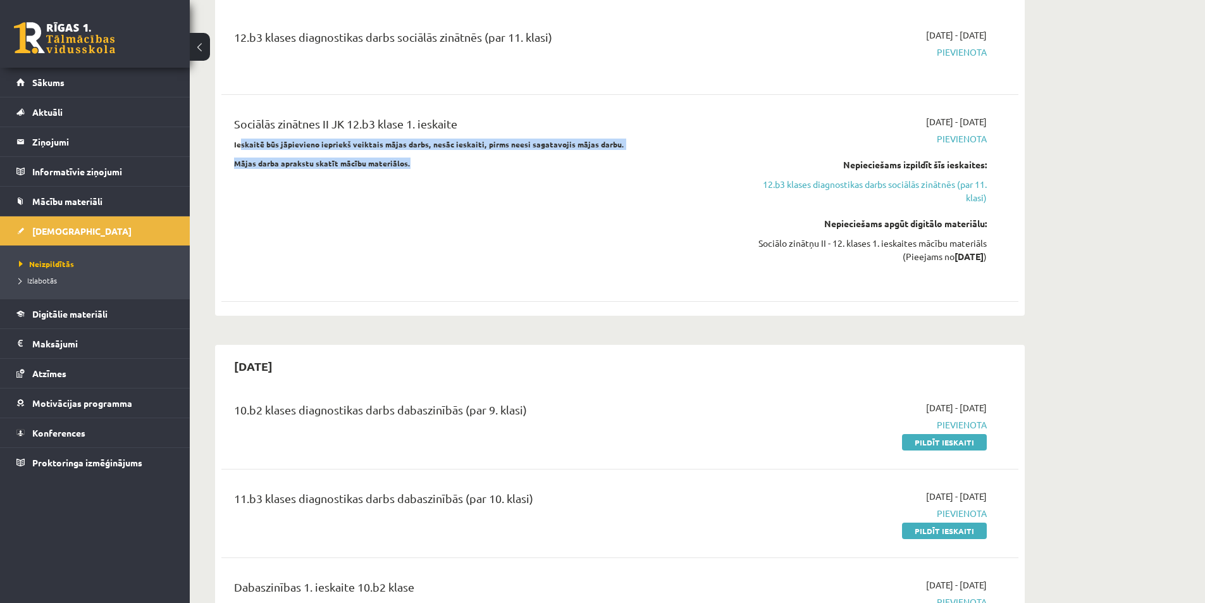
drag, startPoint x: 384, startPoint y: 128, endPoint x: 499, endPoint y: 140, distance: 115.6
click at [498, 140] on div "Sociālās zinātnes II JK 12.b3 klase 1. ieskaite Ieskaitē būs jāpievieno iepriek…" at bounding box center [481, 198] width 514 height 166
click at [499, 157] on p "Mājas darba aprakstu skatīt mācību materiālos." at bounding box center [481, 162] width 495 height 11
drag, startPoint x: 430, startPoint y: 126, endPoint x: 528, endPoint y: 137, distance: 98.6
click at [528, 137] on div "Sociālās zinātnes II JK 12.b3 klase 1. ieskaite Ieskaitē būs jāpievieno iepriek…" at bounding box center [481, 198] width 514 height 166
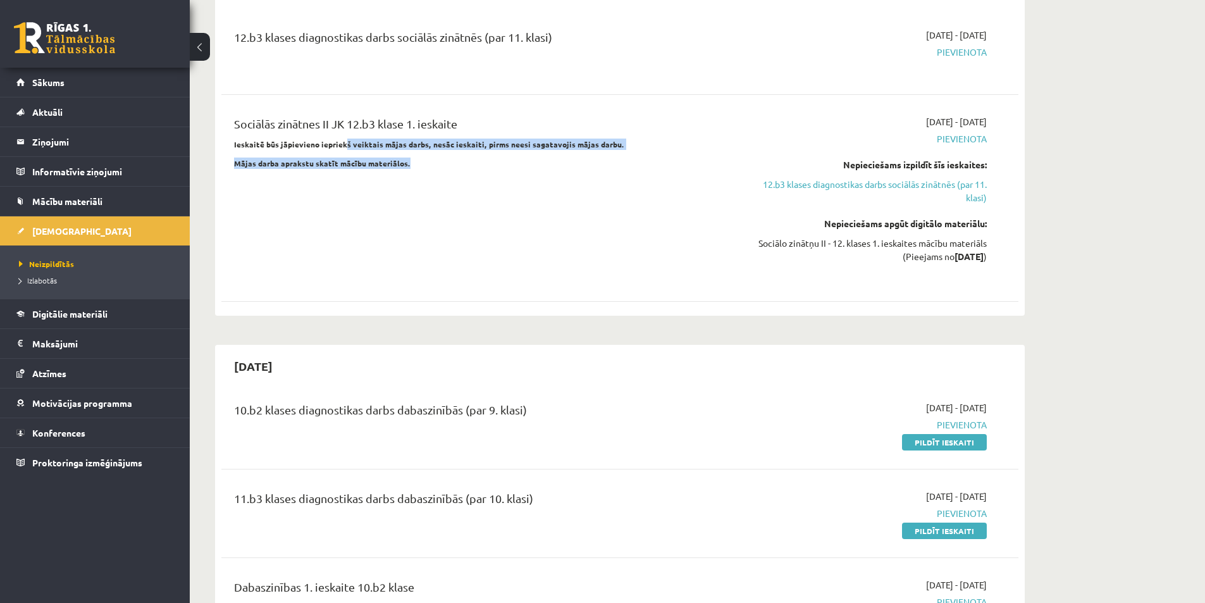
click at [528, 157] on p "Mājas darba aprakstu skatīt mācību materiālos." at bounding box center [481, 162] width 495 height 11
drag, startPoint x: 503, startPoint y: 118, endPoint x: 617, endPoint y: 123, distance: 114.6
click at [617, 123] on div "Sociālās zinātnes II JK 12.b3 klase 1. ieskaite Ieskaitē būs jāpievieno iepriek…" at bounding box center [481, 198] width 514 height 166
click at [574, 142] on div "Sociālās zinātnes II JK 12.b3 klase 1. ieskaite Ieskaitē būs jāpievieno iepriek…" at bounding box center [481, 198] width 514 height 166
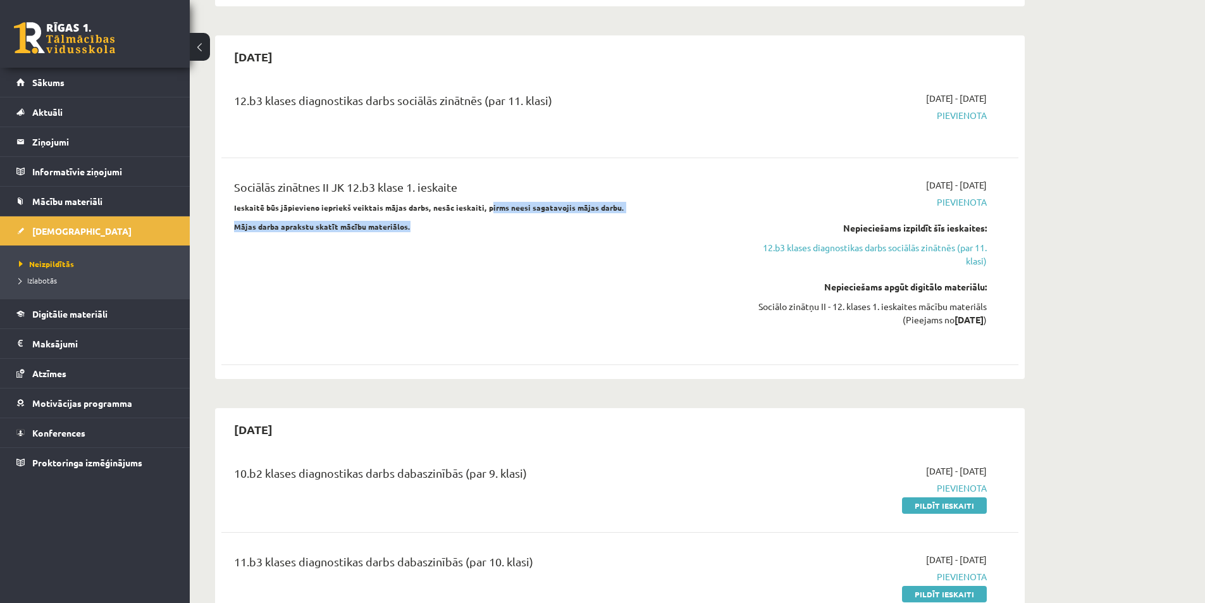
click at [568, 221] on p "Mājas darba aprakstu skatīt mācību materiālos." at bounding box center [481, 226] width 495 height 11
click at [534, 101] on div "12.b3 klases diagnostikas darbs sociālās zinātnēs (par 11. klasi)" at bounding box center [481, 115] width 514 height 46
click at [998, 282] on div "Sociālās zinātnes II JK 12.b3 klase 1. ieskaite Ieskaitē būs jāpievieno iepriek…" at bounding box center [619, 261] width 771 height 166
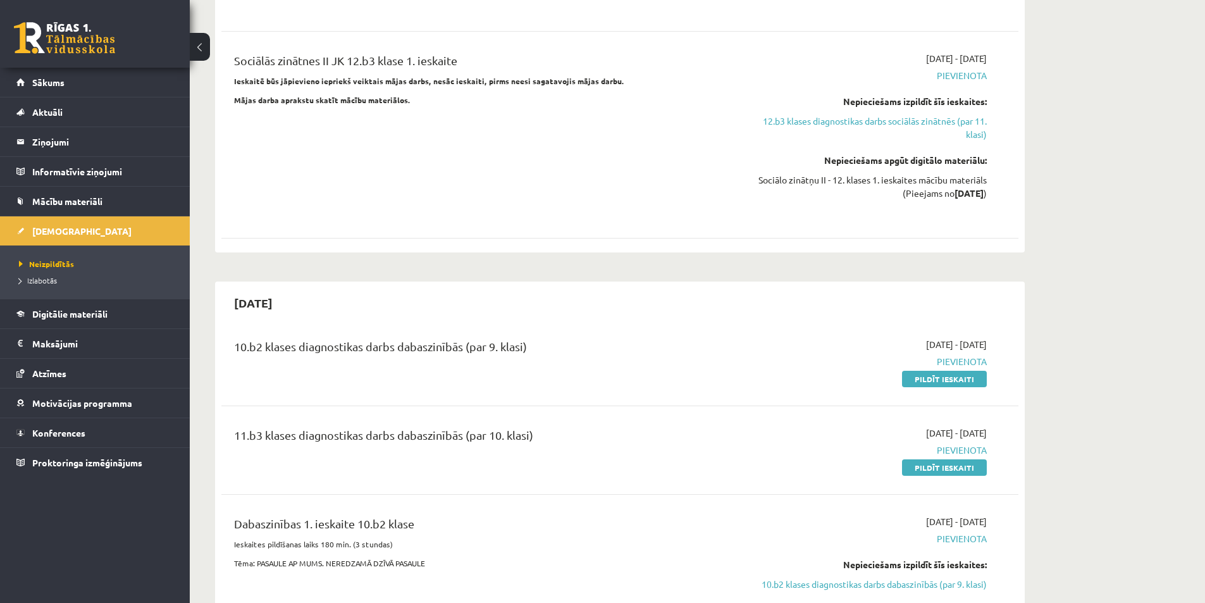
scroll to position [1075, 0]
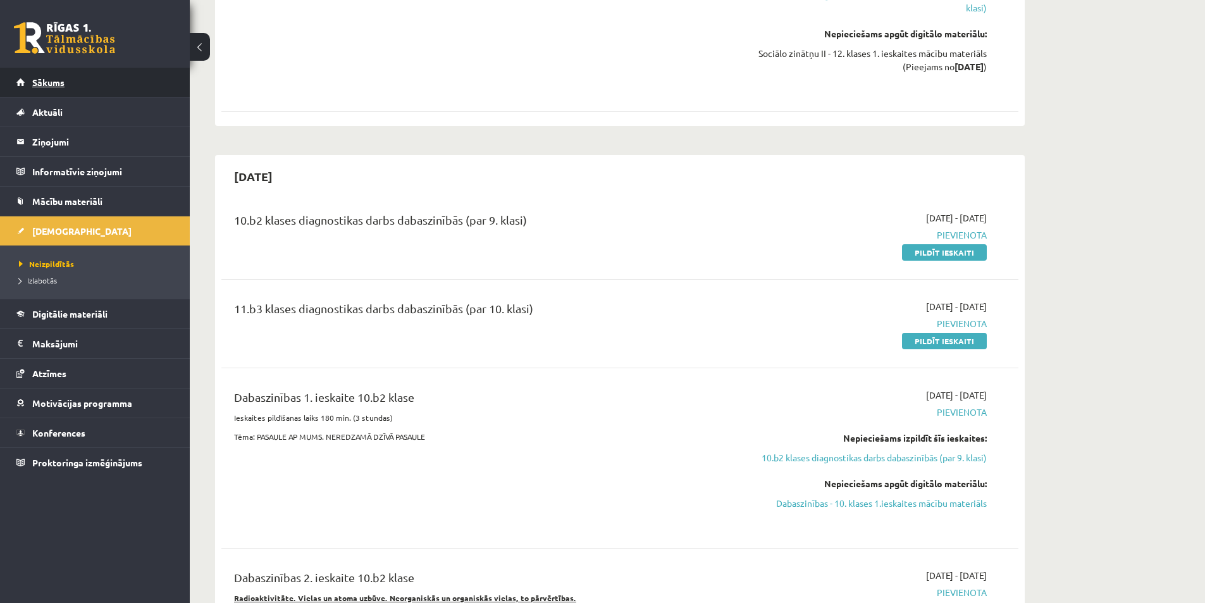
click at [40, 94] on link "Sākums" at bounding box center [94, 82] width 157 height 29
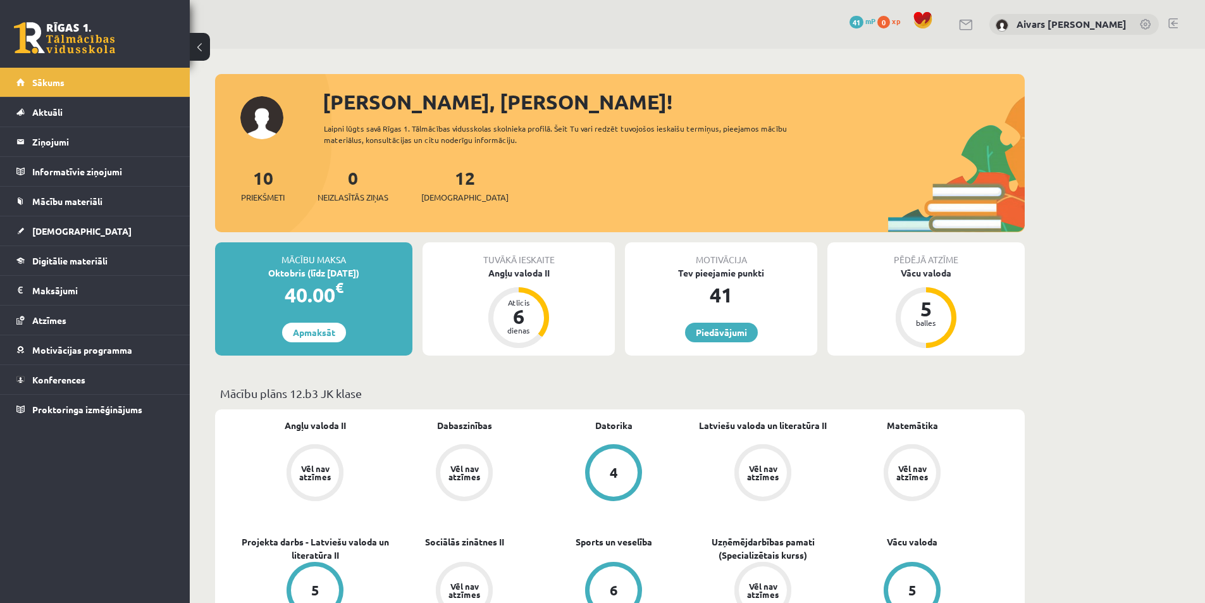
drag, startPoint x: 0, startPoint y: 0, endPoint x: 587, endPoint y: 383, distance: 700.5
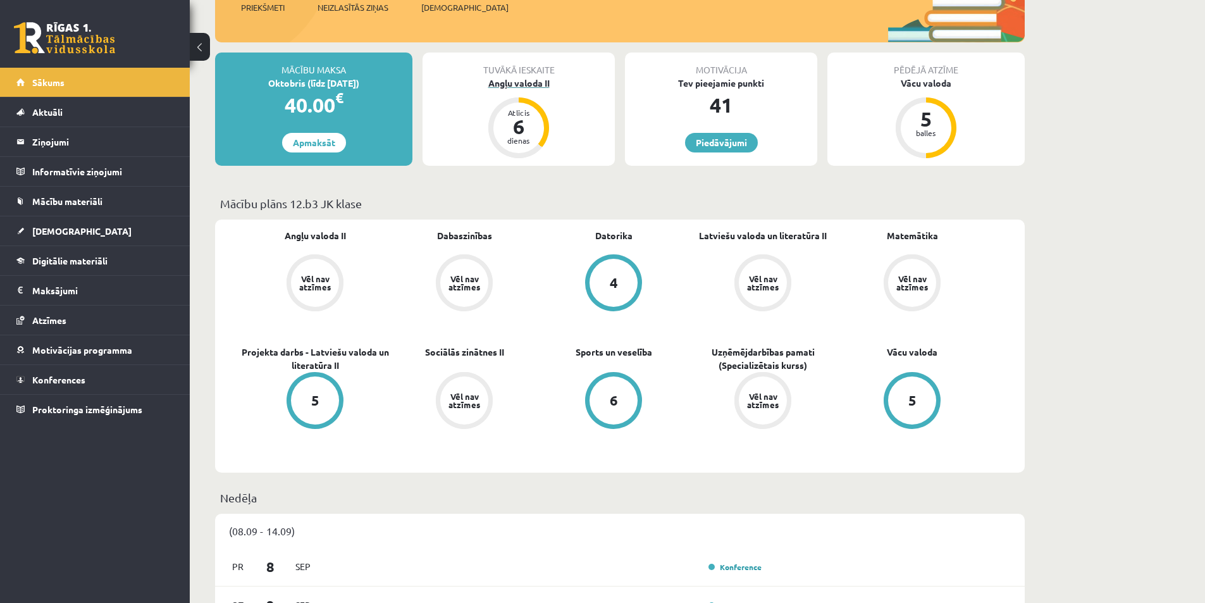
click at [535, 126] on div "6" at bounding box center [519, 126] width 38 height 20
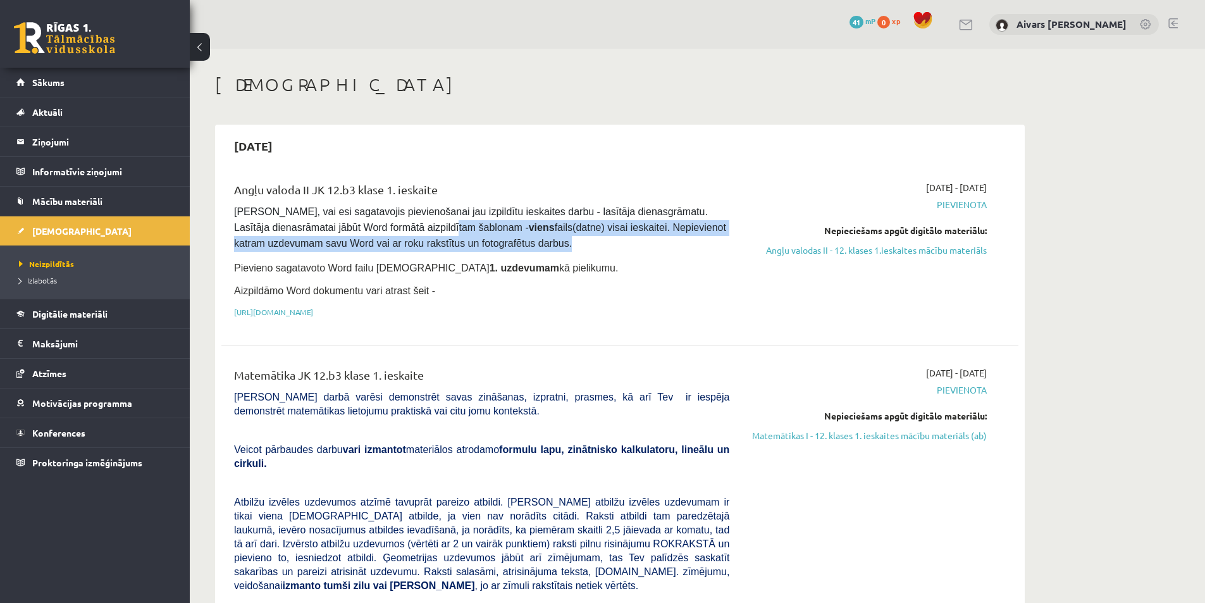
drag, startPoint x: 489, startPoint y: 230, endPoint x: 624, endPoint y: 249, distance: 135.9
click at [618, 249] on pre "[PERSON_NAME], vai esi sagatavojis pievienošanai jau izpildītu ieskaites darbu …" at bounding box center [481, 227] width 495 height 47
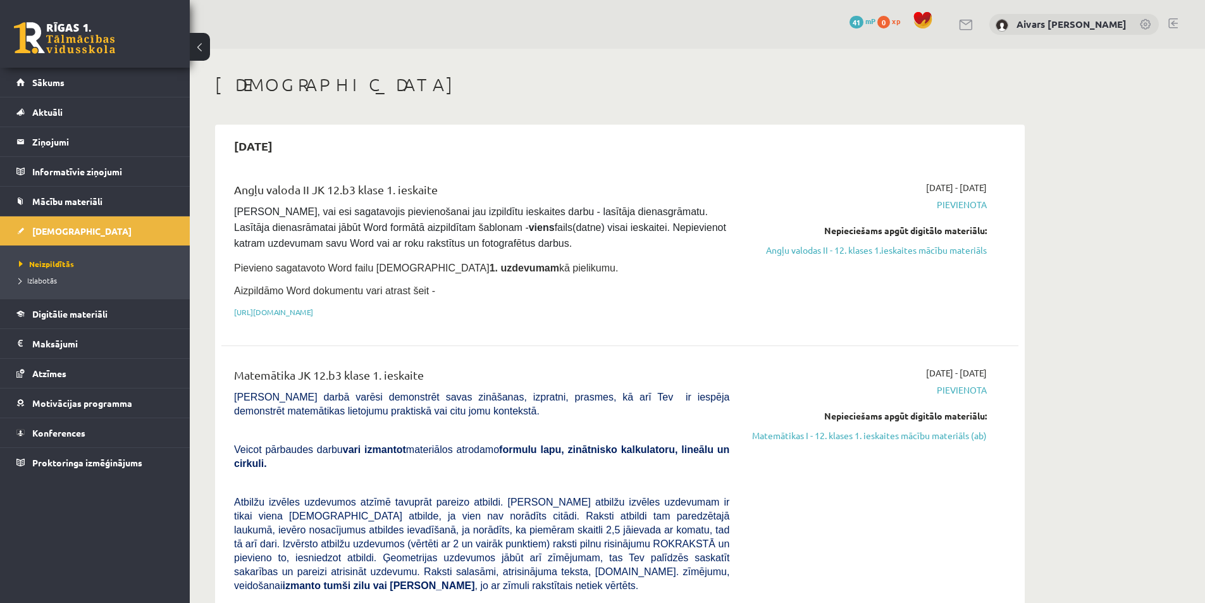
click at [623, 254] on div "Angļu valoda II JK 12.b3 klase 1. ieskaite [PERSON_NAME], vai esi sagatavojis p…" at bounding box center [481, 253] width 514 height 144
